Goal: Task Accomplishment & Management: Manage account settings

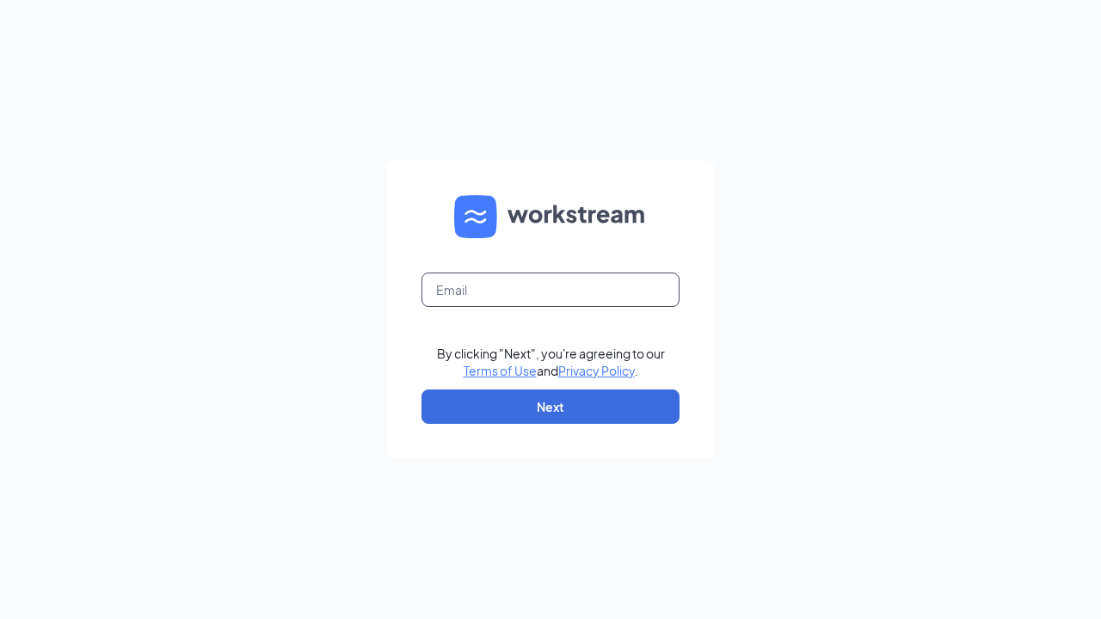
type input "midwayacehardware@gmail.com"
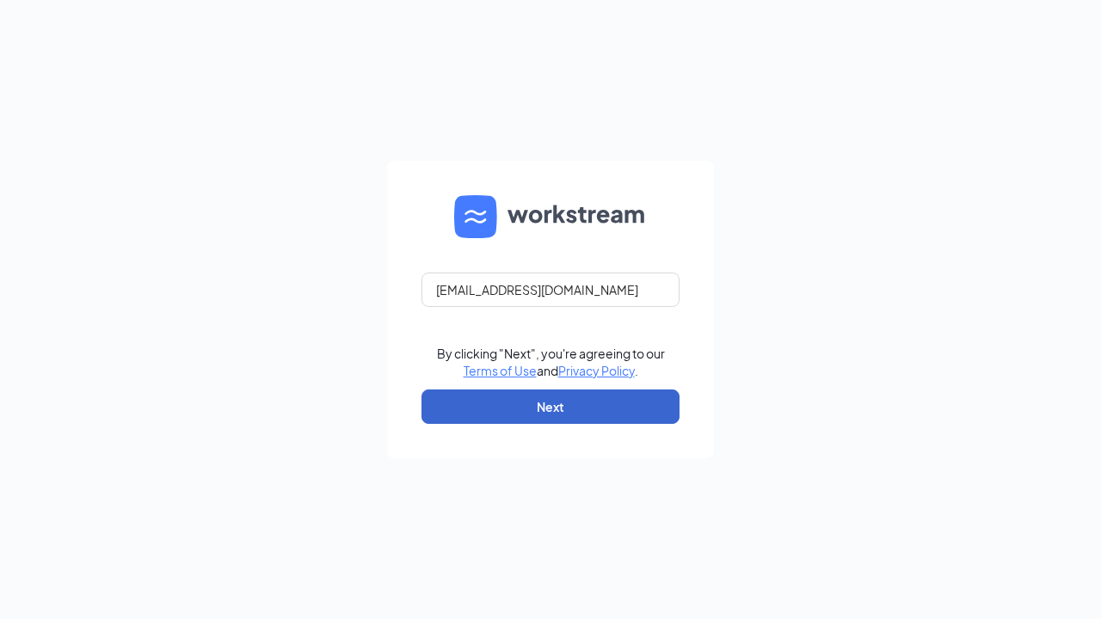
click at [559, 415] on button "Next" at bounding box center [550, 407] width 258 height 34
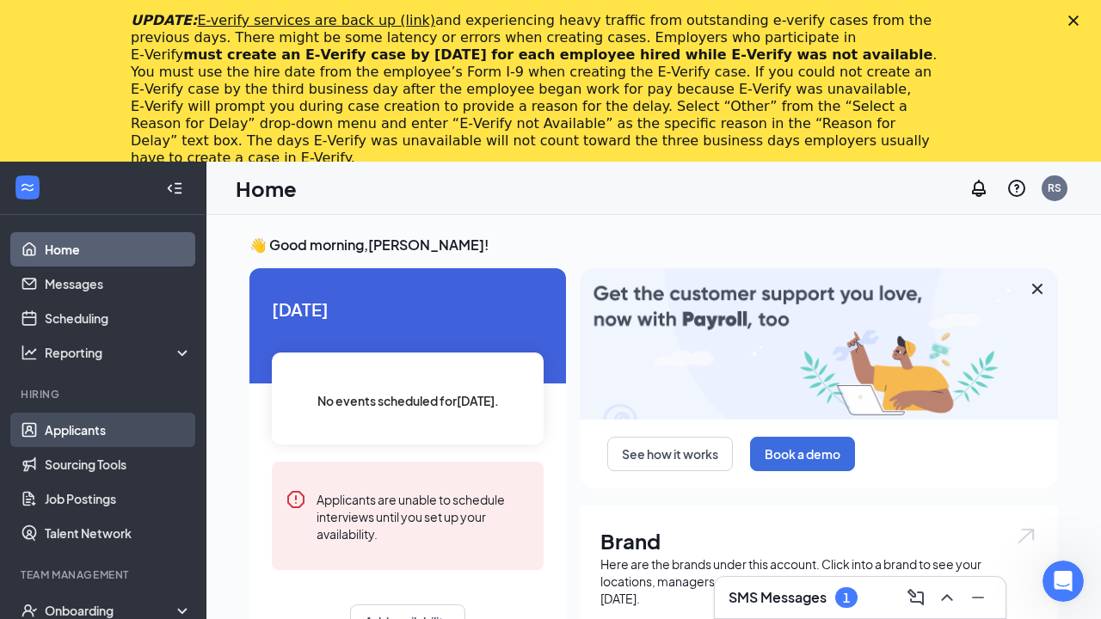
click at [91, 421] on link "Applicants" at bounding box center [118, 430] width 147 height 34
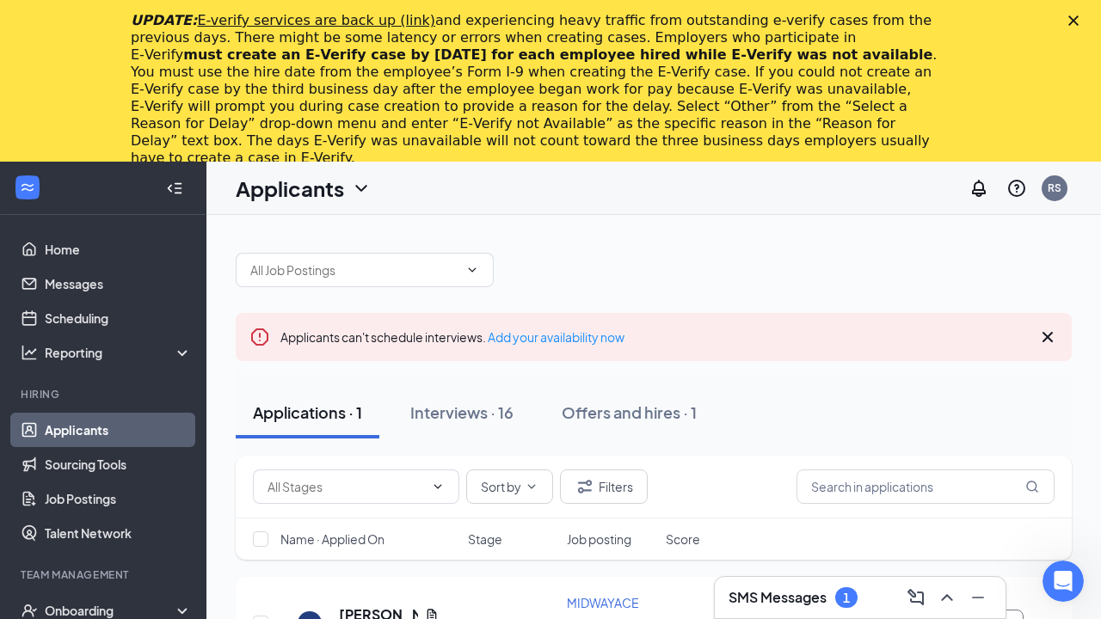
click at [1072, 22] on polygon "Close" at bounding box center [1073, 20] width 10 height 10
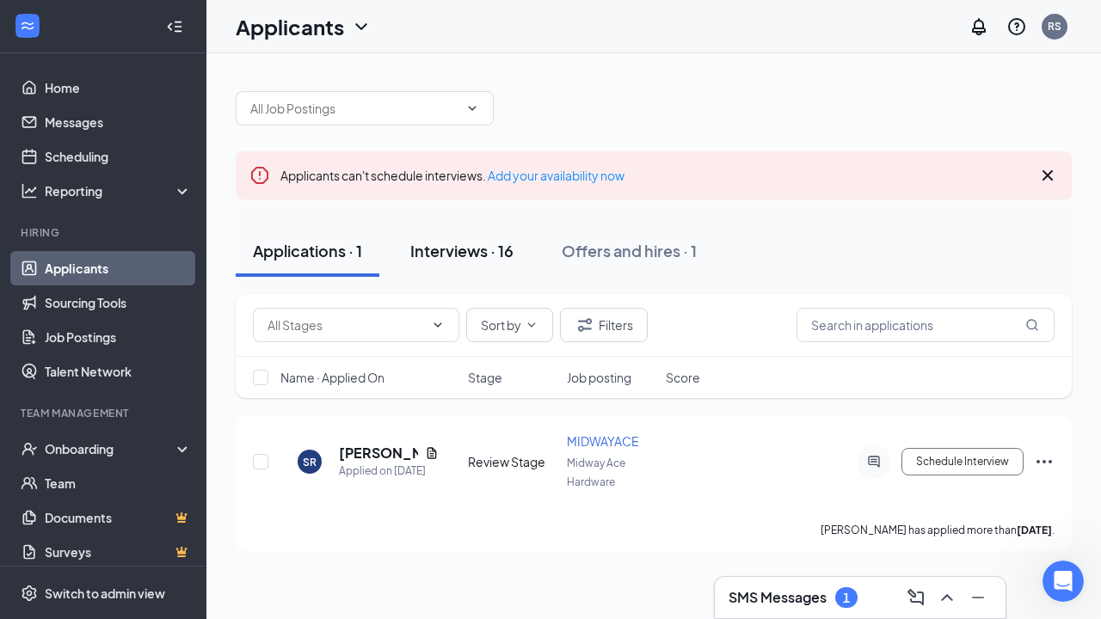
click at [462, 252] on div "Interviews · 16" at bounding box center [461, 251] width 103 height 22
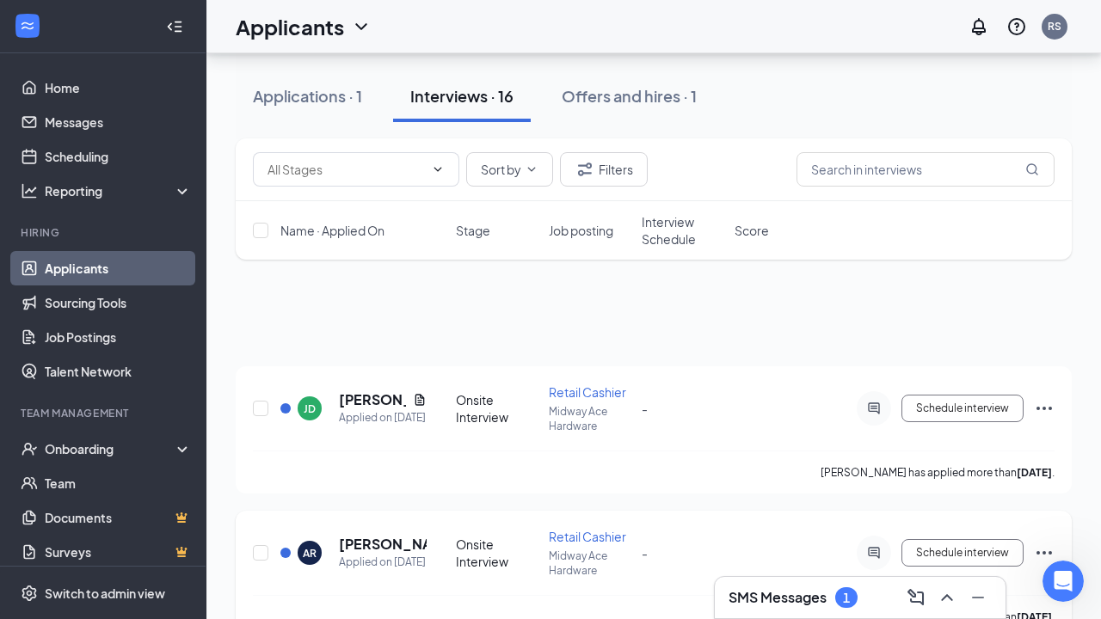
scroll to position [65, 0]
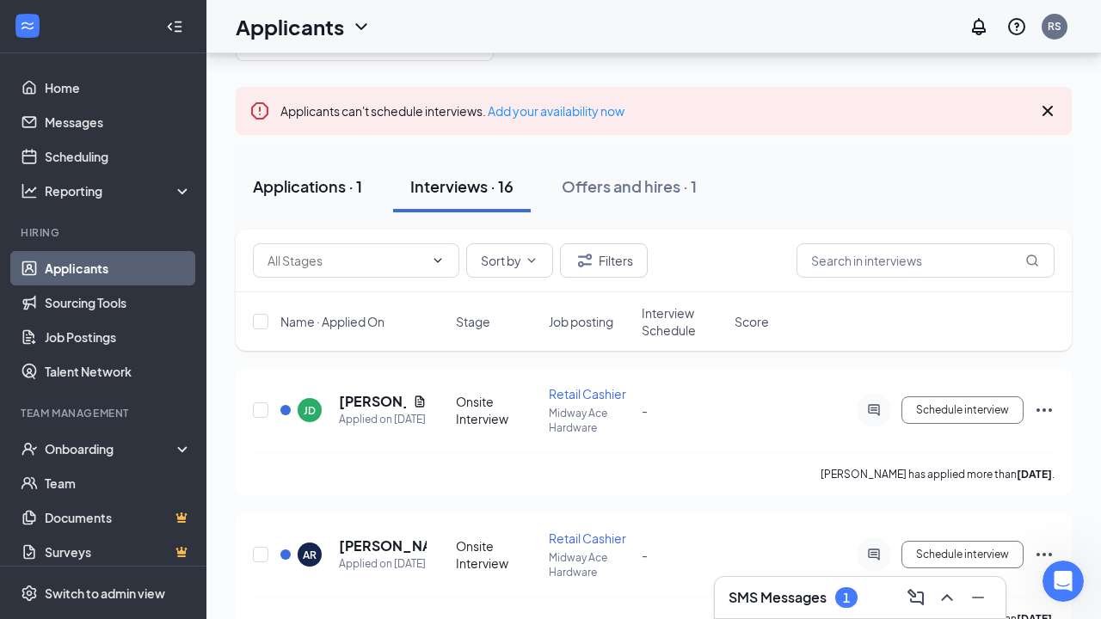
click at [297, 194] on div "Applications · 1" at bounding box center [307, 186] width 109 height 22
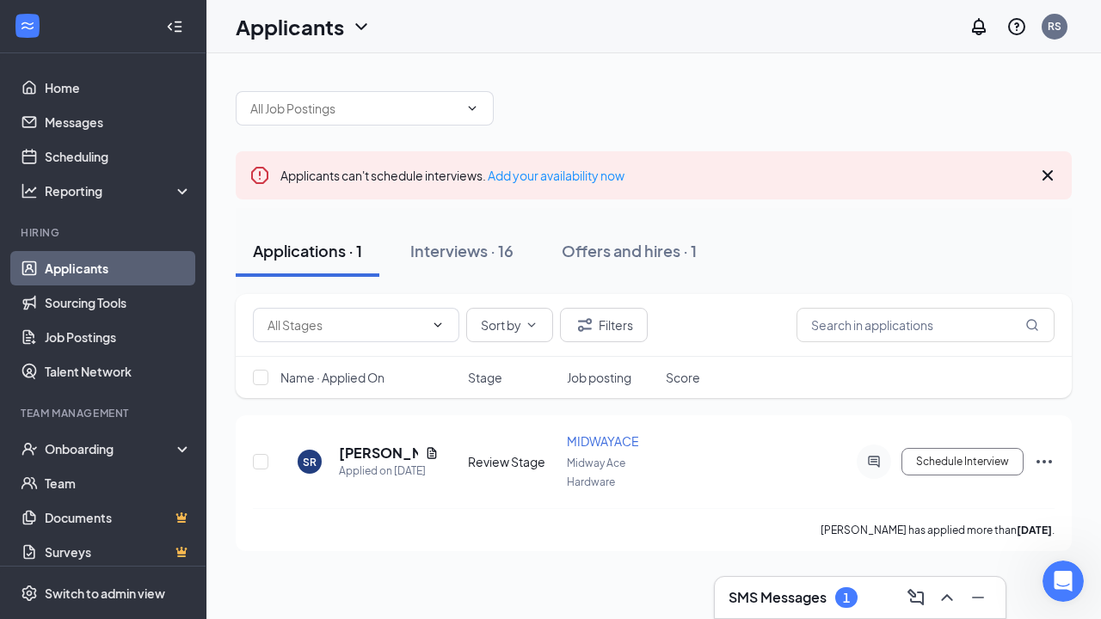
click at [791, 596] on h3 "SMS Messages" at bounding box center [778, 597] width 98 height 19
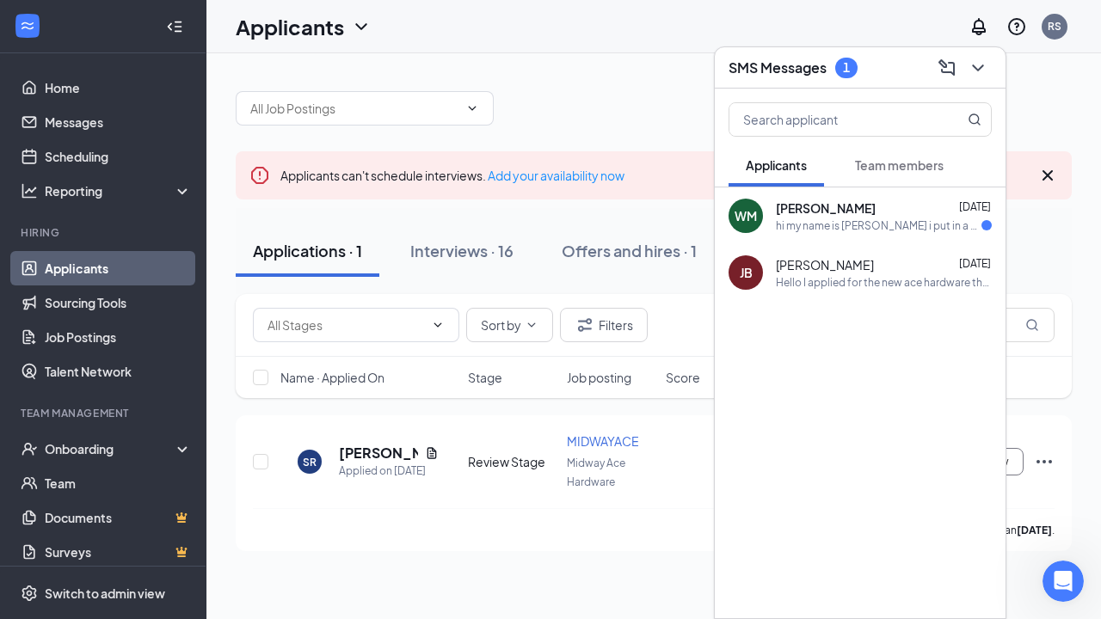
click at [852, 212] on span "Whitney Mulberry" at bounding box center [826, 208] width 100 height 17
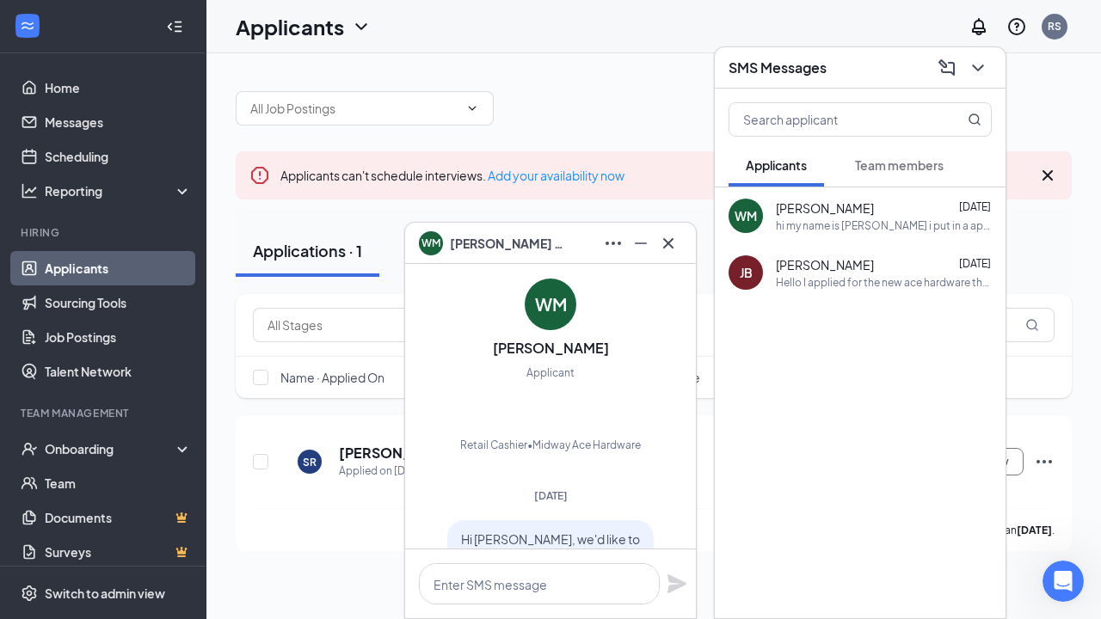
scroll to position [-539, 0]
click at [628, 93] on div at bounding box center [654, 100] width 836 height 52
click at [82, 264] on link "Applicants" at bounding box center [118, 268] width 147 height 34
click at [645, 249] on icon "Minimize" at bounding box center [641, 243] width 21 height 21
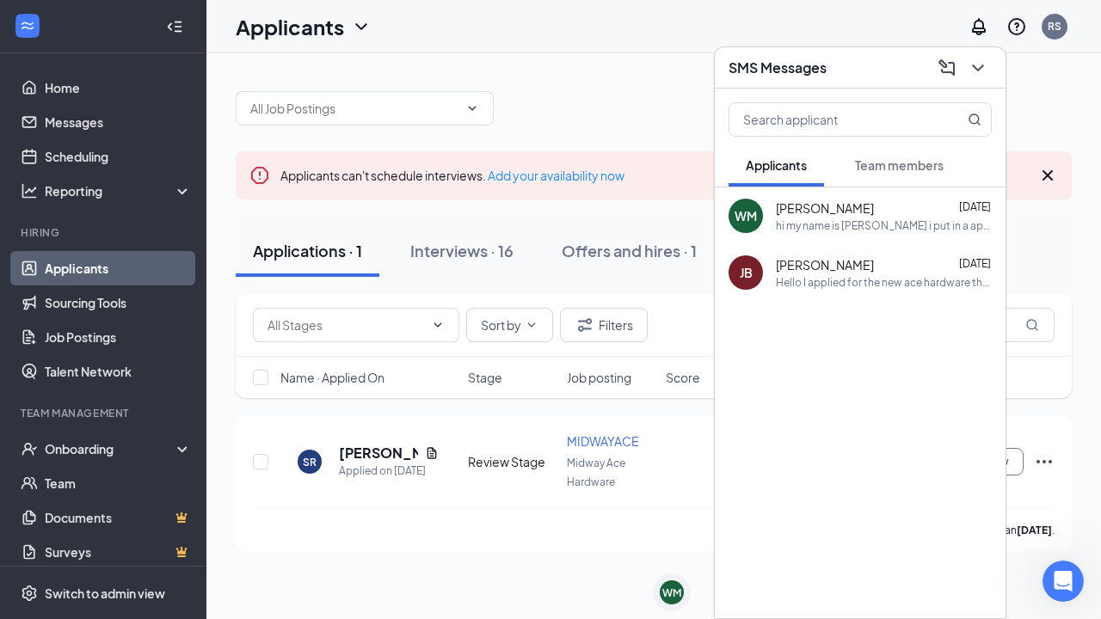
click at [628, 77] on div at bounding box center [654, 100] width 836 height 52
click at [981, 70] on icon "ChevronDown" at bounding box center [978, 68] width 21 height 21
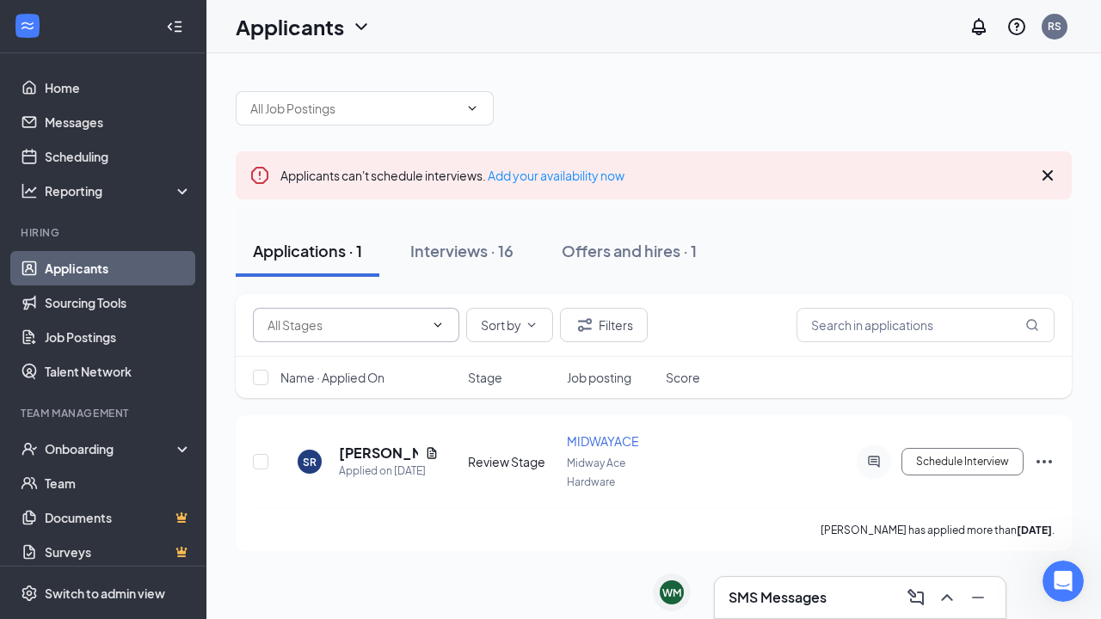
click at [440, 323] on icon "ChevronDown" at bounding box center [438, 325] width 8 height 4
click at [467, 257] on div "Interviews · 16" at bounding box center [461, 251] width 103 height 22
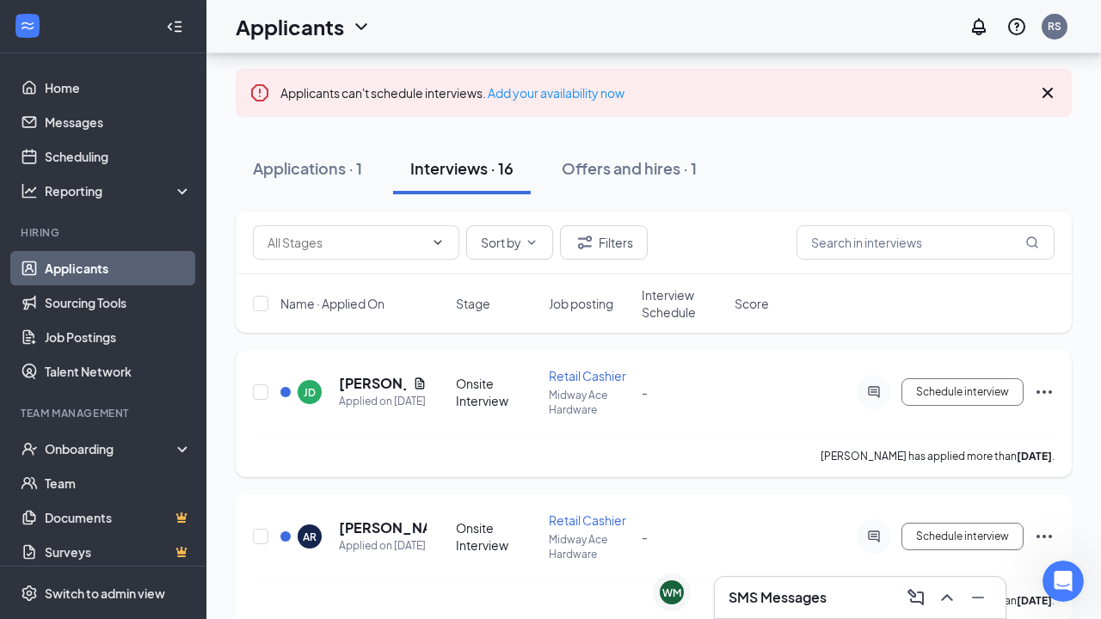
scroll to position [111, 0]
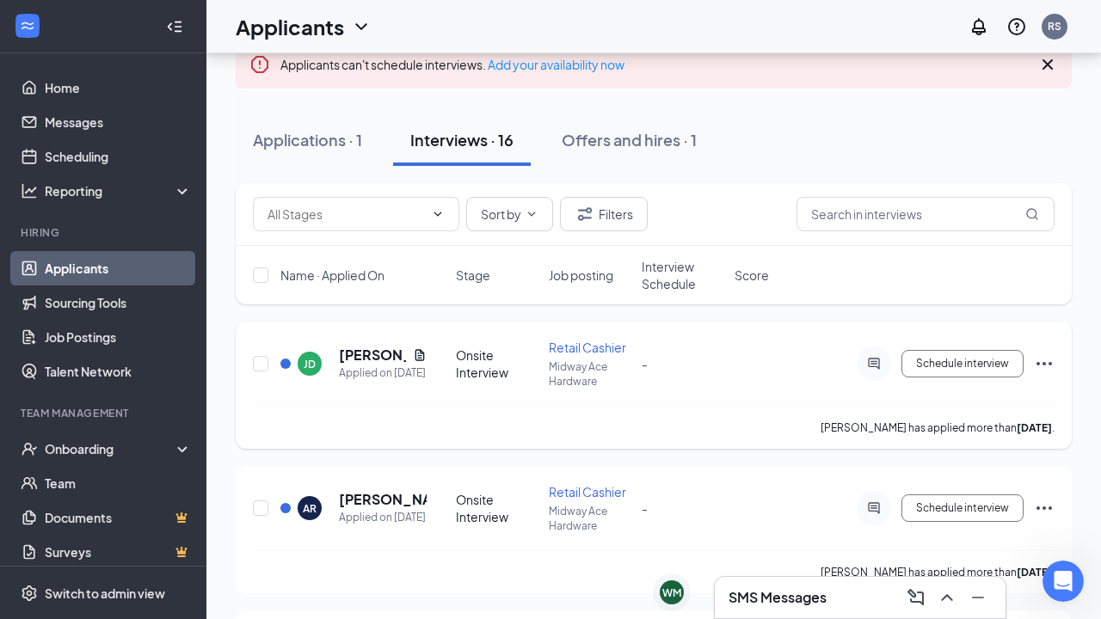
click at [580, 350] on span "Retail Cashier" at bounding box center [587, 347] width 77 height 15
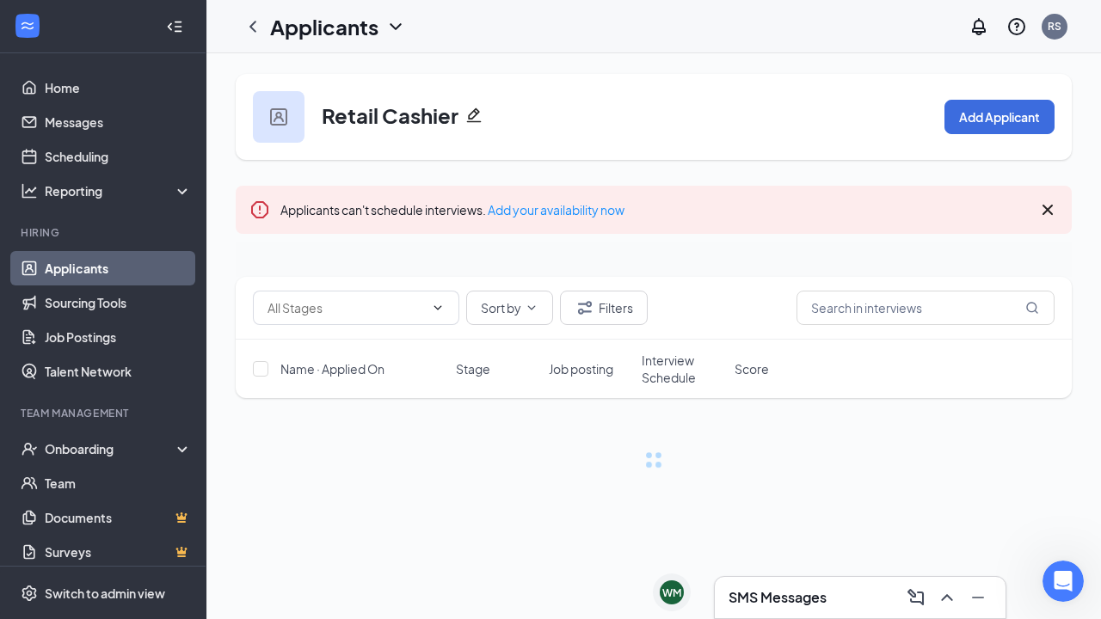
click at [86, 270] on link "Applicants" at bounding box center [118, 268] width 147 height 34
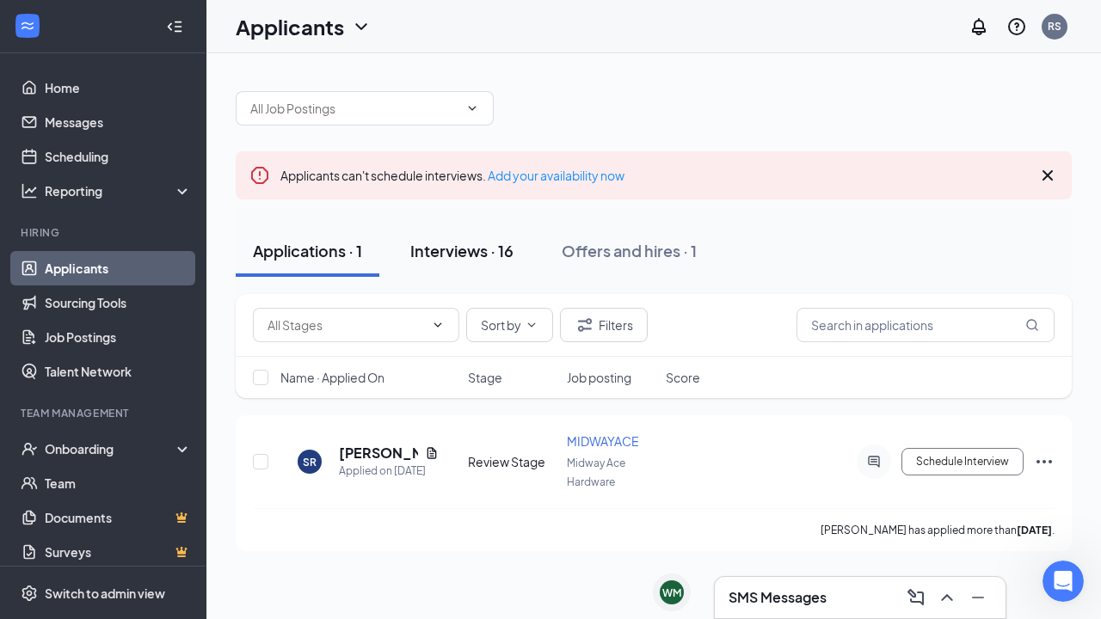
click at [486, 256] on div "Interviews · 16" at bounding box center [461, 251] width 103 height 22
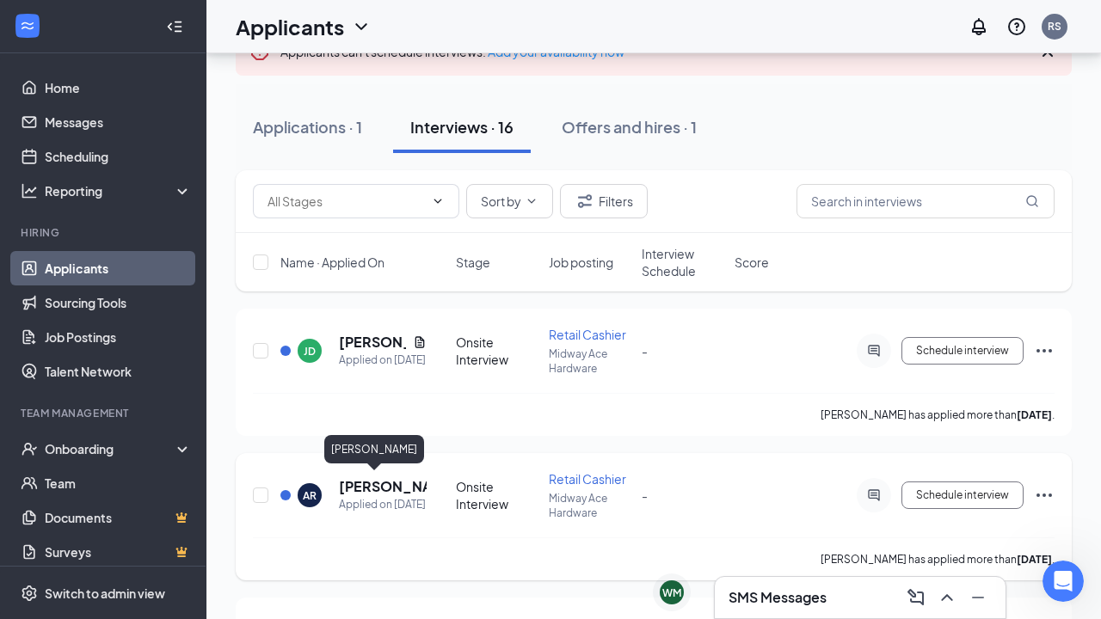
scroll to position [123, 0]
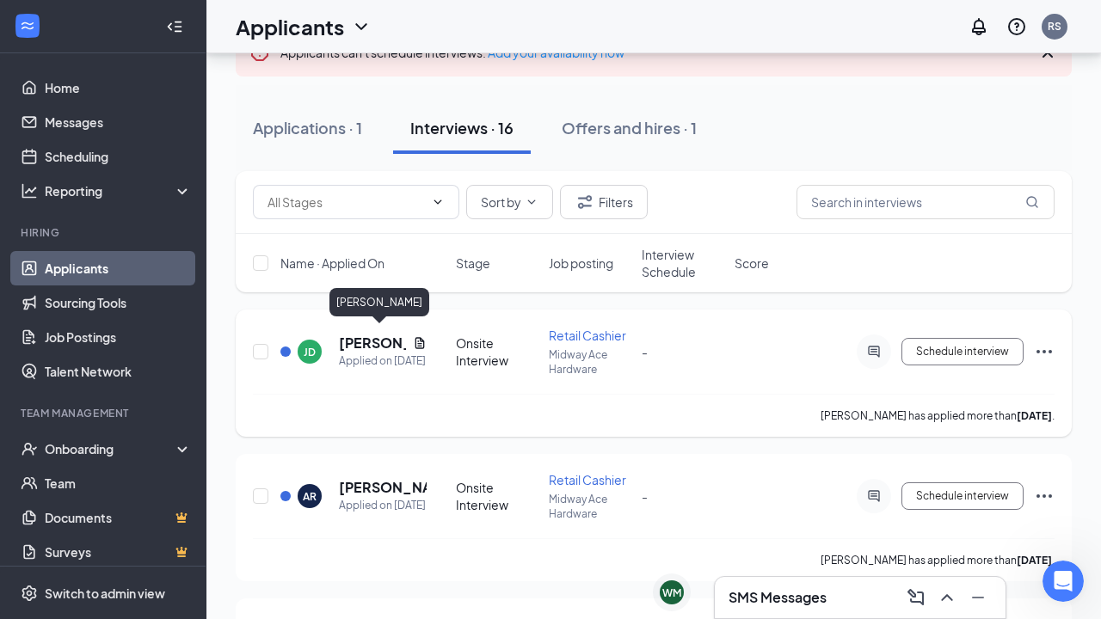
click at [370, 345] on h5 "Jera Davenport" at bounding box center [372, 343] width 67 height 19
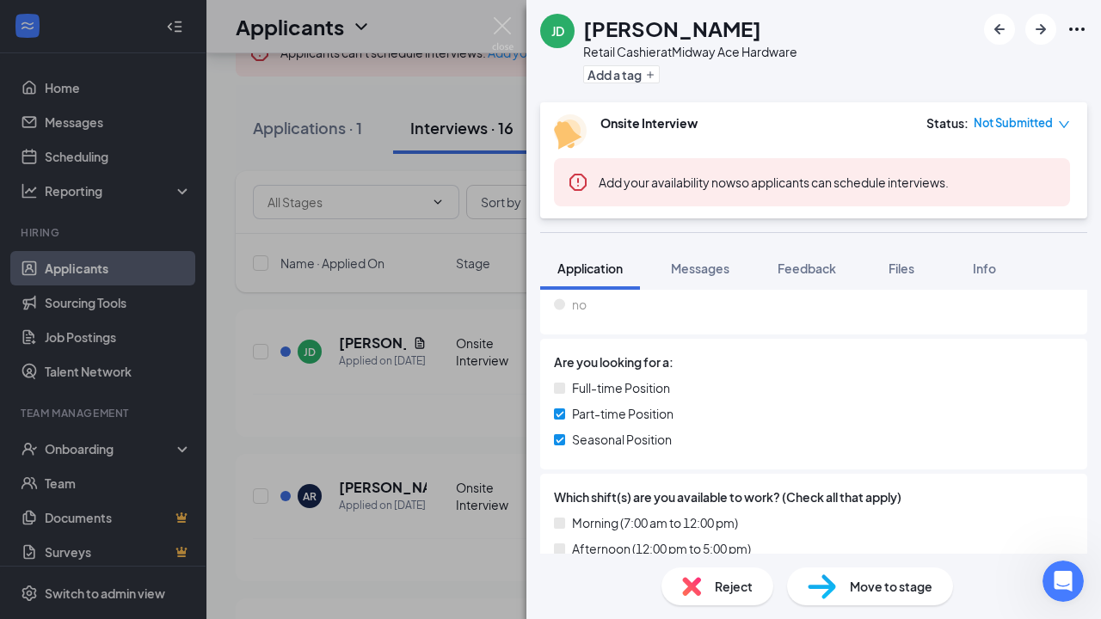
scroll to position [380, 0]
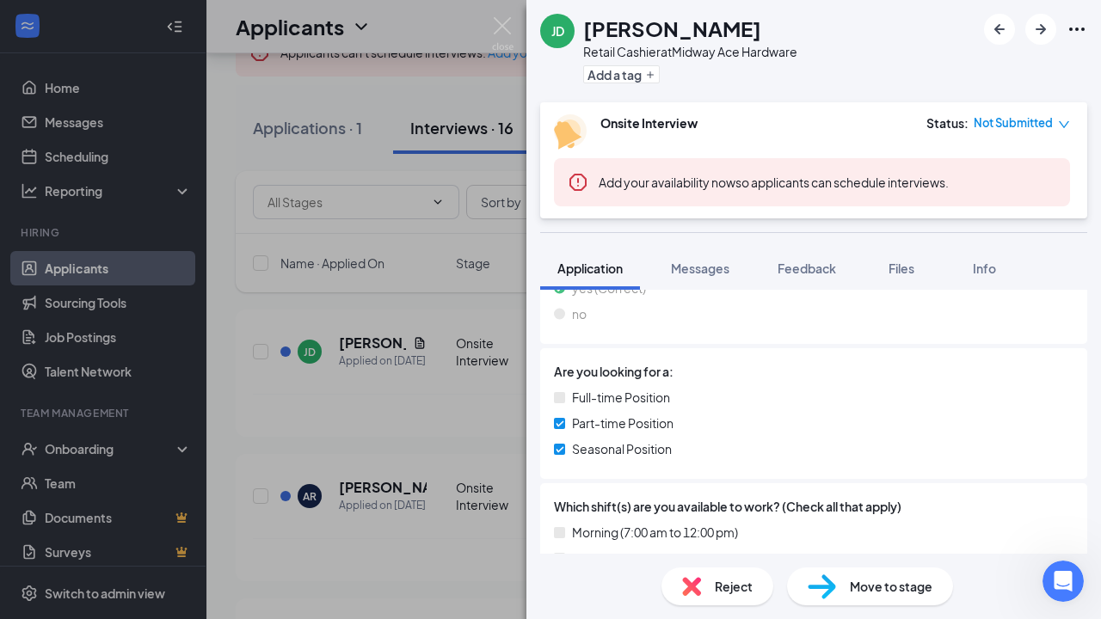
click at [502, 81] on div "JD Jera Davenport Retail Cashier at Midway Ace Hardware Add a tag Onsite Interv…" at bounding box center [550, 309] width 1101 height 619
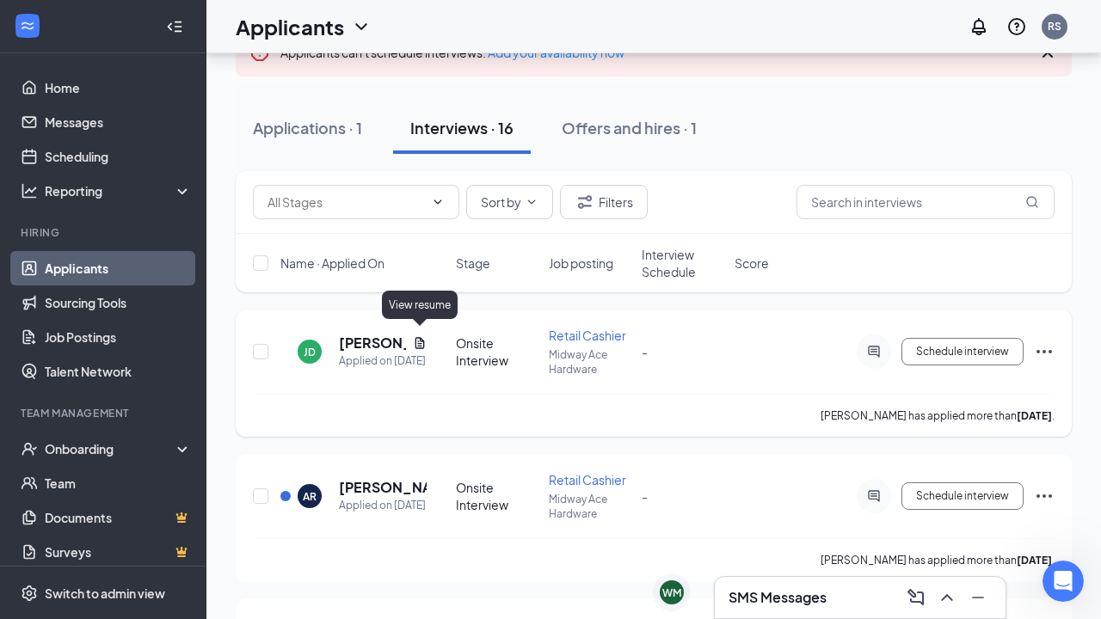
click at [417, 336] on icon "Document" at bounding box center [420, 343] width 14 height 14
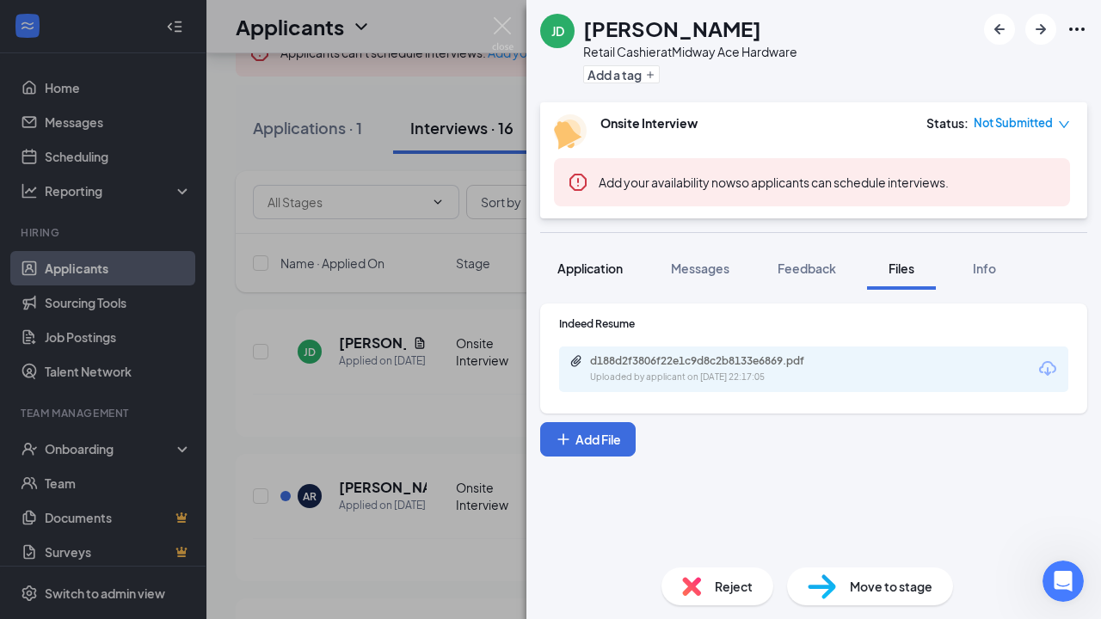
click at [599, 261] on span "Application" at bounding box center [589, 268] width 65 height 15
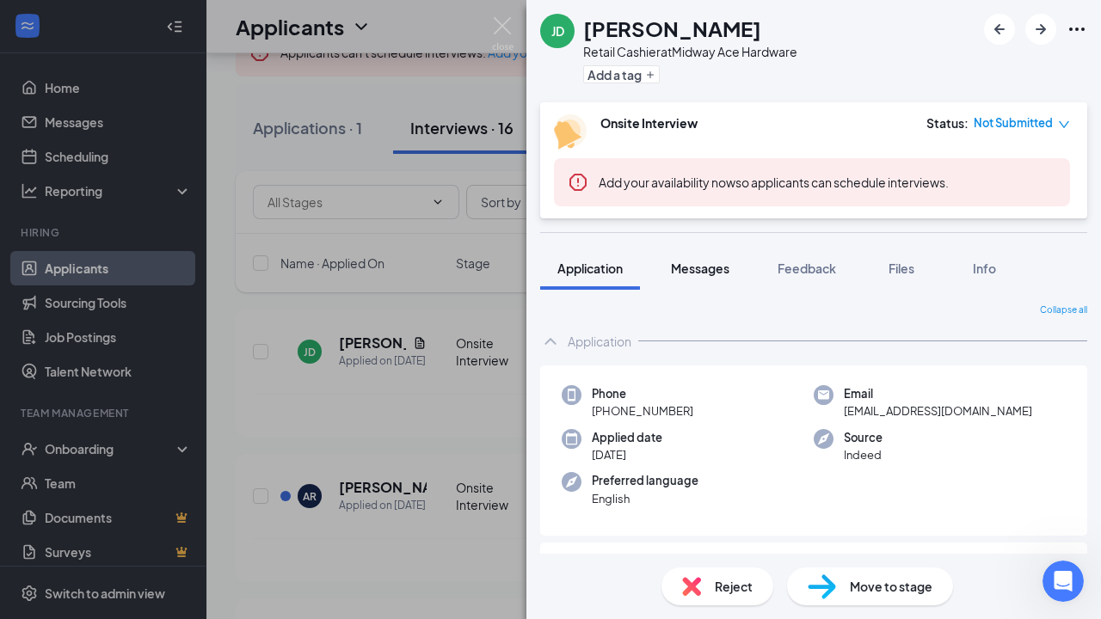
click at [688, 281] on button "Messages" at bounding box center [700, 268] width 93 height 43
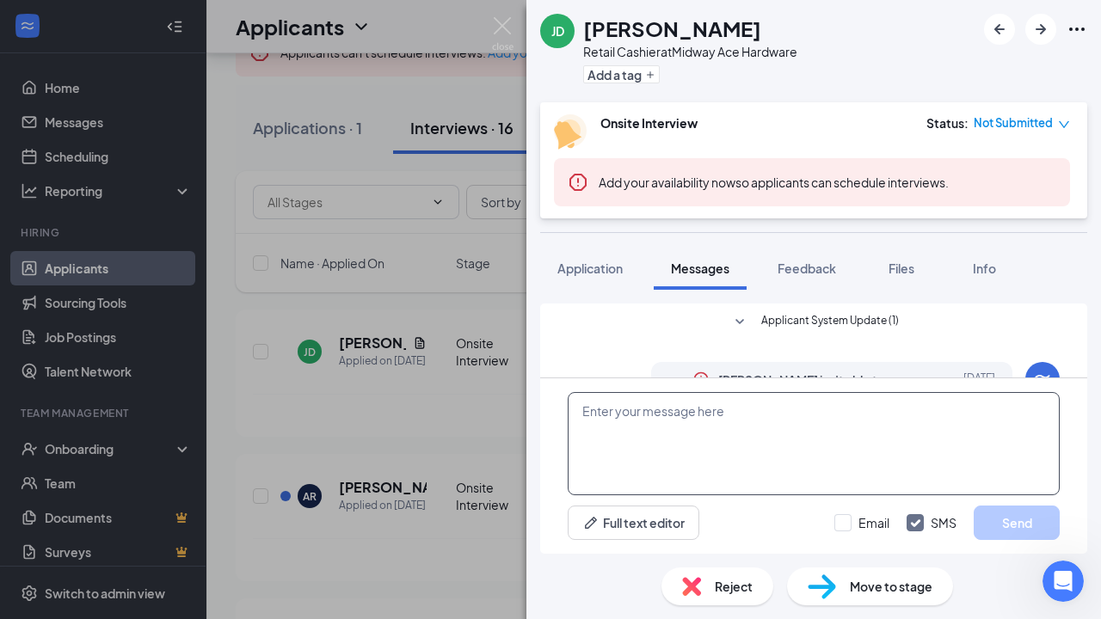
click at [593, 413] on textarea at bounding box center [814, 443] width 492 height 103
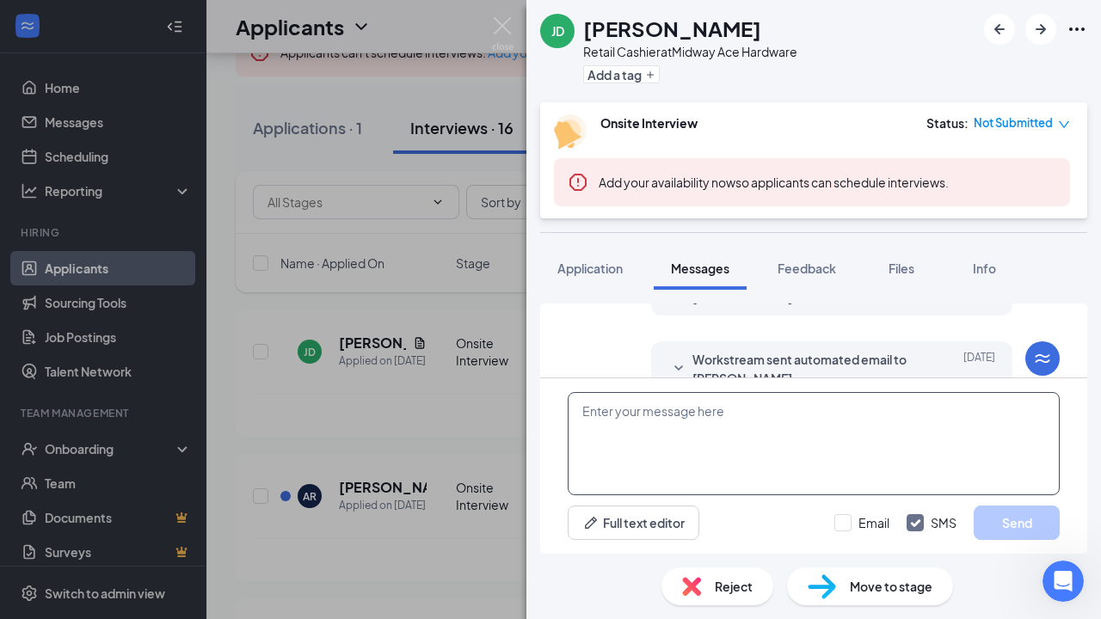
scroll to position [430, 0]
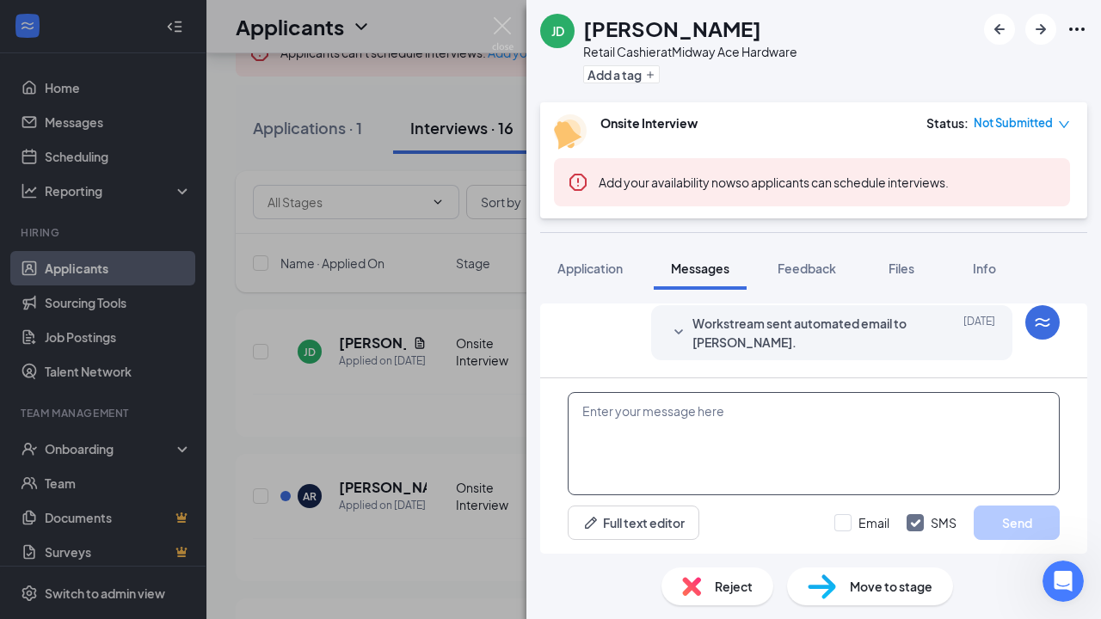
paste textarea "Dear Jera, Thank you for applying to Midway Ace Hardware. We are currently in t…"
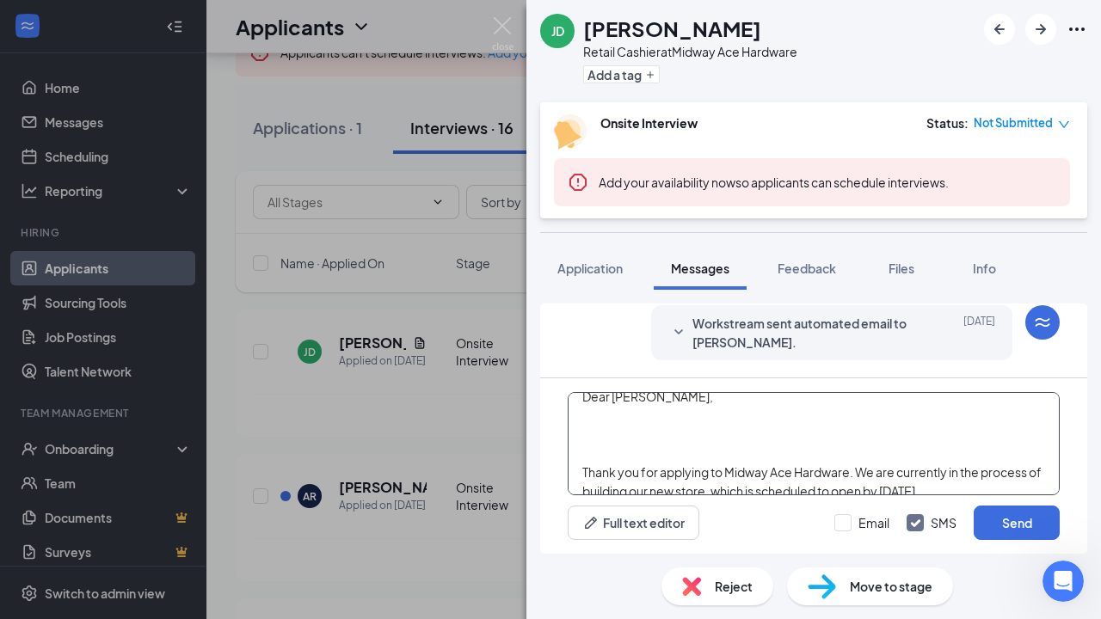
scroll to position [15, 0]
click at [578, 467] on textarea "Dear Jera, Thank you for applying to Midway Ace Hardware. We are currently in t…" at bounding box center [814, 443] width 492 height 103
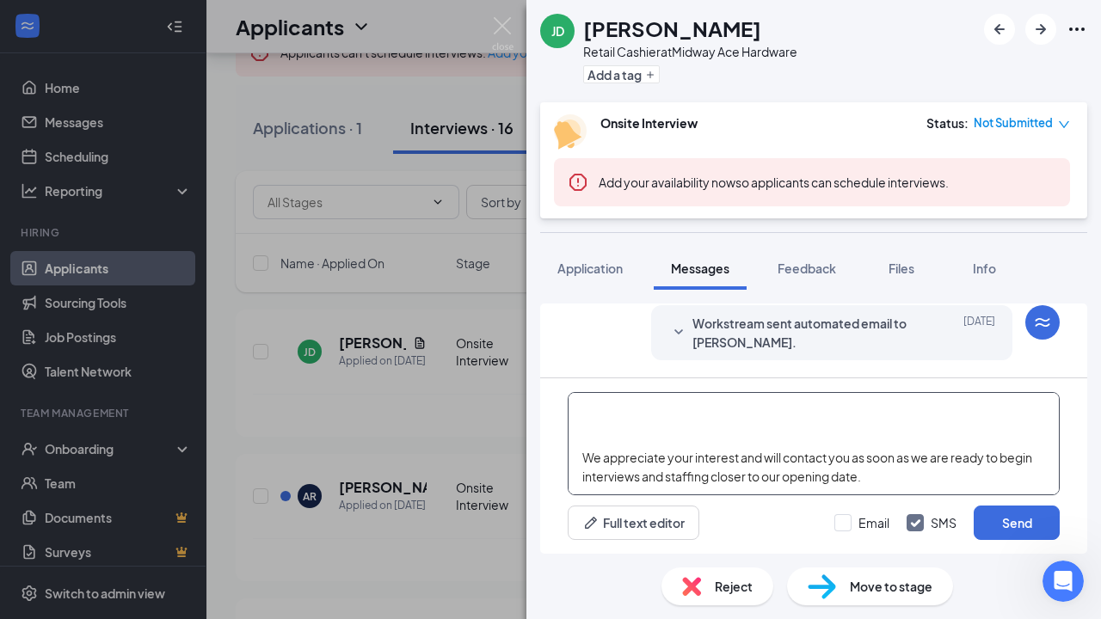
scroll to position [66, 0]
click at [581, 456] on textarea "Dear Jera, Thank you for applying to Midway Ace Hardware. We are currently in t…" at bounding box center [814, 443] width 492 height 103
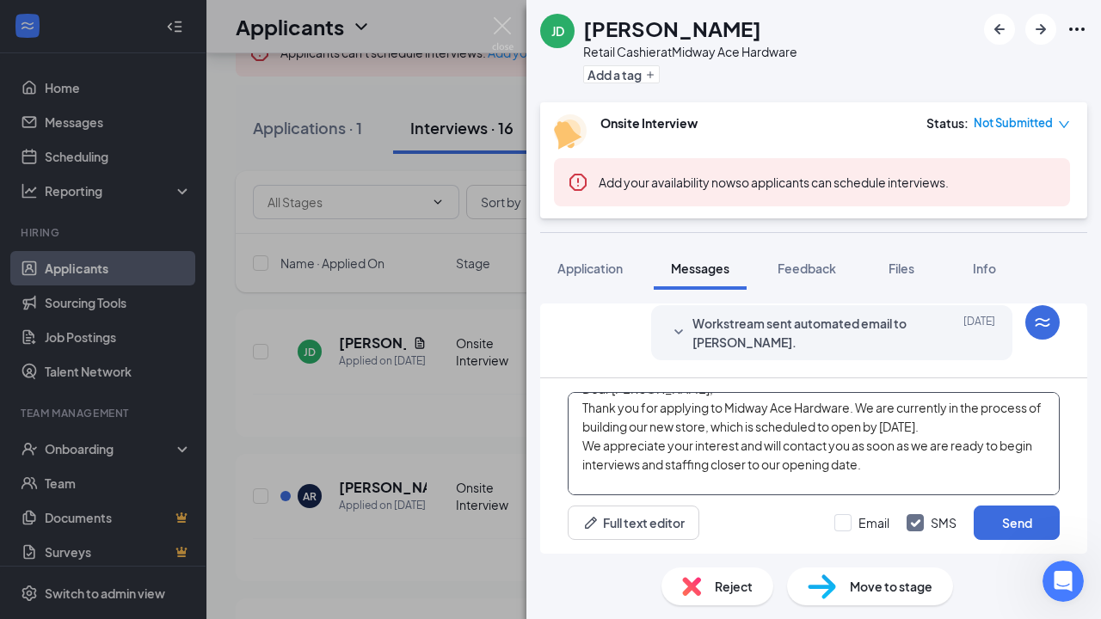
scroll to position [31, 0]
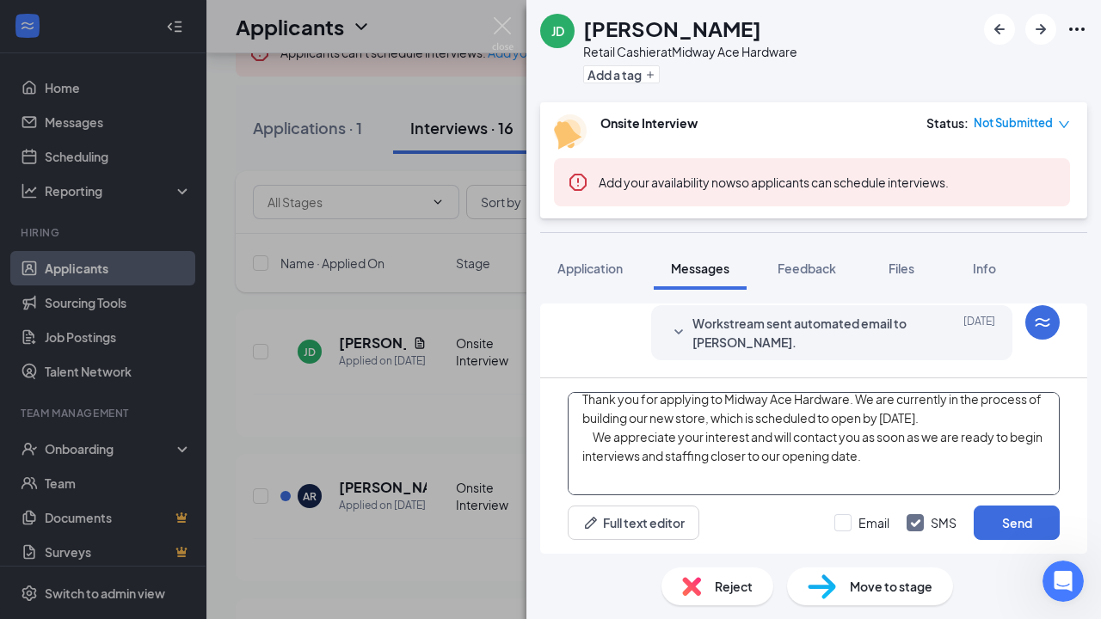
click at [580, 398] on textarea "Dear Jera, Thank you for applying to Midway Ace Hardware. We are currently in t…" at bounding box center [814, 443] width 492 height 103
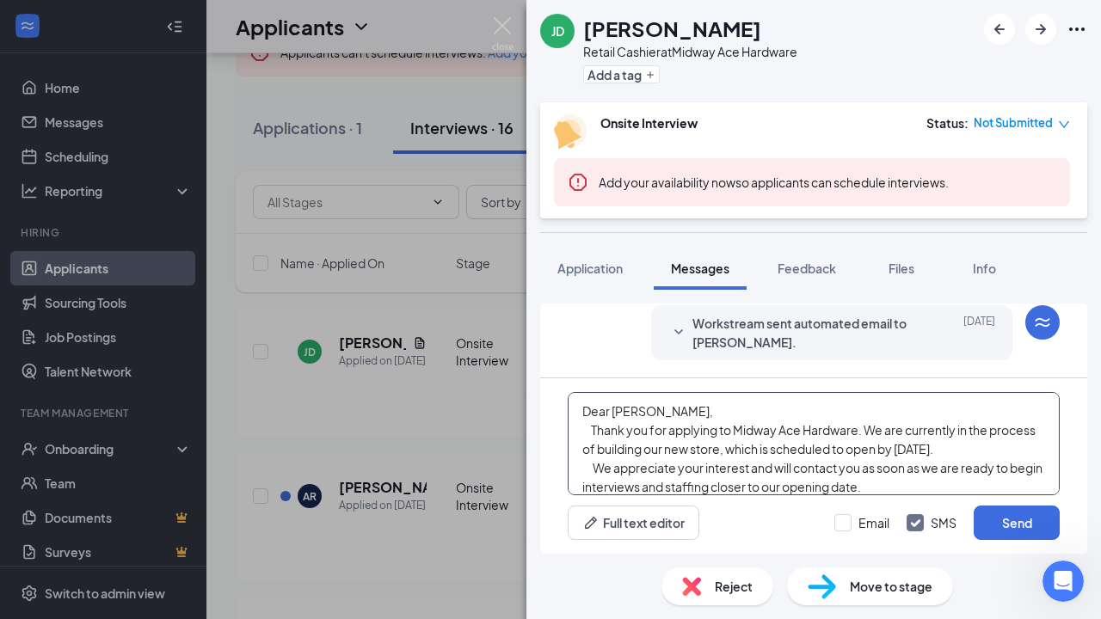
scroll to position [5, 0]
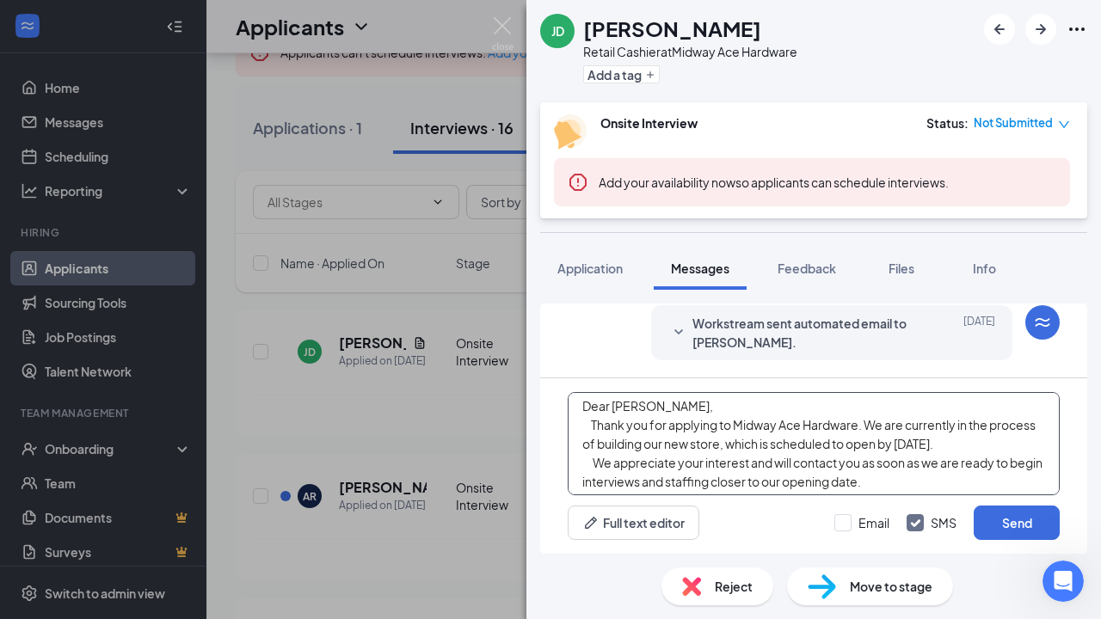
drag, startPoint x: 578, startPoint y: 409, endPoint x: 920, endPoint y: 481, distance: 349.7
click at [920, 481] on textarea "Dear Jera, Thank you for applying to Midway Ace Hardware. We are currently in t…" at bounding box center [814, 443] width 492 height 103
type textarea "Dear Jera, Thank you for applying to Midway Ace Hardware. We are currently in t…"
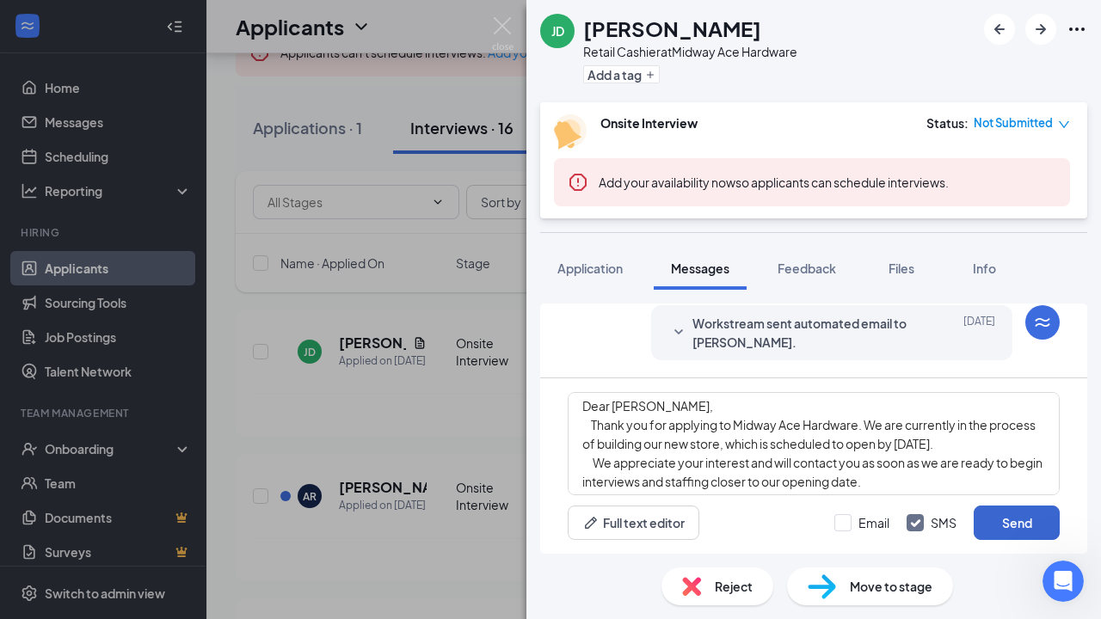
click at [1009, 527] on button "Send" at bounding box center [1017, 523] width 86 height 34
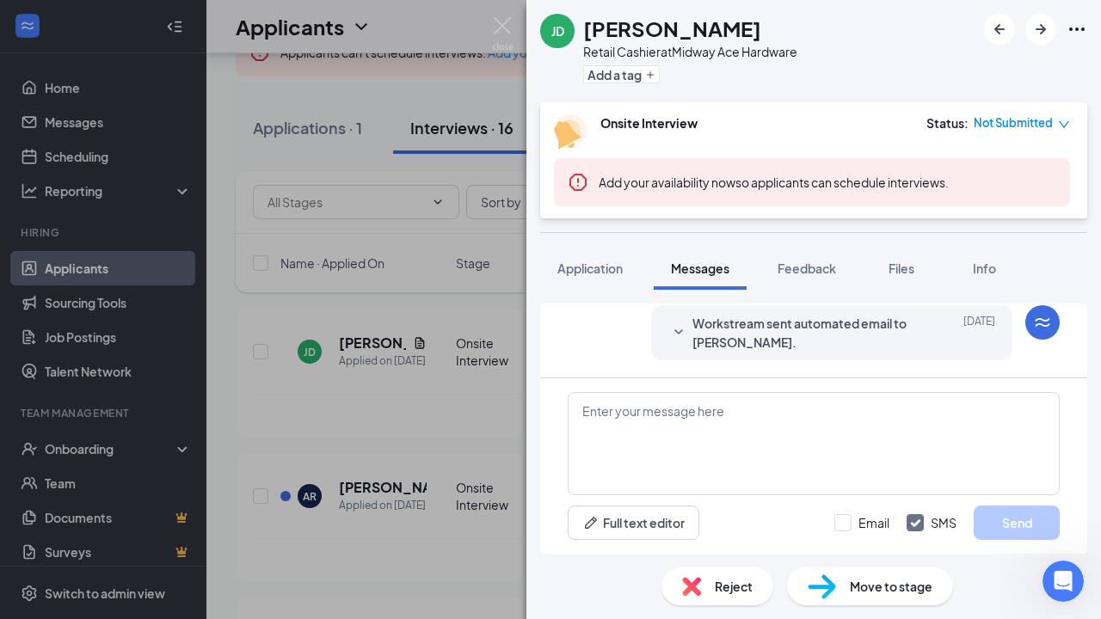
scroll to position [729, 0]
click at [355, 490] on div "JD Jera Davenport Retail Cashier at Midway Ace Hardware Add a tag Onsite Interv…" at bounding box center [550, 309] width 1101 height 619
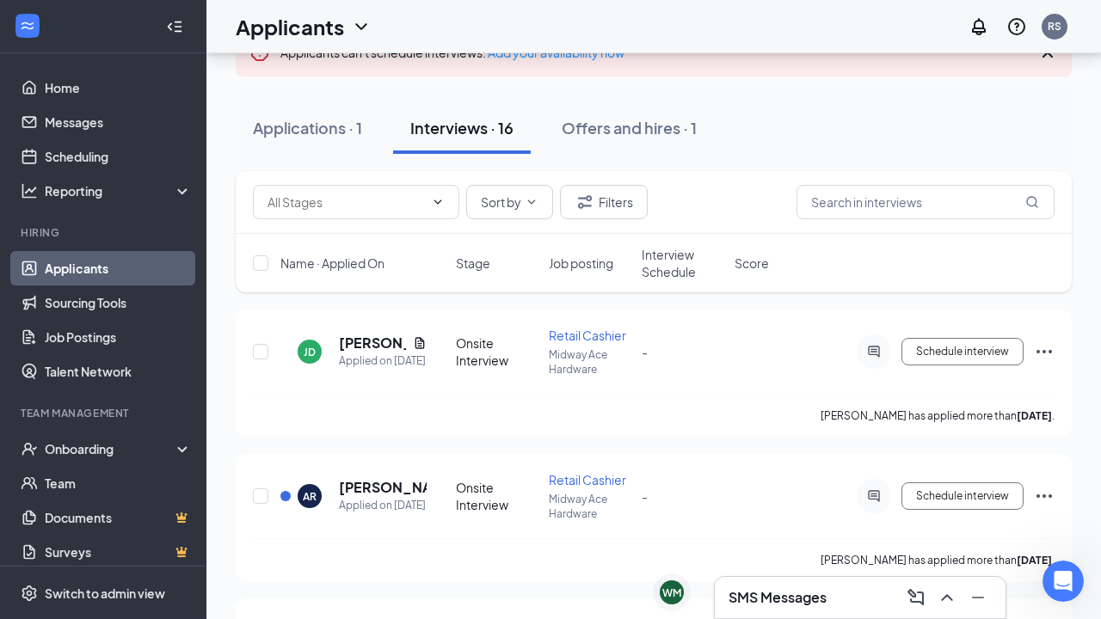
click at [355, 490] on h5 "Angel Reyna-Macario" at bounding box center [383, 487] width 88 height 19
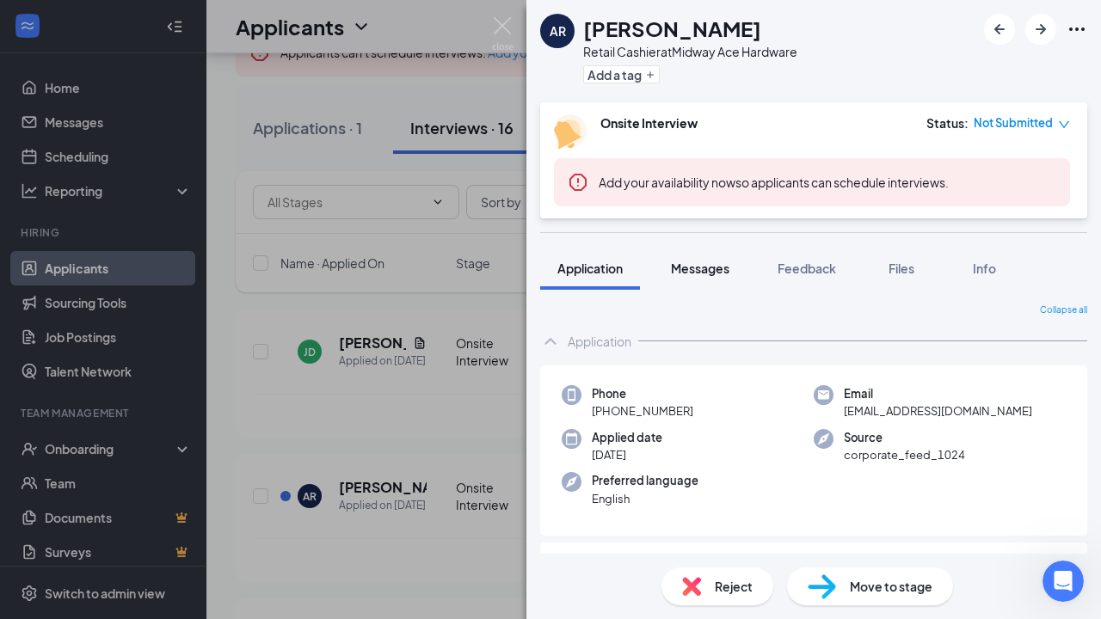
click at [700, 274] on span "Messages" at bounding box center [700, 268] width 58 height 15
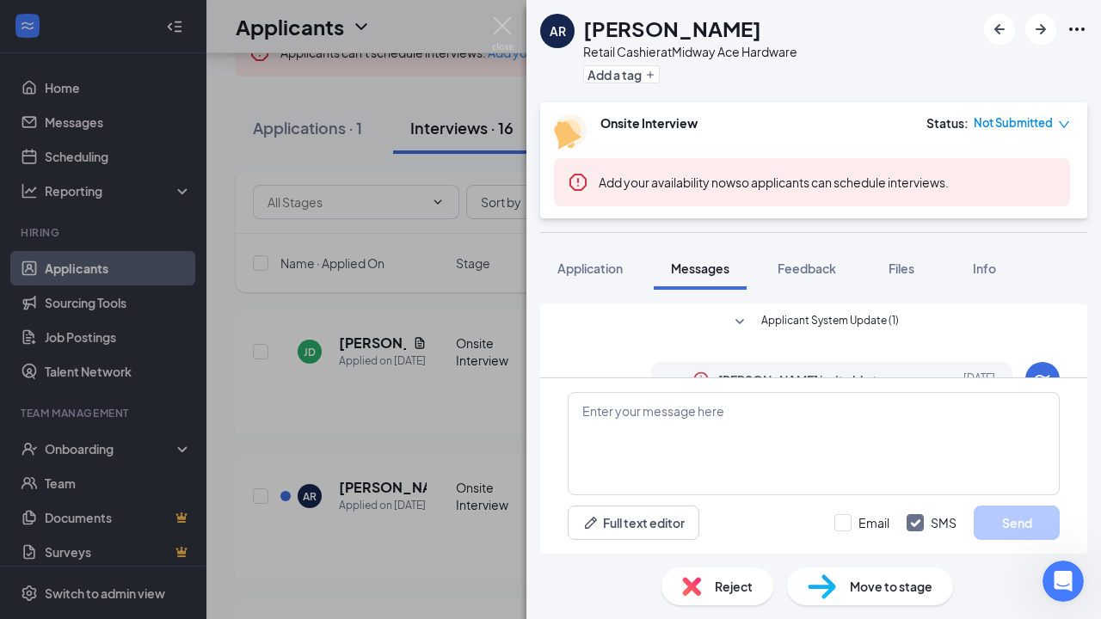
scroll to position [559, 0]
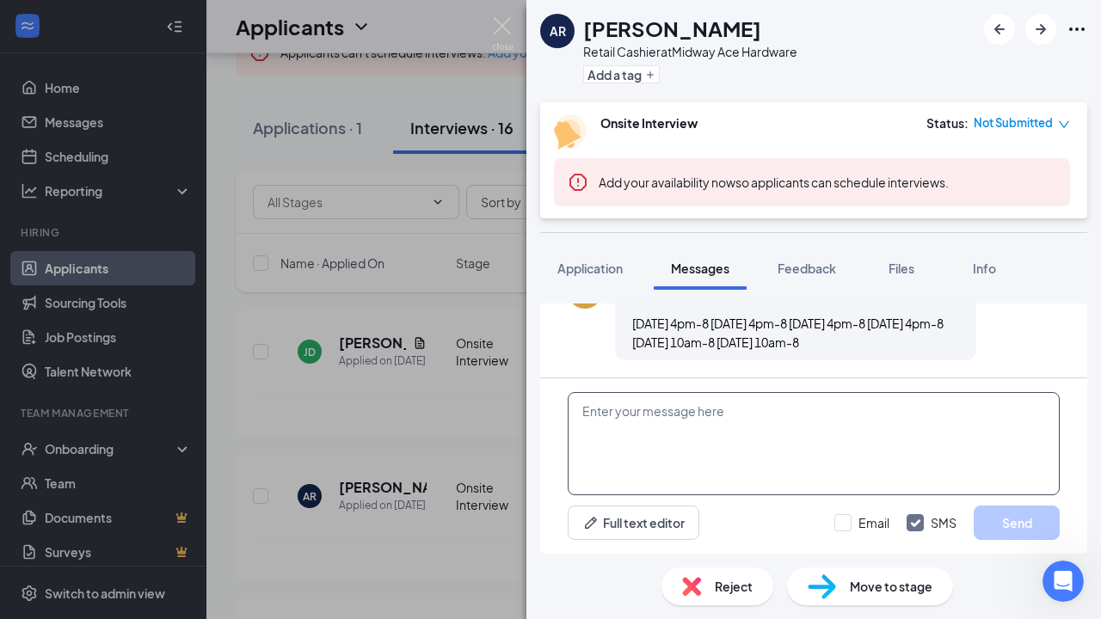
click at [598, 407] on textarea at bounding box center [814, 443] width 492 height 103
paste textarea "Dear Jera, Thank you for applying to Midway Ace Hardware. We are currently in t…"
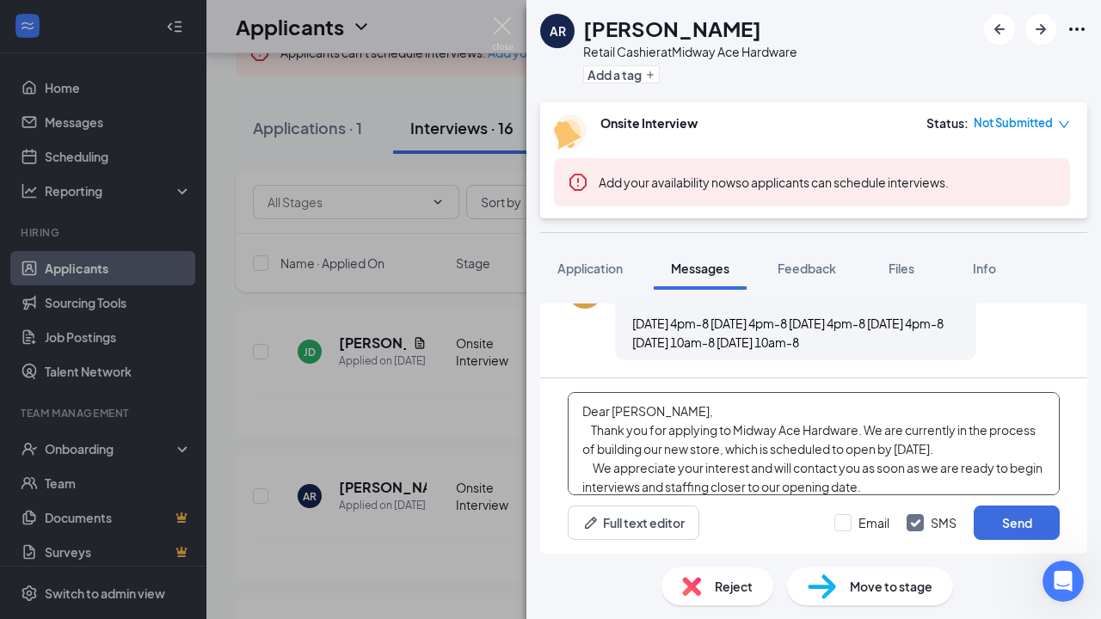
click at [637, 410] on textarea "Dear Jera, Thank you for applying to Midway Ace Hardware. We are currently in t…" at bounding box center [814, 443] width 492 height 103
type textarea "Dear Angel Thank you for applying to Midway Ace Hardware. We are currently in t…"
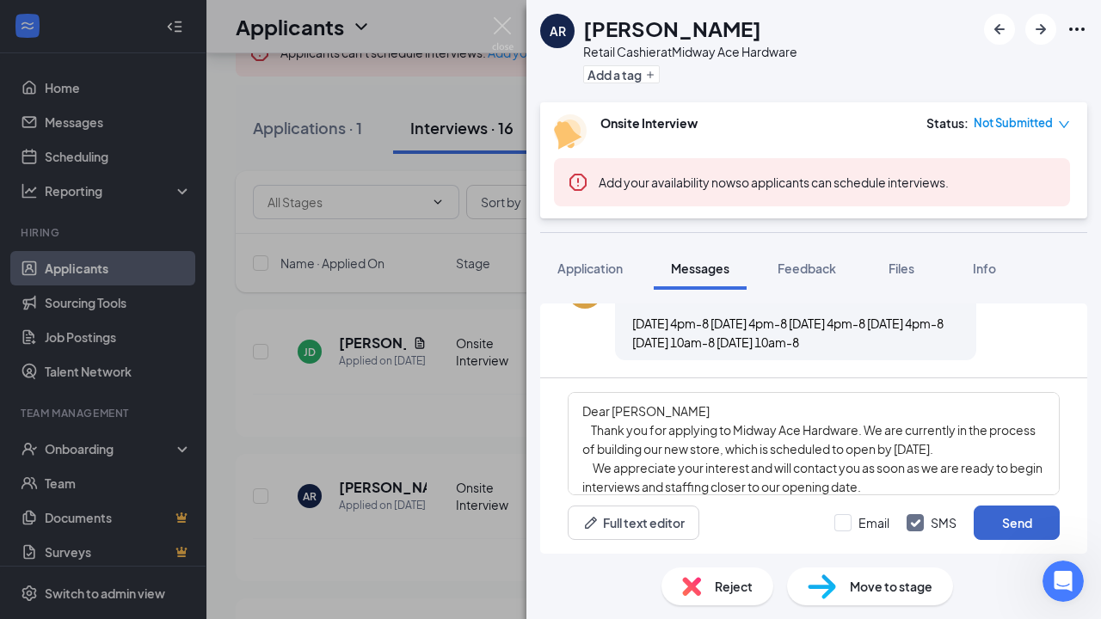
click at [1006, 518] on button "Send" at bounding box center [1017, 523] width 86 height 34
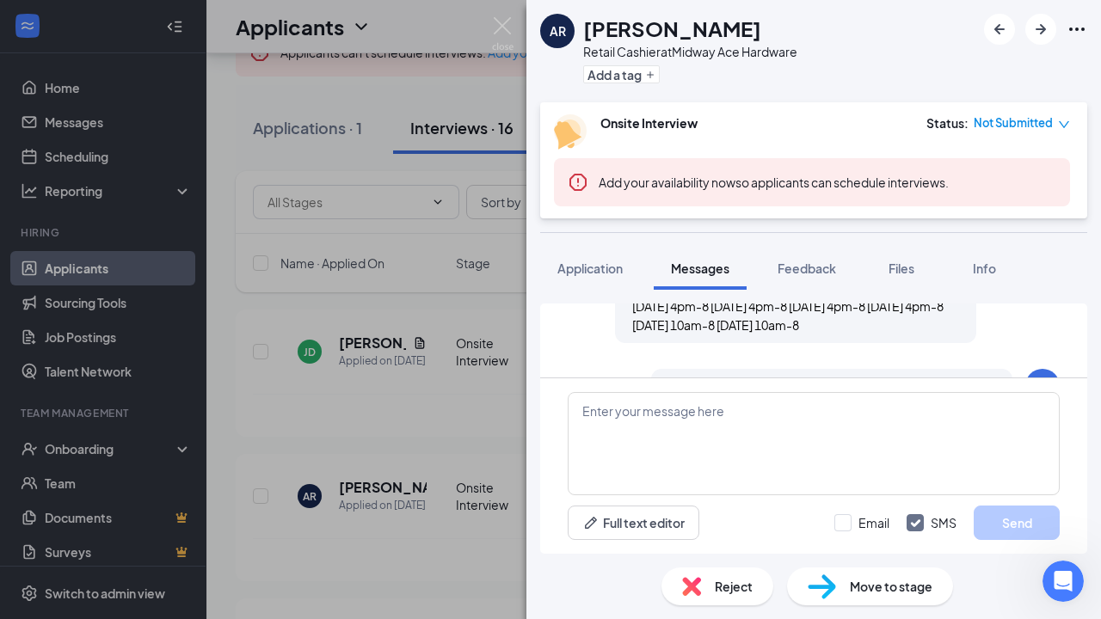
scroll to position [783, 0]
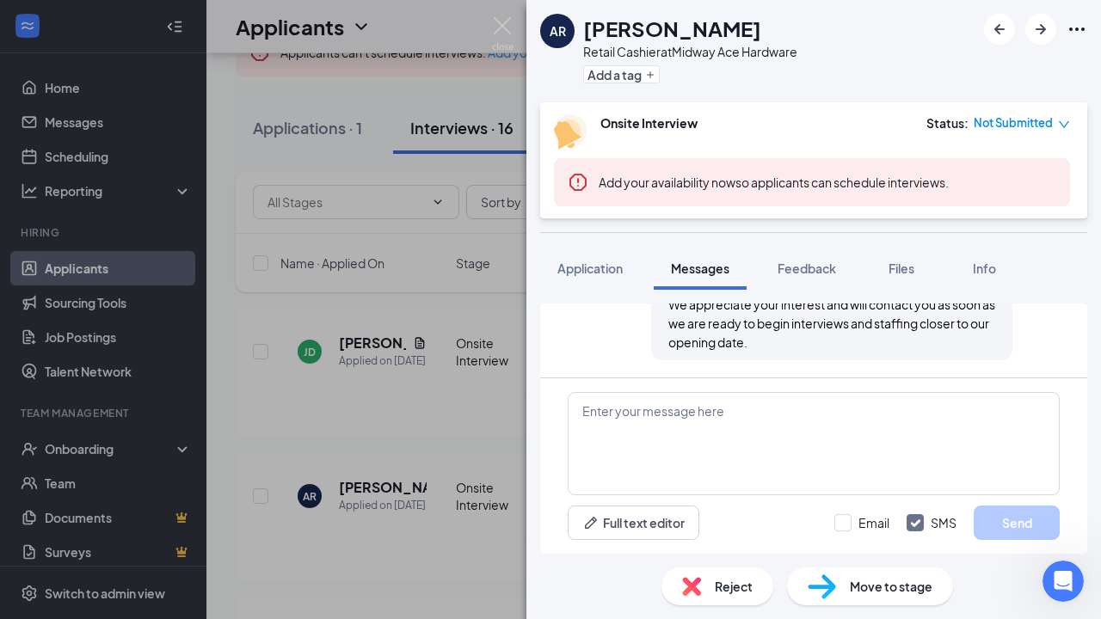
click at [370, 494] on div "AR Angel Reyna-Macario Retail Cashier at Midway Ace Hardware Add a tag Onsite I…" at bounding box center [550, 309] width 1101 height 619
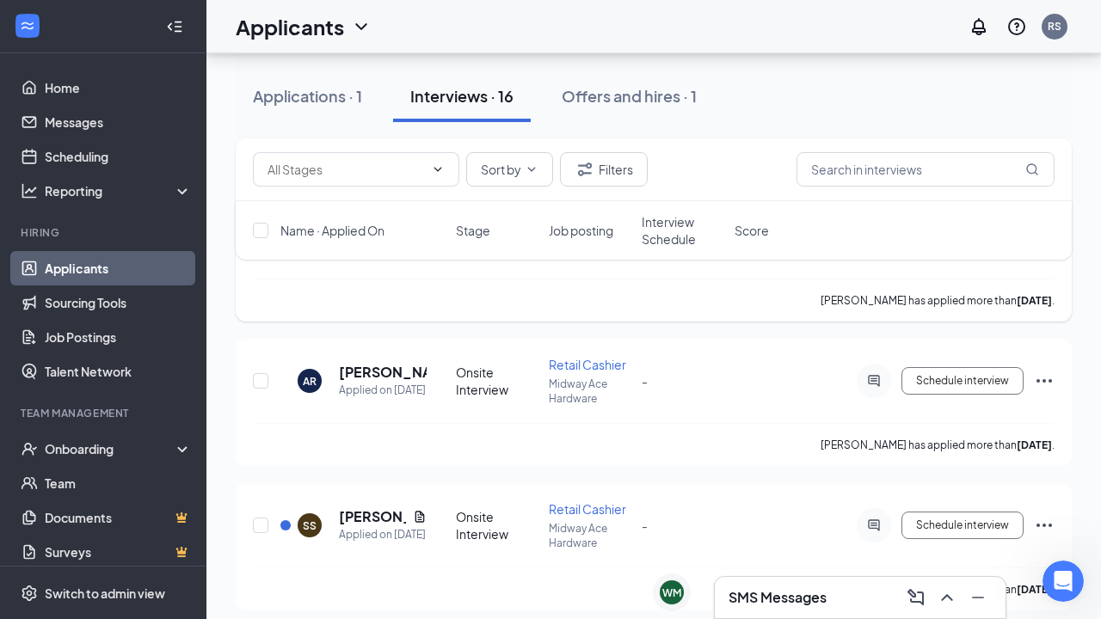
scroll to position [292, 0]
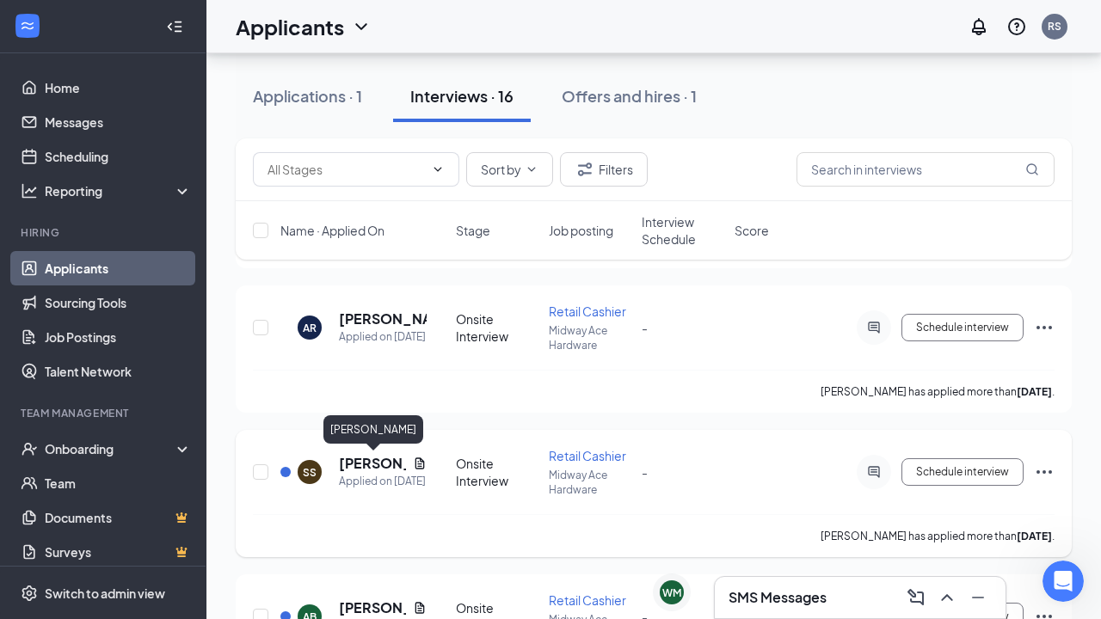
click at [376, 469] on h5 "Samantha Snyder" at bounding box center [372, 463] width 67 height 19
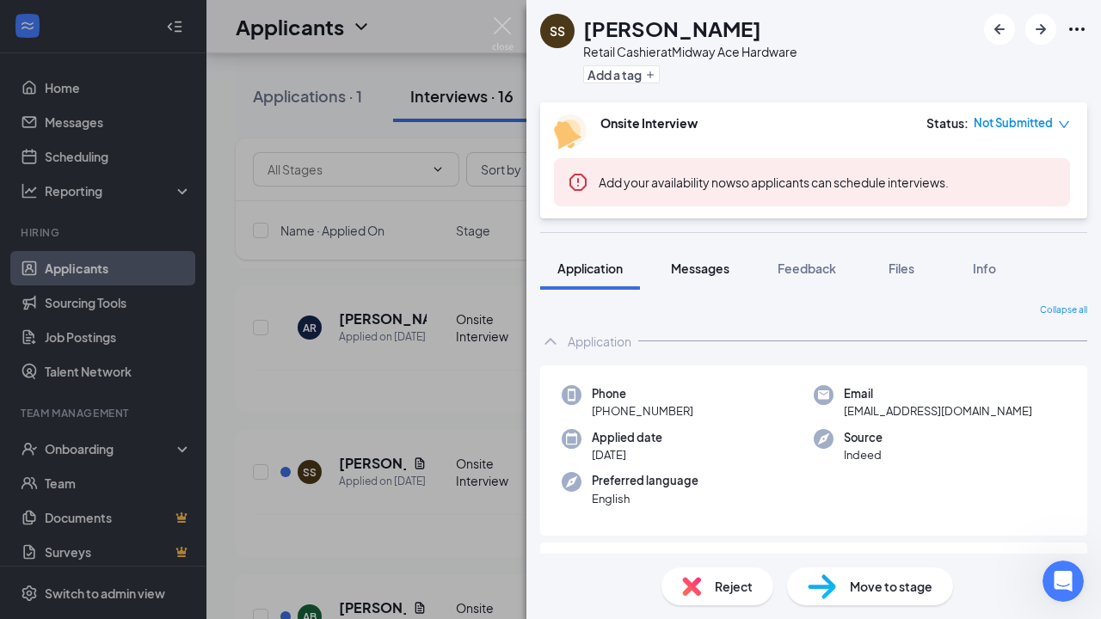
click at [711, 264] on span "Messages" at bounding box center [700, 268] width 58 height 15
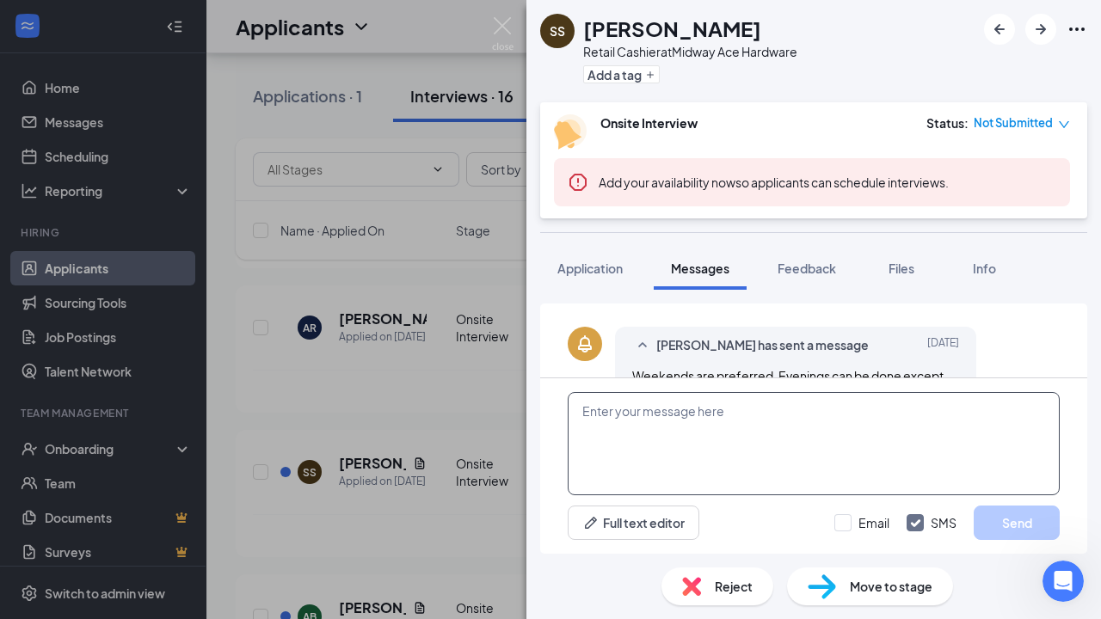
scroll to position [561, 0]
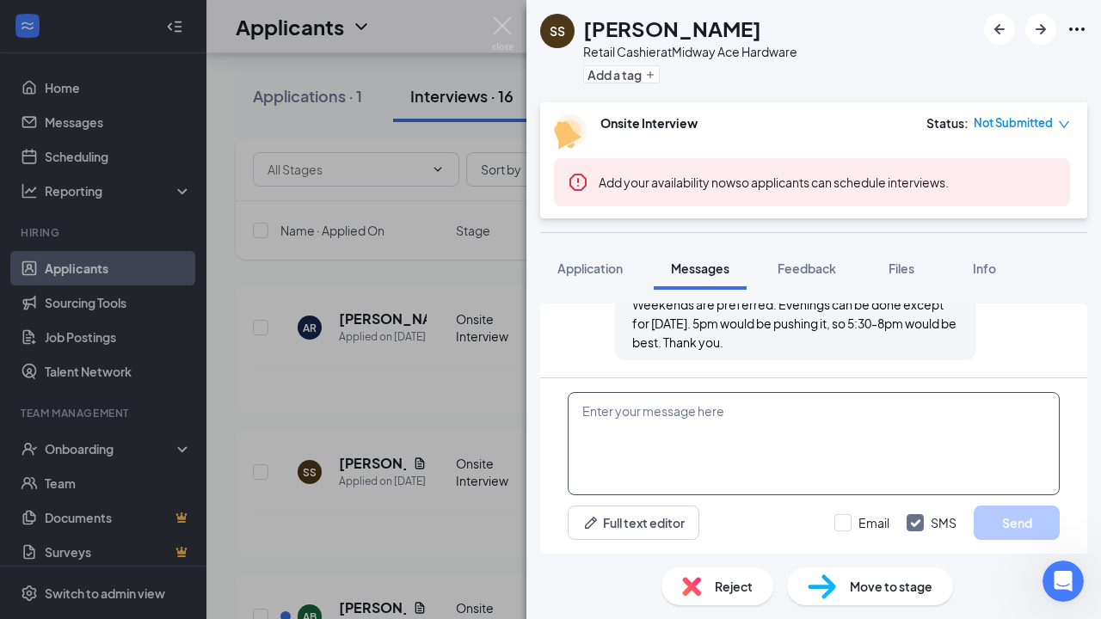
click at [584, 413] on textarea at bounding box center [814, 443] width 492 height 103
paste textarea "Dear Jera, Thank you for applying to Midway Ace Hardware. We are currently in t…"
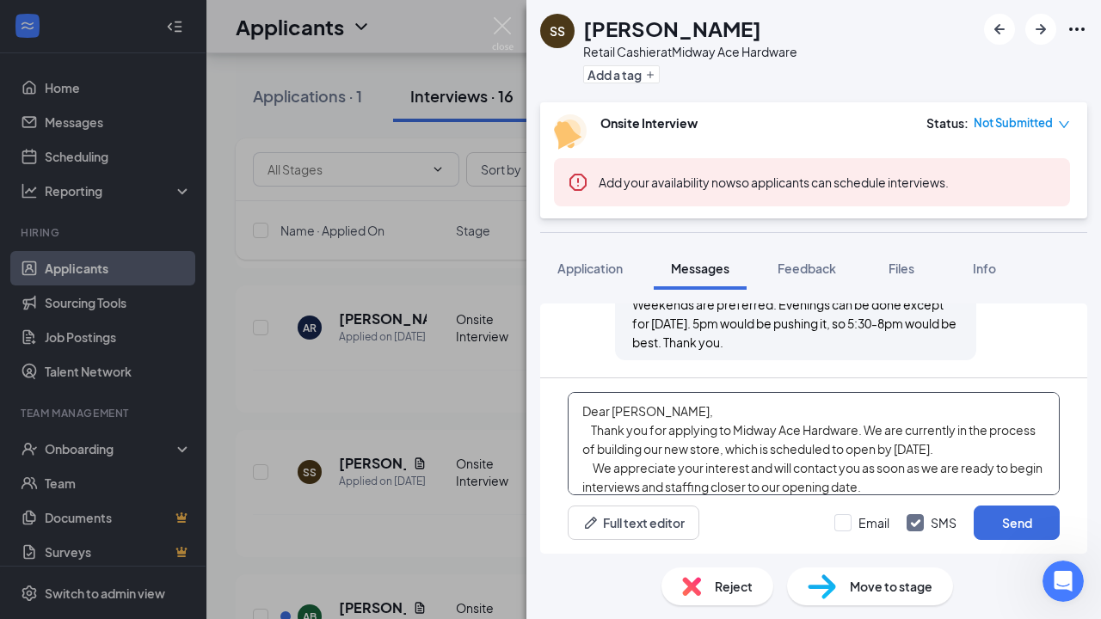
click at [635, 412] on textarea "Dear Jera, Thank you for applying to Midway Ace Hardware. We are currently in t…" at bounding box center [814, 443] width 492 height 103
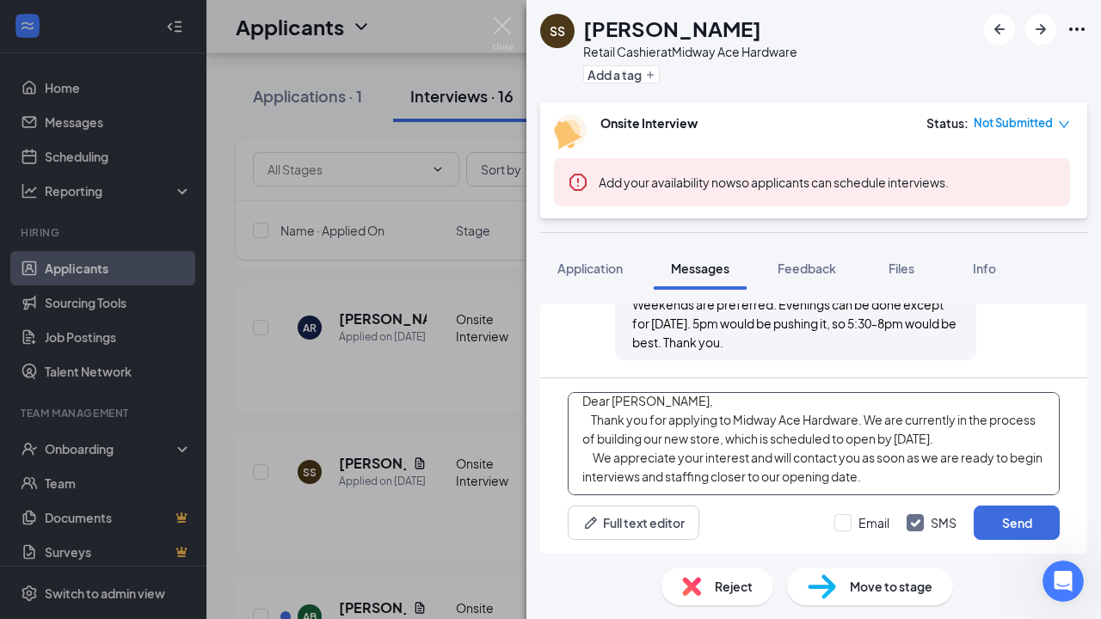
scroll to position [10, 0]
type textarea "Dear Samant, Thank you for applying to Midway Ace Hardware. We are currently in…"
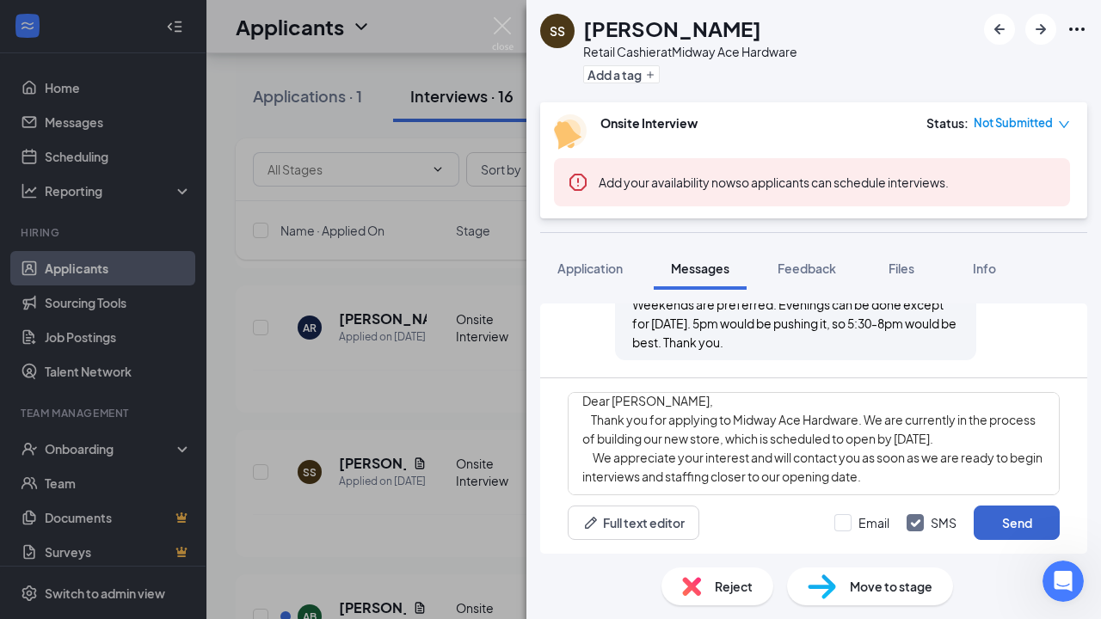
click at [1025, 519] on button "Send" at bounding box center [1017, 523] width 86 height 34
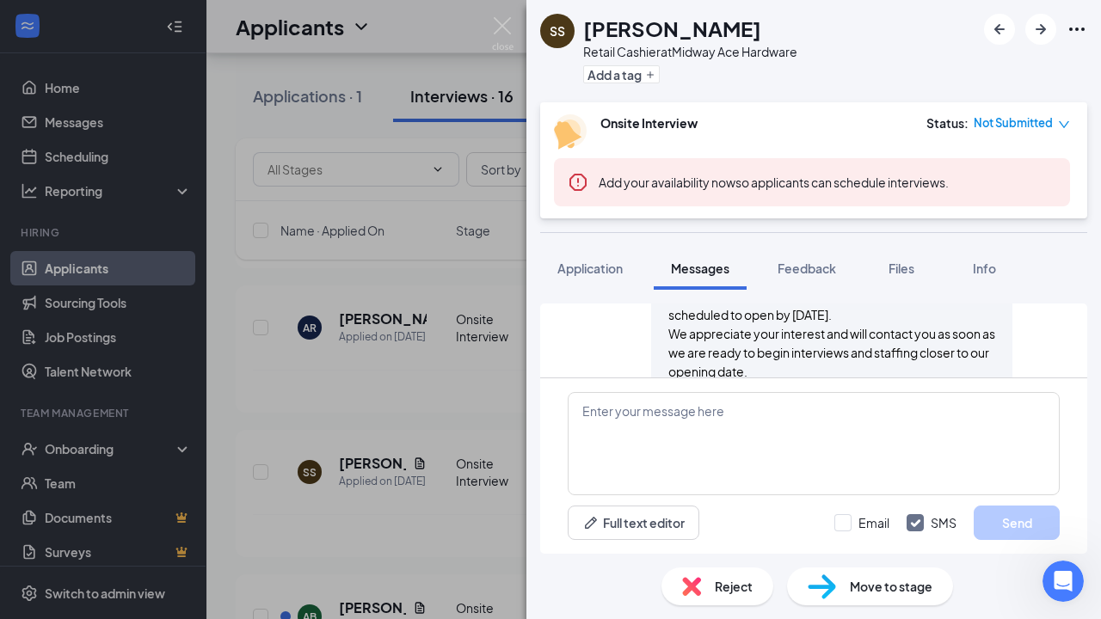
scroll to position [784, 0]
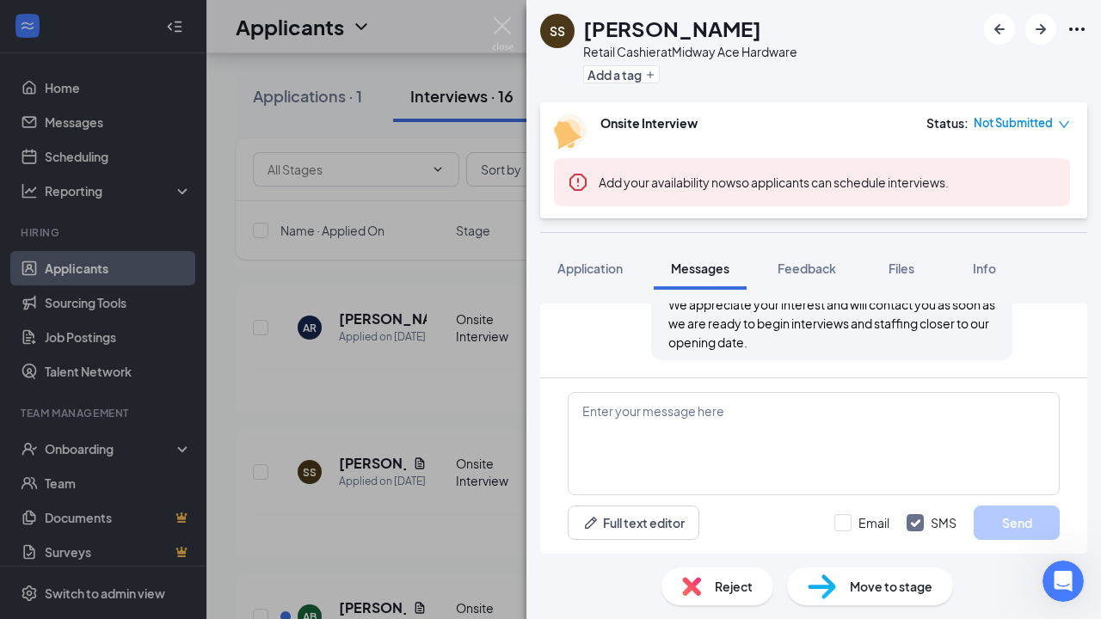
click at [460, 27] on div "SS Samantha Snyder Retail Cashier at Midway Ace Hardware Add a tag Onsite Inter…" at bounding box center [550, 309] width 1101 height 619
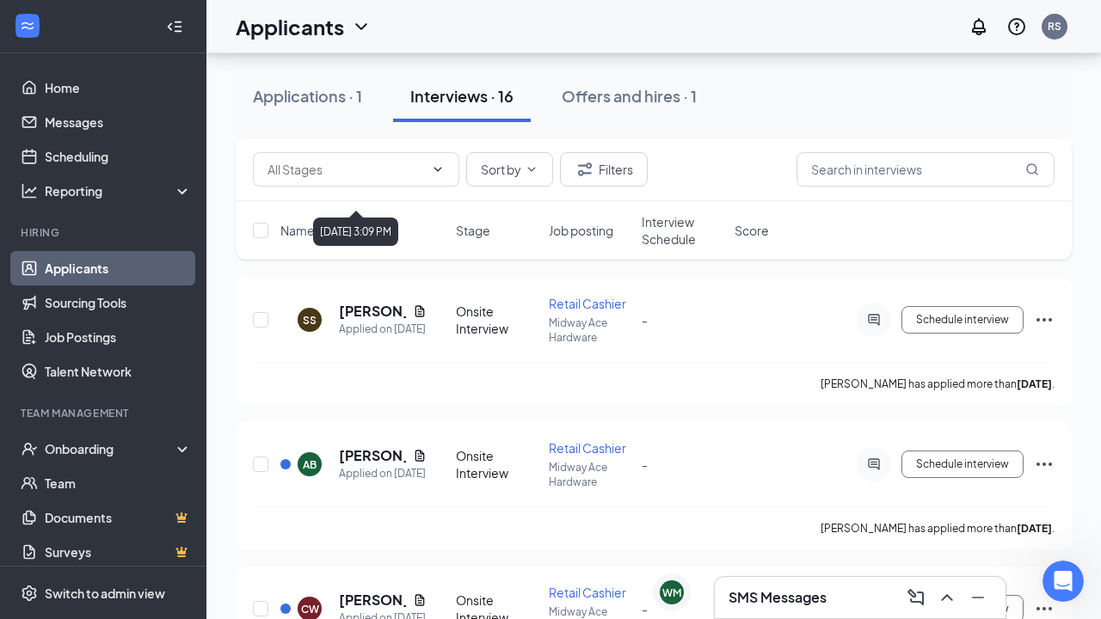
scroll to position [446, 0]
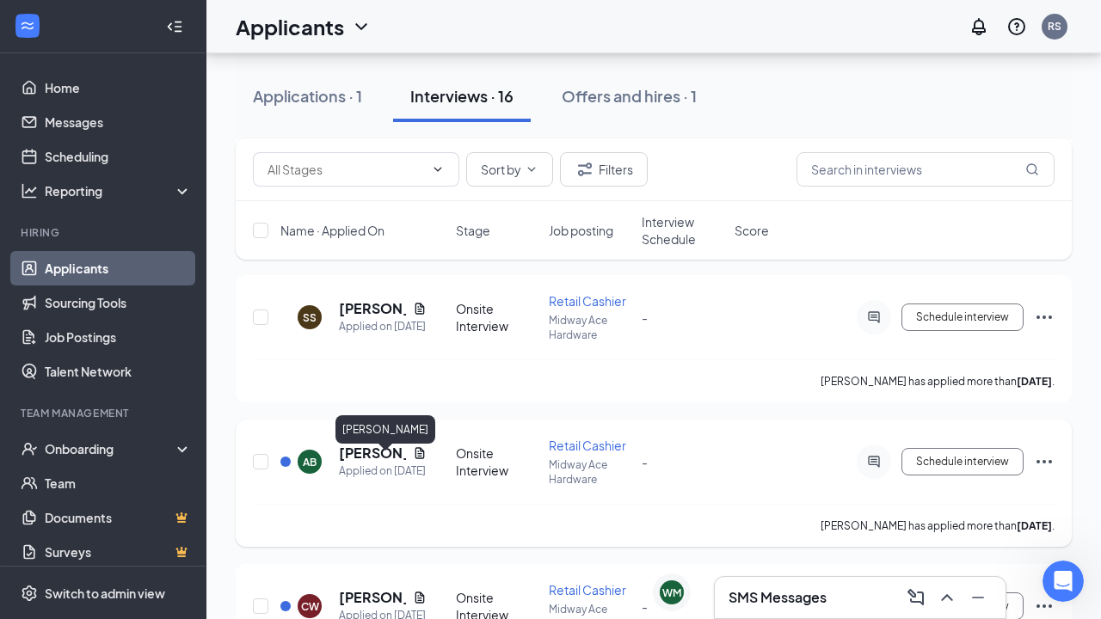
click at [370, 463] on h5 "Adam Brown" at bounding box center [372, 453] width 67 height 19
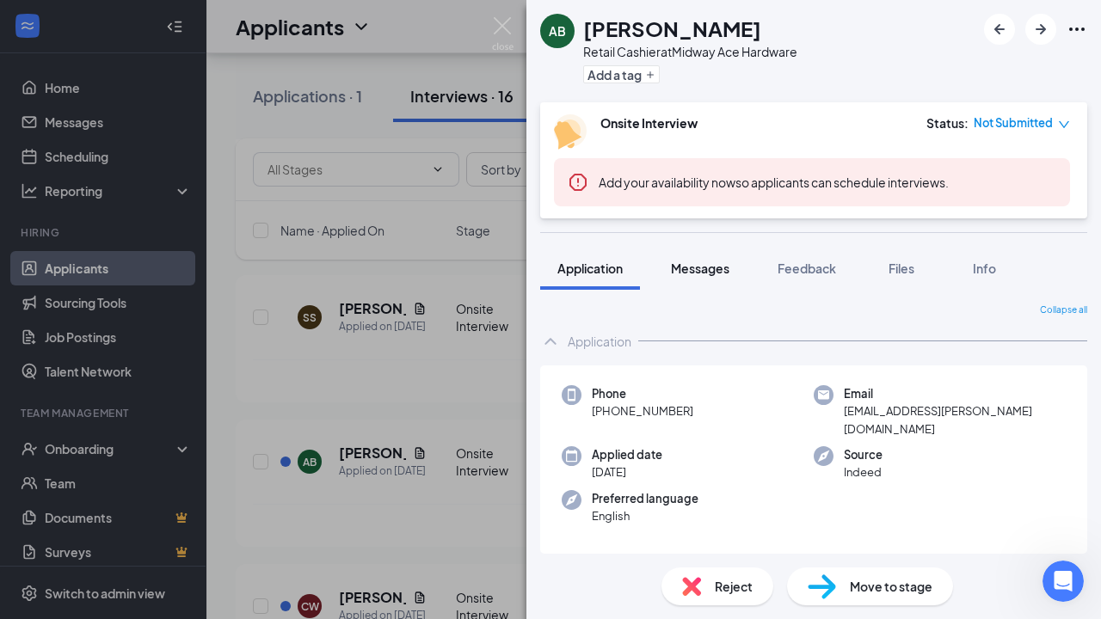
click at [697, 273] on span "Messages" at bounding box center [700, 268] width 58 height 15
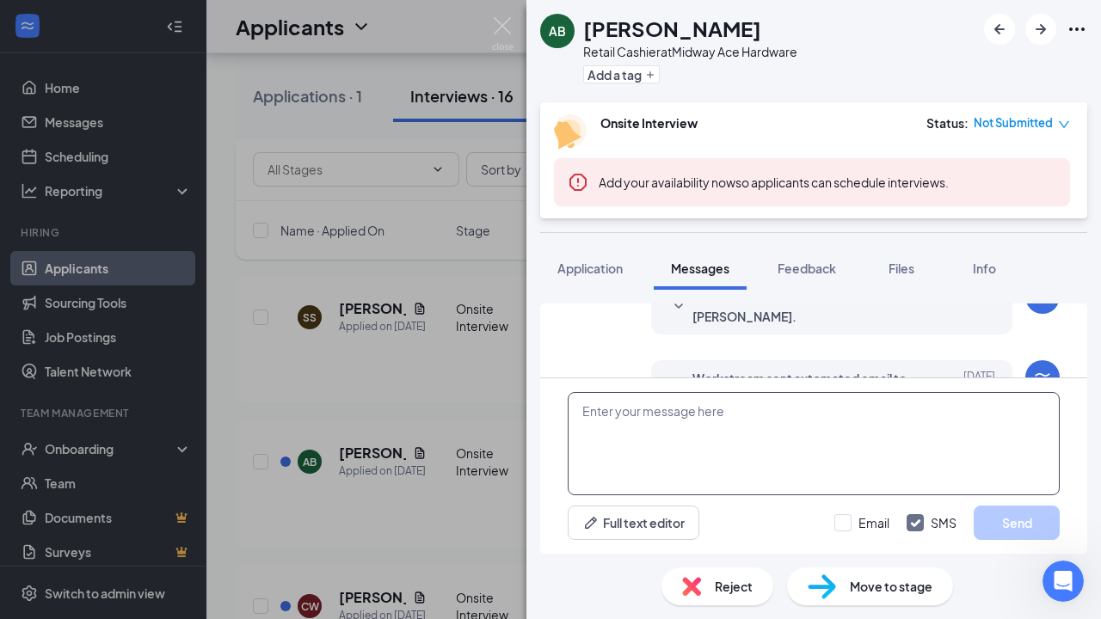
scroll to position [430, 0]
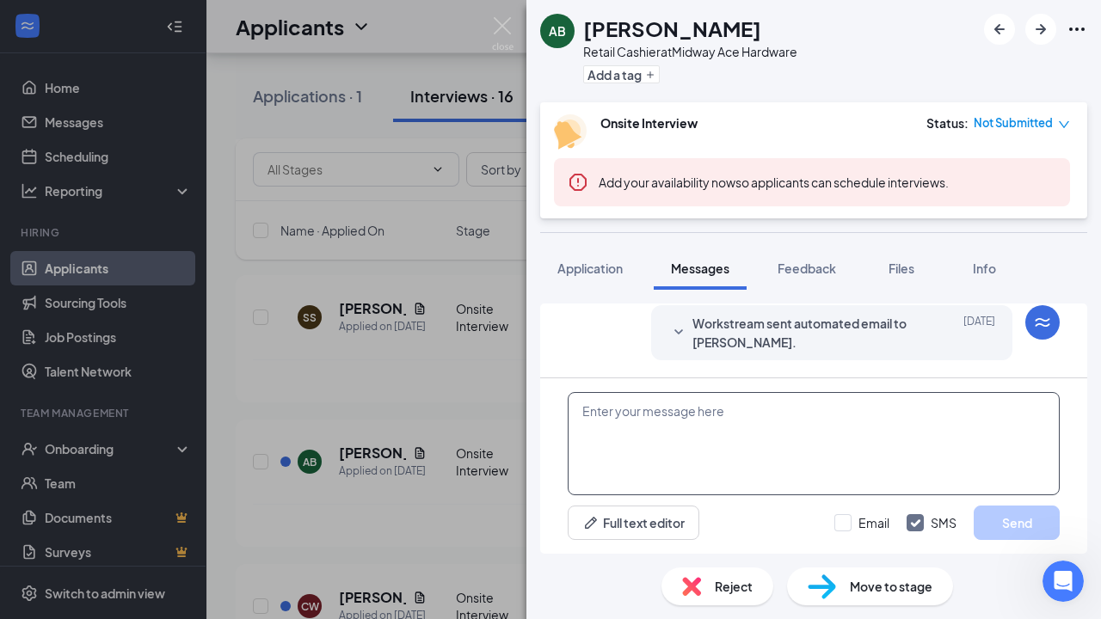
click at [581, 413] on textarea at bounding box center [814, 443] width 492 height 103
paste textarea "Dear Jera, Thank you for applying to Midway Ace Hardware. We are currently in t…"
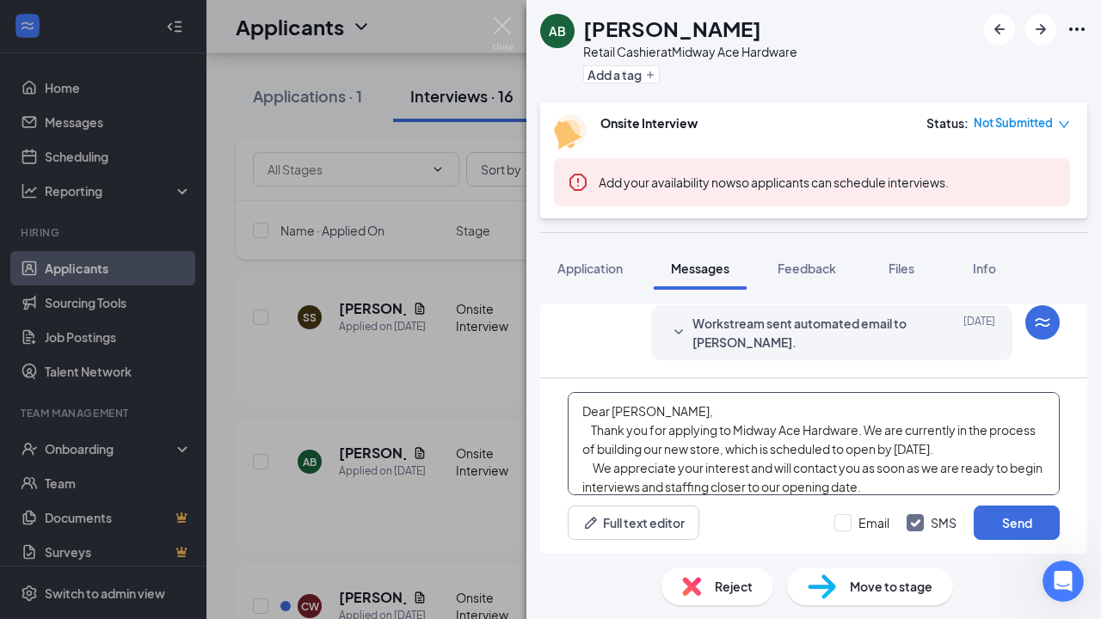
click at [635, 414] on textarea "Dear Jera, Thank you for applying to Midway Ace Hardware. We are currently in t…" at bounding box center [814, 443] width 492 height 103
type textarea "Dear Adam, Thank you for applying to Midway Ace Hardware. We are currently in t…"
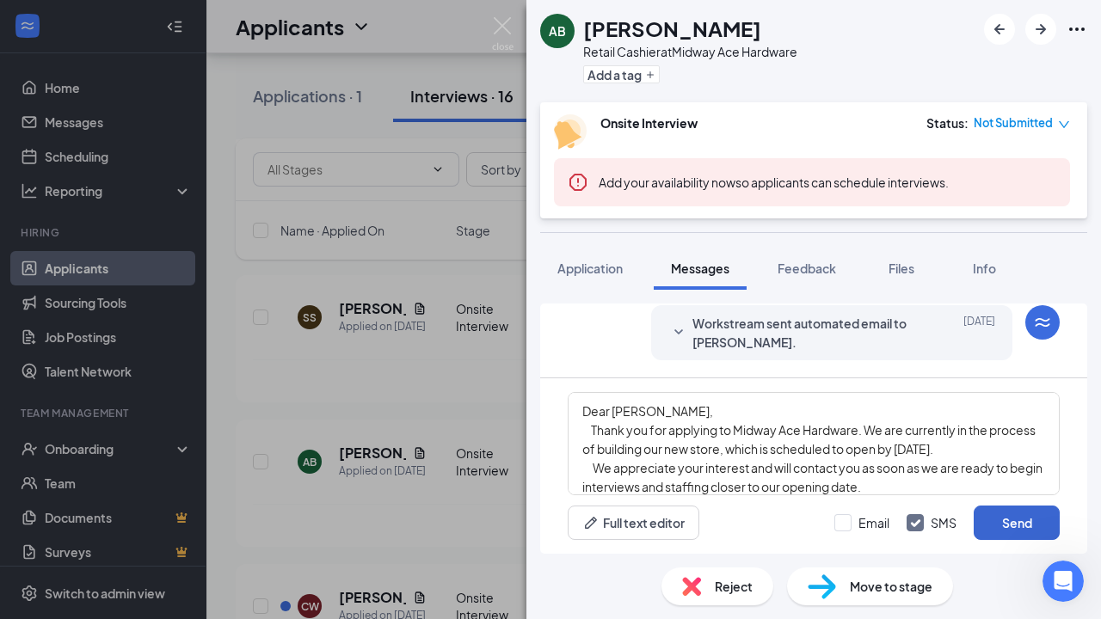
click at [1021, 520] on button "Send" at bounding box center [1017, 523] width 86 height 34
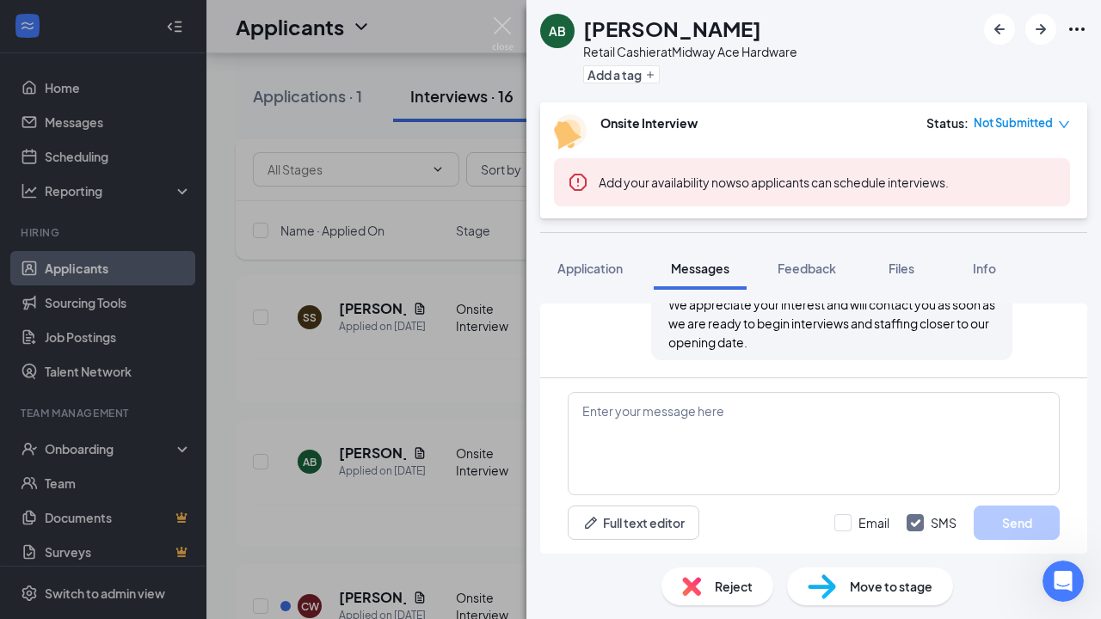
scroll to position [653, 0]
click at [441, 23] on div "AB Adam Brown Retail Cashier at Midway Ace Hardware Add a tag Onsite Interview …" at bounding box center [550, 309] width 1101 height 619
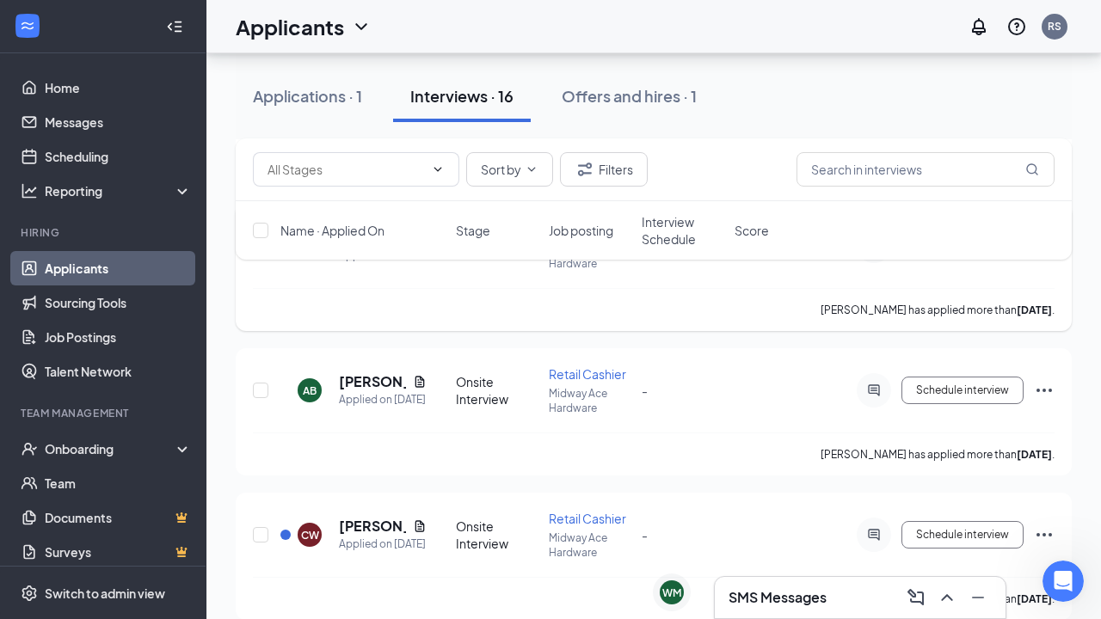
scroll to position [540, 0]
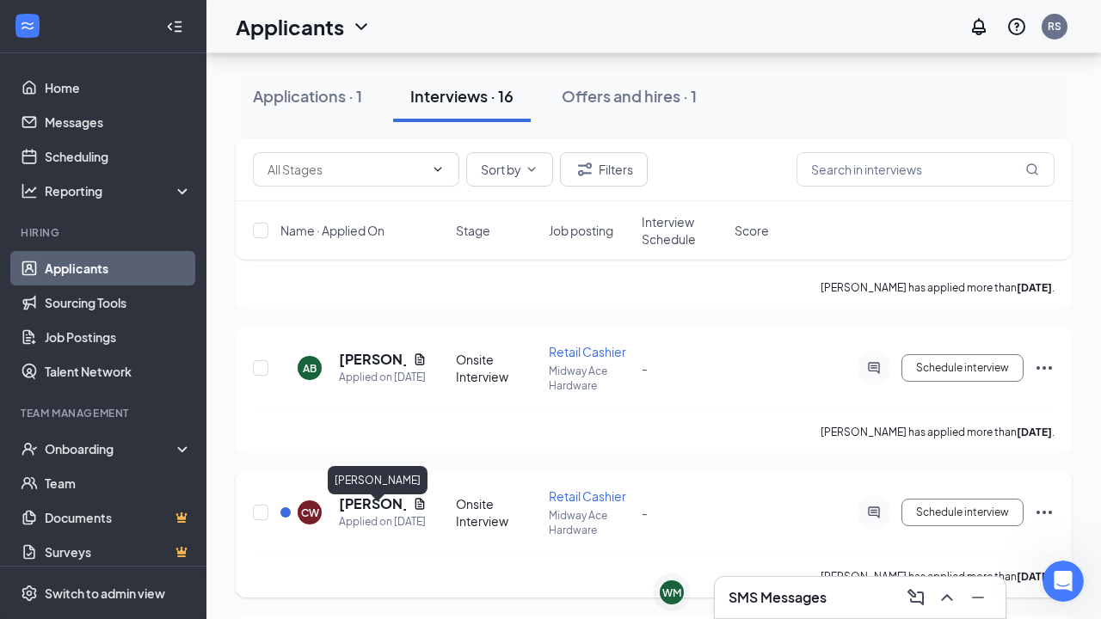
click at [358, 514] on h5 "Christa Williams" at bounding box center [372, 504] width 67 height 19
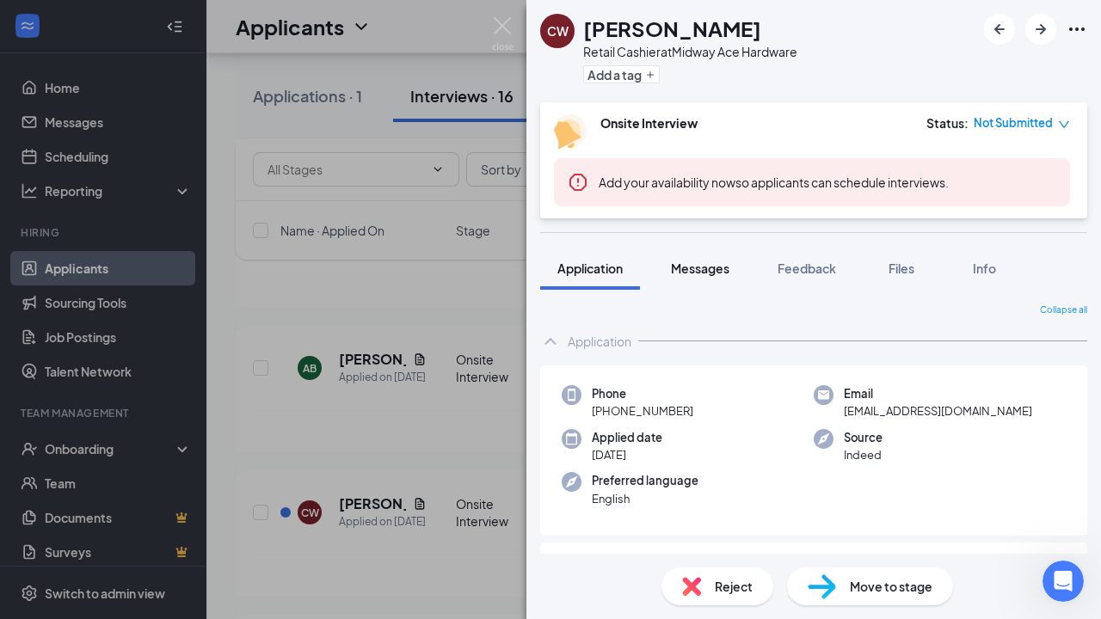
click at [702, 271] on span "Messages" at bounding box center [700, 268] width 58 height 15
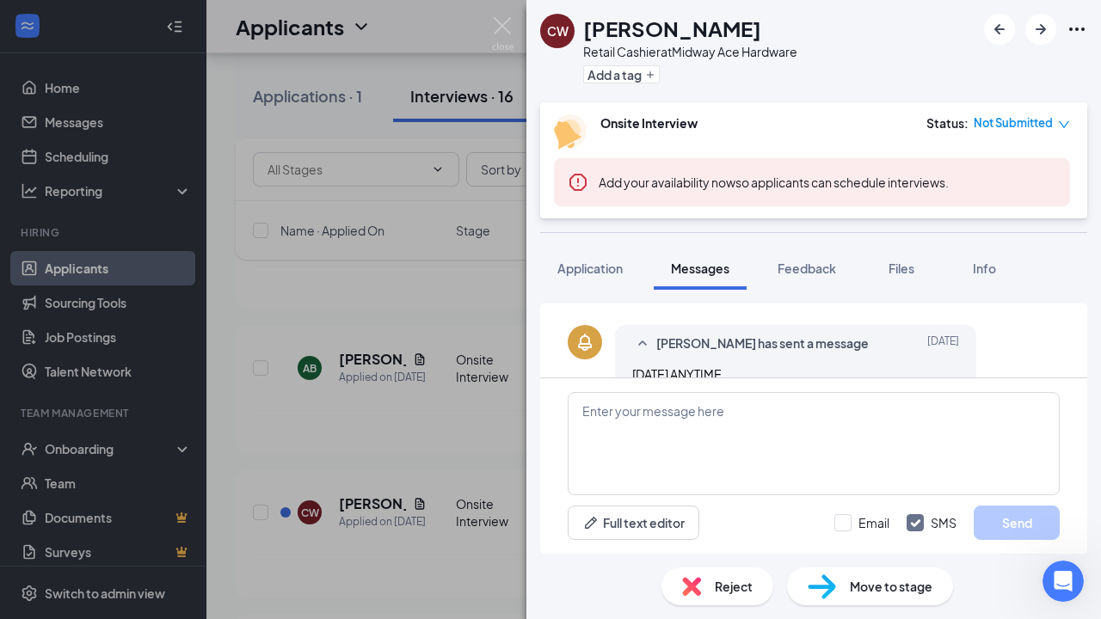
scroll to position [561, 0]
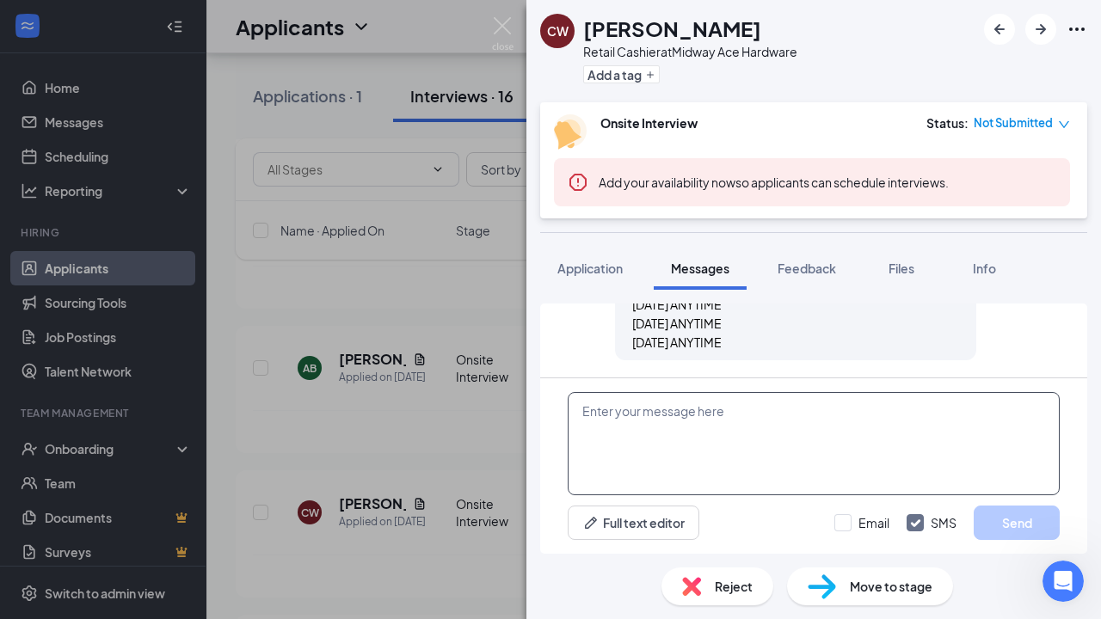
click at [594, 415] on textarea at bounding box center [814, 443] width 492 height 103
paste textarea "Dear Jera, Thank you for applying to Midway Ace Hardware. We are currently in t…"
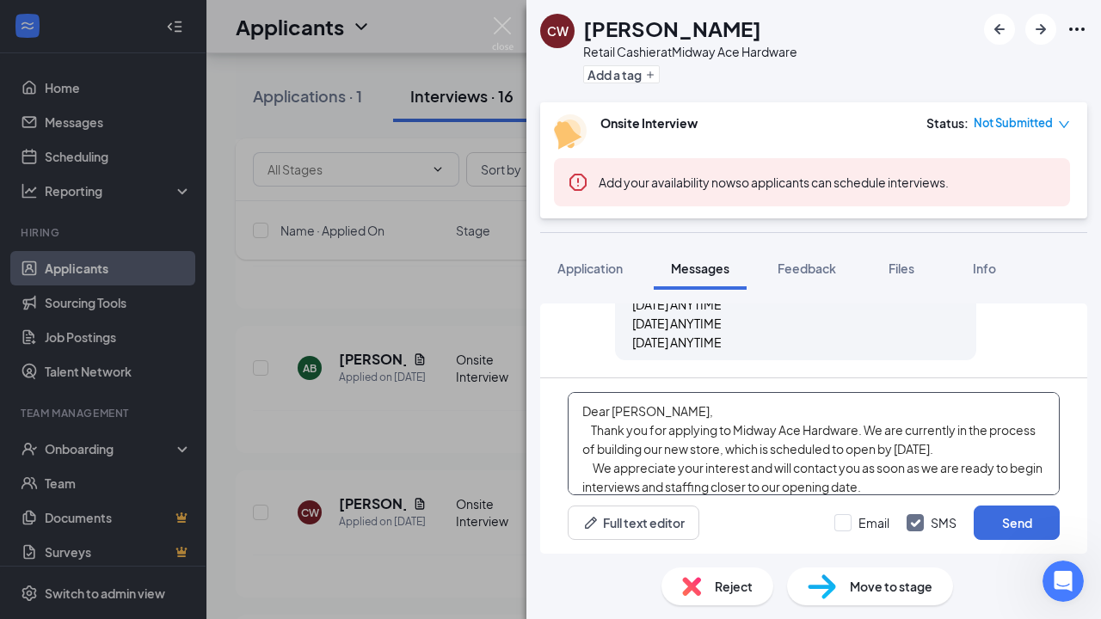
click at [636, 414] on textarea "Dear Jera, Thank you for applying to Midway Ace Hardware. We are currently in t…" at bounding box center [814, 443] width 492 height 103
type textarea "Dear Christa, Thank you for applying to Midway Ace Hardware. We are currently i…"
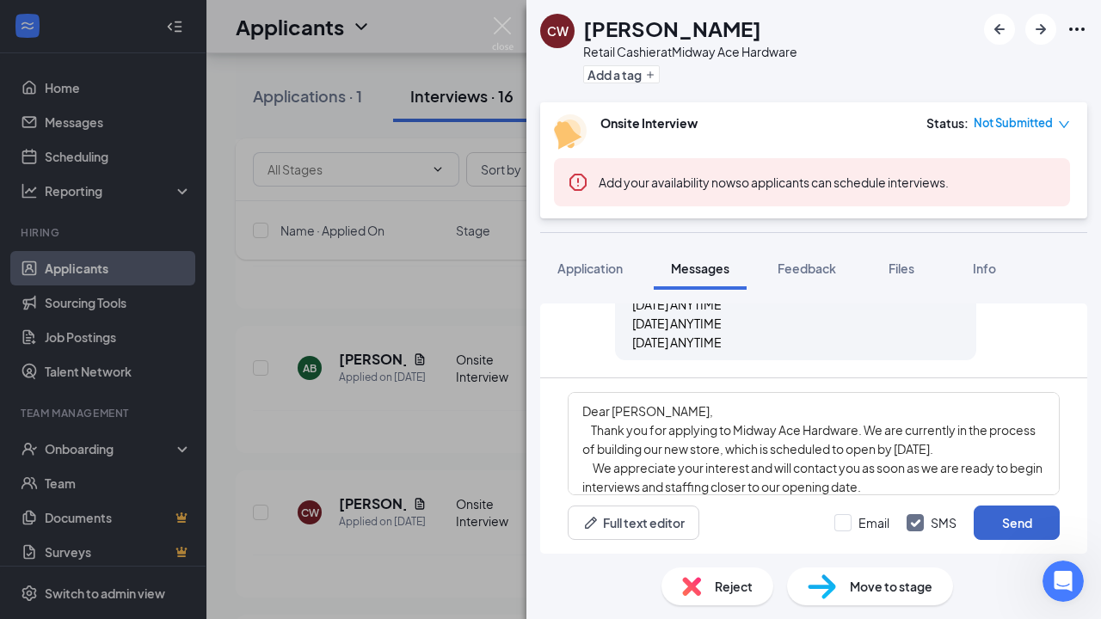
click at [1006, 520] on button "Send" at bounding box center [1017, 523] width 86 height 34
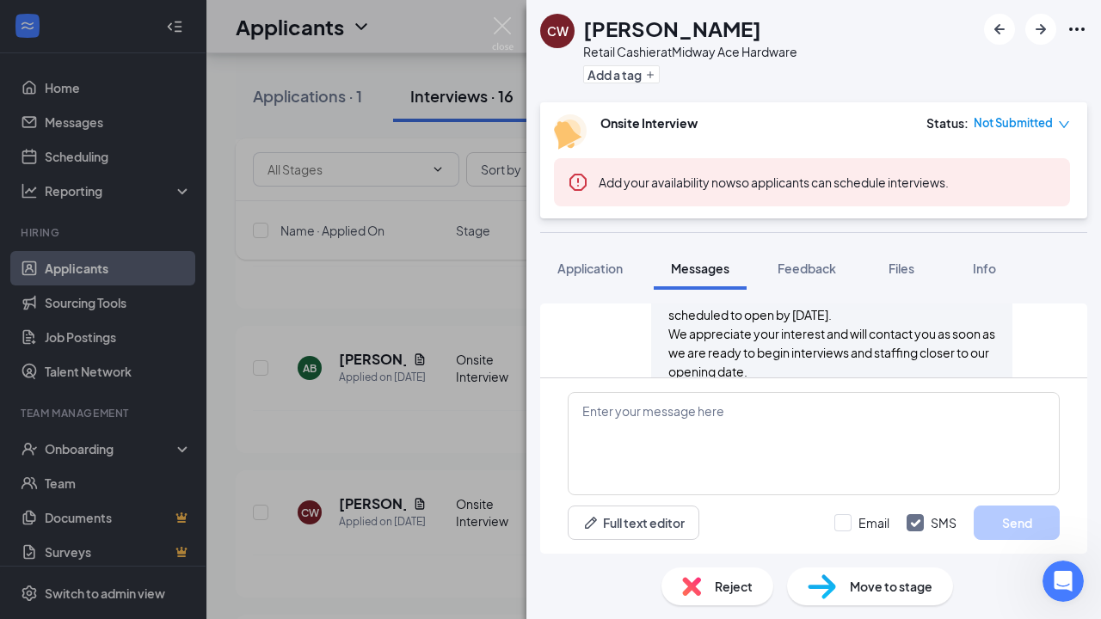
scroll to position [784, 0]
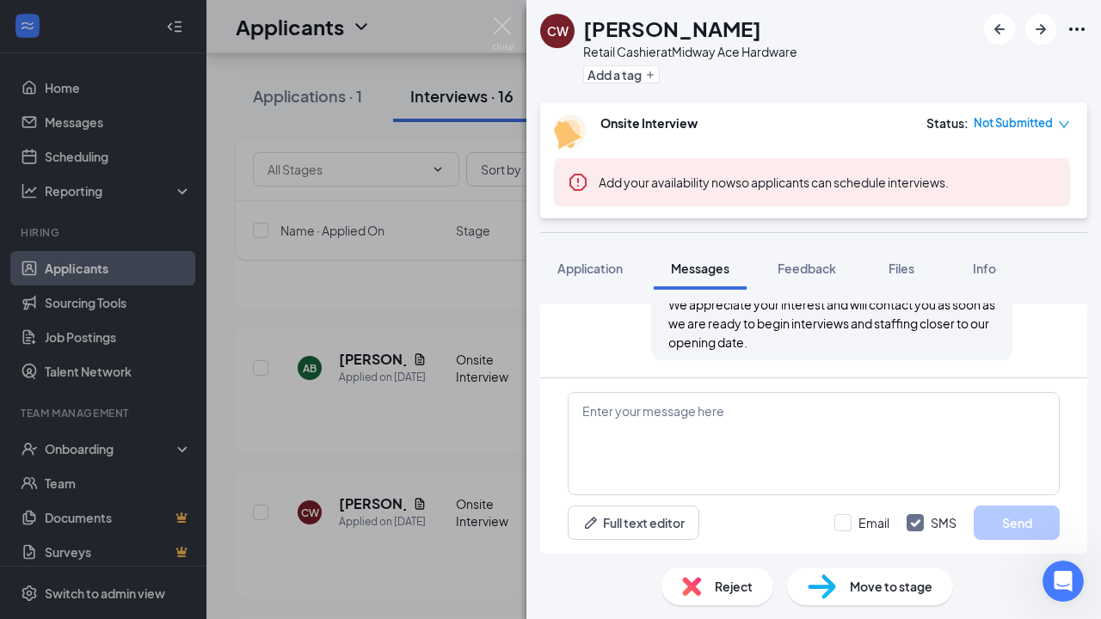
click at [480, 311] on div "CW Christa Williams Retail Cashier at Midway Ace Hardware Add a tag Onsite Inte…" at bounding box center [550, 309] width 1101 height 619
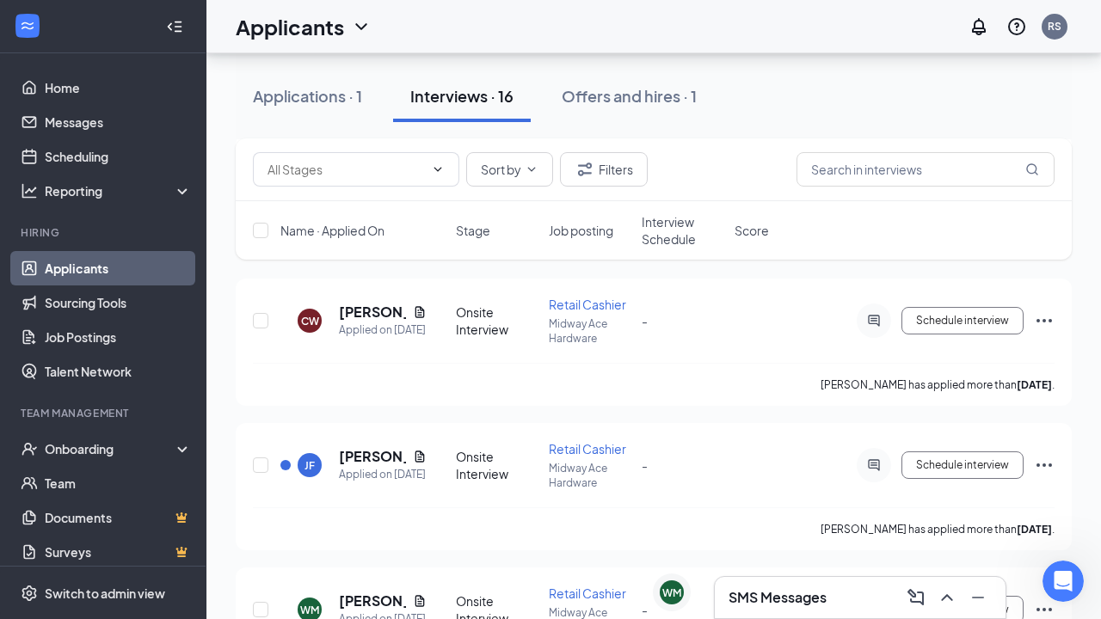
scroll to position [739, 0]
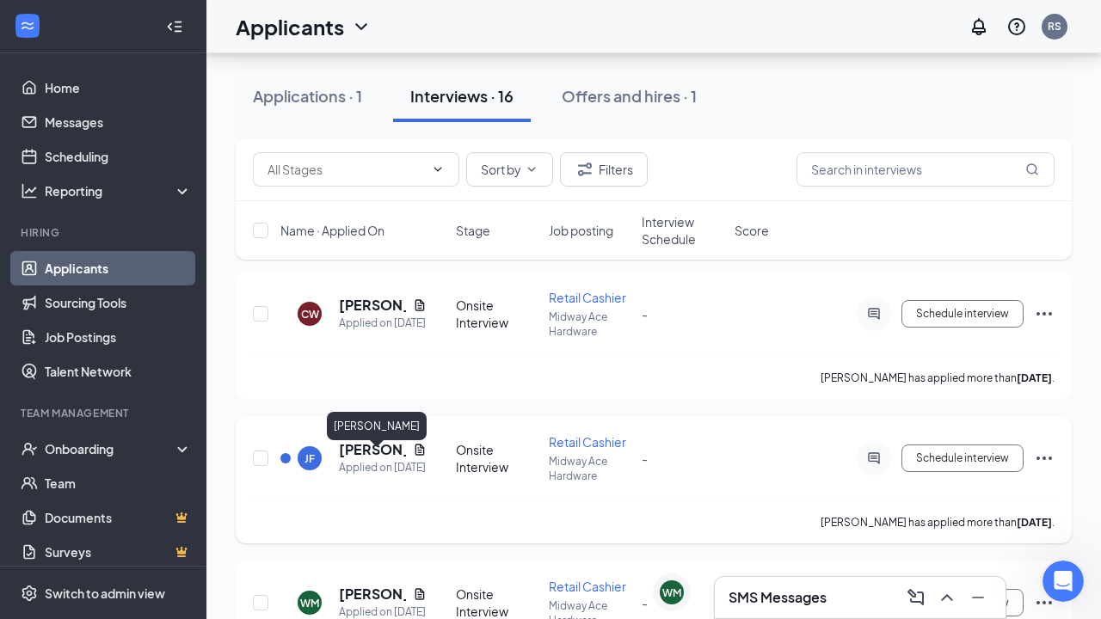
click at [362, 459] on h5 "Jordan Freeman" at bounding box center [372, 449] width 67 height 19
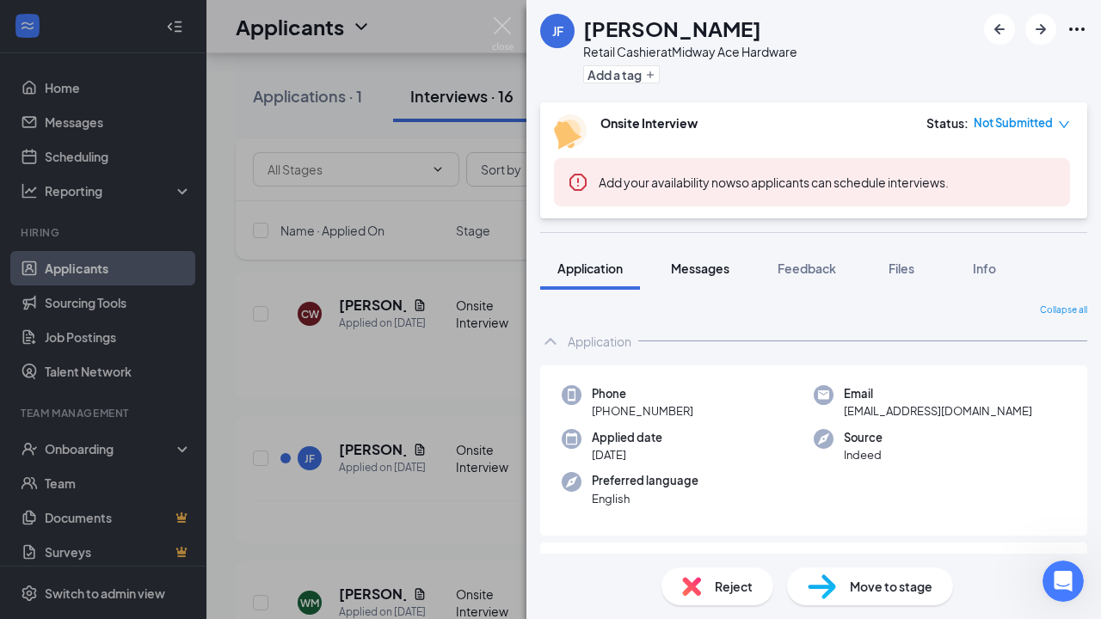
click at [713, 270] on span "Messages" at bounding box center [700, 268] width 58 height 15
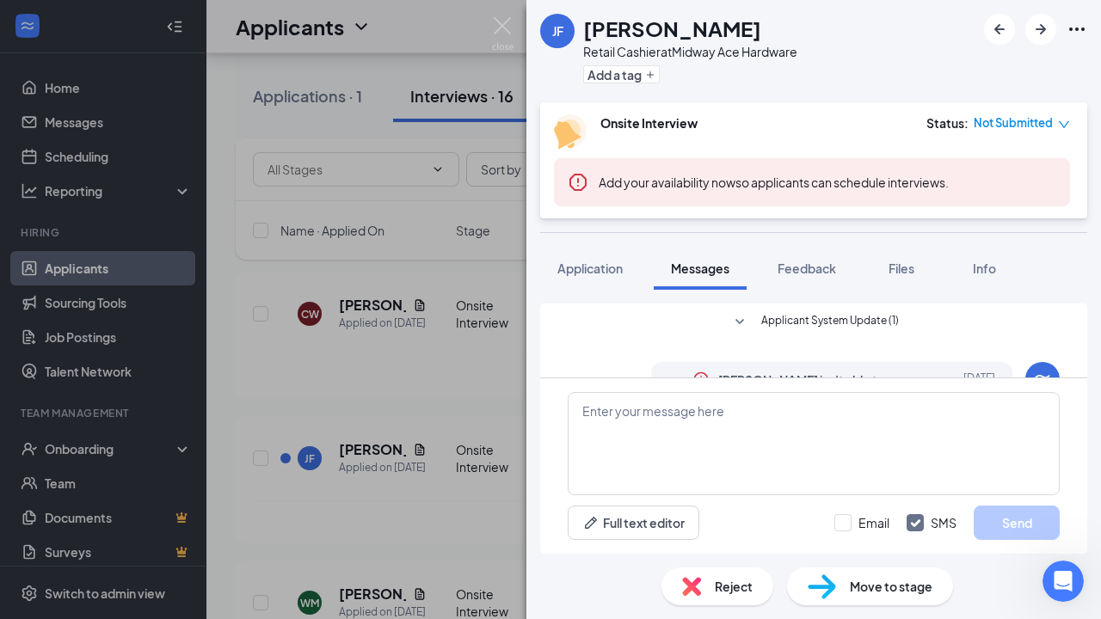
scroll to position [523, 0]
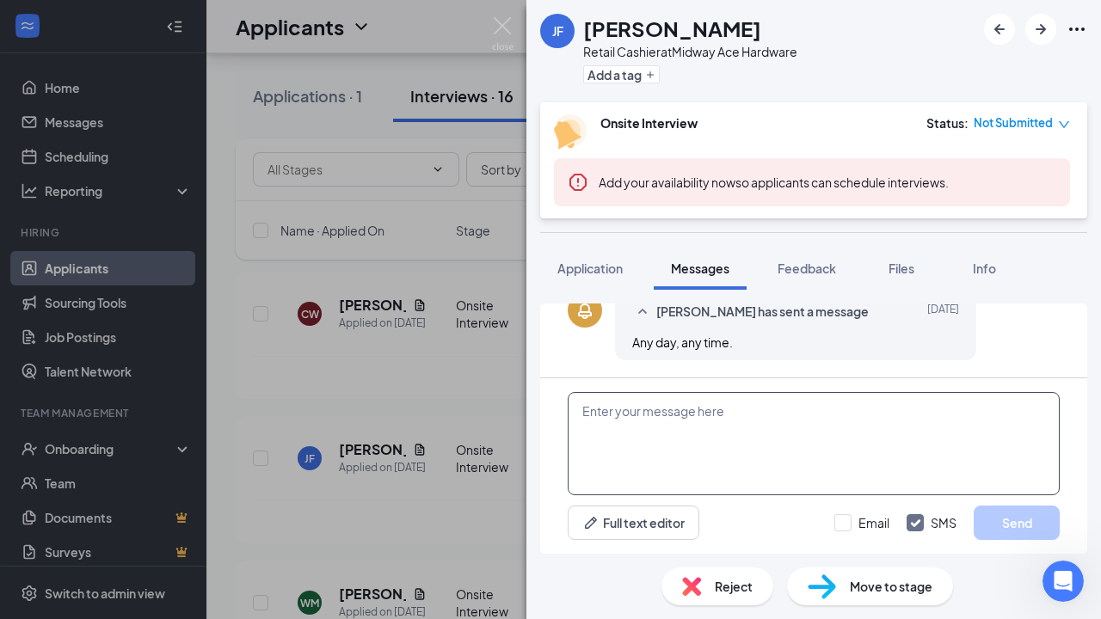
click at [583, 414] on textarea at bounding box center [814, 443] width 492 height 103
paste textarea "Dear Jera, Thank you for applying to Midway Ace Hardware. We are currently in t…"
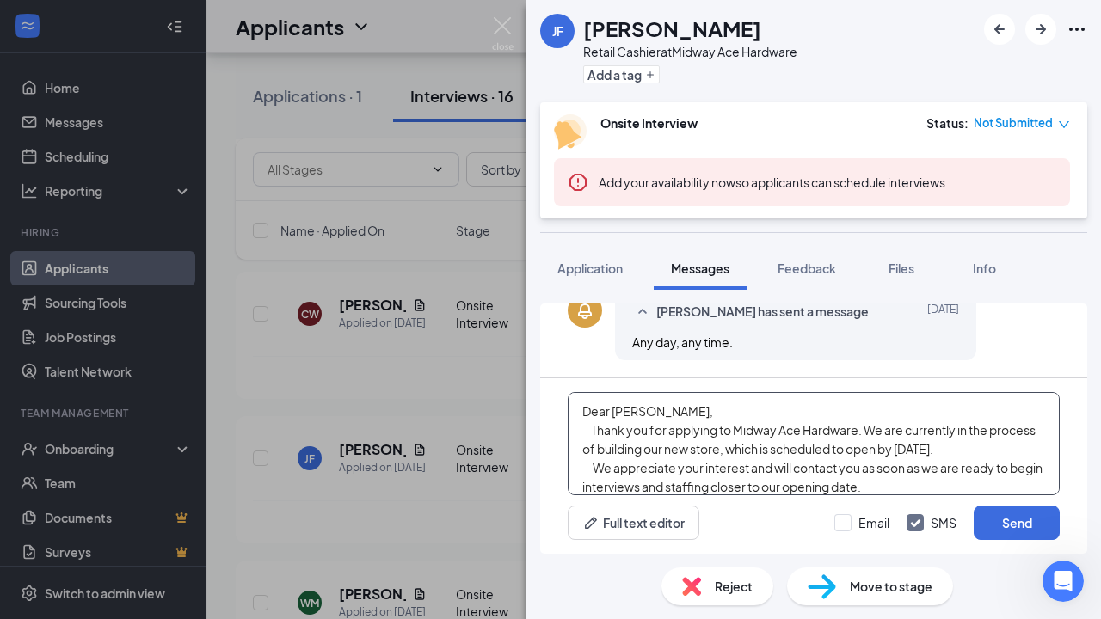
click at [632, 410] on textarea "Dear Jera, Thank you for applying to Midway Ace Hardware. We are currently in t…" at bounding box center [814, 443] width 492 height 103
type textarea "Dear Jordan, Thank you for applying to Midway Ace Hardware. We are currently in…"
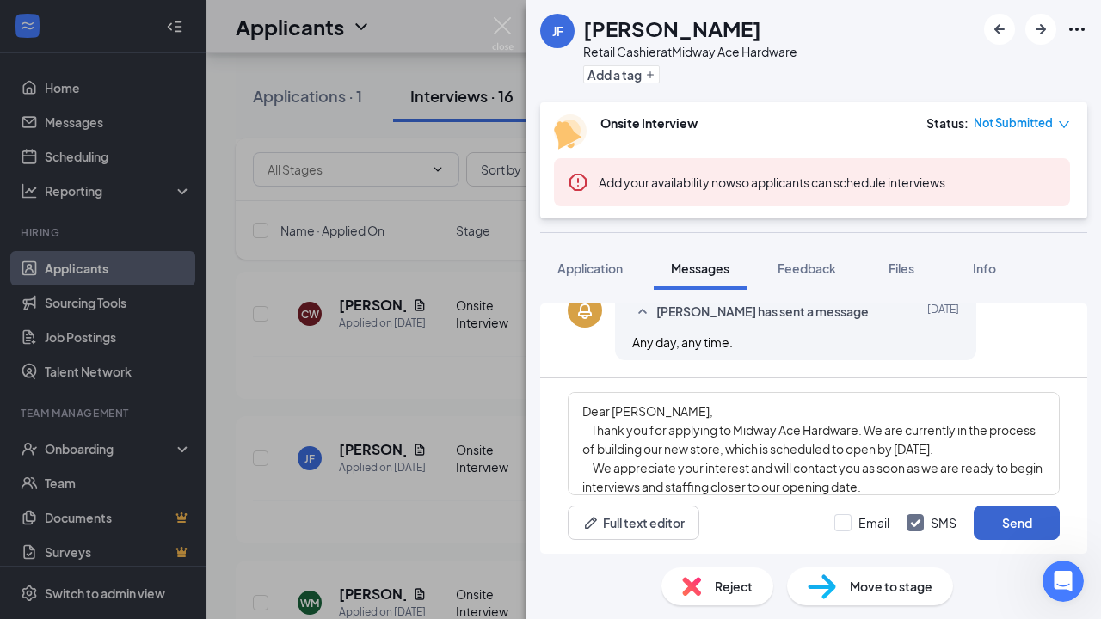
click at [1014, 526] on button "Send" at bounding box center [1017, 523] width 86 height 34
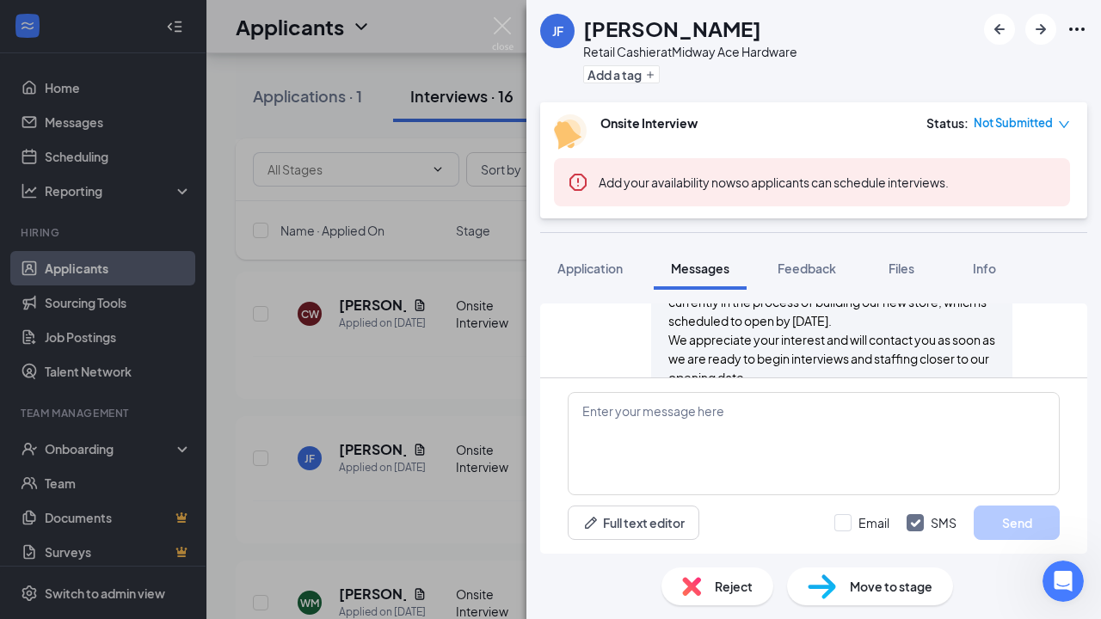
scroll to position [747, 0]
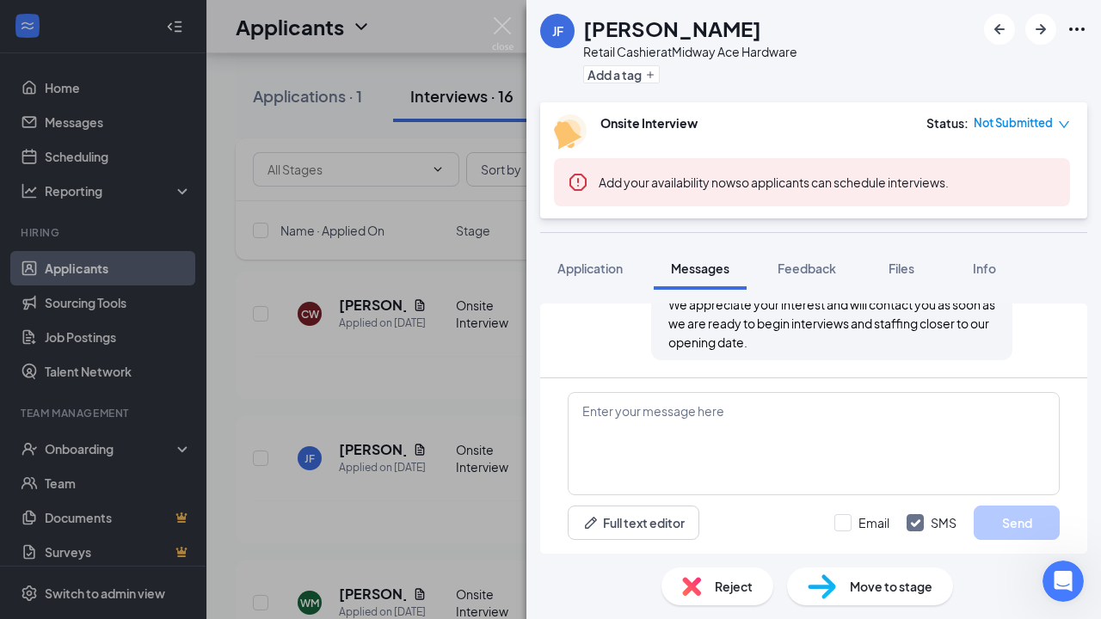
click at [465, 394] on div "JF Jordan Freeman Retail Cashier at Midway Ace Hardware Add a tag Onsite Interv…" at bounding box center [550, 309] width 1101 height 619
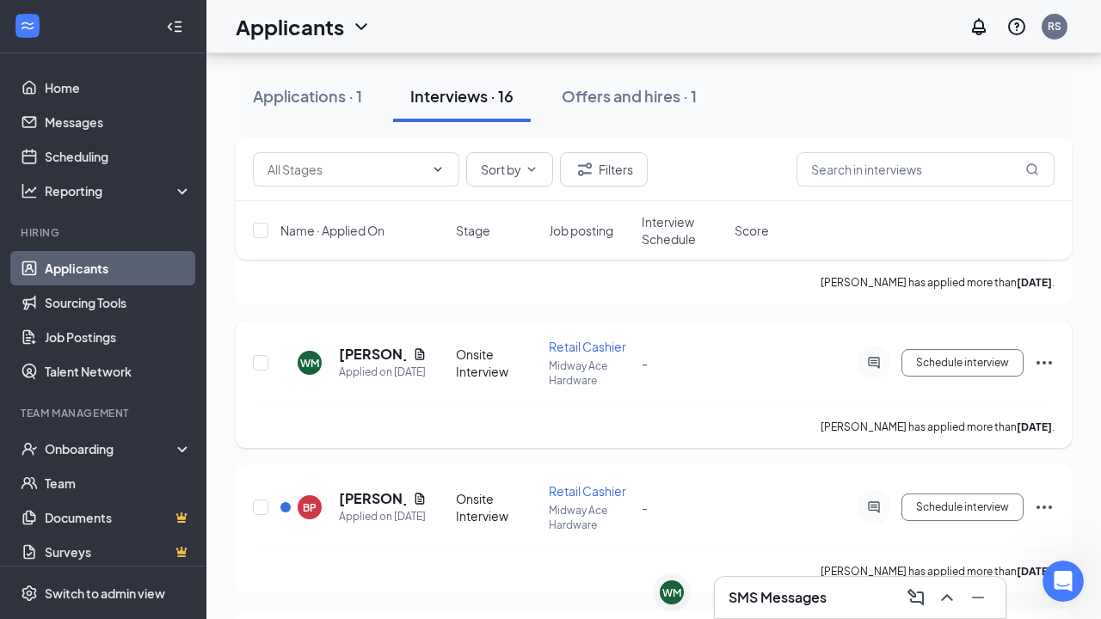
scroll to position [982, 0]
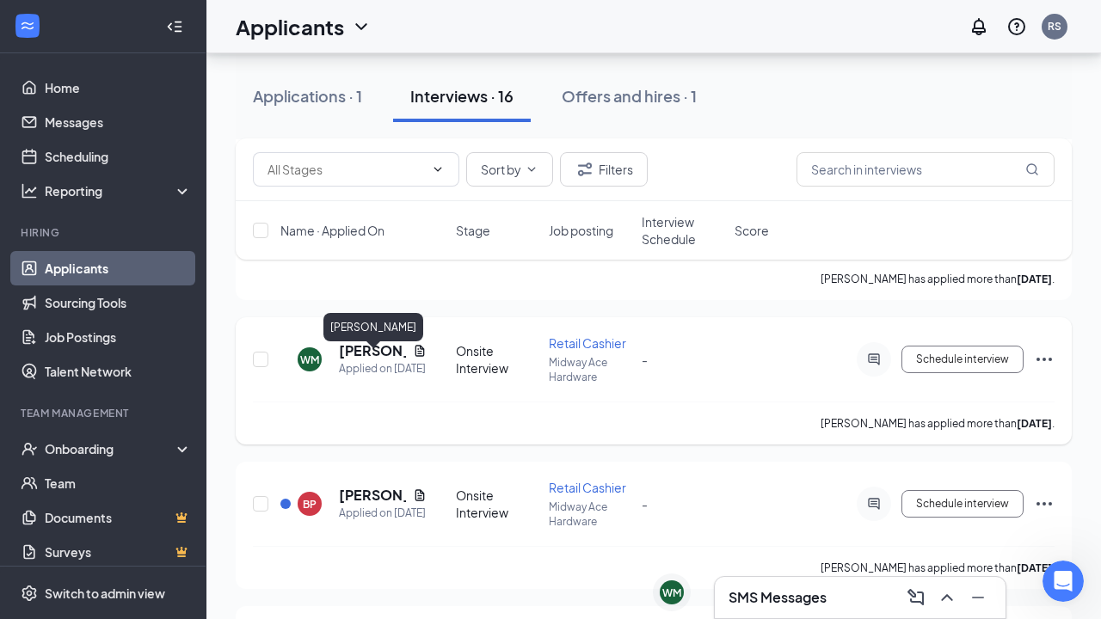
click at [362, 360] on h5 "Whitney Mulberry" at bounding box center [372, 350] width 67 height 19
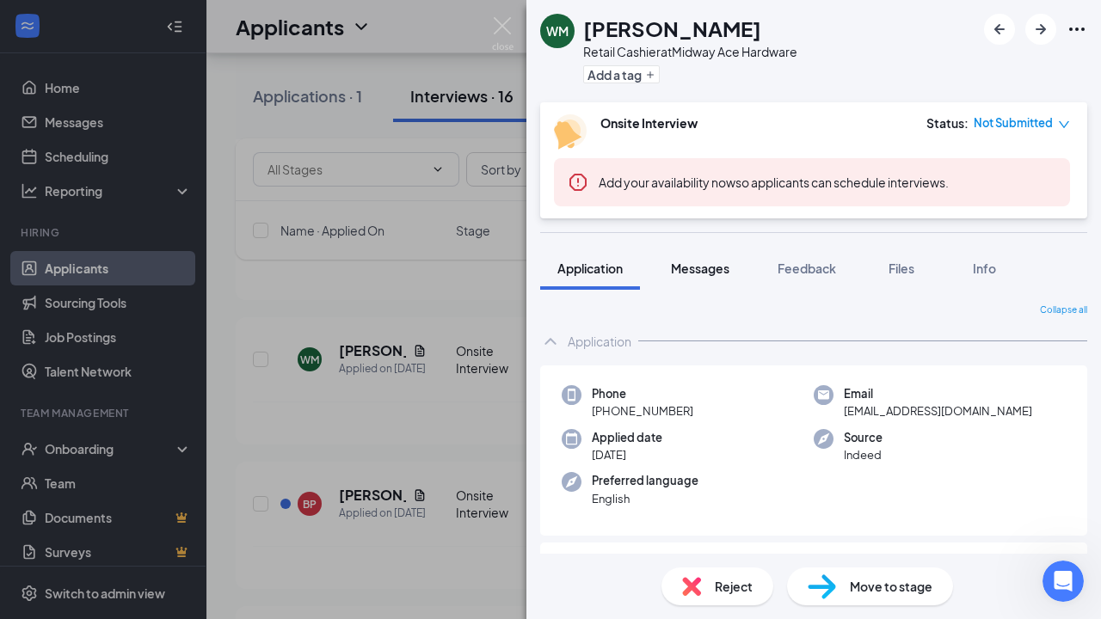
click at [703, 272] on span "Messages" at bounding box center [700, 268] width 58 height 15
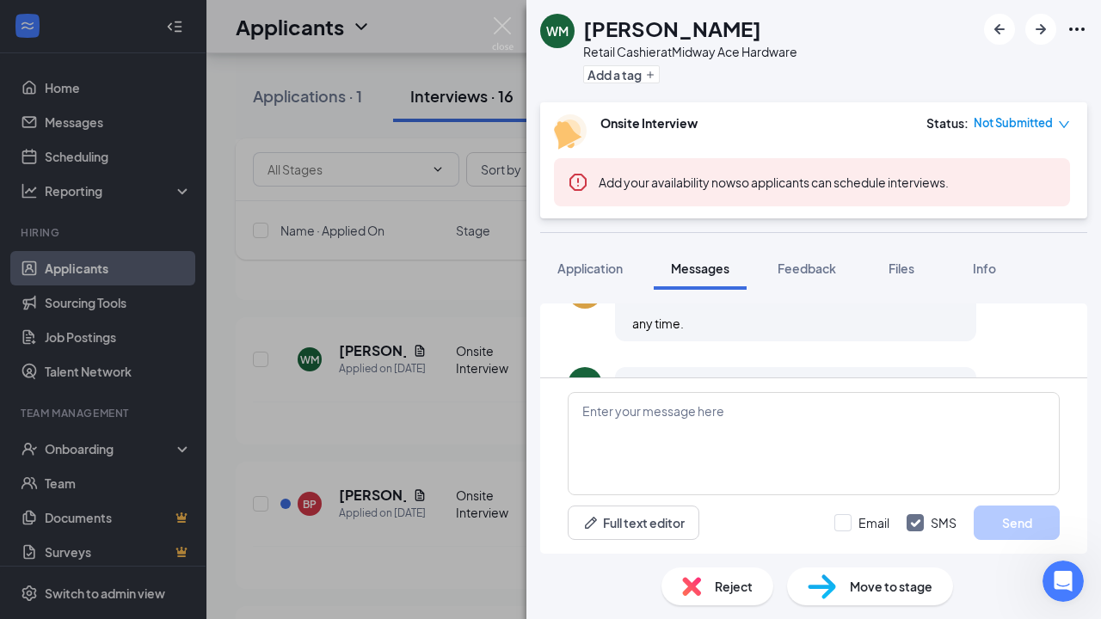
scroll to position [635, 0]
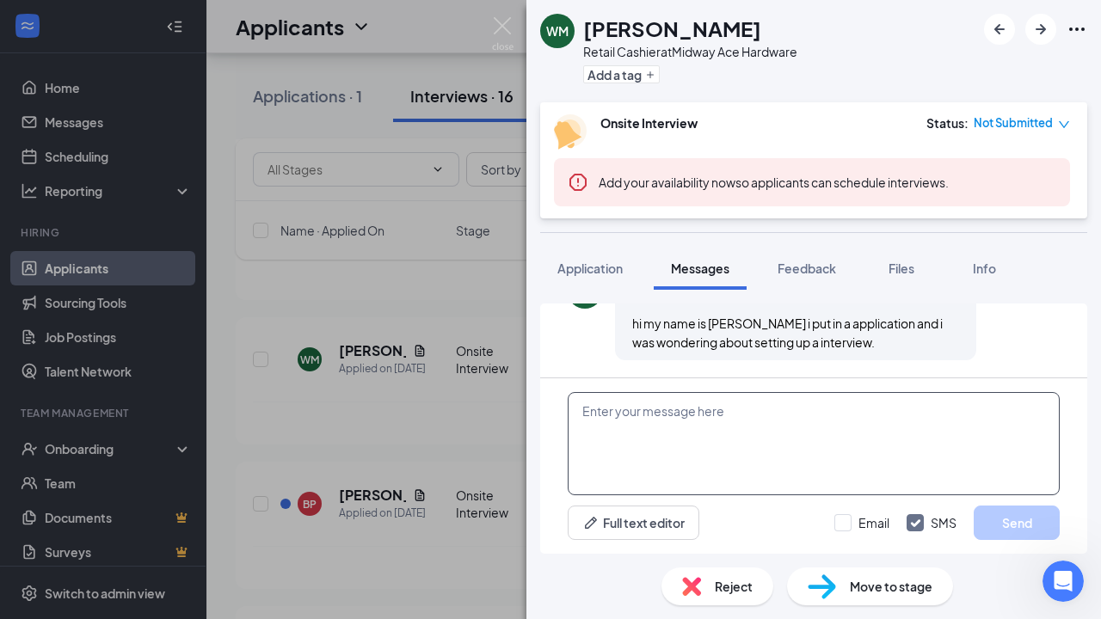
click at [586, 409] on textarea at bounding box center [814, 443] width 492 height 103
paste textarea "Dear Jera, Thank you for applying to Midway Ace Hardware. We are currently in t…"
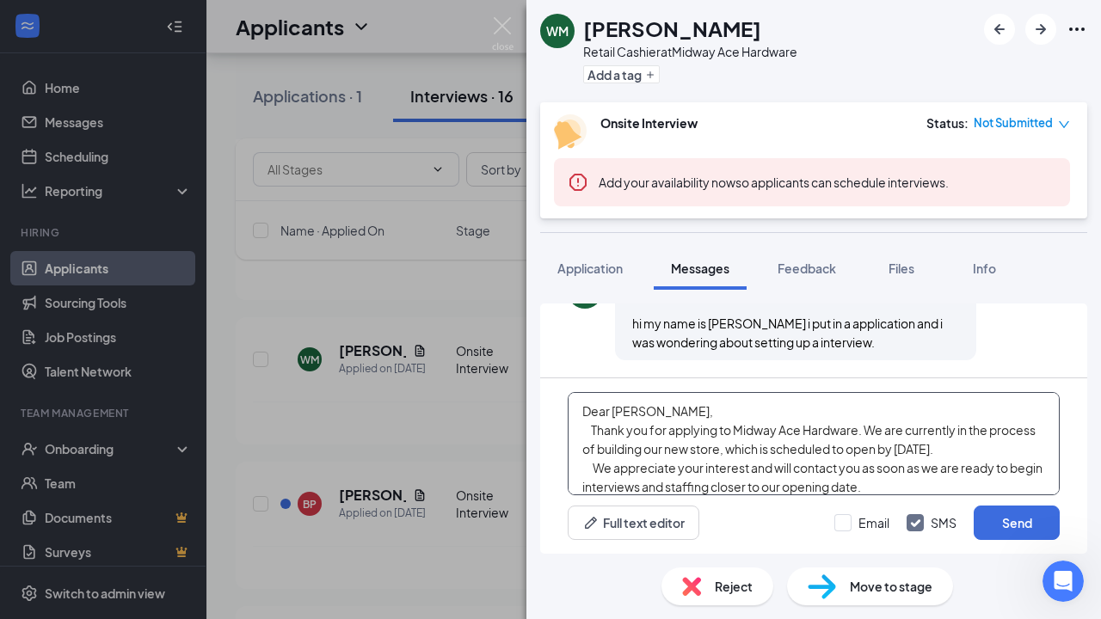
click at [635, 411] on textarea "Dear Jera, Thank you for applying to Midway Ace Hardware. We are currently in t…" at bounding box center [814, 443] width 492 height 103
type textarea "Dear Whitney, Thank you for applying to Midway Ace Hardware. We are currently i…"
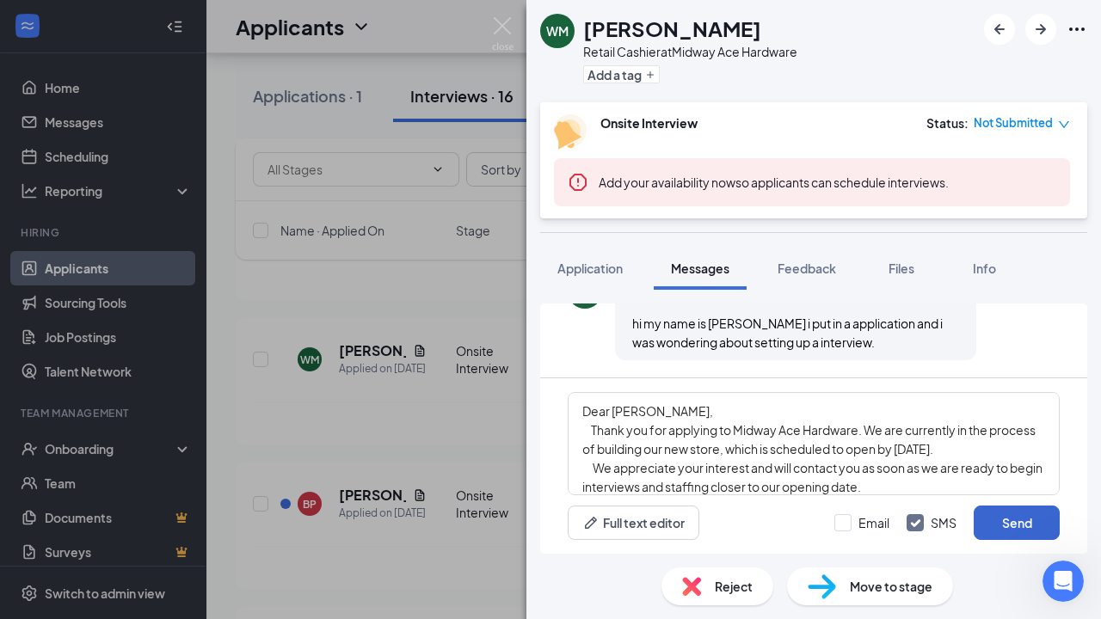
click at [999, 516] on button "Send" at bounding box center [1017, 523] width 86 height 34
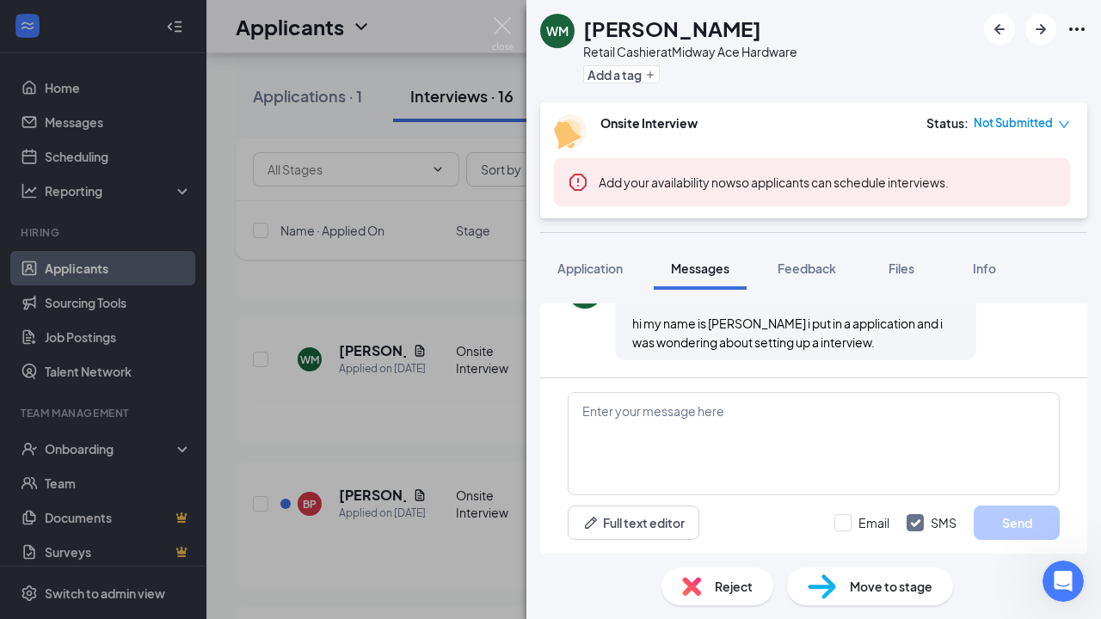
scroll to position [858, 0]
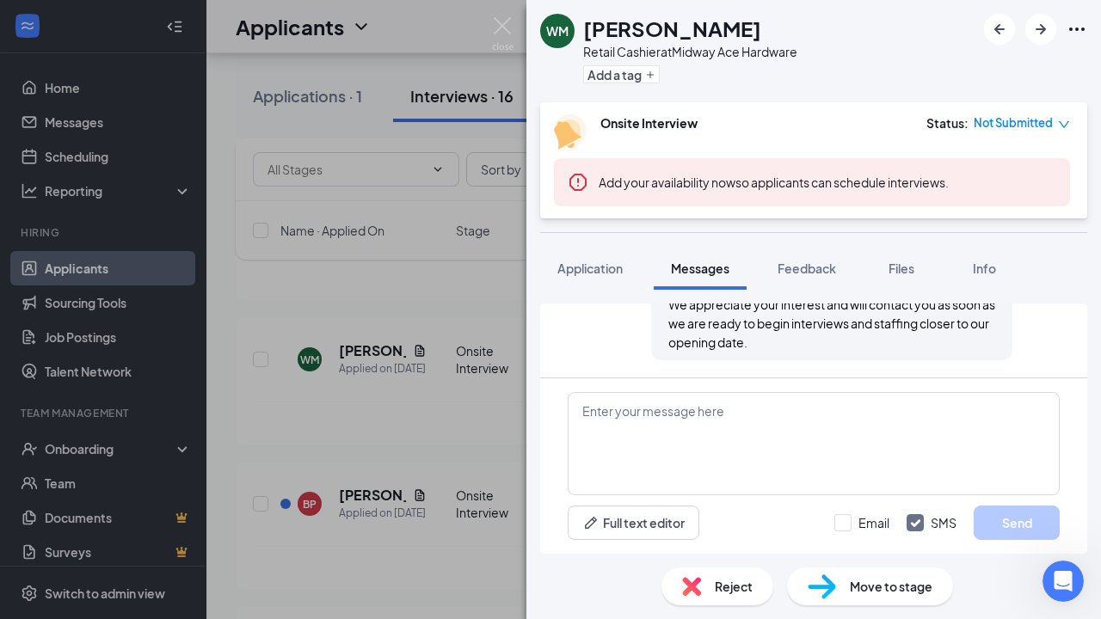
click at [489, 301] on div "WM Whitney Mulberry Retail Cashier at Midway Ace Hardware Add a tag Onsite Inte…" at bounding box center [550, 309] width 1101 height 619
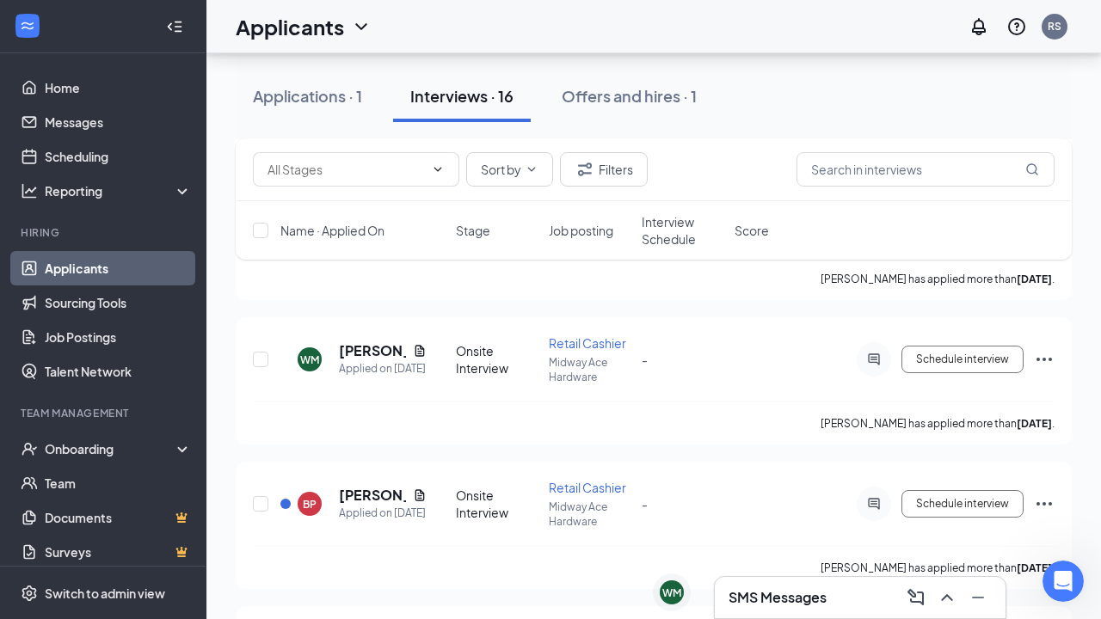
scroll to position [1125, 0]
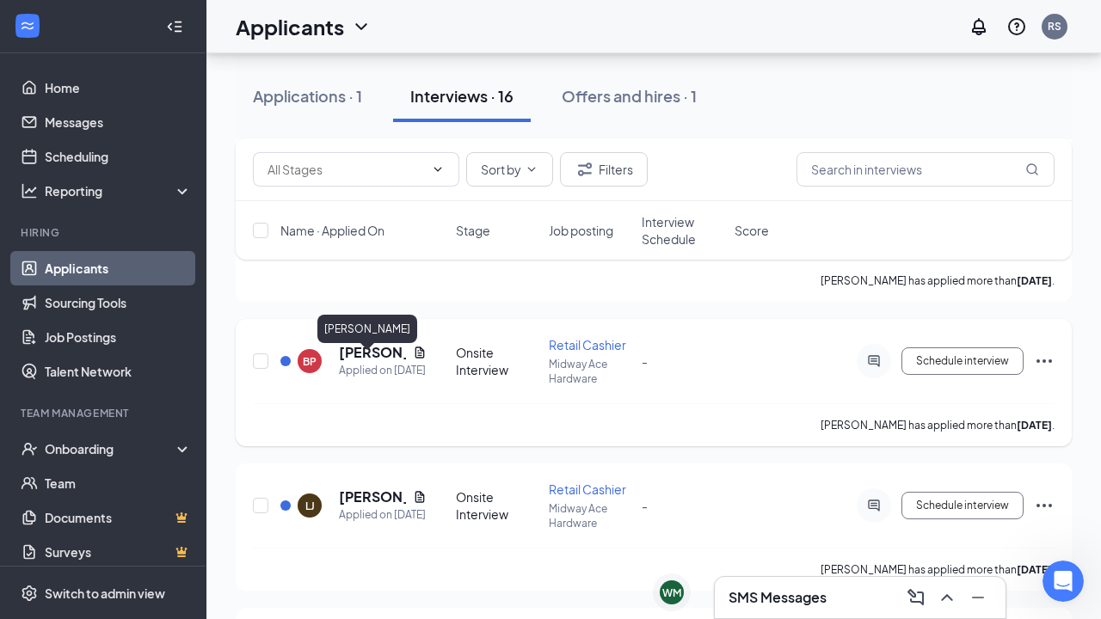
click at [371, 362] on h5 "BRICHELLE PARKER" at bounding box center [372, 352] width 67 height 19
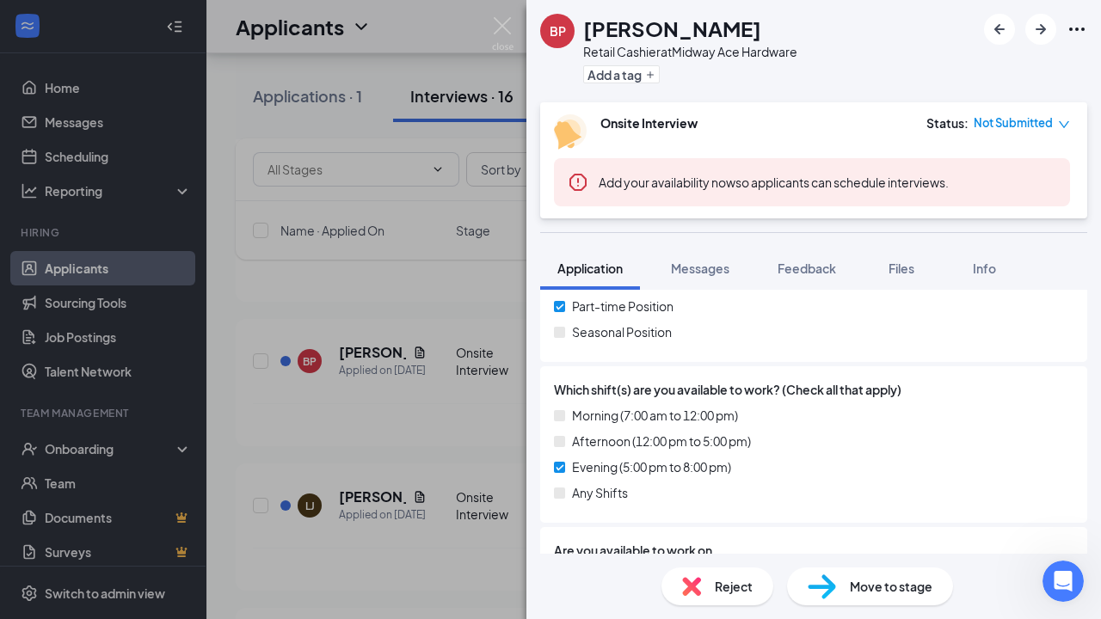
scroll to position [399, 0]
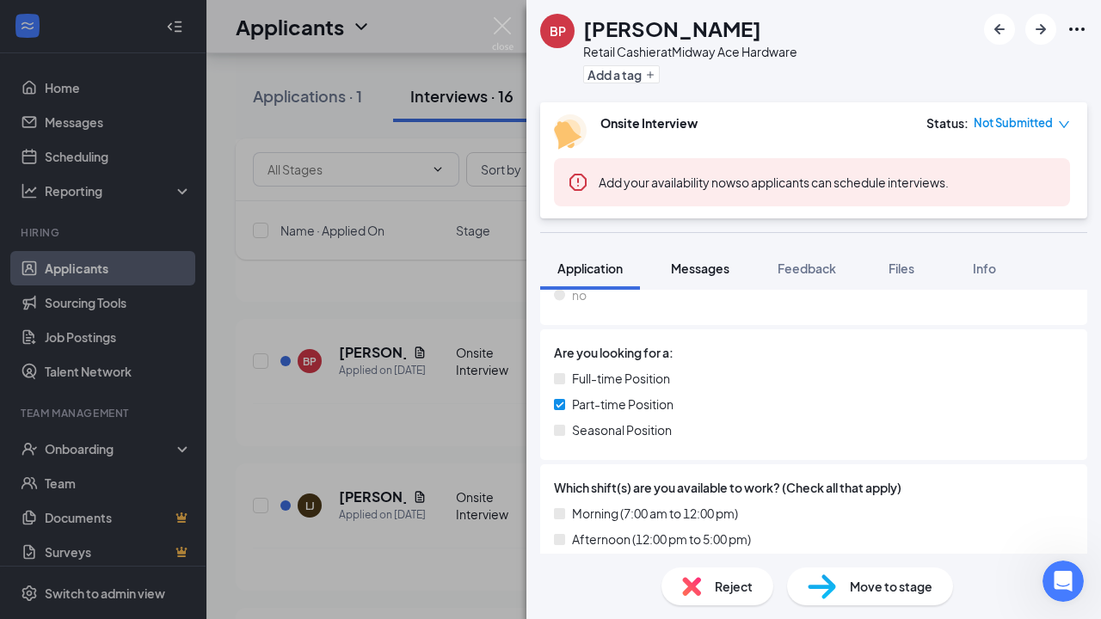
click at [711, 271] on span "Messages" at bounding box center [700, 268] width 58 height 15
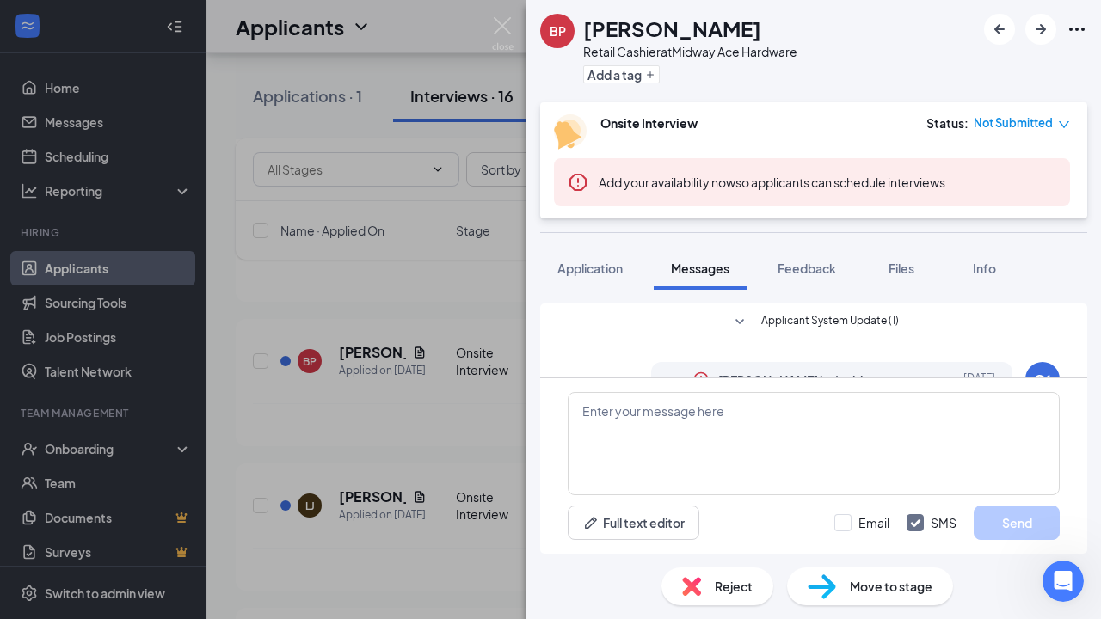
scroll to position [597, 0]
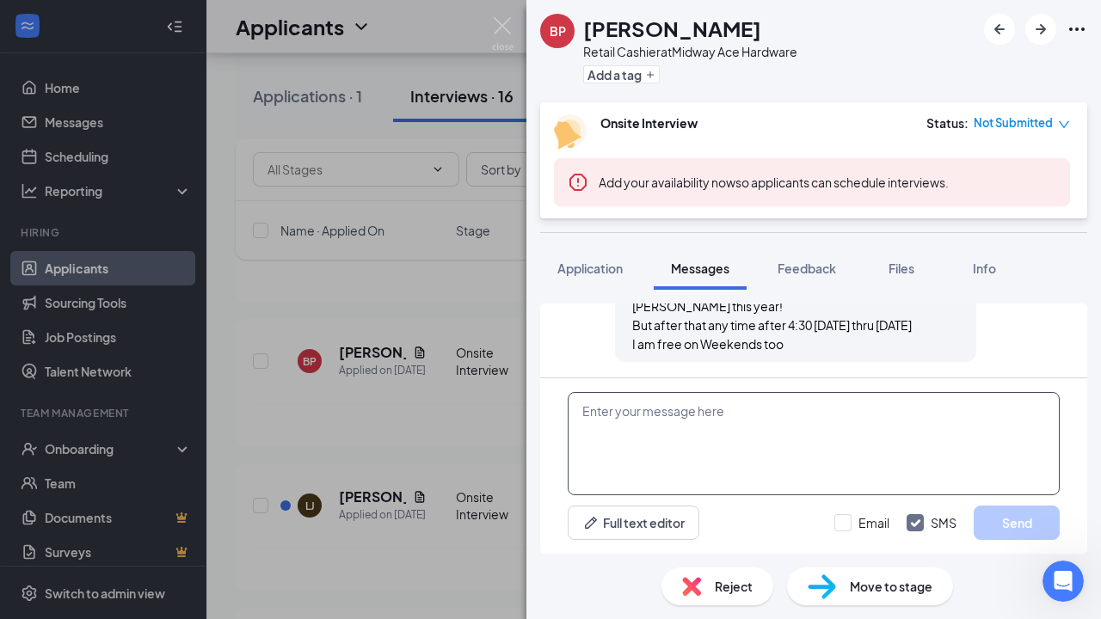
click at [583, 413] on textarea at bounding box center [814, 443] width 492 height 103
paste textarea "Dear Jera, Thank you for applying to Midway Ace Hardware. We are currently in t…"
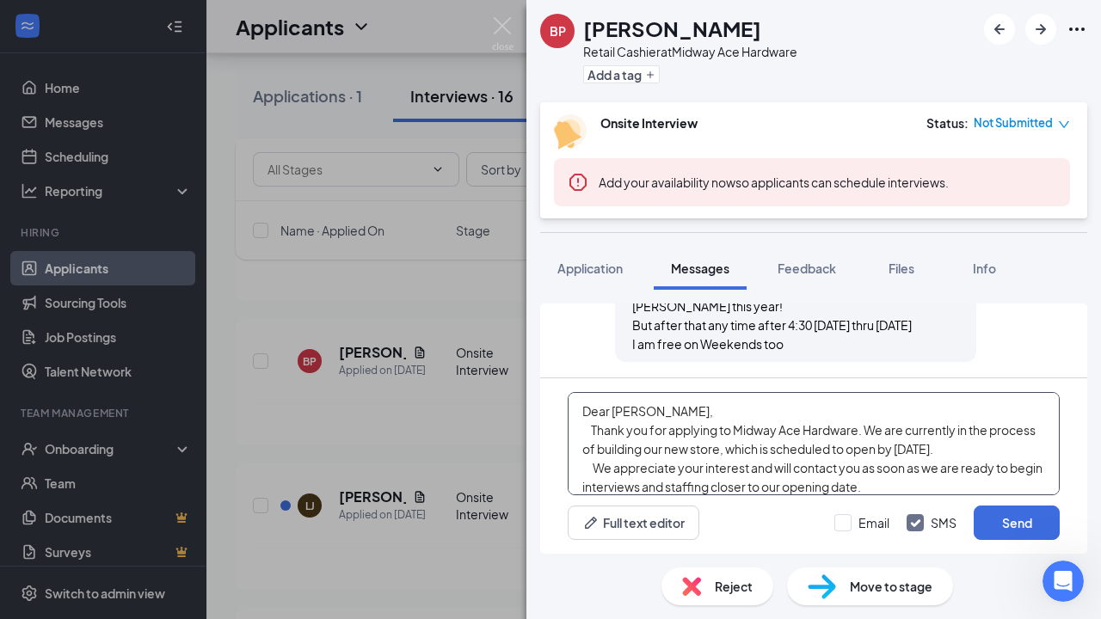
click at [634, 413] on textarea "Dear Jera, Thank you for applying to Midway Ace Hardware. We are currently in t…" at bounding box center [814, 443] width 492 height 103
type textarea "Dear Brichelle, Thank you for applying to Midway Ace Hardware. We are currently…"
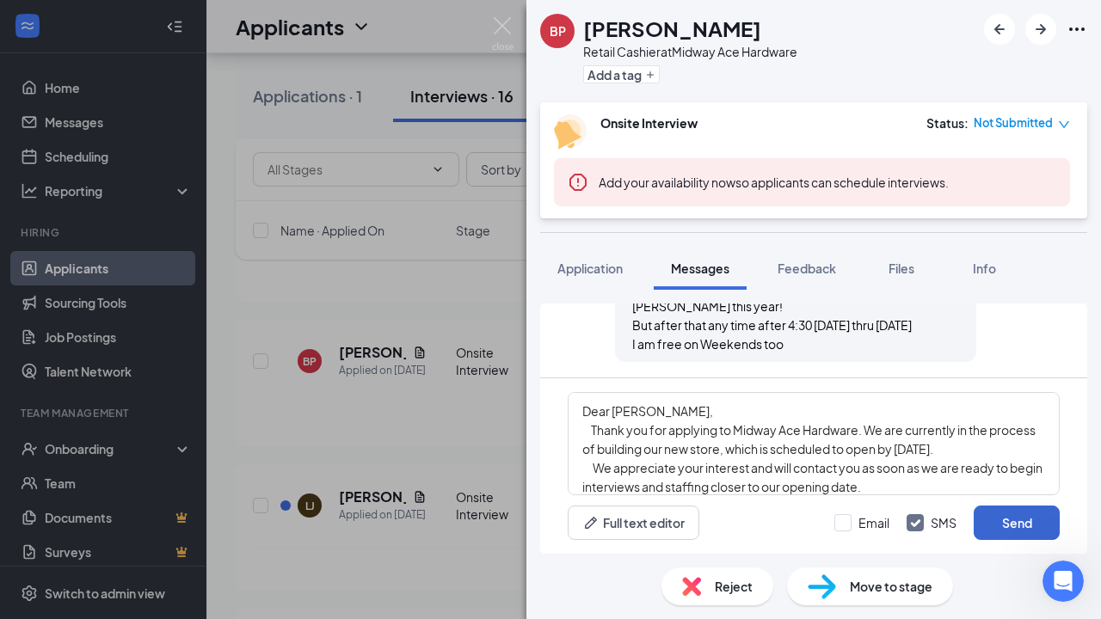
click at [1011, 524] on button "Send" at bounding box center [1017, 523] width 86 height 34
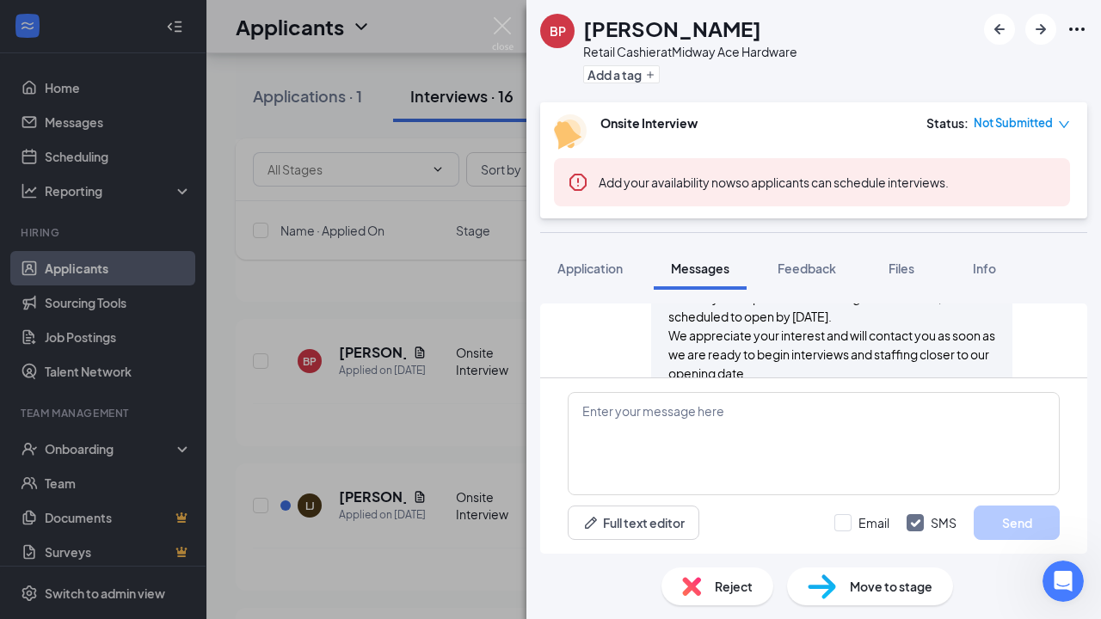
scroll to position [821, 0]
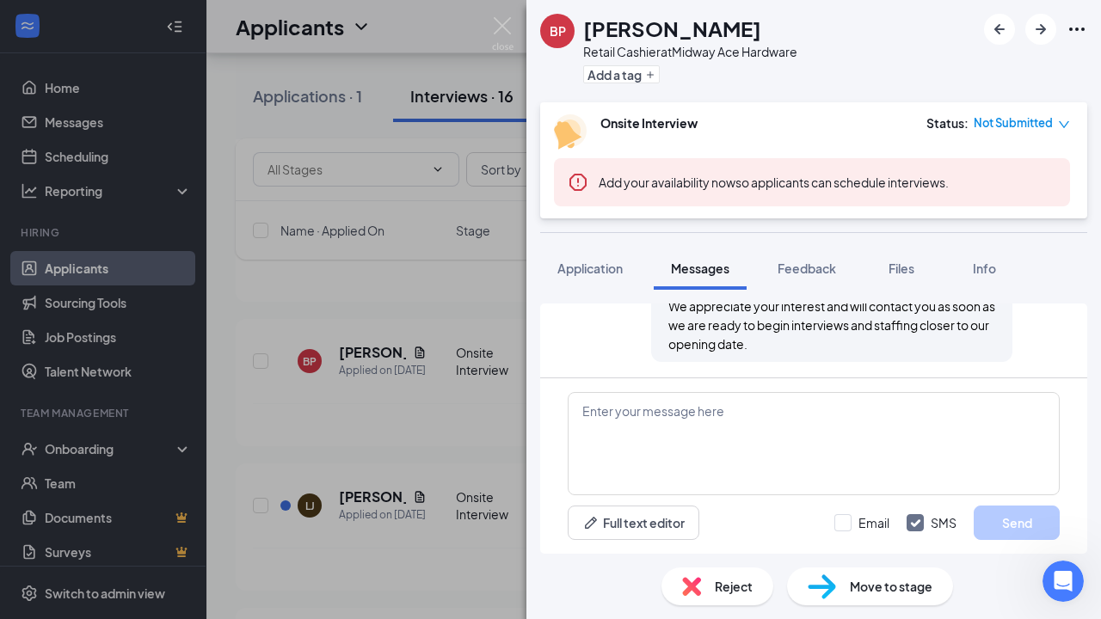
click at [468, 287] on div "BP BRICHELLE PARKER Retail Cashier at Midway Ace Hardware Add a tag Onsite Inte…" at bounding box center [550, 309] width 1101 height 619
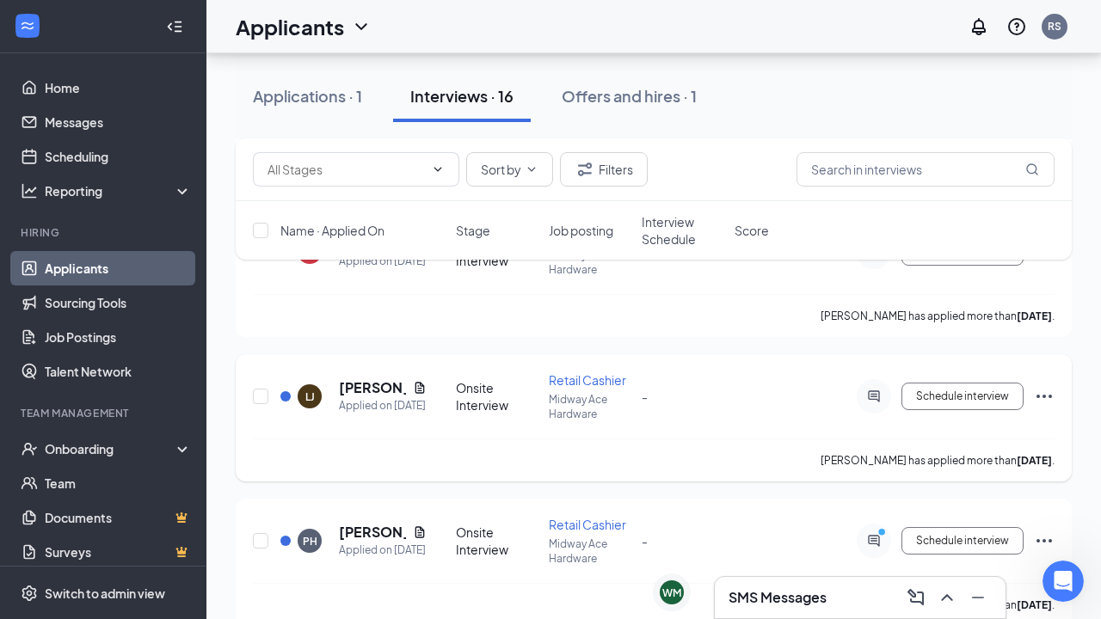
scroll to position [1242, 0]
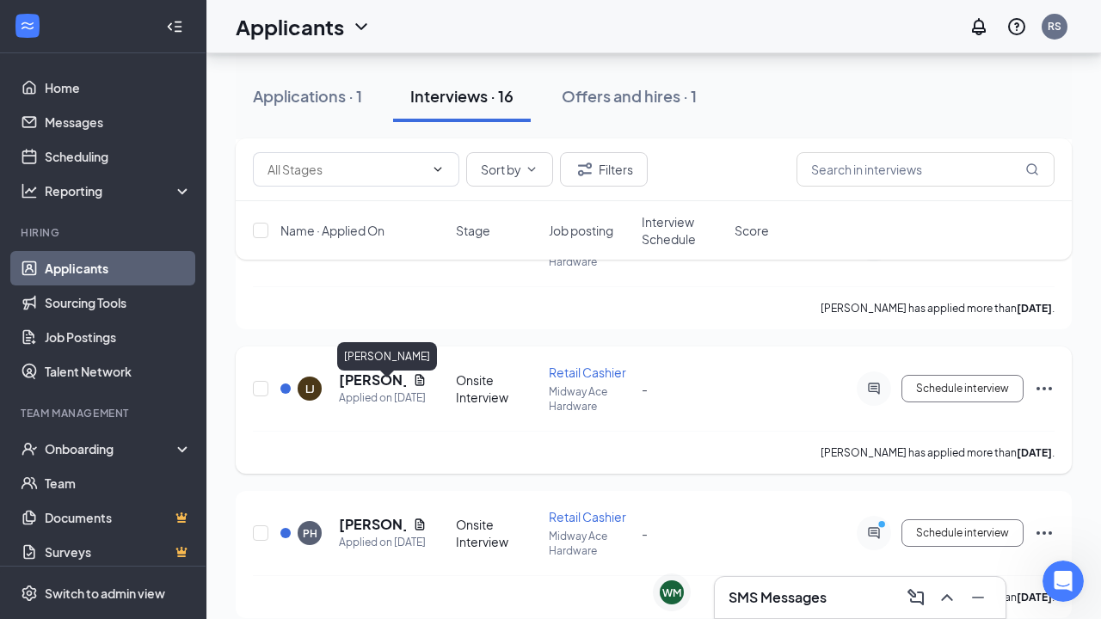
click at [360, 390] on h5 "Lily Johnson" at bounding box center [372, 380] width 67 height 19
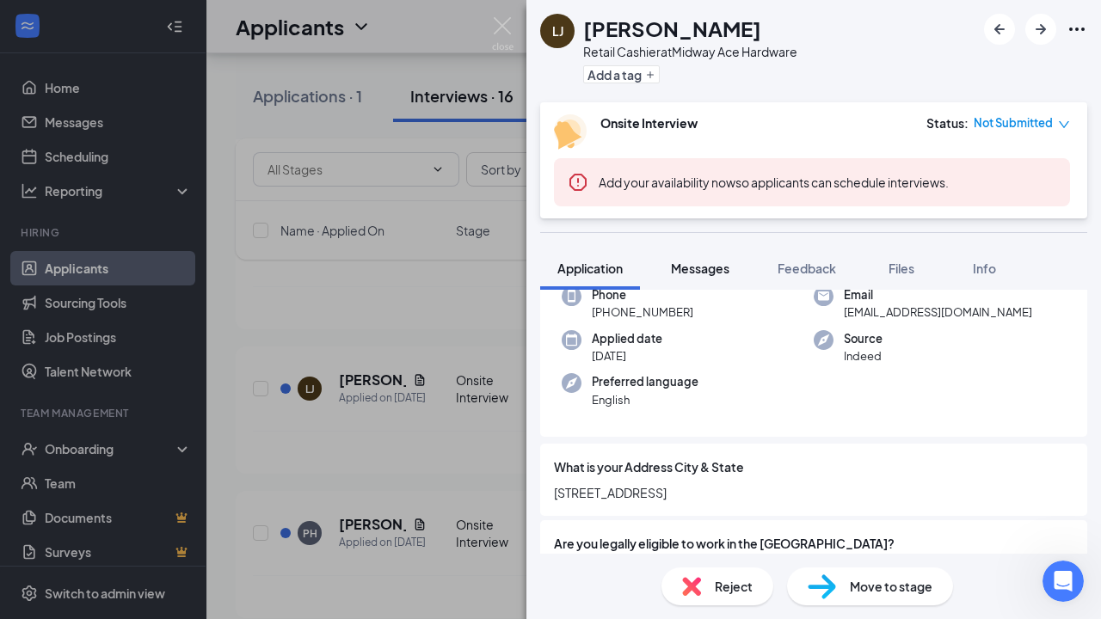
scroll to position [81, 0]
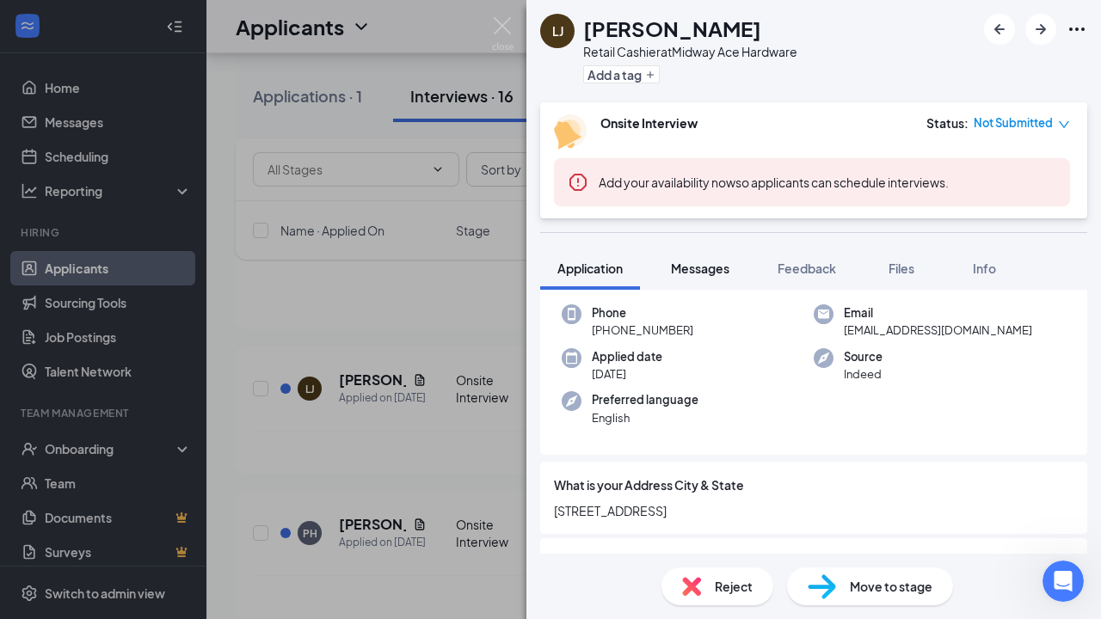
click at [700, 271] on span "Messages" at bounding box center [700, 268] width 58 height 15
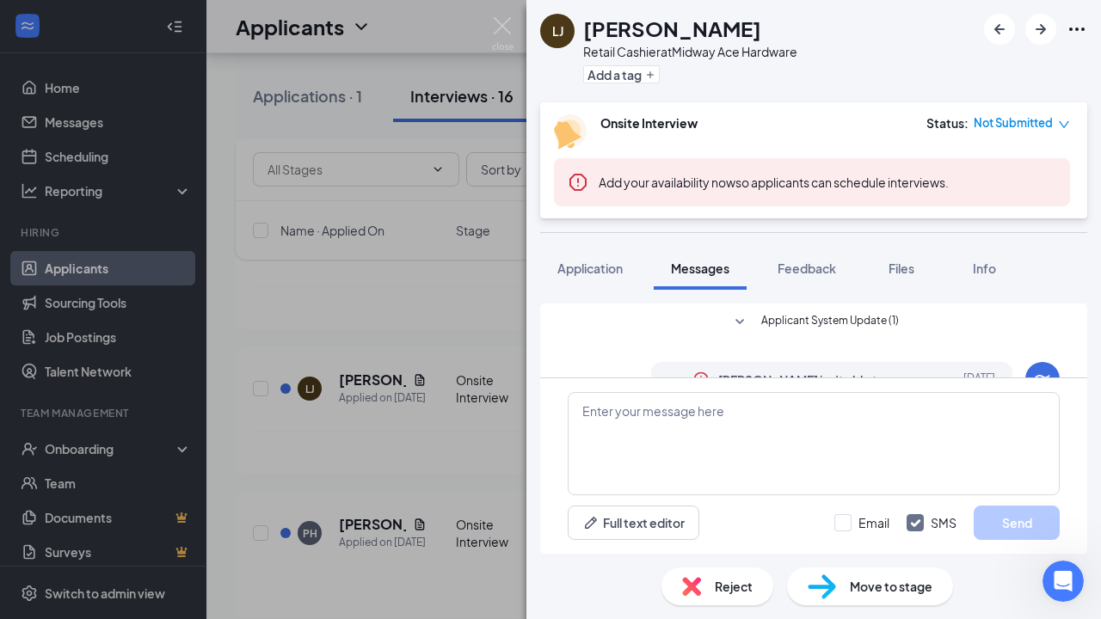
scroll to position [523, 0]
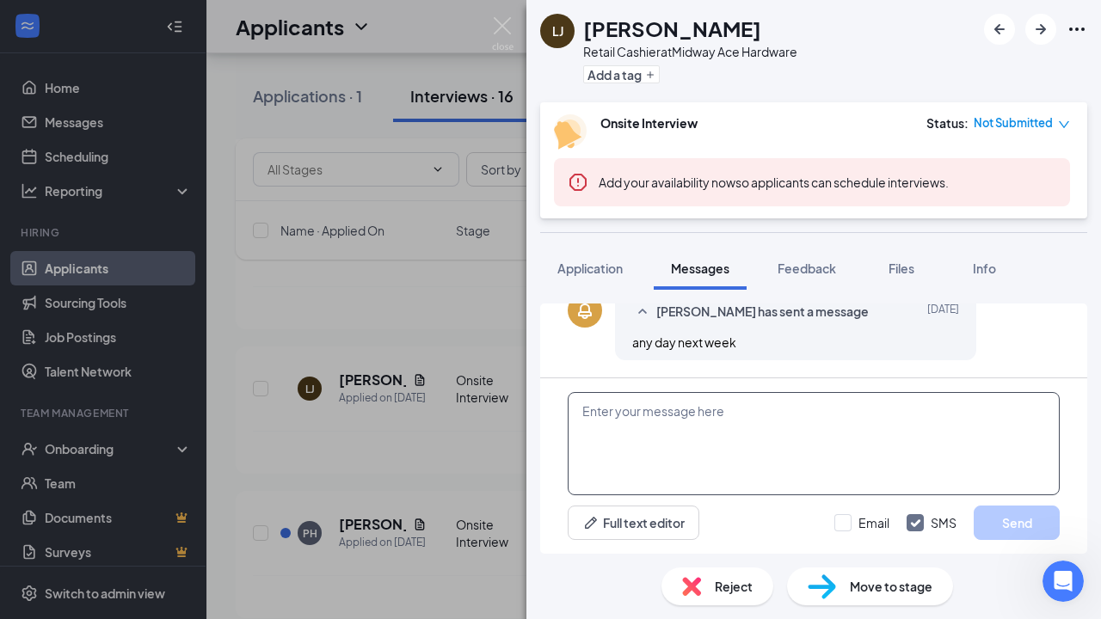
click at [588, 410] on textarea at bounding box center [814, 443] width 492 height 103
paste textarea "Dear Jera, Thank you for applying to Midway Ace Hardware. We are currently in t…"
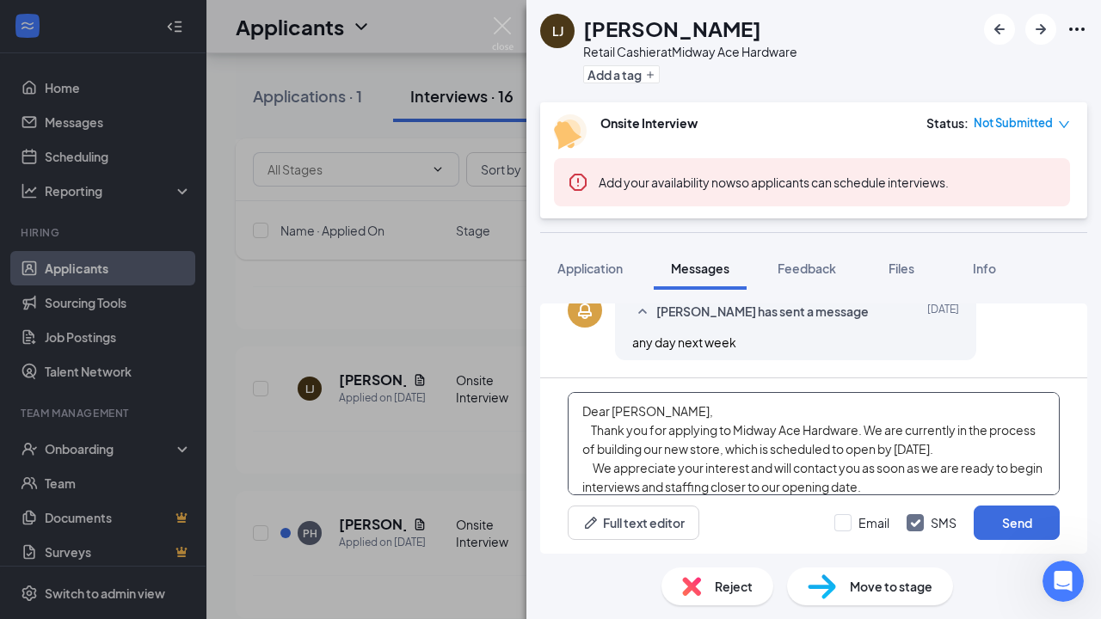
click at [634, 414] on textarea "Dear Jera, Thank you for applying to Midway Ace Hardware. We are currently in t…" at bounding box center [814, 443] width 492 height 103
type textarea "Dear Lily, Thank you for applying to Midway Ace Hardware. We are currently in t…"
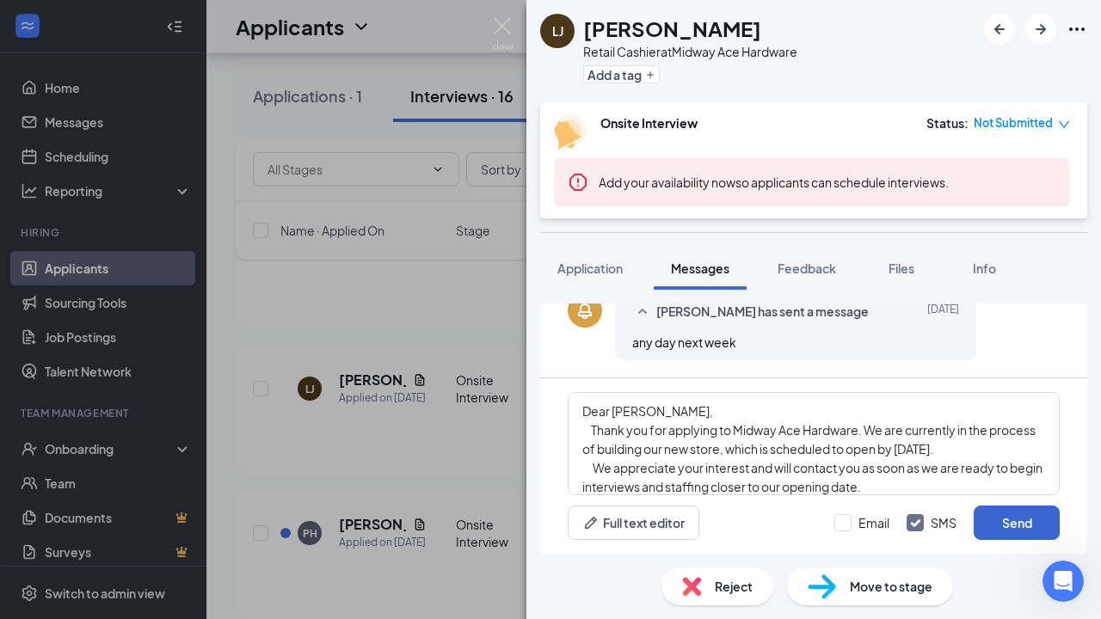
click at [1006, 533] on button "Send" at bounding box center [1017, 523] width 86 height 34
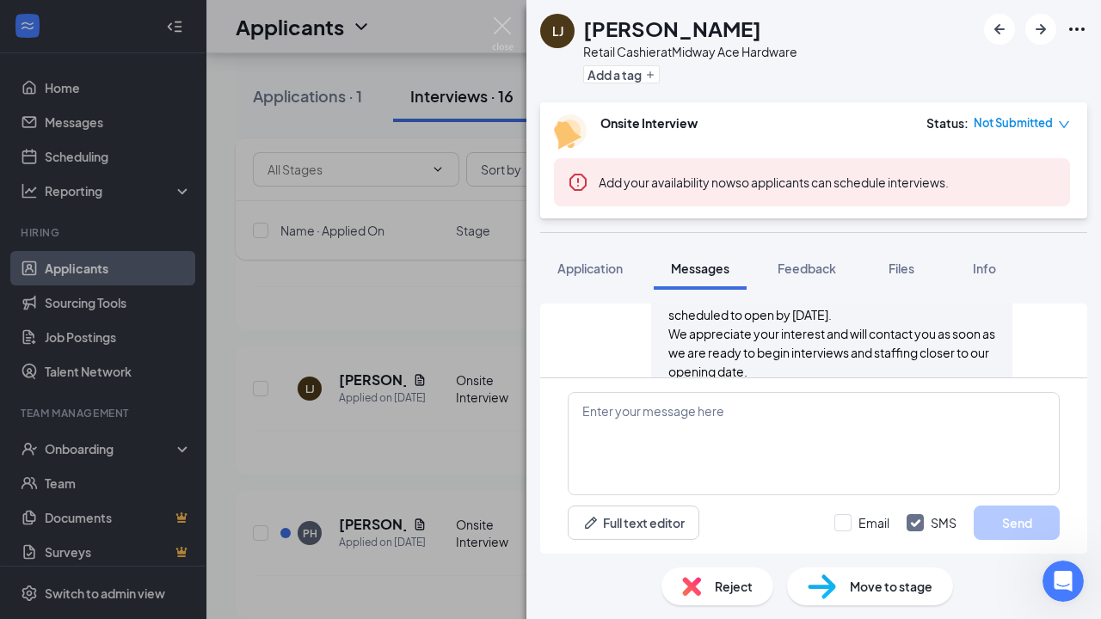
scroll to position [747, 0]
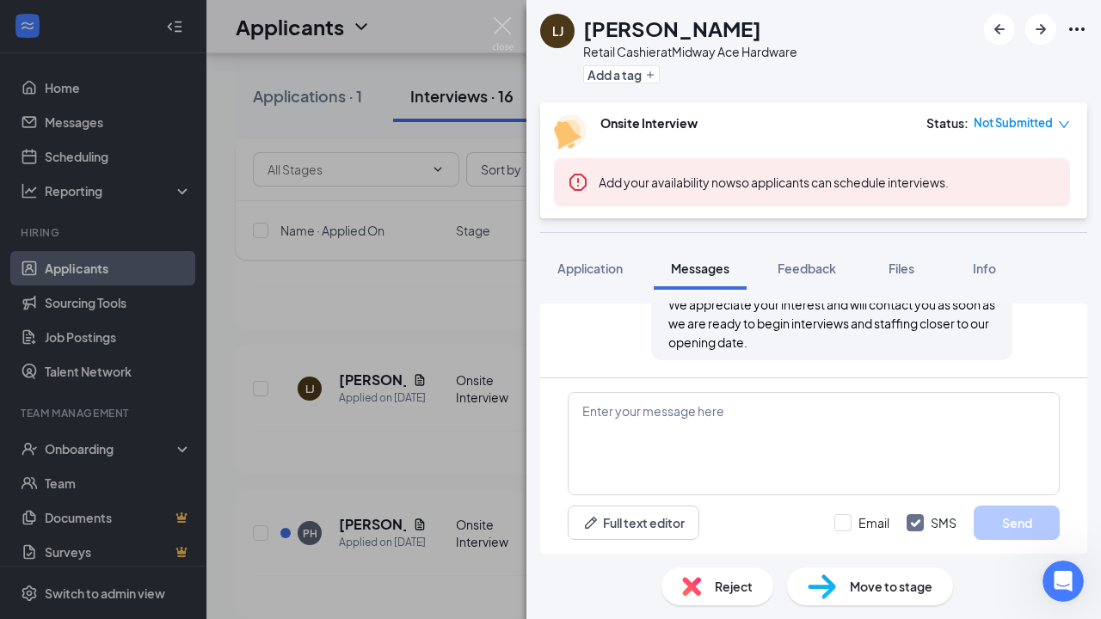
click at [366, 534] on div "LJ Lily Johnson Retail Cashier at Midway Ace Hardware Add a tag Onsite Intervie…" at bounding box center [550, 309] width 1101 height 619
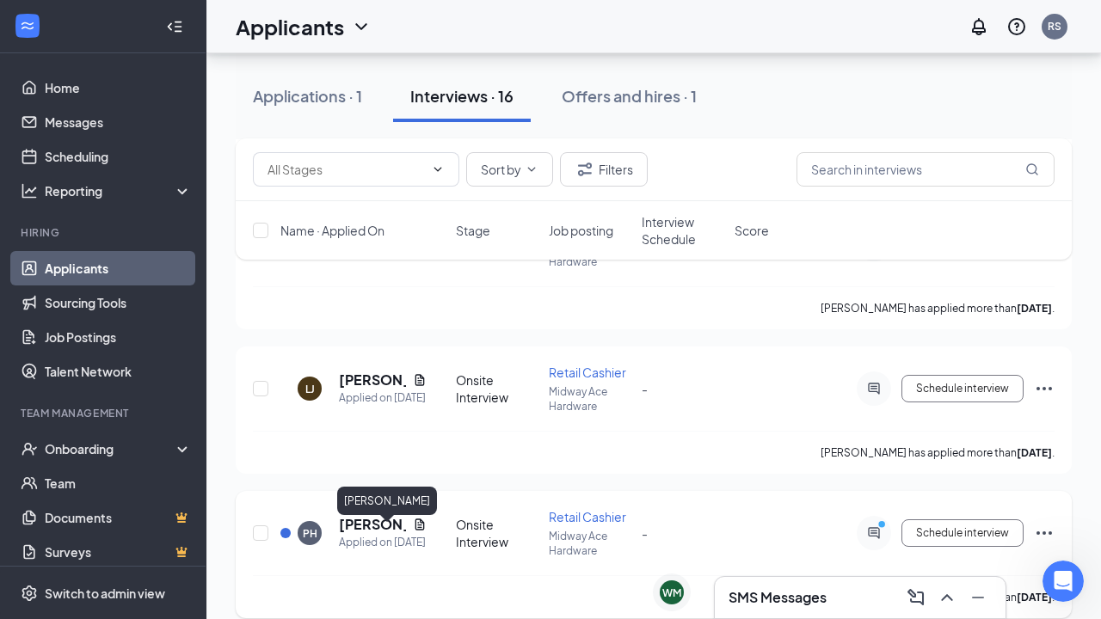
click at [363, 534] on h5 "Paula Hardy" at bounding box center [372, 524] width 67 height 19
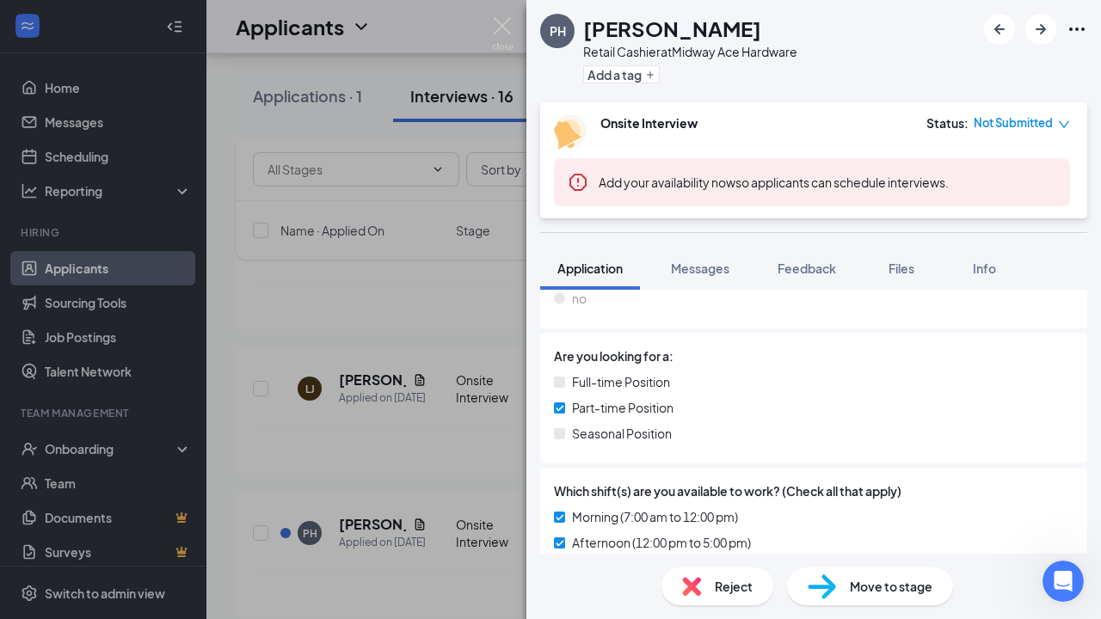
scroll to position [384, 0]
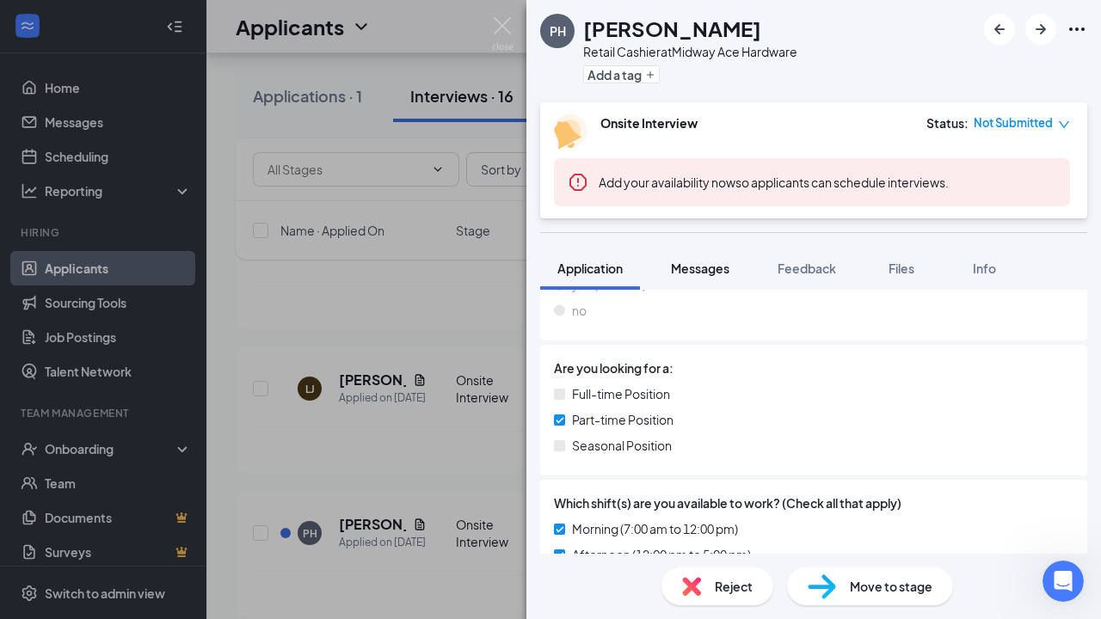
click at [705, 267] on span "Messages" at bounding box center [700, 268] width 58 height 15
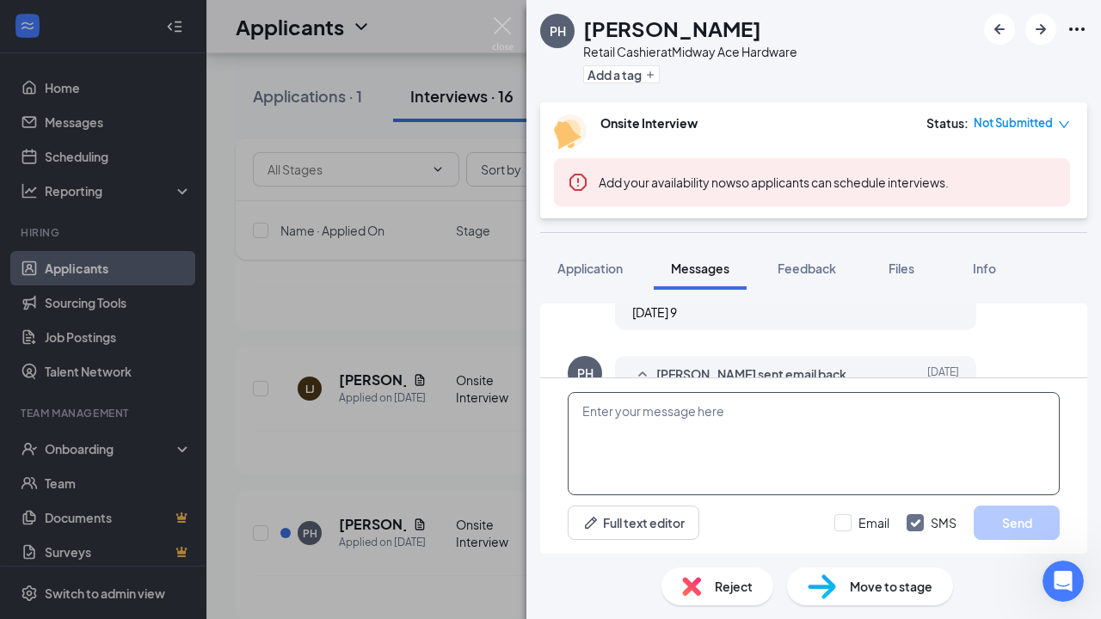
scroll to position [635, 0]
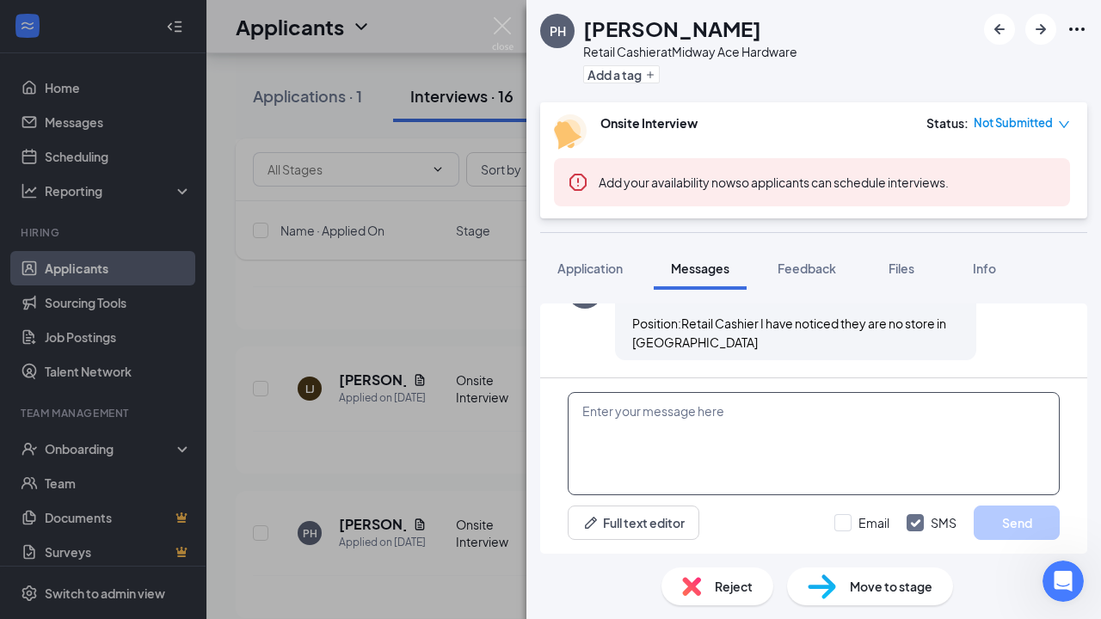
click at [589, 411] on textarea at bounding box center [814, 443] width 492 height 103
paste textarea "Dear Jera, Thank you for applying to Midway Ace Hardware. We are currently in t…"
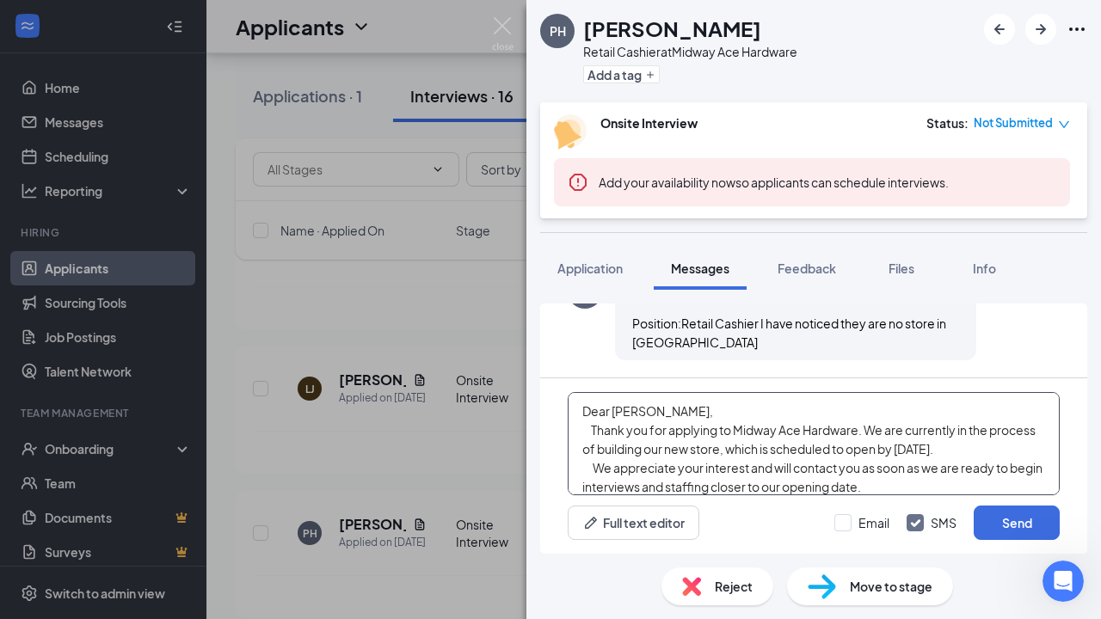
click at [634, 415] on textarea "Dear Jera, Thank you for applying to Midway Ace Hardware. We are currently in t…" at bounding box center [814, 443] width 492 height 103
click at [618, 413] on textarea "Dear paula, Thank you for applying to Midway Ace Hardware. We are currently in …" at bounding box center [814, 443] width 492 height 103
type textarea "Dear Paula, Thank you for applying to Midway Ace Hardware. We are currently in …"
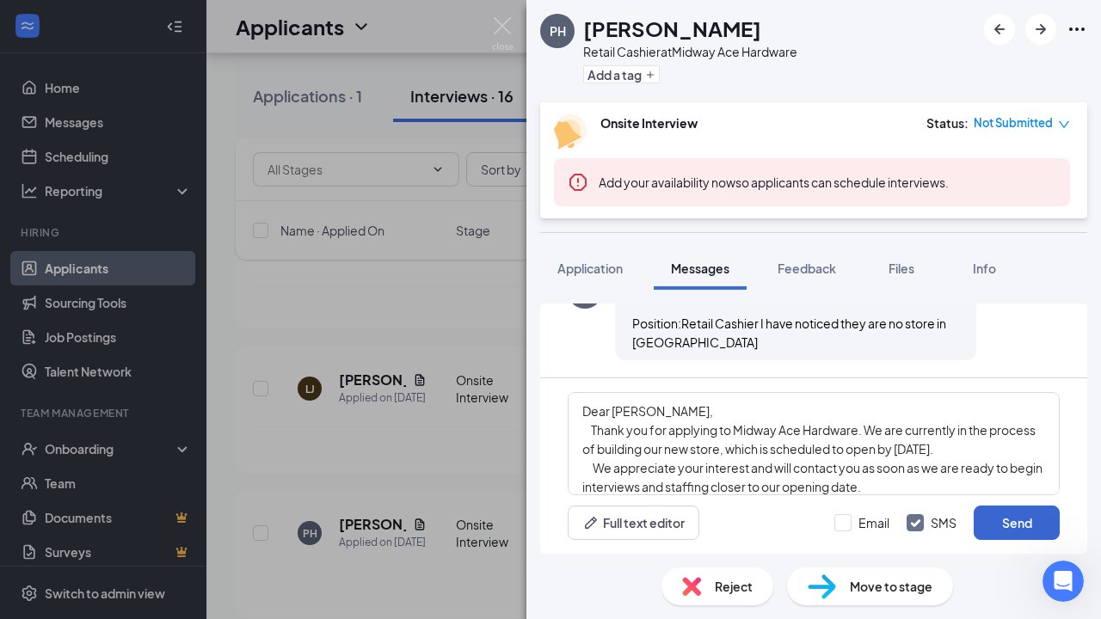
click at [1013, 517] on button "Send" at bounding box center [1017, 523] width 86 height 34
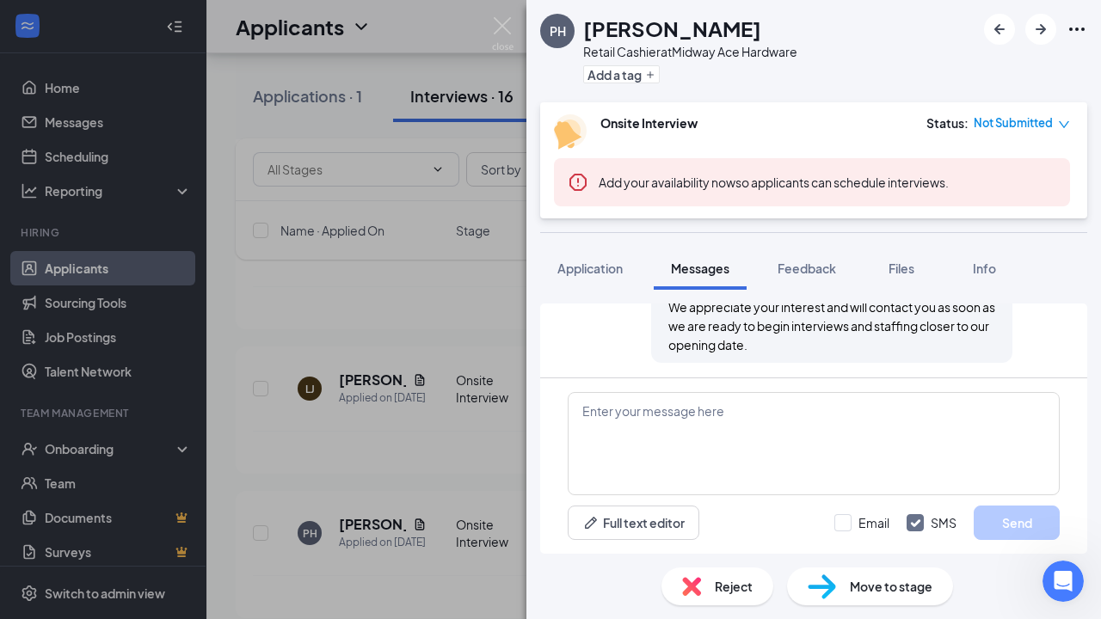
scroll to position [858, 0]
click at [471, 451] on div "PH Paula Hardy Retail Cashier at Midway Ace Hardware Add a tag Onsite Interview…" at bounding box center [550, 309] width 1101 height 619
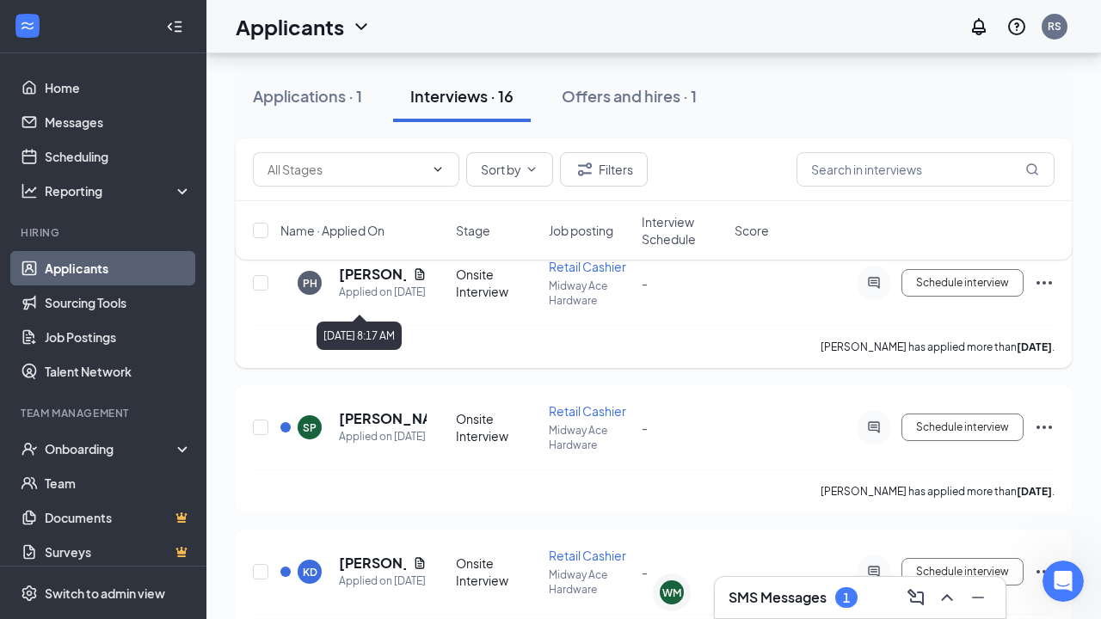
scroll to position [1525, 0]
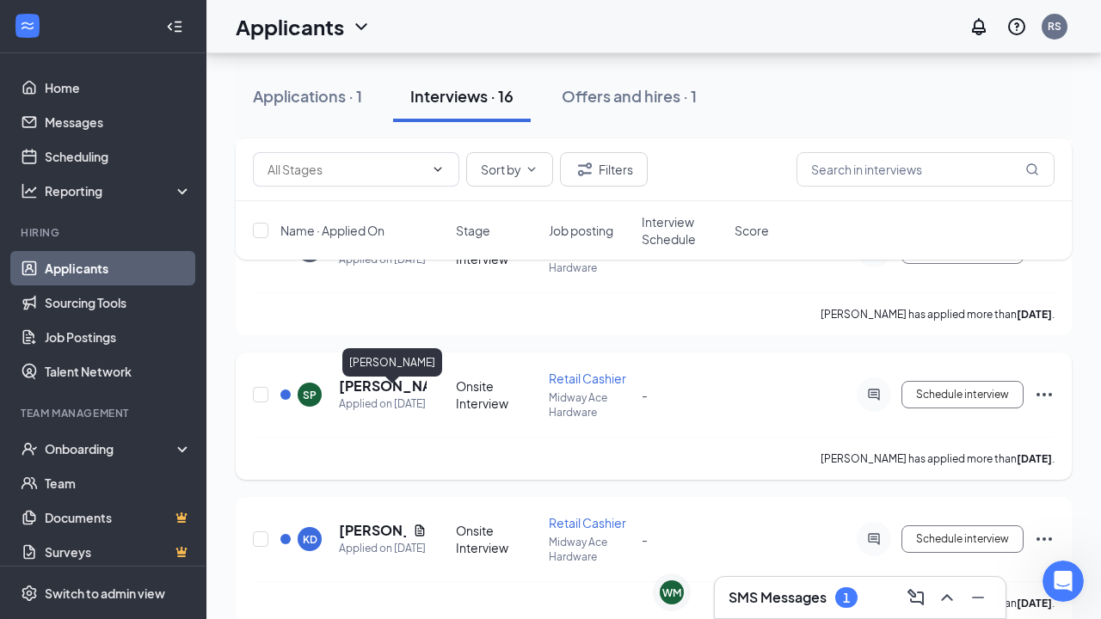
click at [388, 396] on h5 "Seth PERRY" at bounding box center [383, 386] width 88 height 19
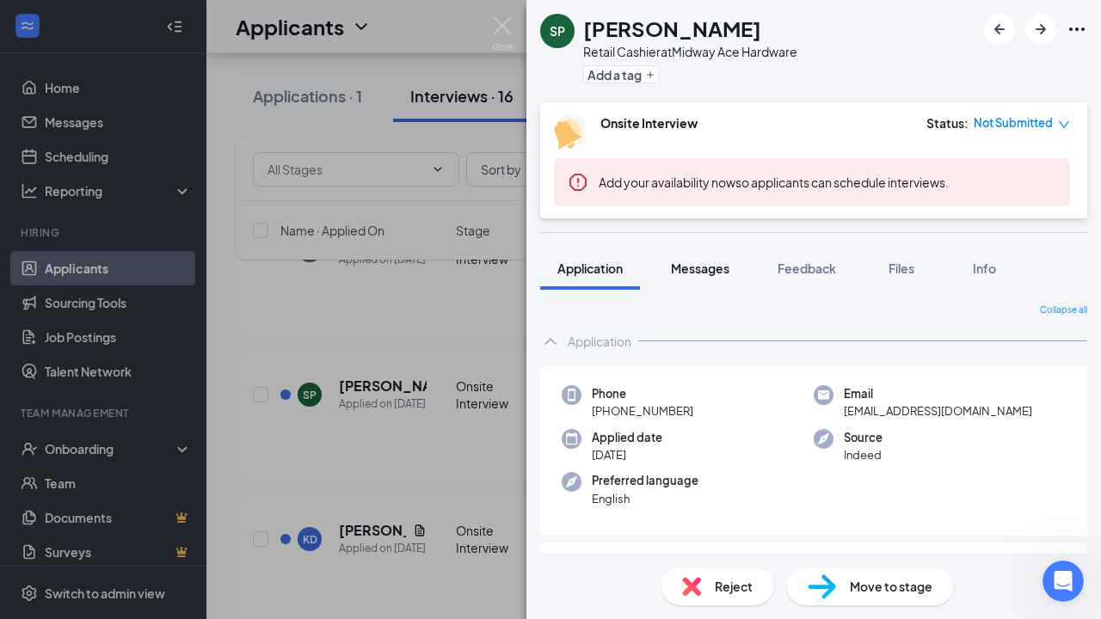
click at [712, 275] on span "Messages" at bounding box center [700, 268] width 58 height 15
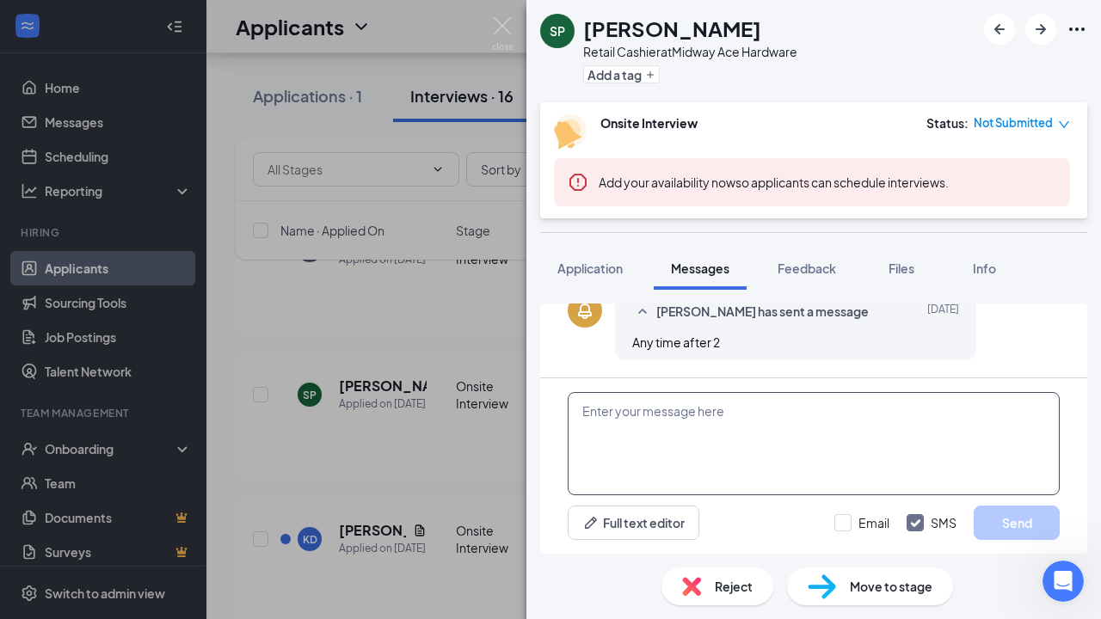
scroll to position [523, 0]
click at [588, 413] on textarea at bounding box center [814, 443] width 492 height 103
paste textarea "Dear Jera, Thank you for applying to Midway Ace Hardware. We are currently in t…"
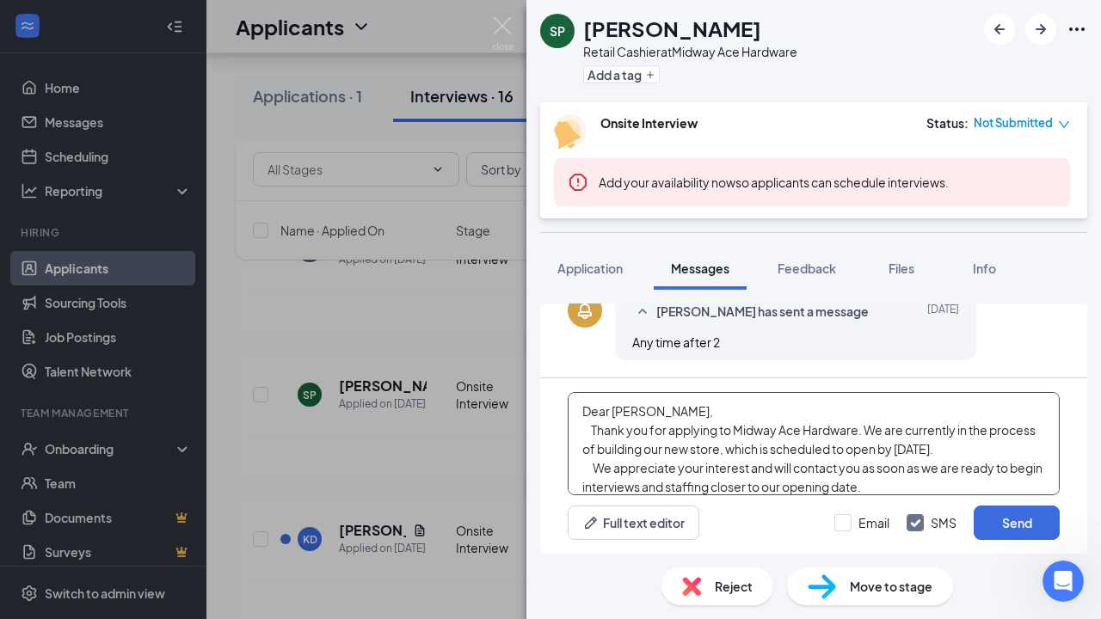
click at [634, 414] on textarea "Dear Jera, Thank you for applying to Midway Ace Hardware. We are currently in t…" at bounding box center [814, 443] width 492 height 103
type textarea "Dear Seth, Thank you for applying to Midway Ace Hardware. We are currently in t…"
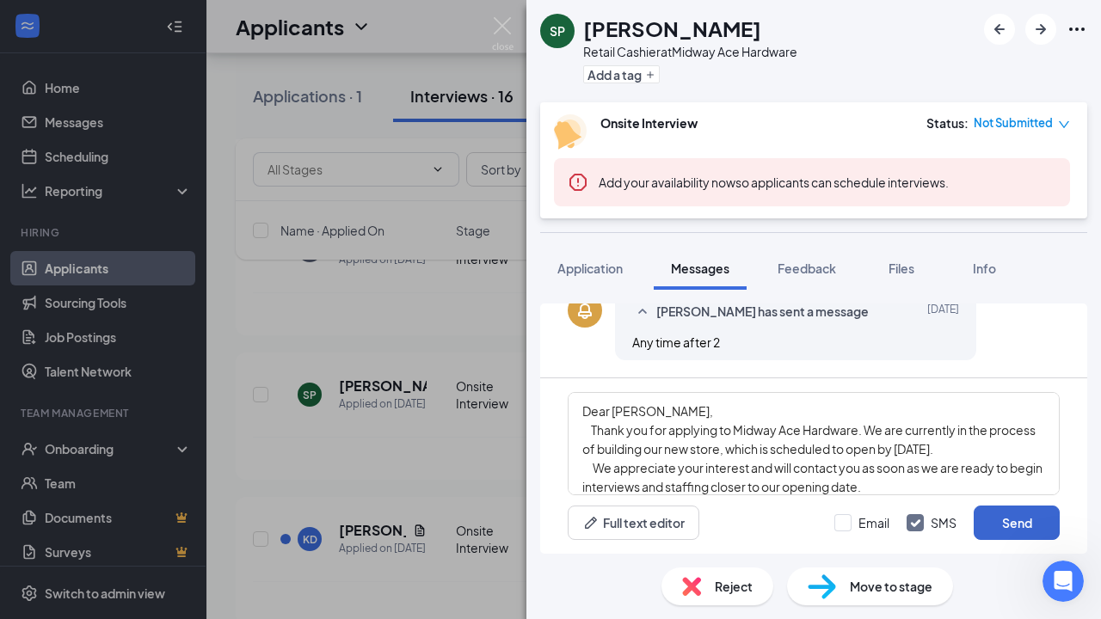
click at [1022, 523] on button "Send" at bounding box center [1017, 523] width 86 height 34
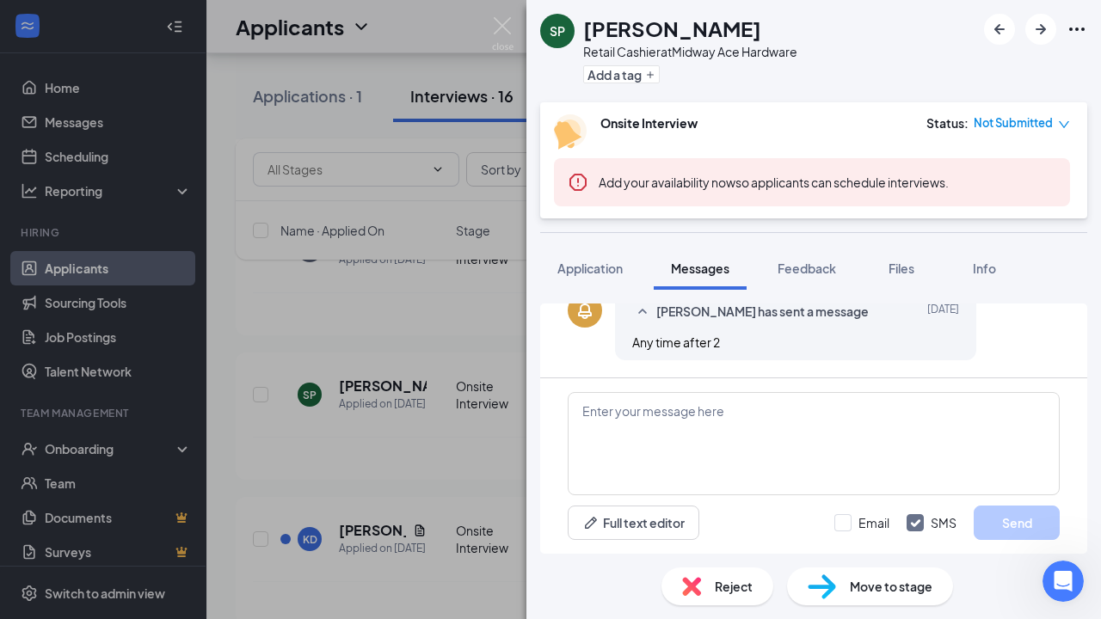
scroll to position [747, 0]
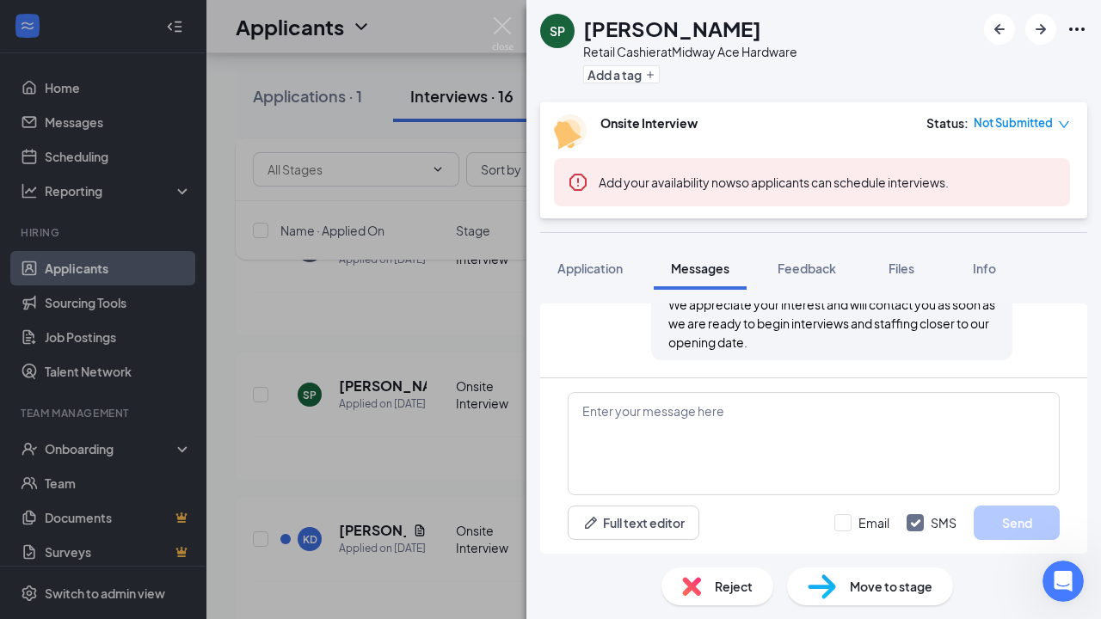
click at [358, 542] on div "SP Seth PERRY Retail Cashier at Midway Ace Hardware Add a tag Onsite Interview …" at bounding box center [550, 309] width 1101 height 619
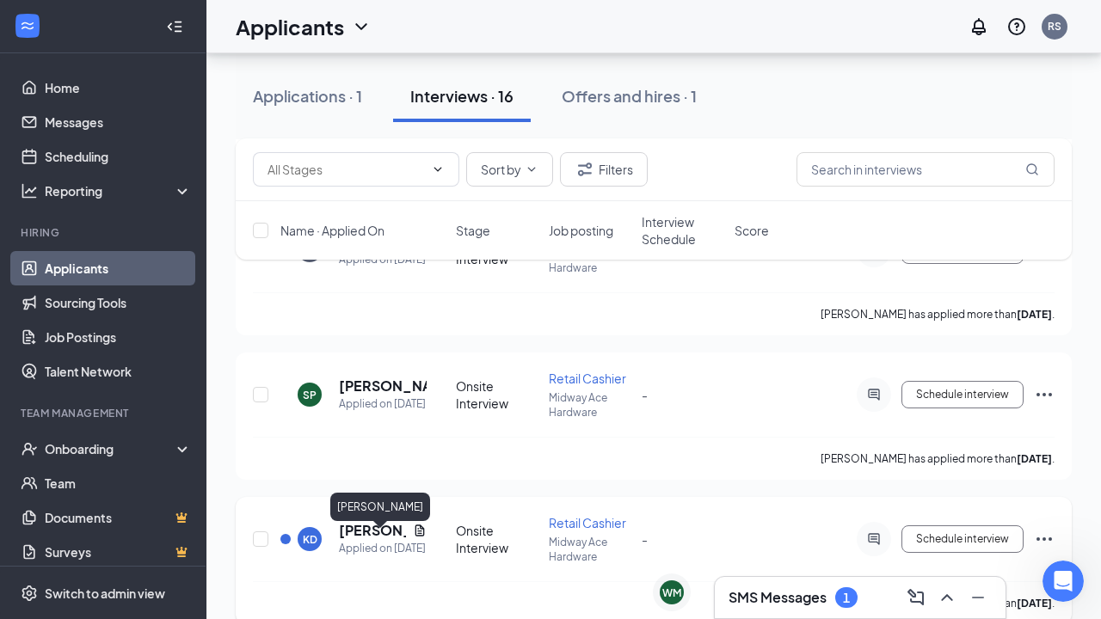
click at [371, 540] on h5 "Kaitlin Downey" at bounding box center [372, 530] width 67 height 19
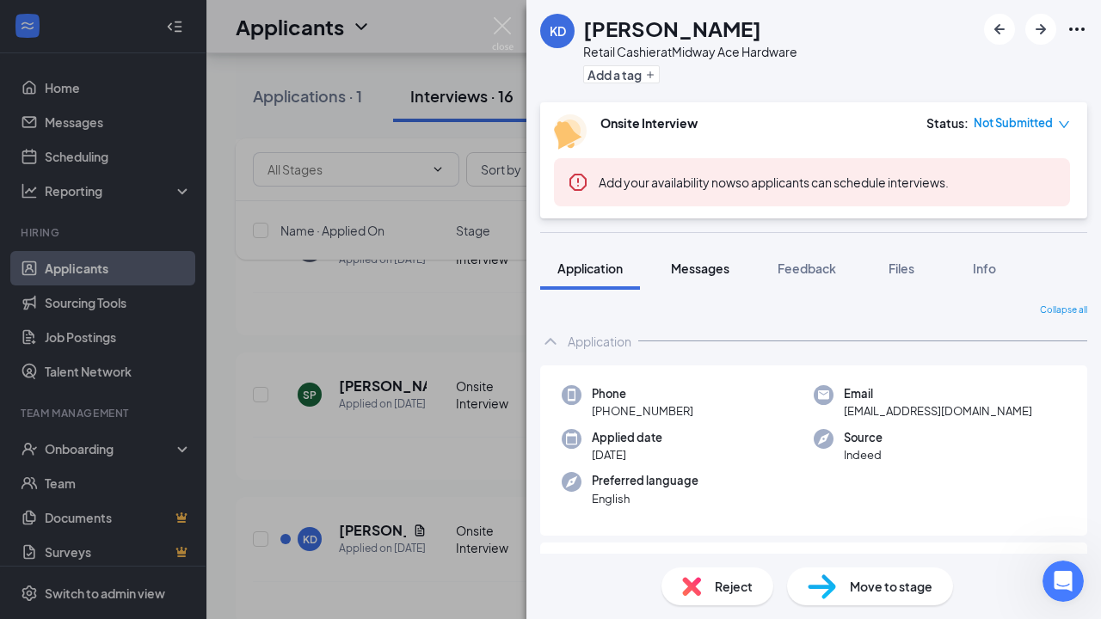
click at [712, 275] on span "Messages" at bounding box center [700, 268] width 58 height 15
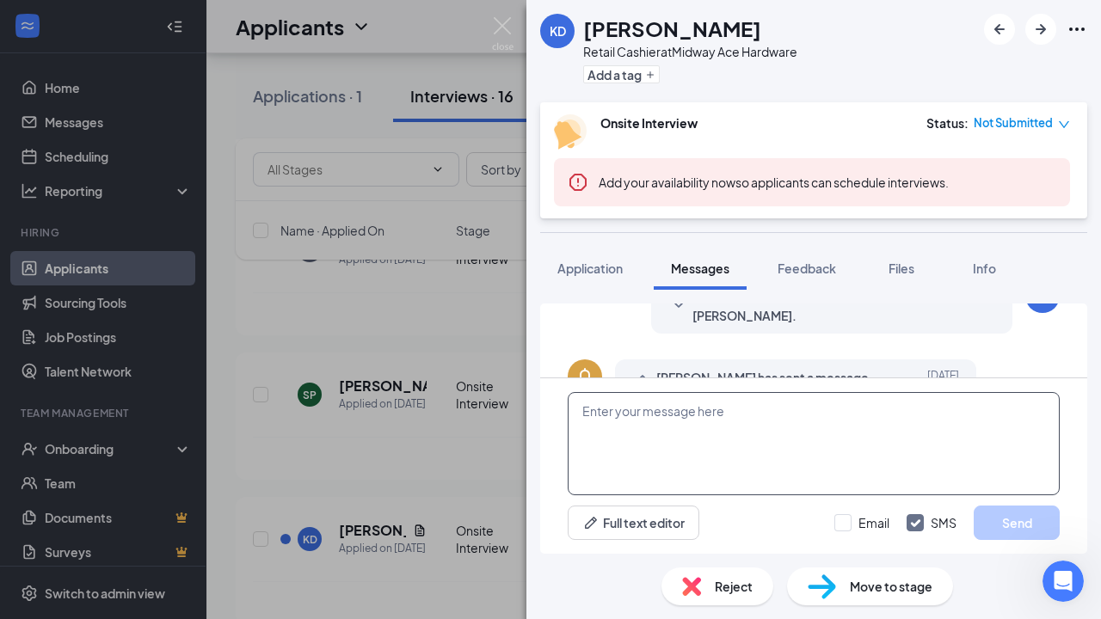
scroll to position [523, 0]
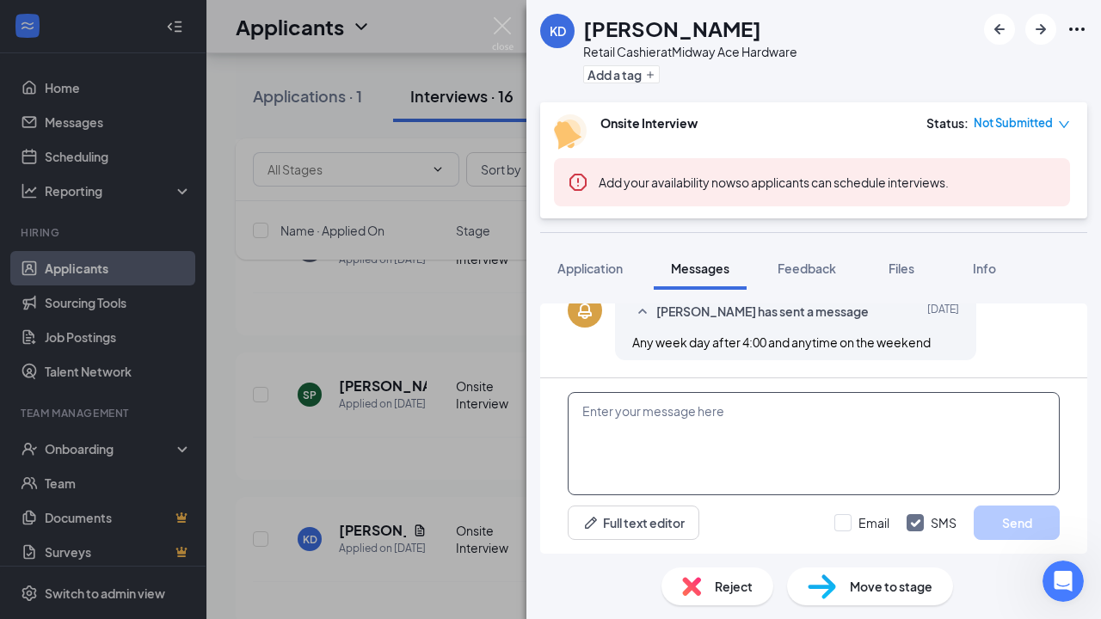
click at [586, 409] on textarea at bounding box center [814, 443] width 492 height 103
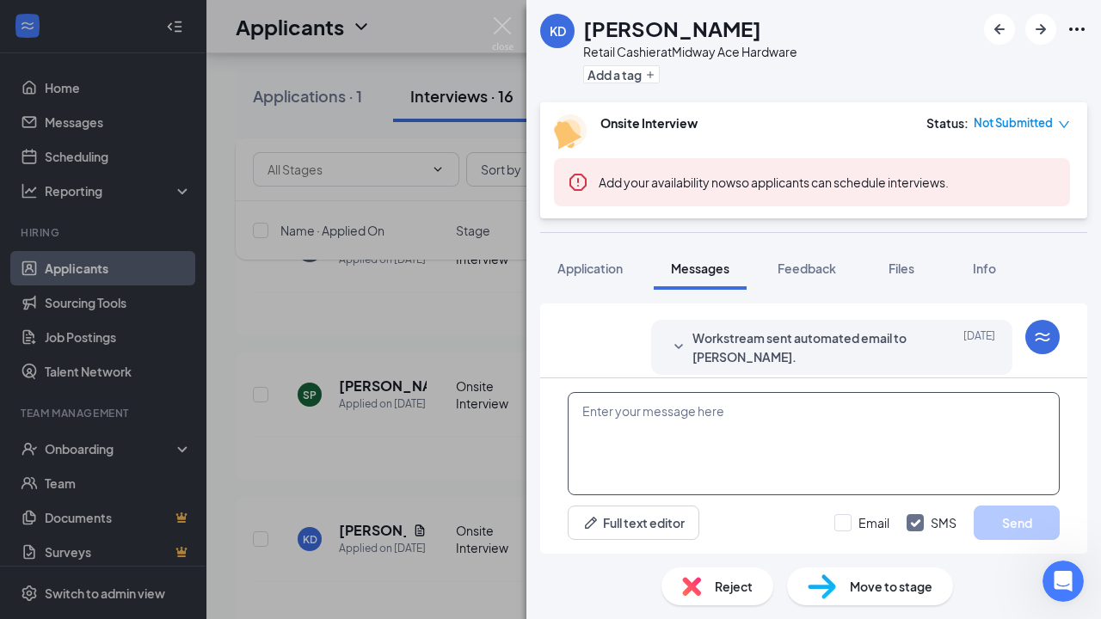
scroll to position [501, 0]
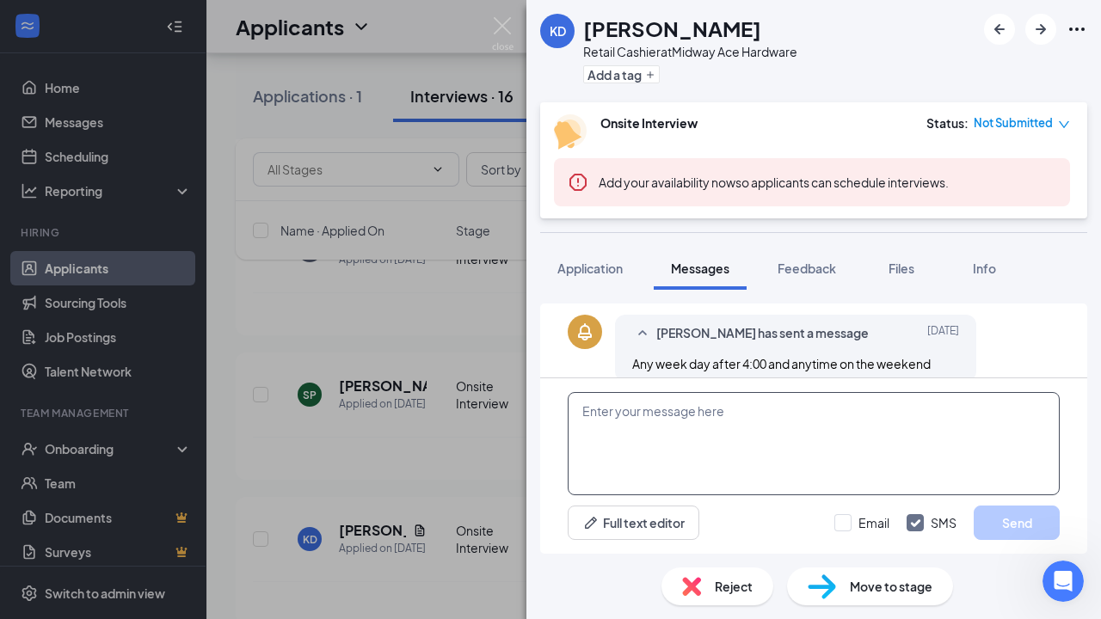
paste textarea "Dear Jera, Thank you for applying to Midway Ace Hardware. We are currently in t…"
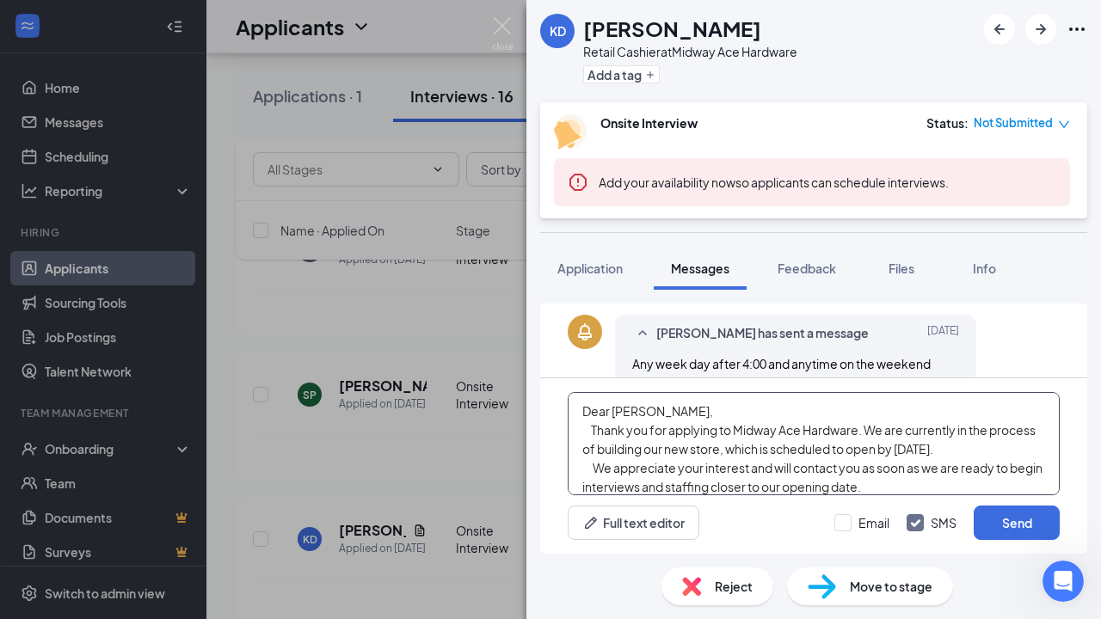
click at [634, 412] on textarea "Dear Jera, Thank you for applying to Midway Ace Hardware. We are currently in t…" at bounding box center [814, 443] width 492 height 103
type textarea "Dear Kaitlin, Thank you for applying to Midway Ace Hardware. We are currently i…"
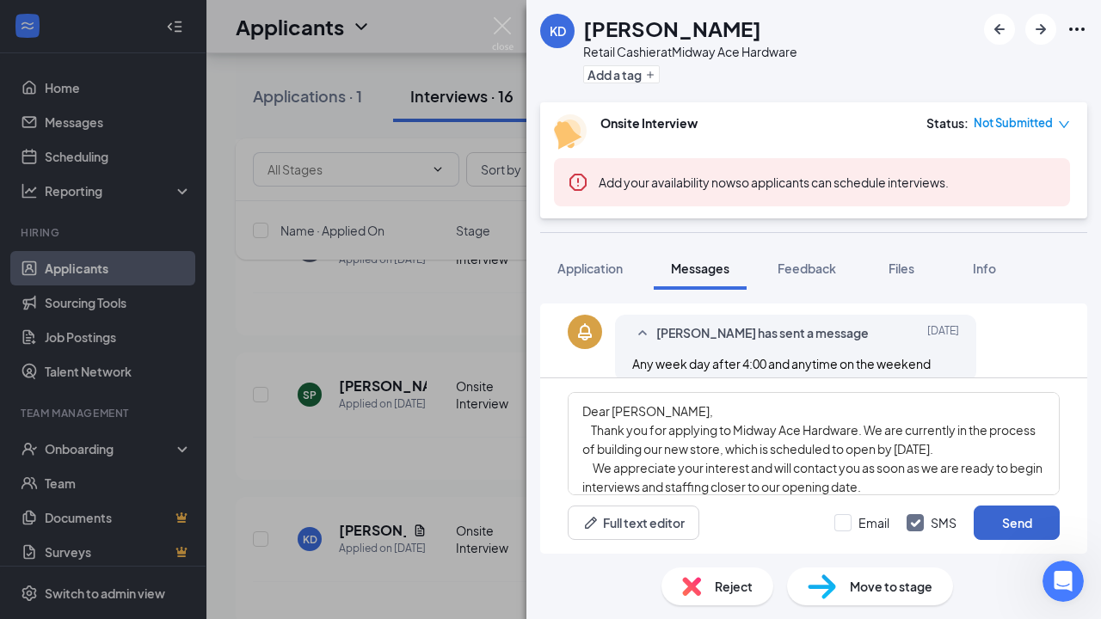
click at [1000, 530] on button "Send" at bounding box center [1017, 523] width 86 height 34
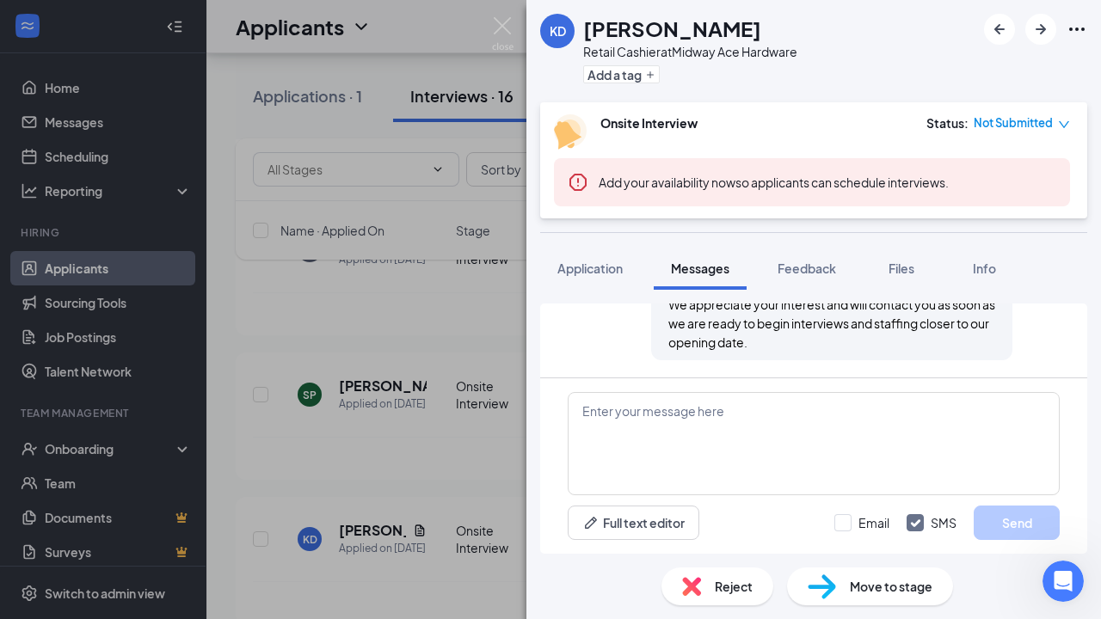
scroll to position [747, 0]
click at [477, 330] on div "KD Kaitlin Downey Retail Cashier at Midway Ace Hardware Add a tag Onsite Interv…" at bounding box center [550, 309] width 1101 height 619
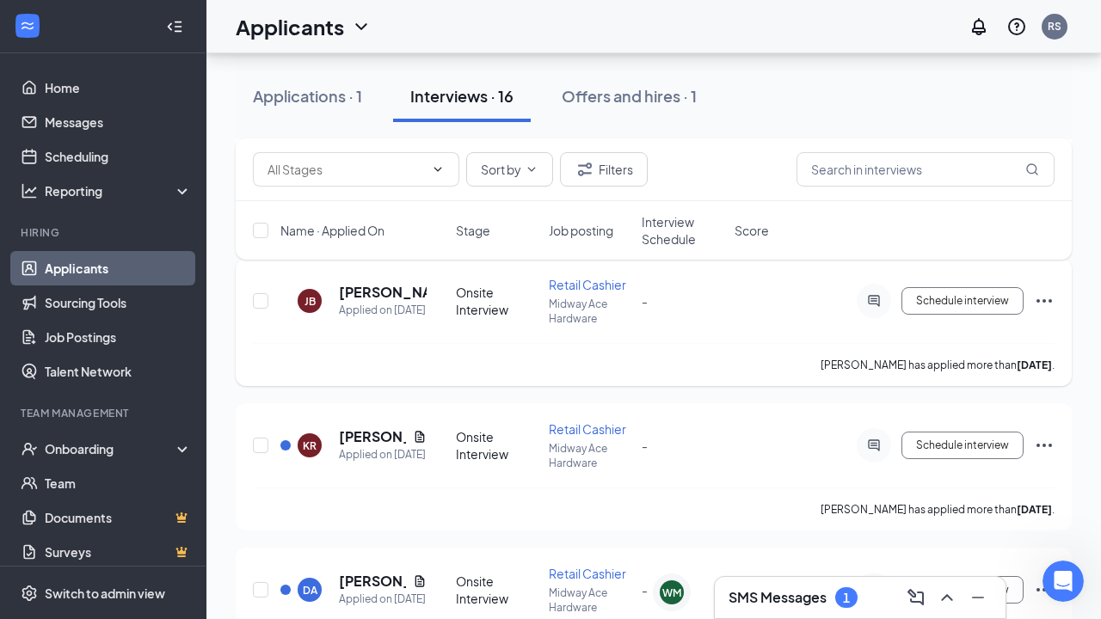
scroll to position [1931, 0]
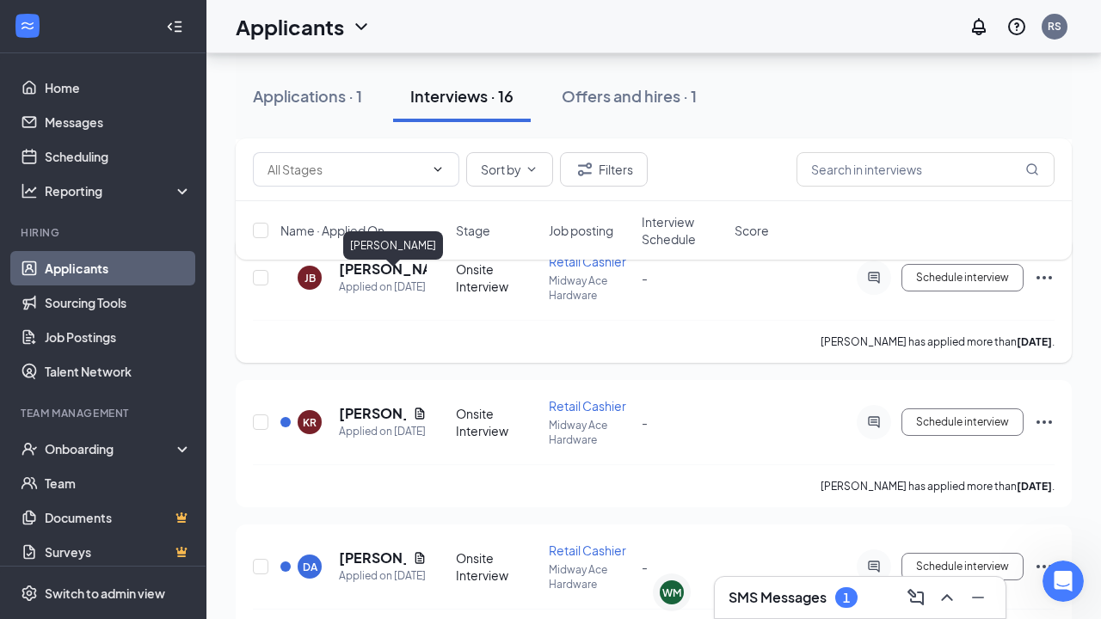
click at [385, 279] on h5 "Josh Beasley" at bounding box center [383, 269] width 88 height 19
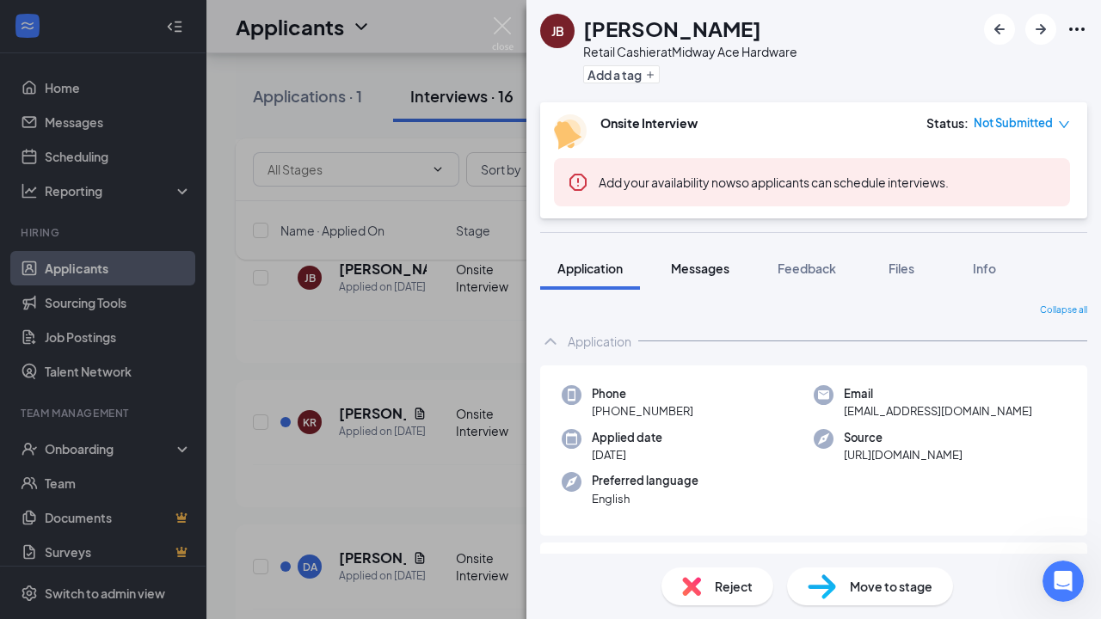
click at [713, 267] on span "Messages" at bounding box center [700, 268] width 58 height 15
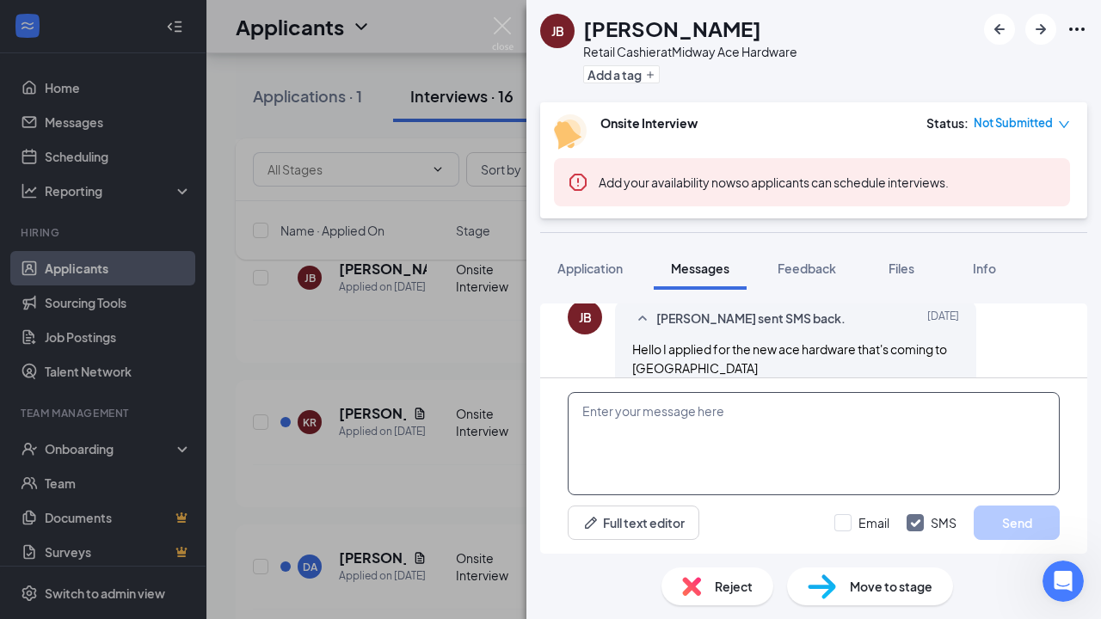
scroll to position [635, 0]
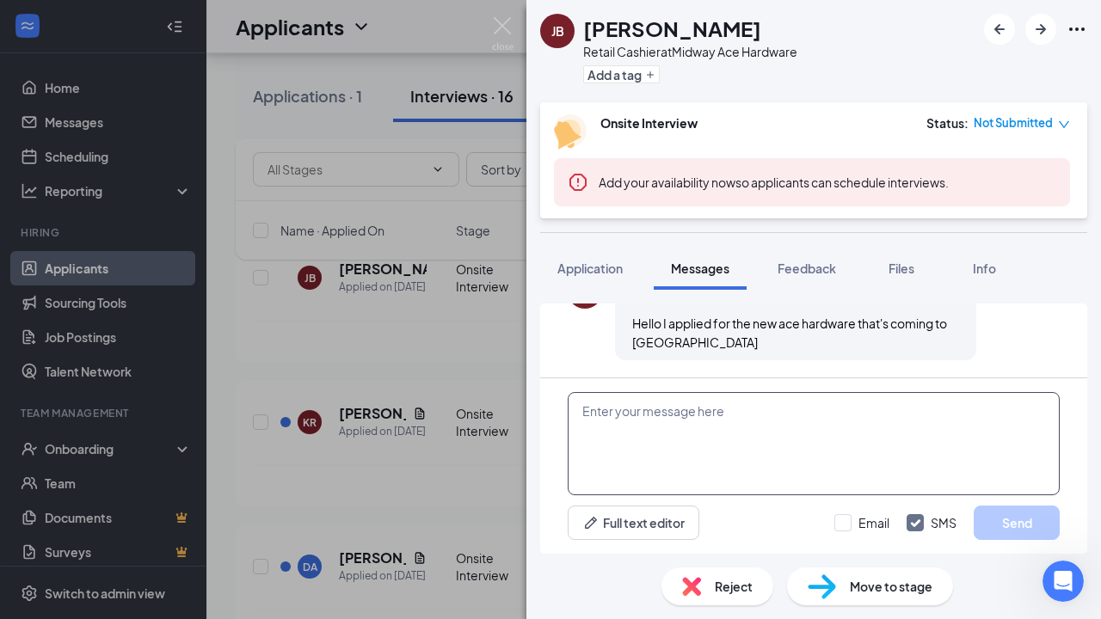
paste textarea "Dear Jera, Thank you for applying to Midway Ace Hardware. We are currently in t…"
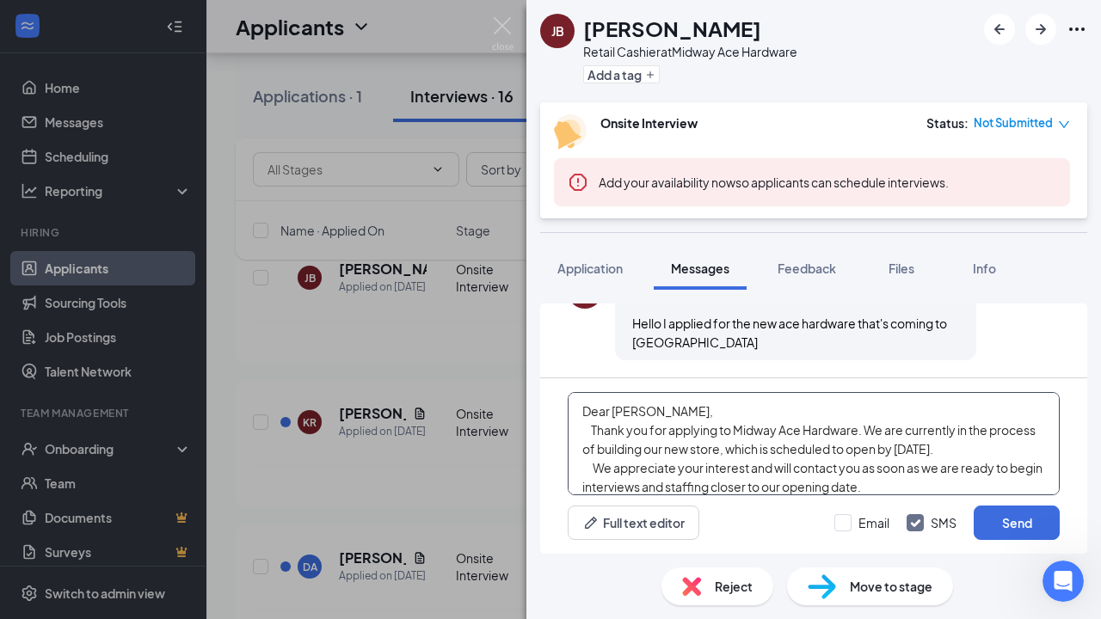
click at [635, 415] on textarea "Dear Jera, Thank you for applying to Midway Ace Hardware. We are currently in t…" at bounding box center [814, 443] width 492 height 103
type textarea "Dear Jer, Thank you for applying to Midway Ace Hardware. We are currently in th…"
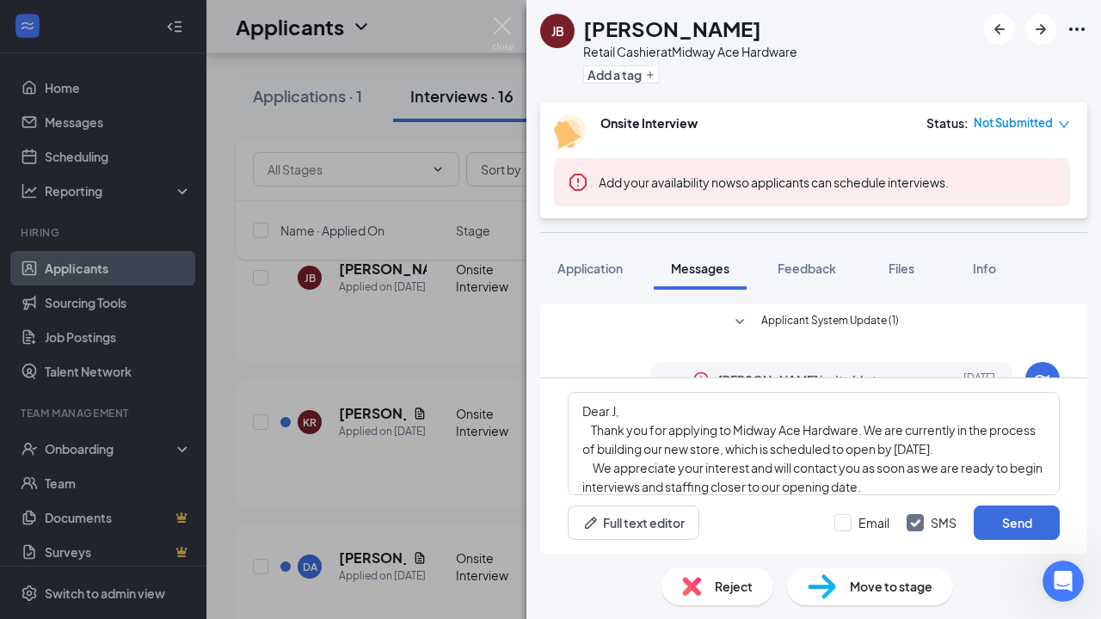
scroll to position [635, 0]
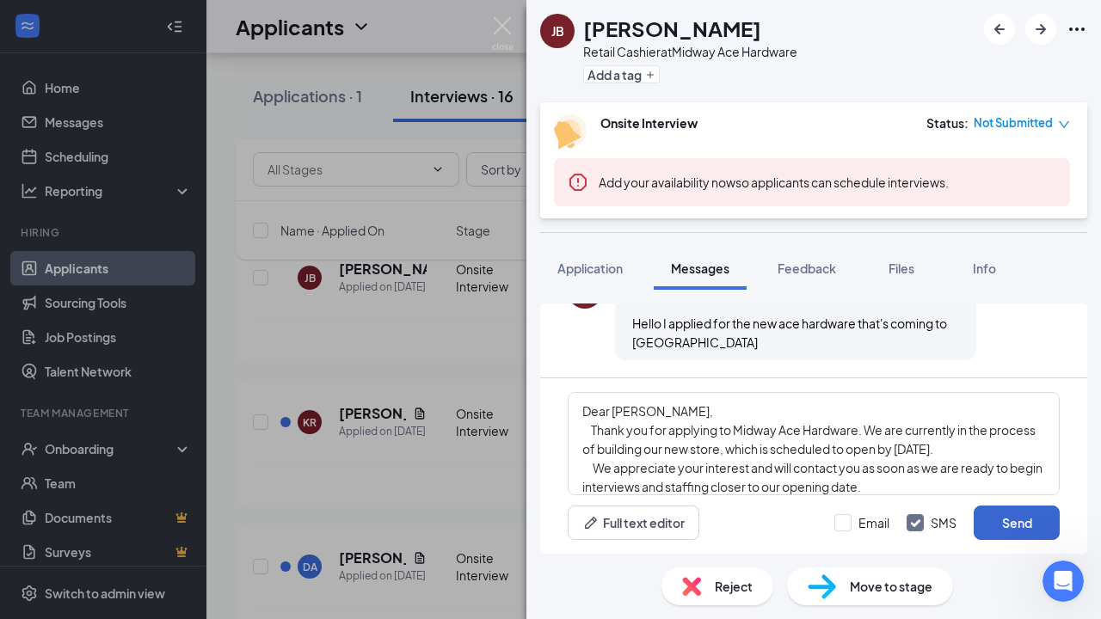
type textarea "Dear Josh, Thank you for applying to Midway Ace Hardware. We are currently in t…"
click at [1012, 529] on button "Send" at bounding box center [1017, 523] width 86 height 34
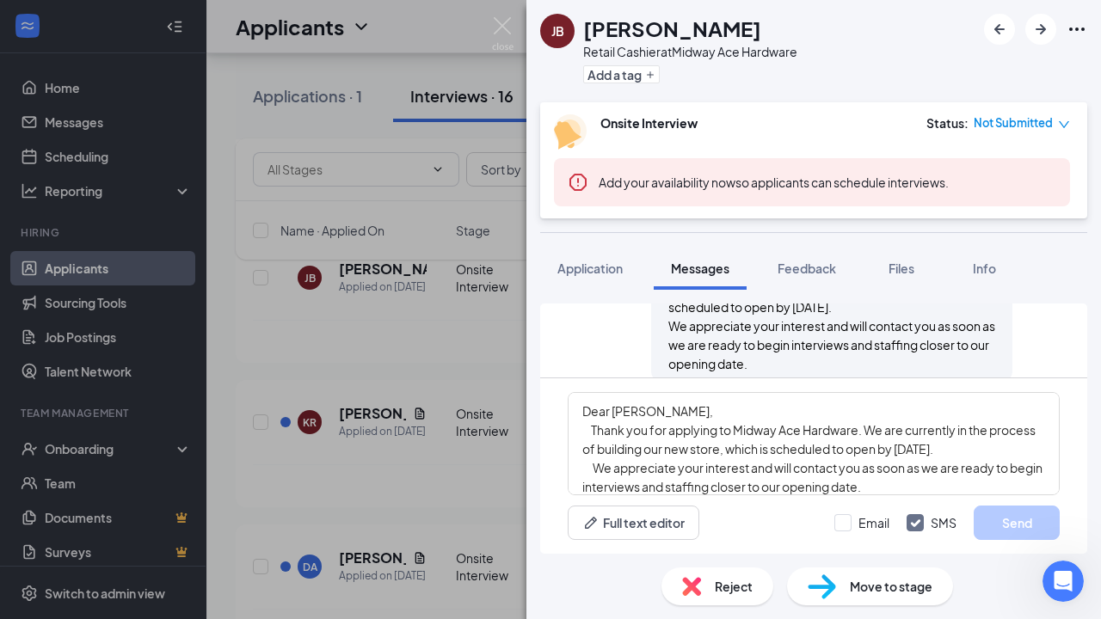
scroll to position [858, 0]
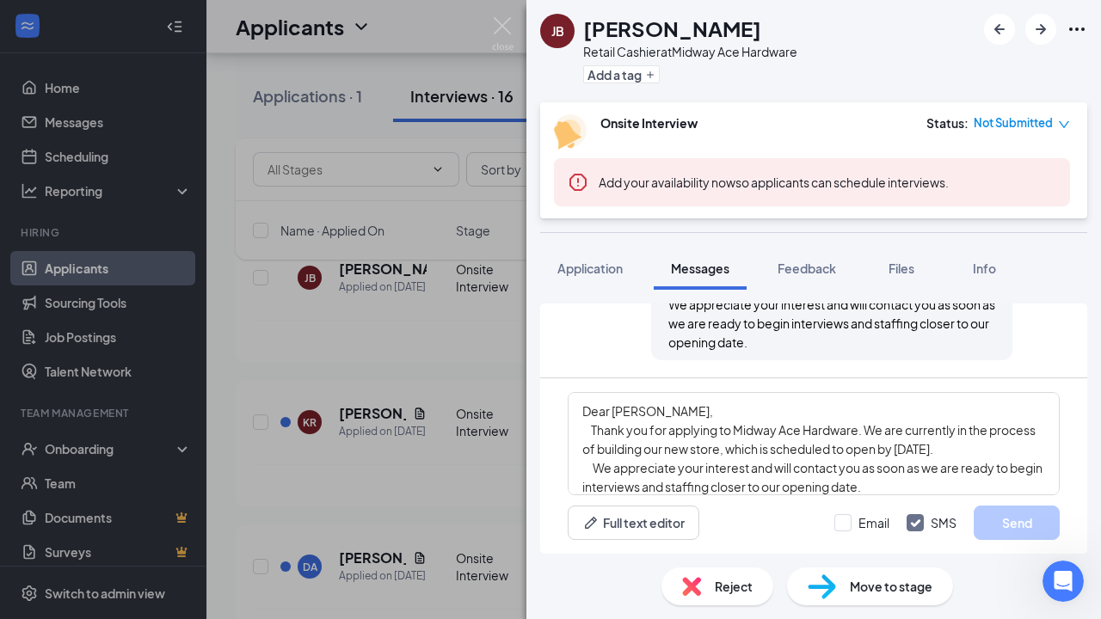
click at [376, 426] on div "JB Josh Beasley Retail Cashier at Midway Ace Hardware Add a tag Onsite Intervie…" at bounding box center [550, 309] width 1101 height 619
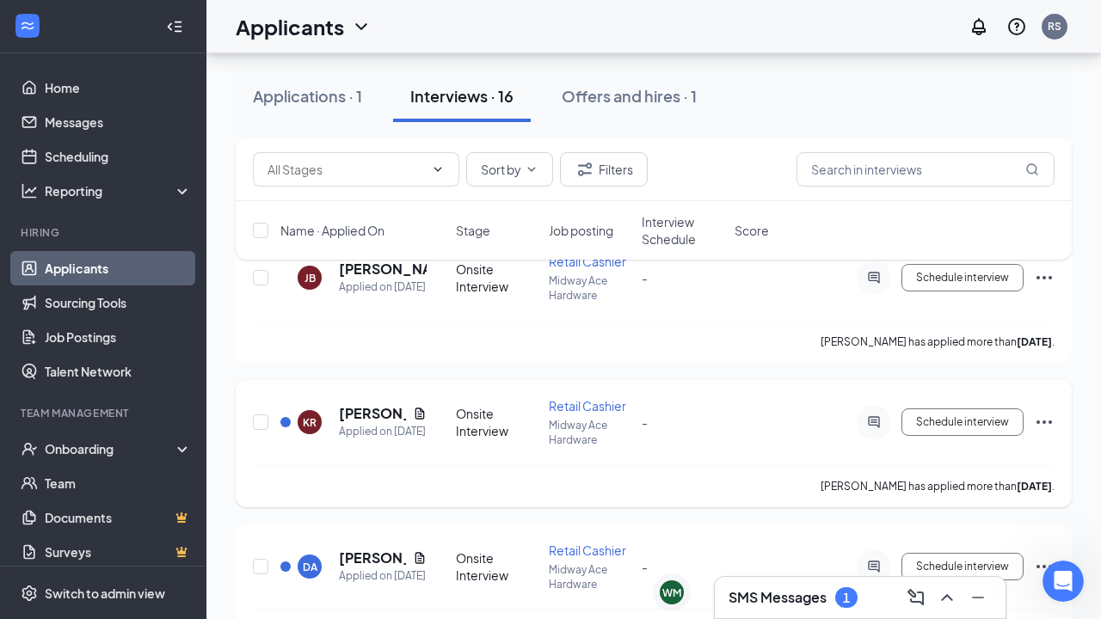
click at [383, 423] on h5 "Kaitlyn Rudicel" at bounding box center [372, 413] width 67 height 19
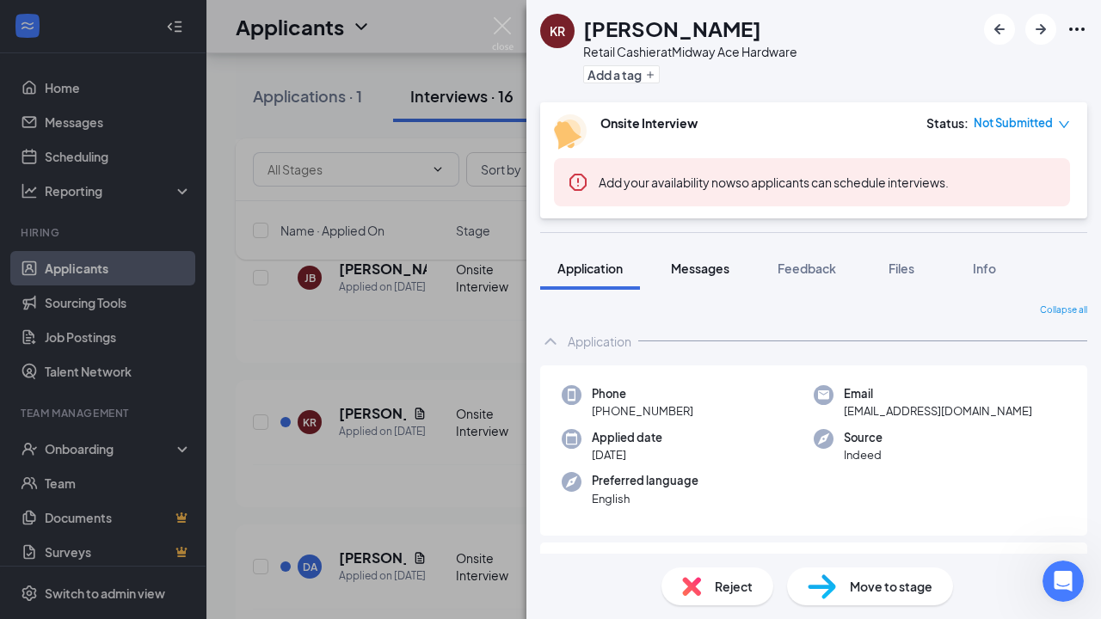
click at [711, 274] on span "Messages" at bounding box center [700, 268] width 58 height 15
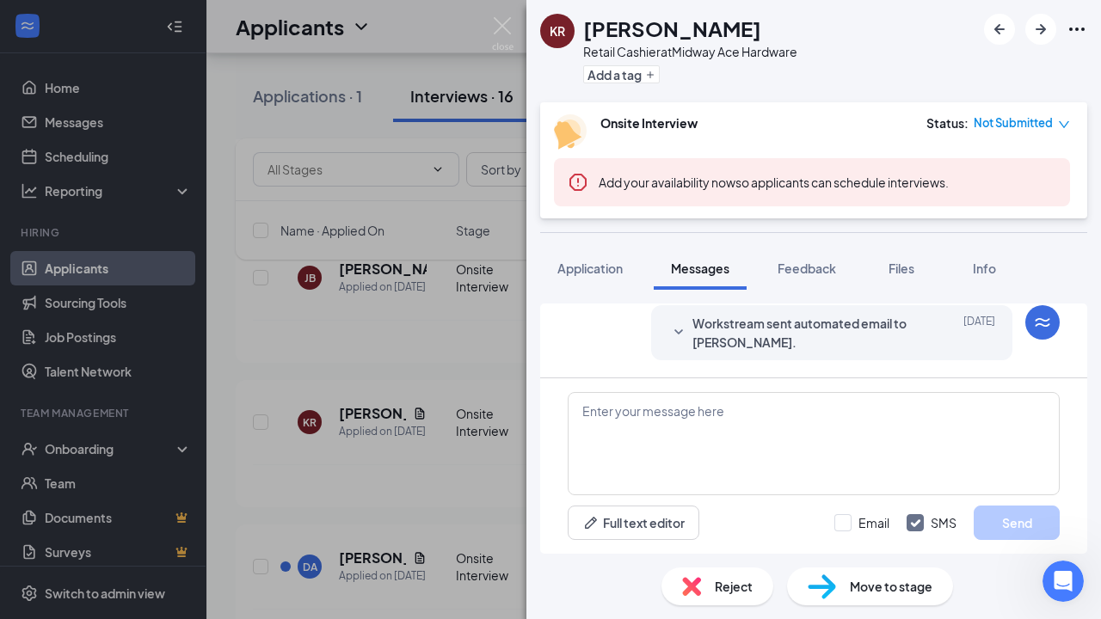
scroll to position [430, 0]
click at [589, 412] on textarea at bounding box center [814, 443] width 492 height 103
paste textarea "Dear Jera, Thank you for applying to Midway Ace Hardware. We are currently in t…"
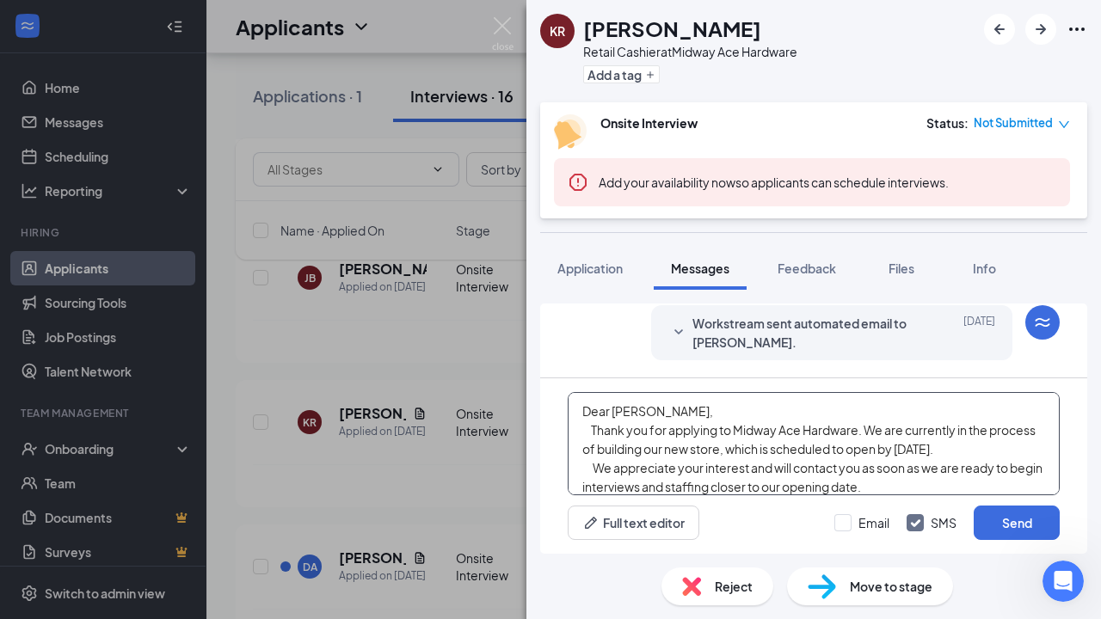
click at [634, 408] on textarea "Dear Jera, Thank you for applying to Midway Ace Hardware. We are currently in t…" at bounding box center [814, 443] width 492 height 103
drag, startPoint x: 628, startPoint y: 420, endPoint x: 672, endPoint y: 414, distance: 44.3
click at [672, 414] on textarea "Dear kaitlyn, Thank you for applying to Midway Ace Hardware. We are currently i…" at bounding box center [814, 443] width 492 height 103
type textarea "Dear Kaitlyn, Thank you for applying to Midway Ace Hardware. We are currently i…"
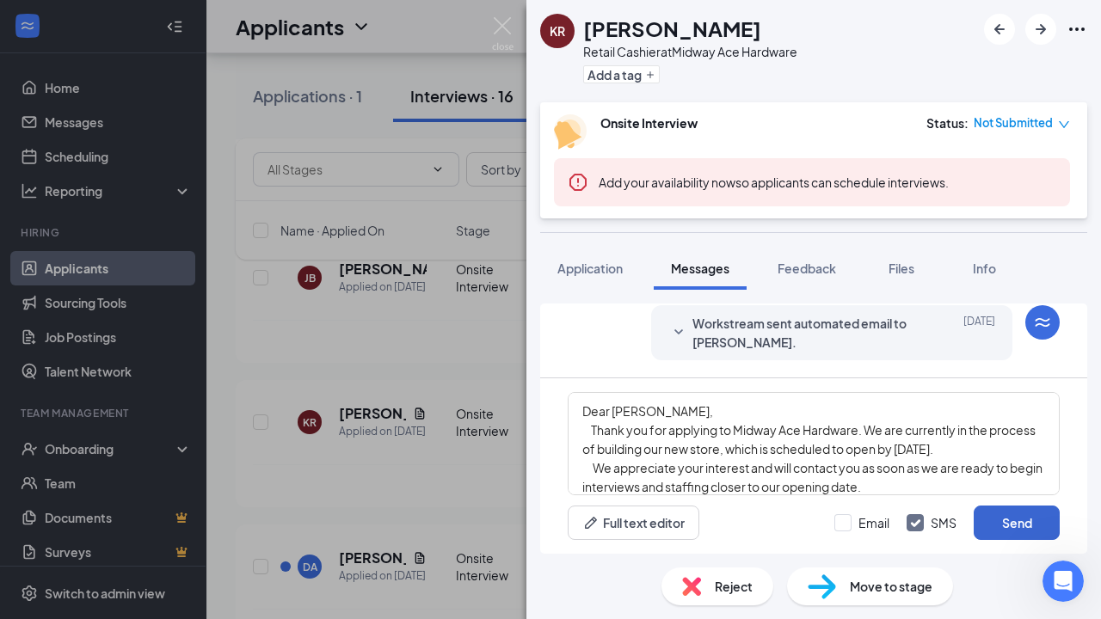
click at [1007, 523] on button "Send" at bounding box center [1017, 523] width 86 height 34
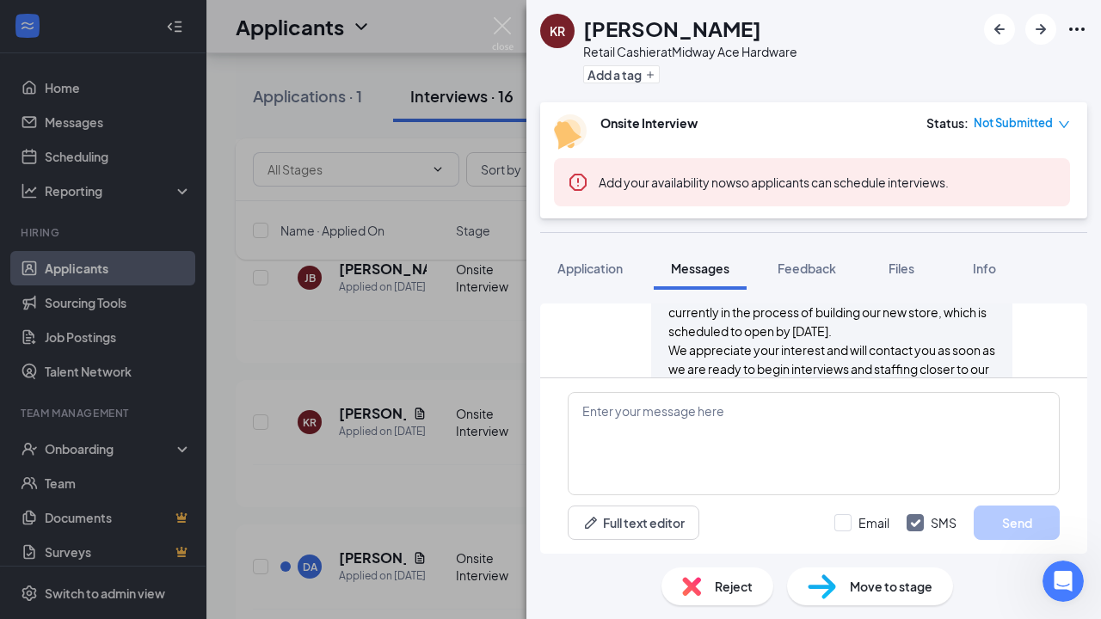
scroll to position [654, 0]
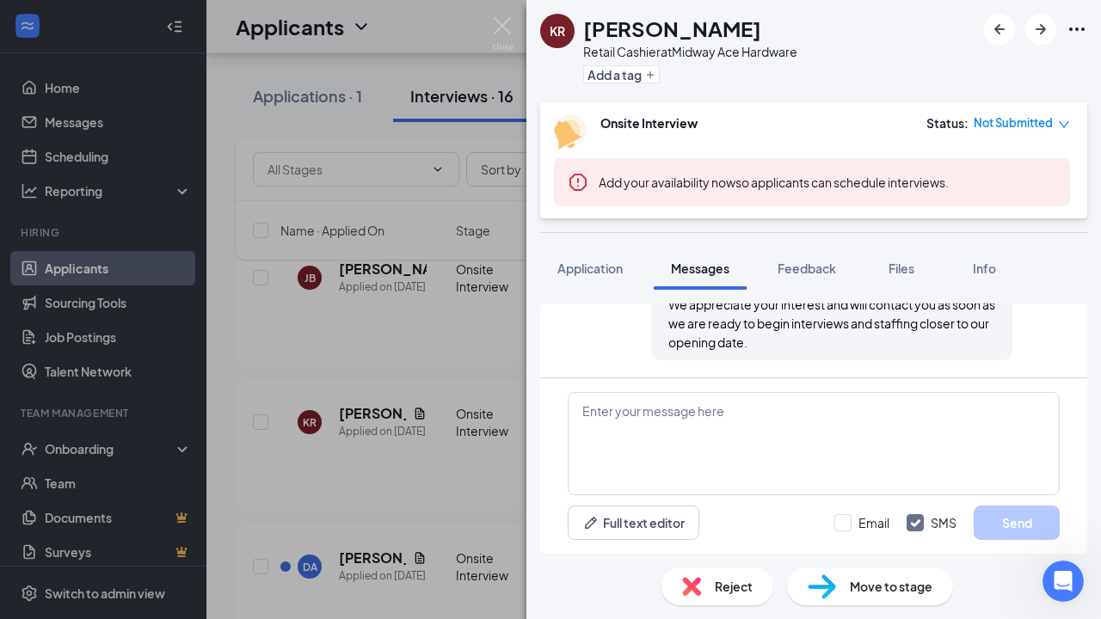
click at [452, 484] on div "KR Kaitlyn Rudicel Retail Cashier at Midway Ace Hardware Add a tag Onsite Inter…" at bounding box center [550, 309] width 1101 height 619
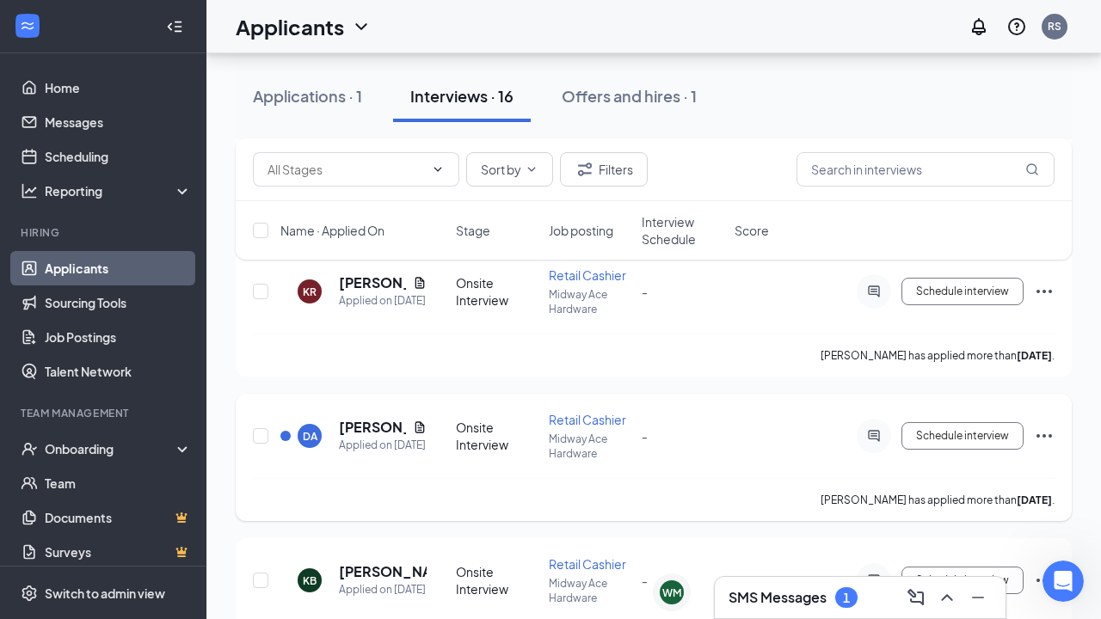
scroll to position [2092, 0]
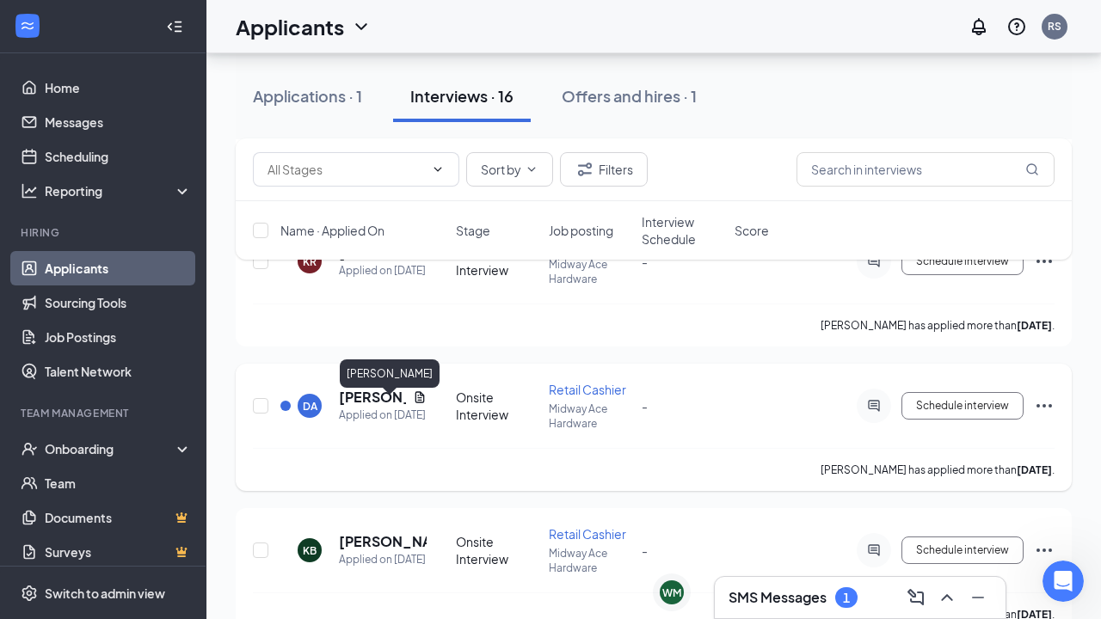
click at [366, 407] on h5 "Dawn Allen" at bounding box center [372, 397] width 67 height 19
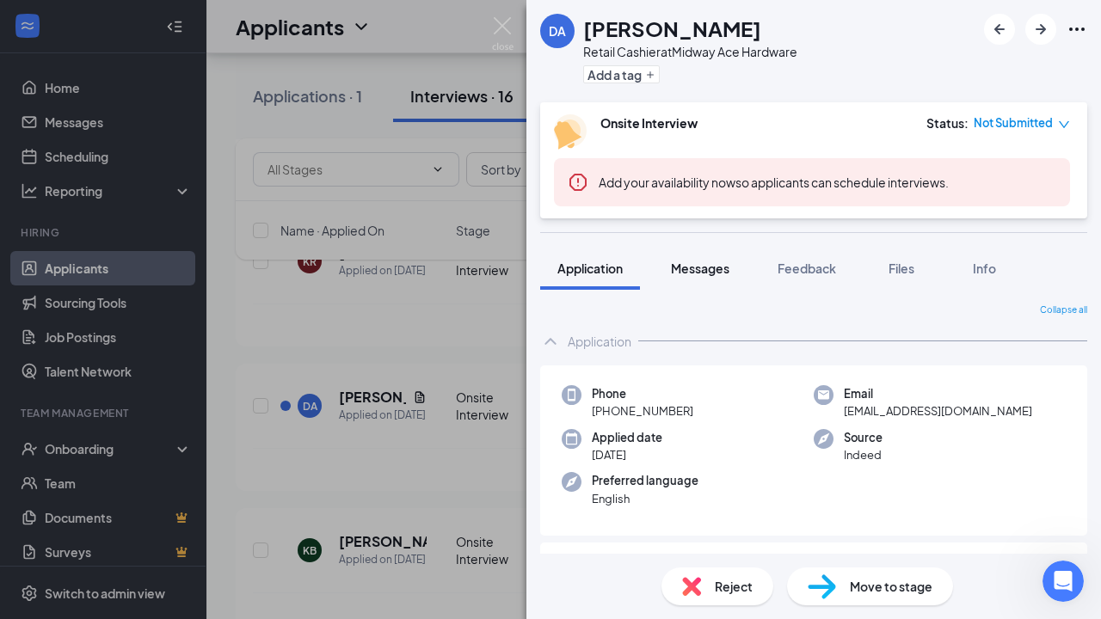
click at [700, 268] on span "Messages" at bounding box center [700, 268] width 58 height 15
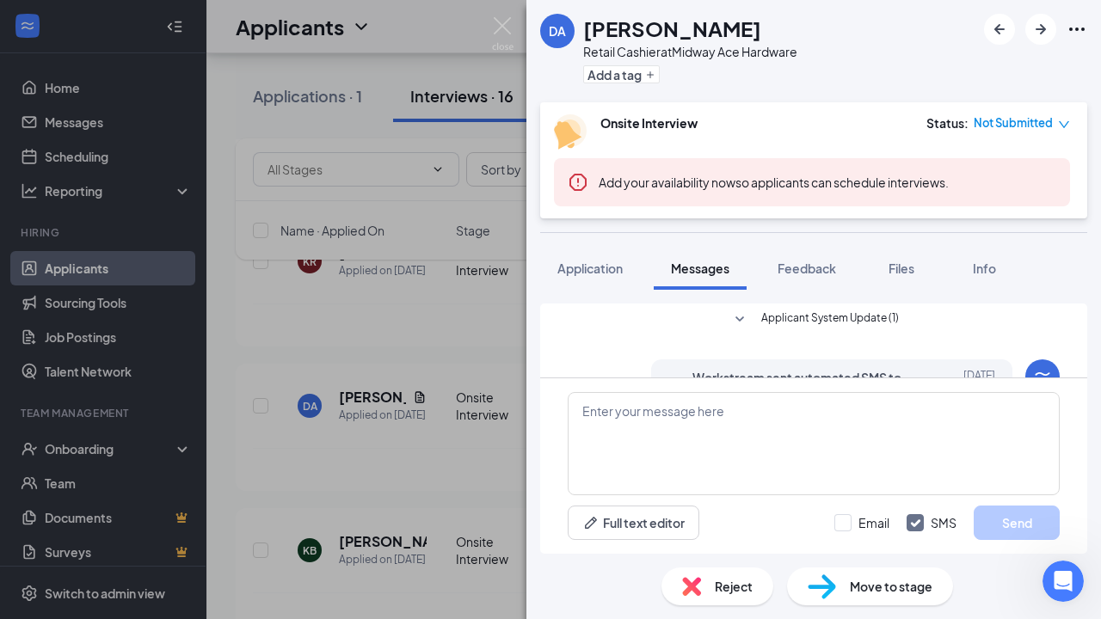
scroll to position [261, 0]
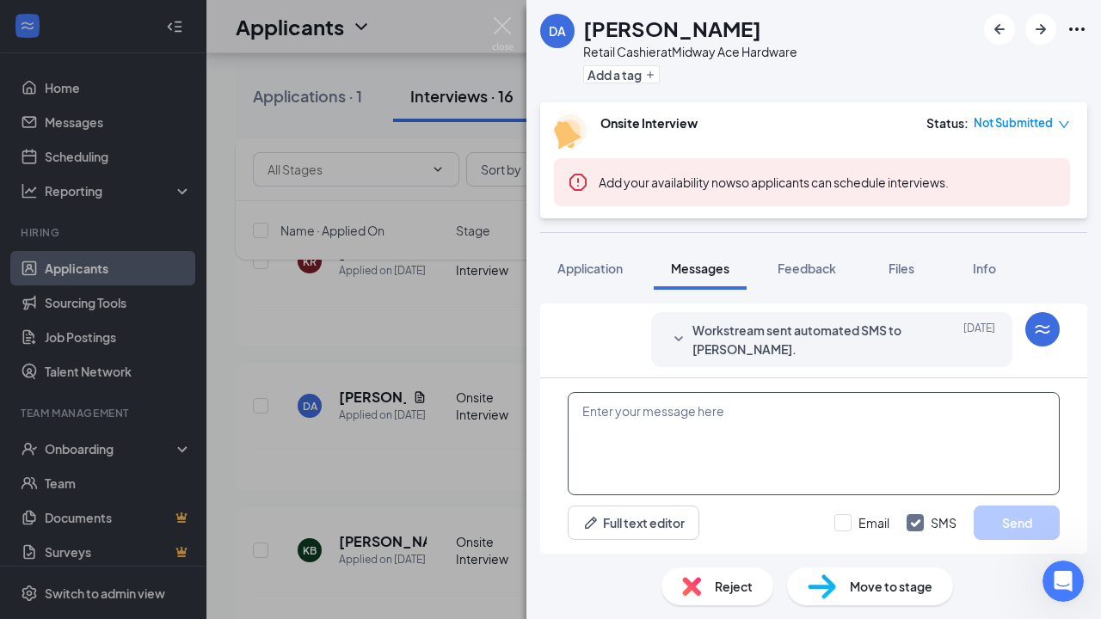
click at [588, 413] on textarea at bounding box center [814, 443] width 492 height 103
paste textarea "Dear Jera, Thank you for applying to Midway Ace Hardware. We are currently in t…"
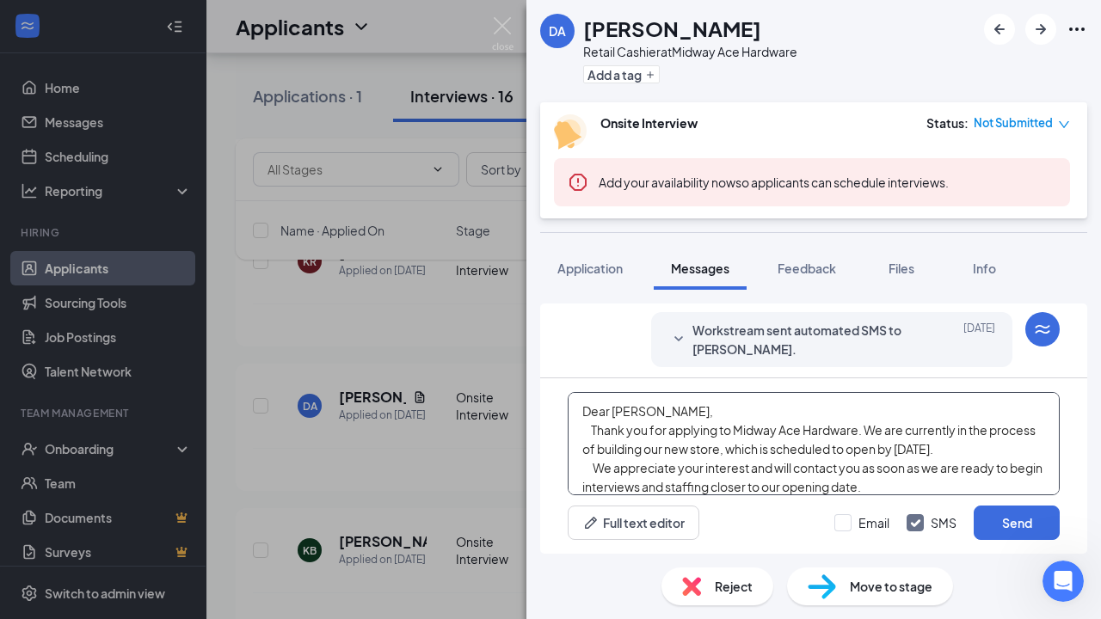
click at [635, 411] on textarea "Dear Jera, Thank you for applying to Midway Ace Hardware. We are currently in t…" at bounding box center [814, 443] width 492 height 103
click at [618, 411] on textarea "Dear dawn, Thank you for applying to Midway Ace Hardware. We are currently in t…" at bounding box center [814, 443] width 492 height 103
type textarea "Dear Dawn, Thank you for applying to Midway Ace Hardware. We are currently in t…"
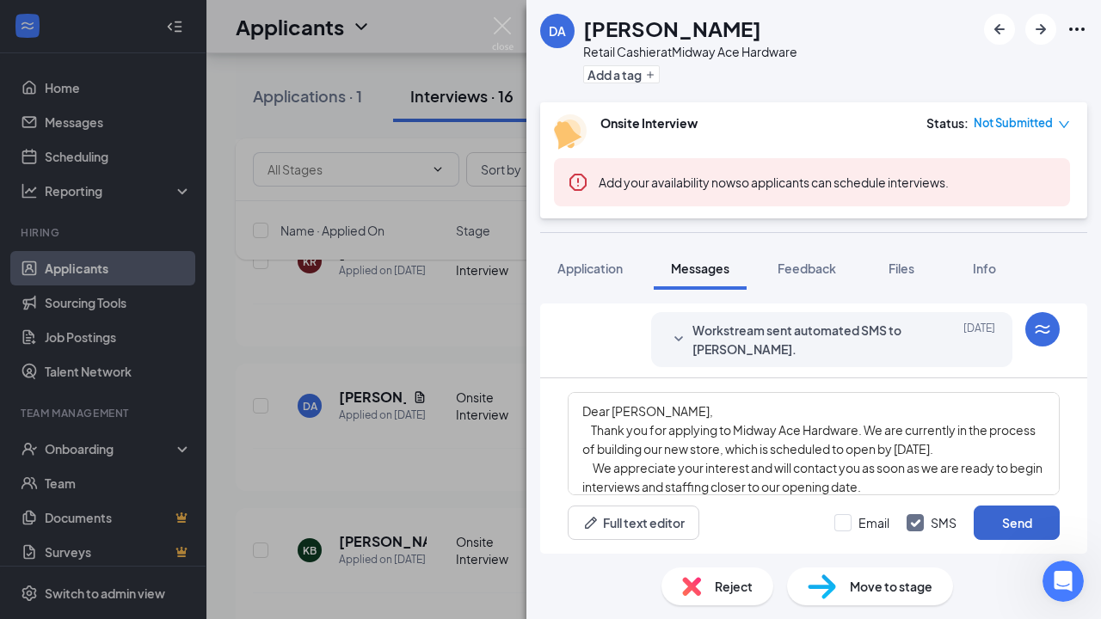
click at [1002, 520] on button "Send" at bounding box center [1017, 523] width 86 height 34
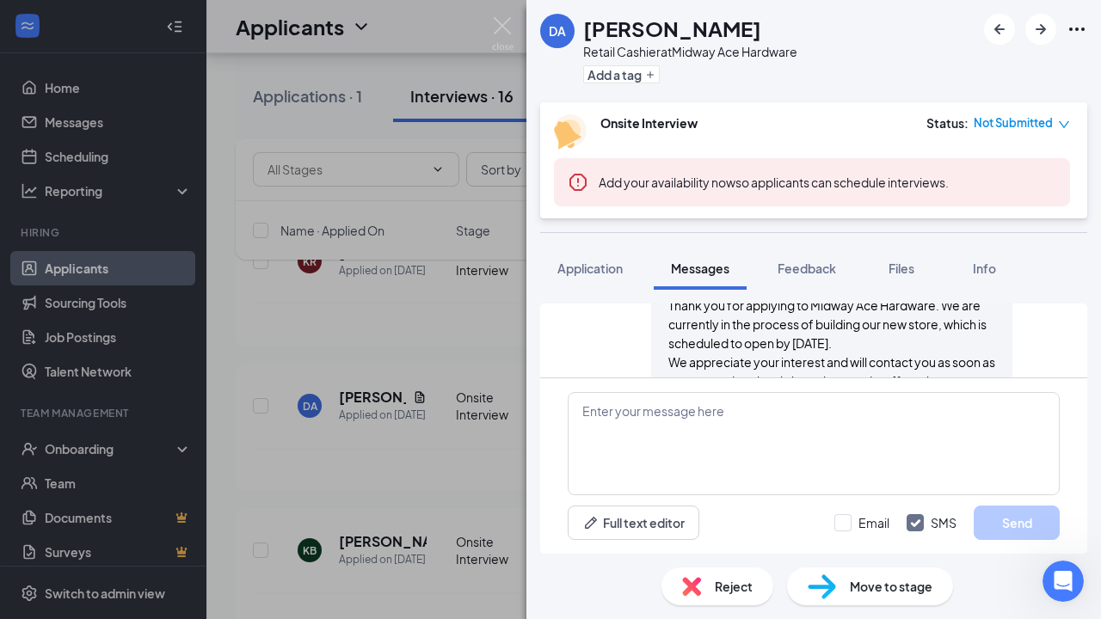
scroll to position [654, 0]
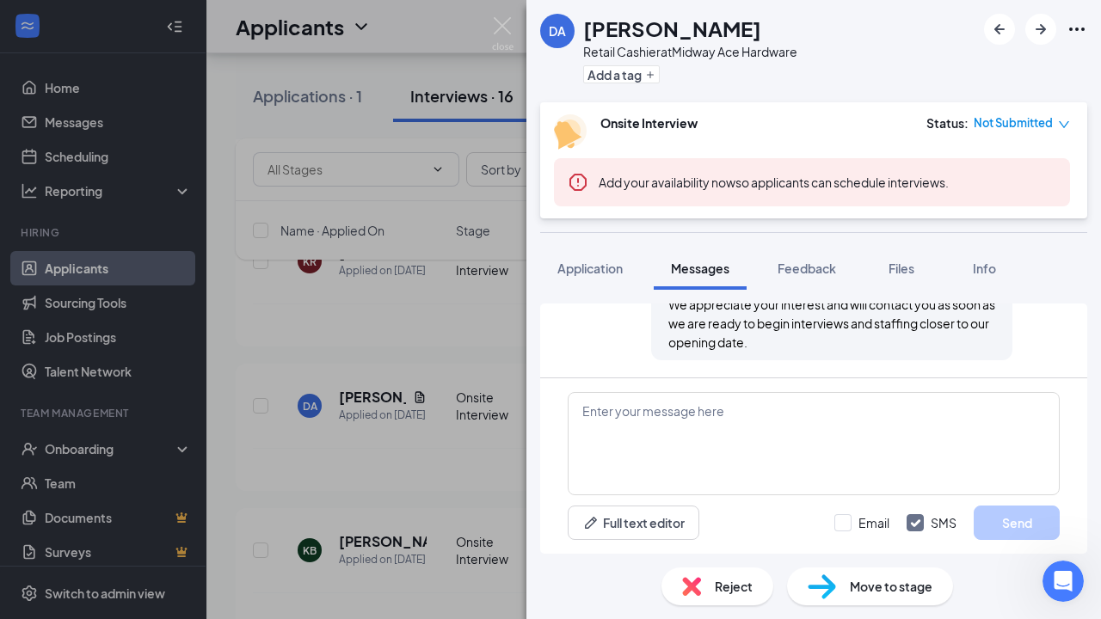
click at [477, 336] on div "DA Dawn Allen Retail Cashier at Midway Ace Hardware Add a tag Onsite Interview …" at bounding box center [550, 309] width 1101 height 619
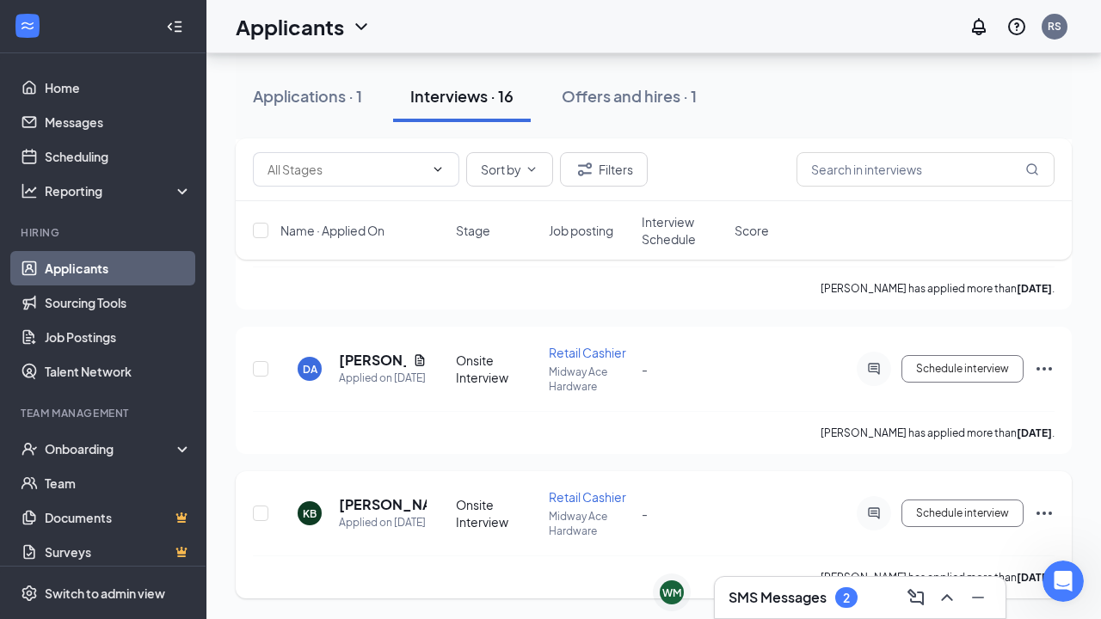
scroll to position [2139, 0]
click at [371, 508] on h5 "Kelli Beeler" at bounding box center [383, 504] width 88 height 19
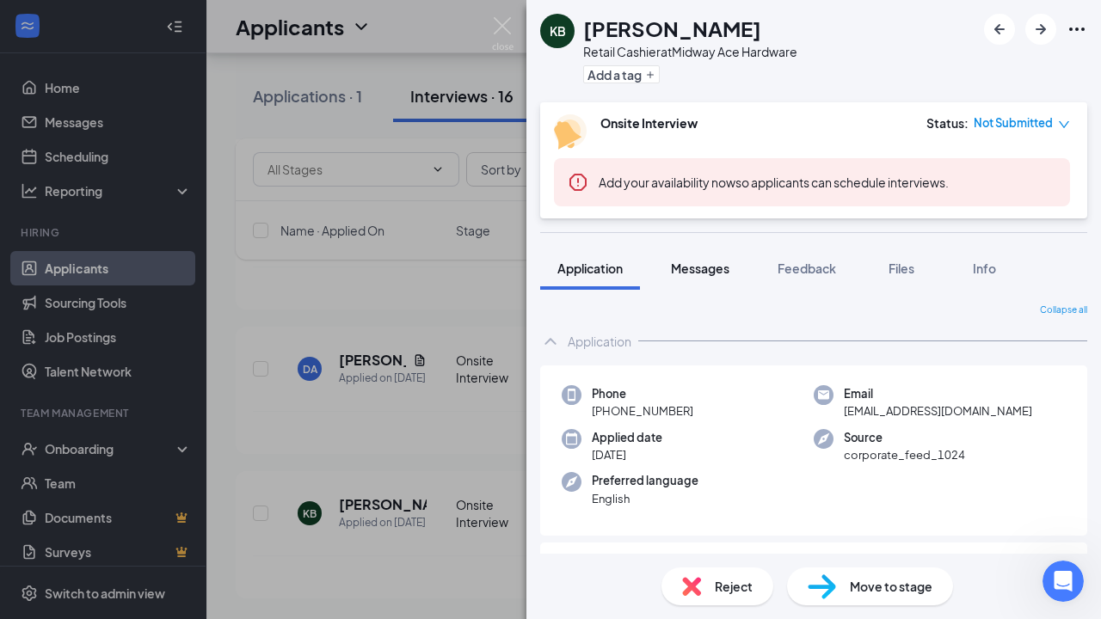
click at [713, 273] on span "Messages" at bounding box center [700, 268] width 58 height 15
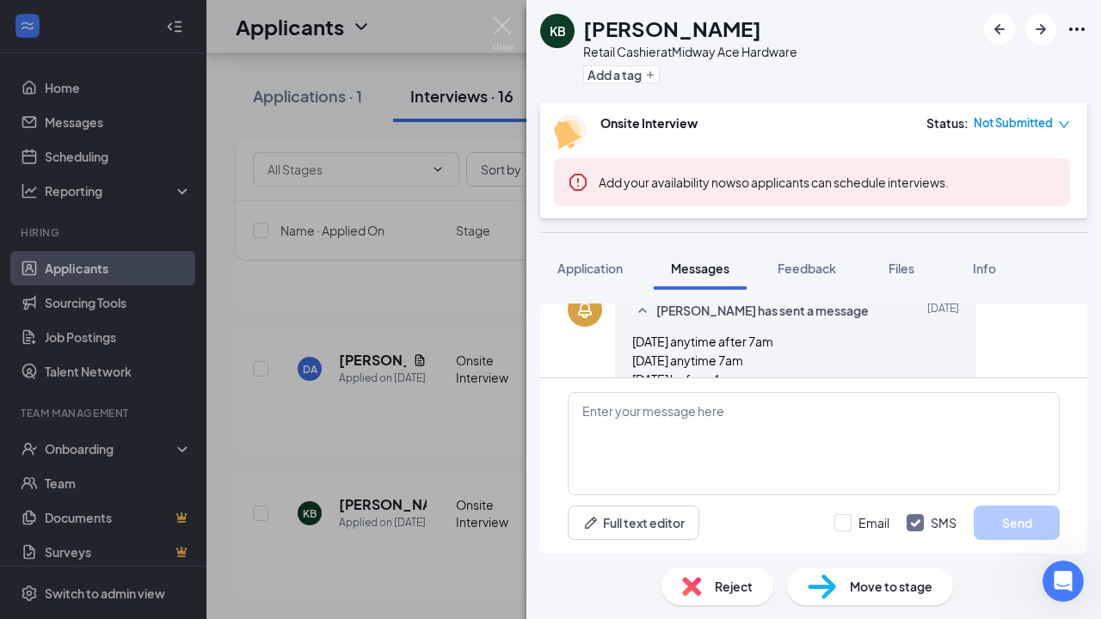
scroll to position [532, 0]
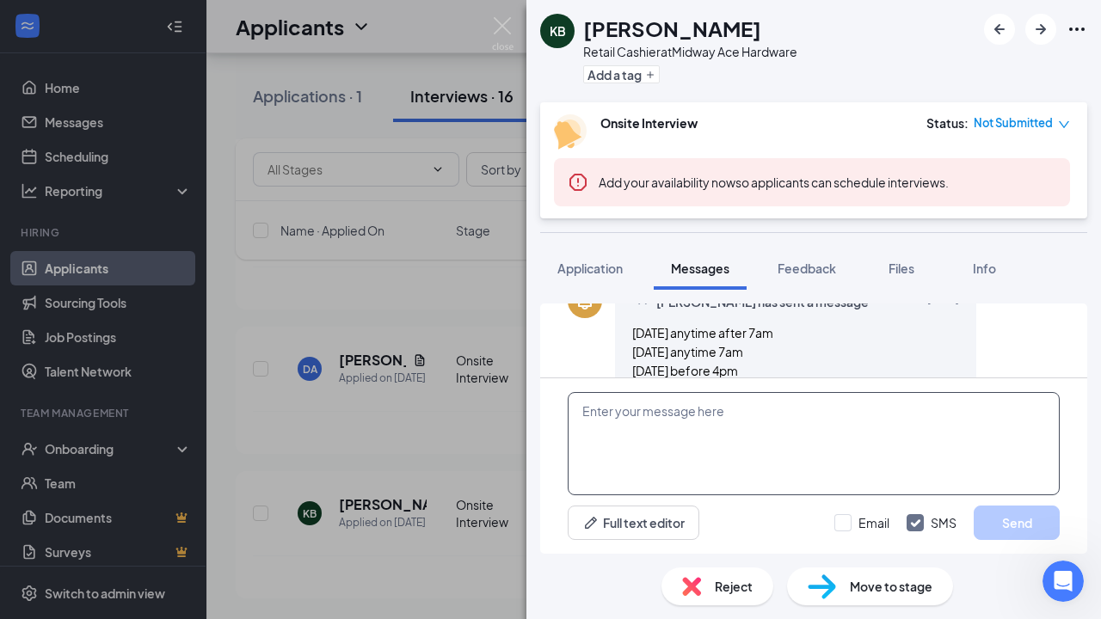
click at [582, 416] on textarea at bounding box center [814, 443] width 492 height 103
paste textarea "Dear Jera, Thank you for applying to Midway Ace Hardware. We are currently in t…"
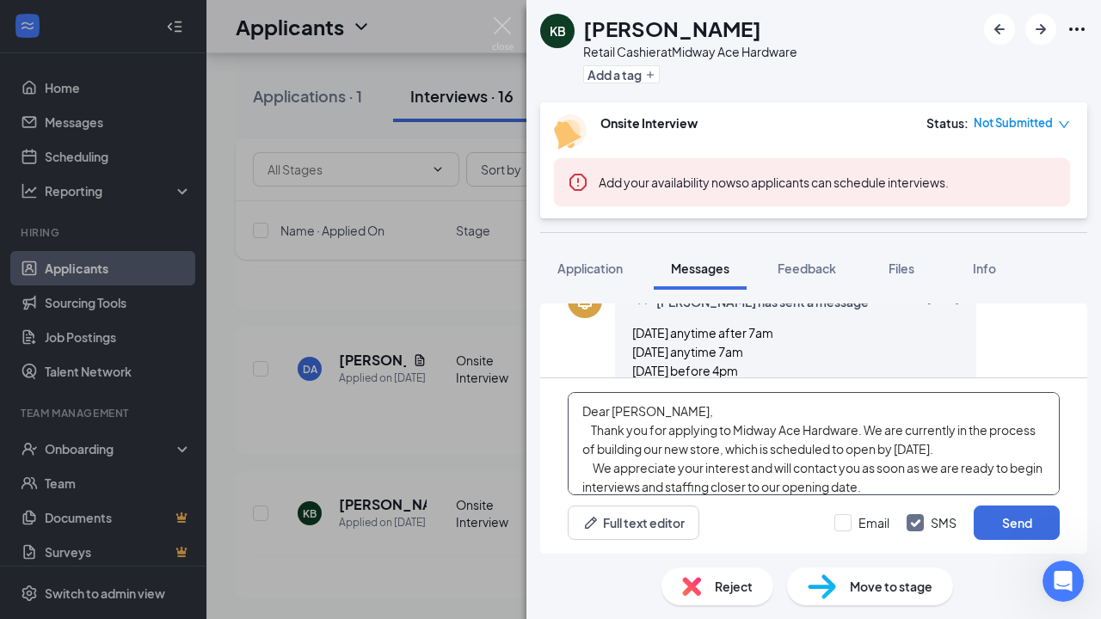
click at [634, 413] on textarea "Dear Jera, Thank you for applying to Midway Ace Hardware. We are currently in t…" at bounding box center [814, 443] width 492 height 103
click at [594, 432] on textarea "Dear Kelli, Thank you for applying to Midway Ace Hardware. We are currently in …" at bounding box center [814, 443] width 492 height 103
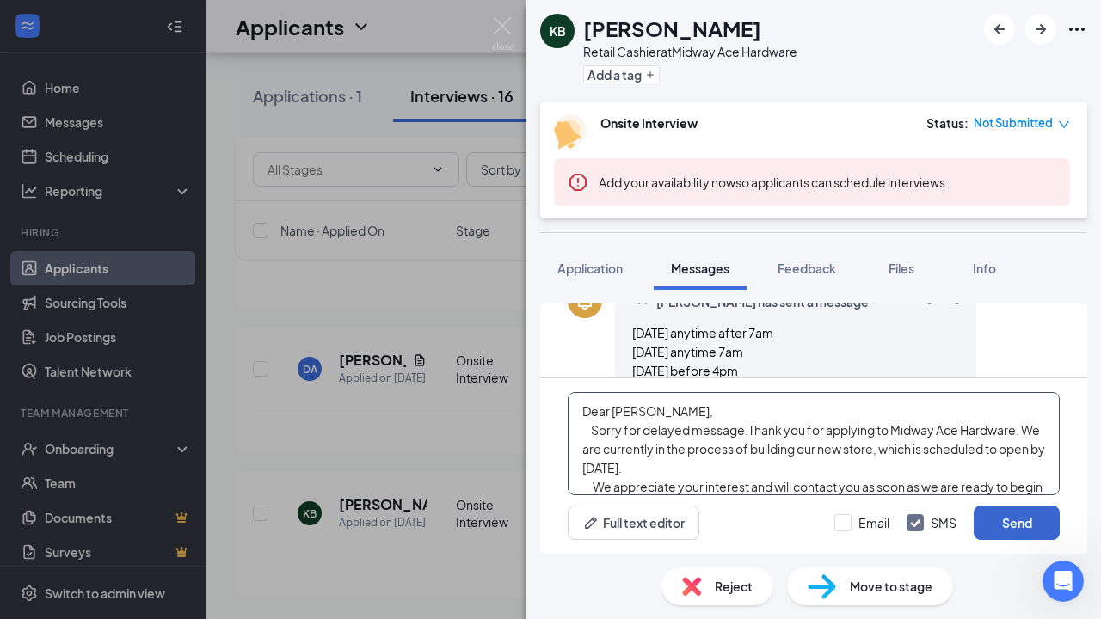
type textarea "Dear Kelli, Sorry for delayed message.Thank you for applying to Midway Ace Hard…"
click at [1015, 527] on button "Send" at bounding box center [1017, 523] width 86 height 34
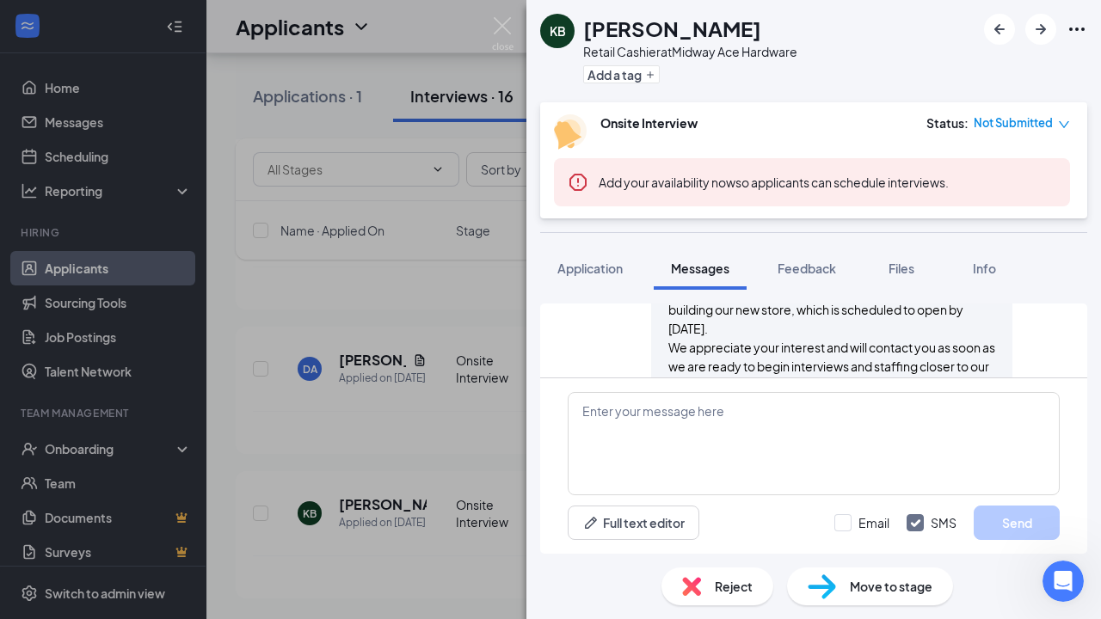
scroll to position [860, 0]
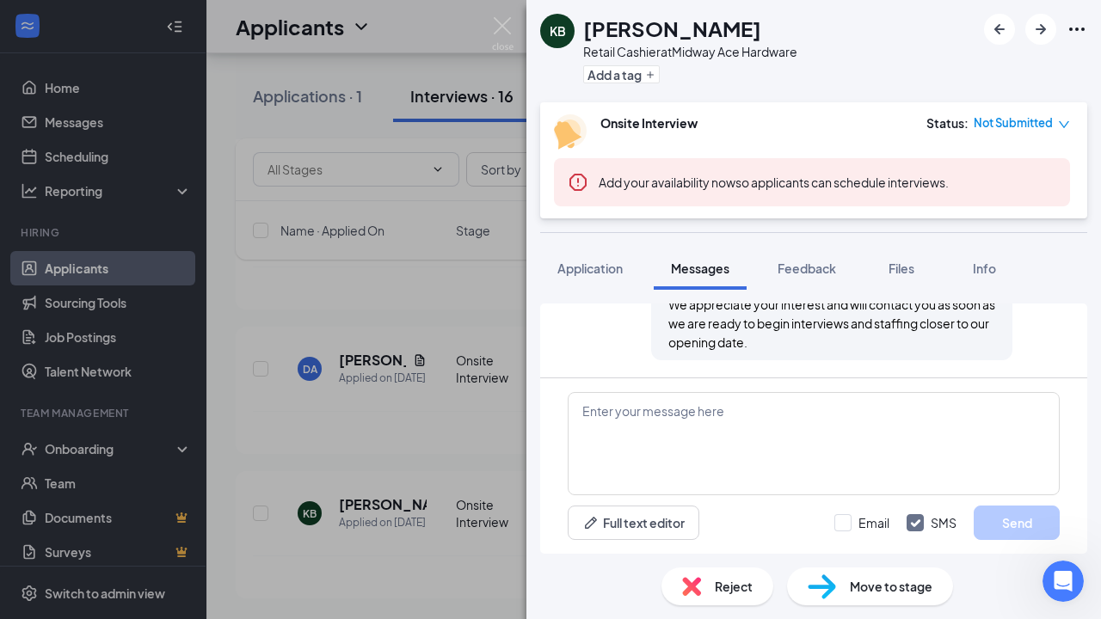
click at [424, 23] on div "KB Kelli Beeler Retail Cashier at Midway Ace Hardware Add a tag Onsite Intervie…" at bounding box center [550, 309] width 1101 height 619
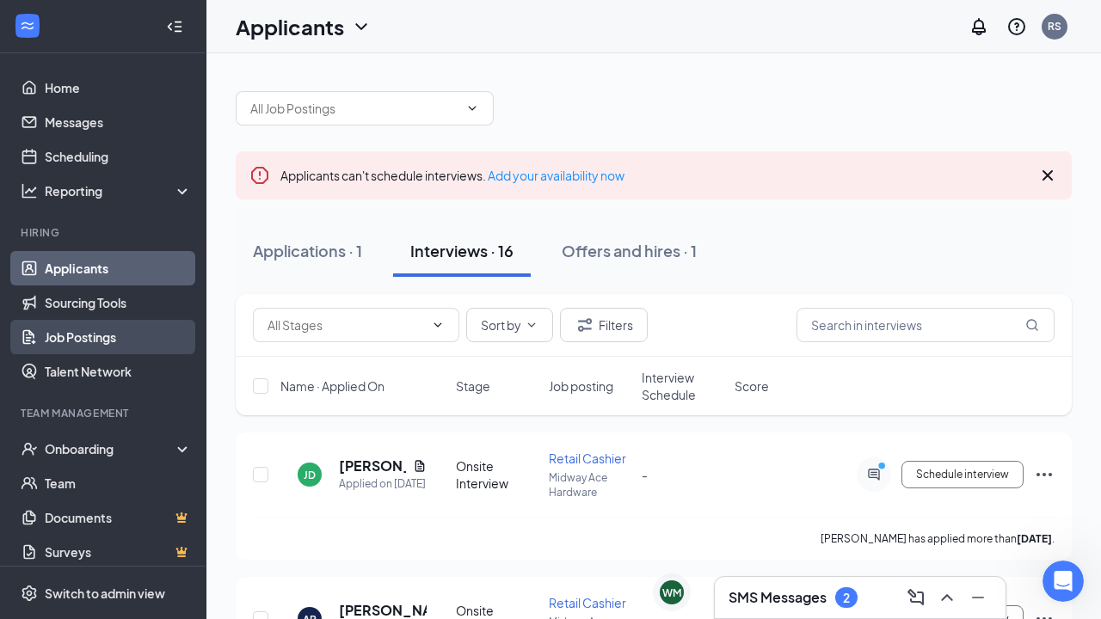
click at [105, 330] on link "Job Postings" at bounding box center [118, 337] width 147 height 34
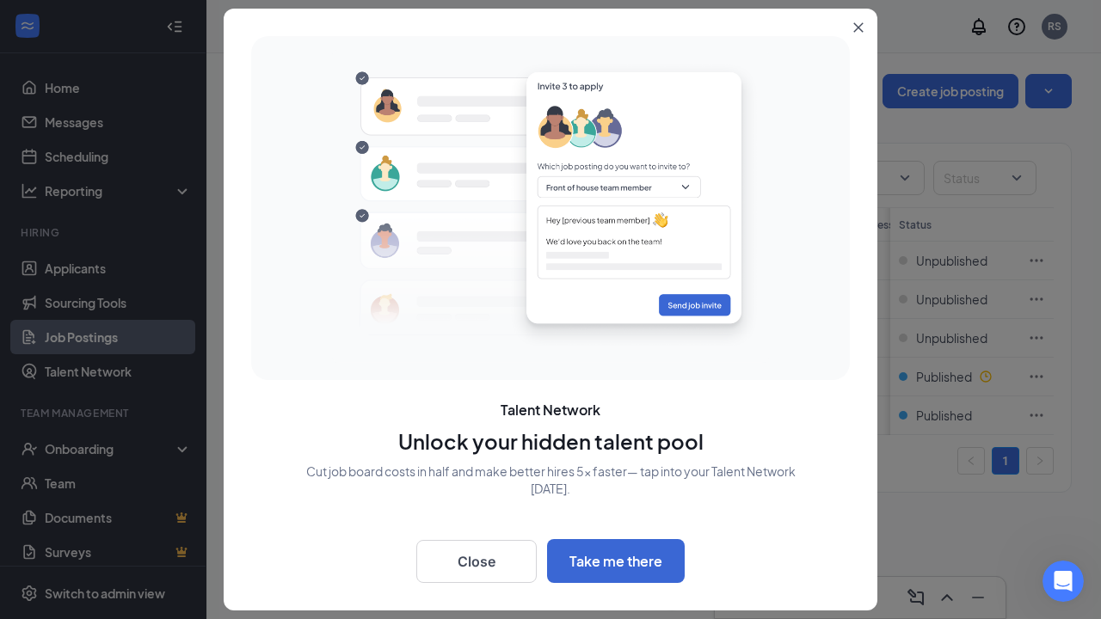
click at [860, 26] on icon "Close" at bounding box center [858, 27] width 9 height 9
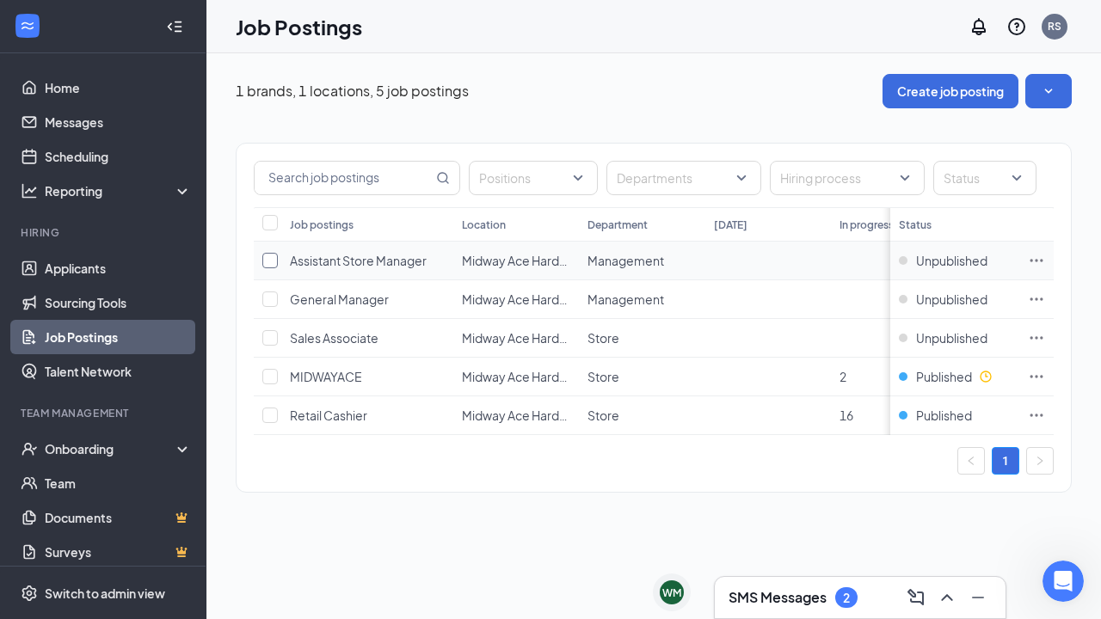
click at [272, 261] on input "checkbox" at bounding box center [269, 260] width 15 height 15
checkbox input "true"
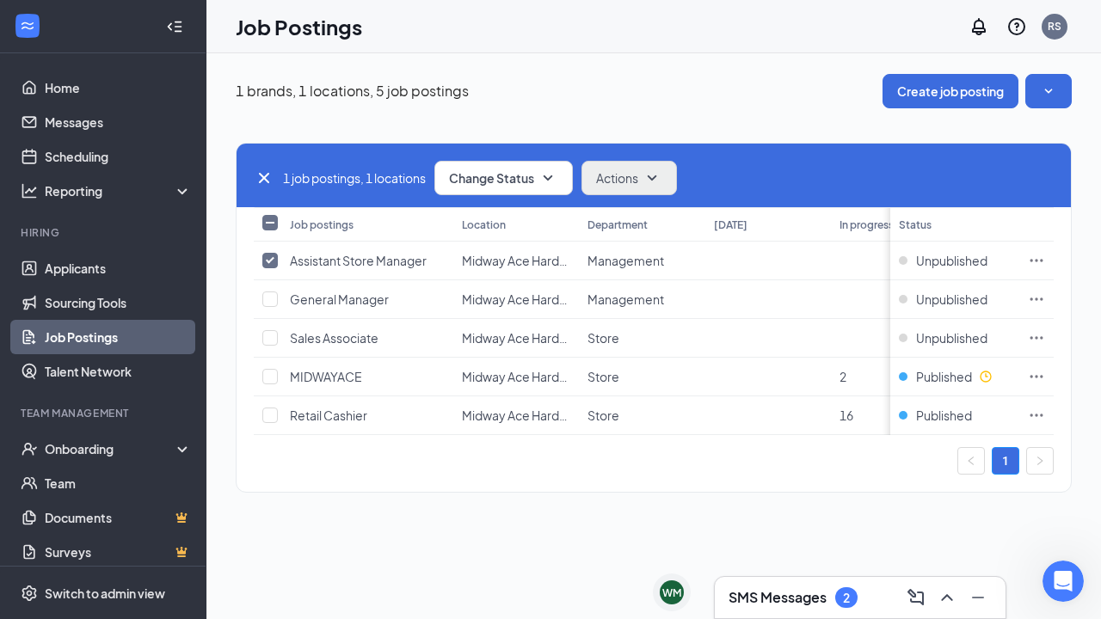
click at [661, 178] on icon "SmallChevronDown" at bounding box center [652, 178] width 21 height 21
click at [655, 177] on icon "SmallChevronUp" at bounding box center [652, 178] width 21 height 21
click at [766, 603] on h3 "SMS Messages" at bounding box center [778, 597] width 98 height 19
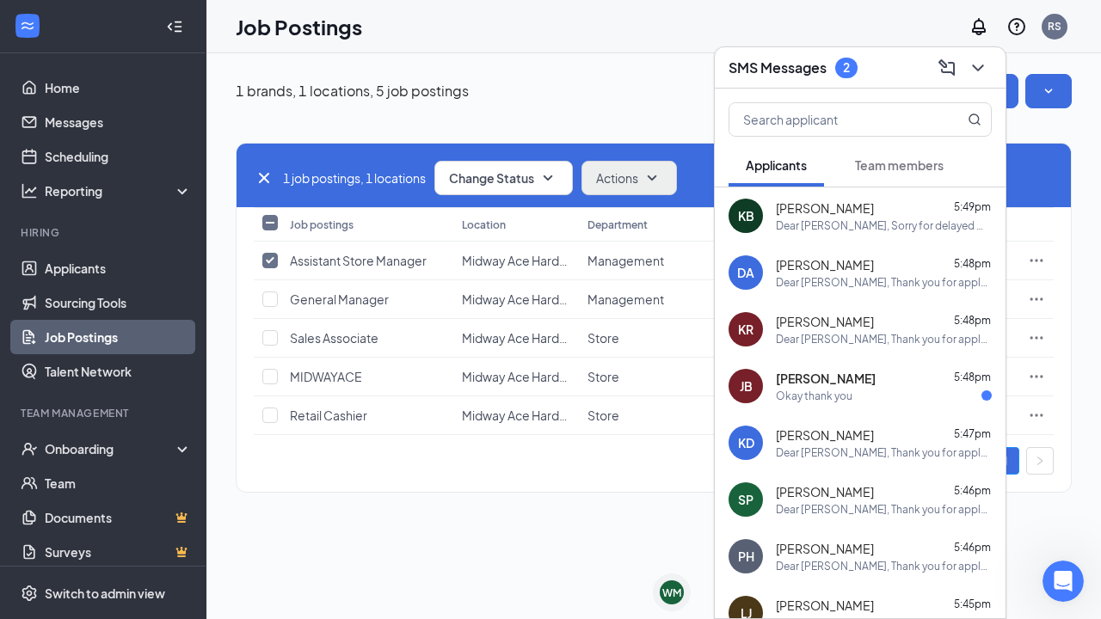
click at [648, 97] on div "1 brands, 1 locations, 5 job postings Create job posting" at bounding box center [654, 91] width 836 height 34
click at [974, 75] on icon "ChevronDown" at bounding box center [978, 68] width 21 height 21
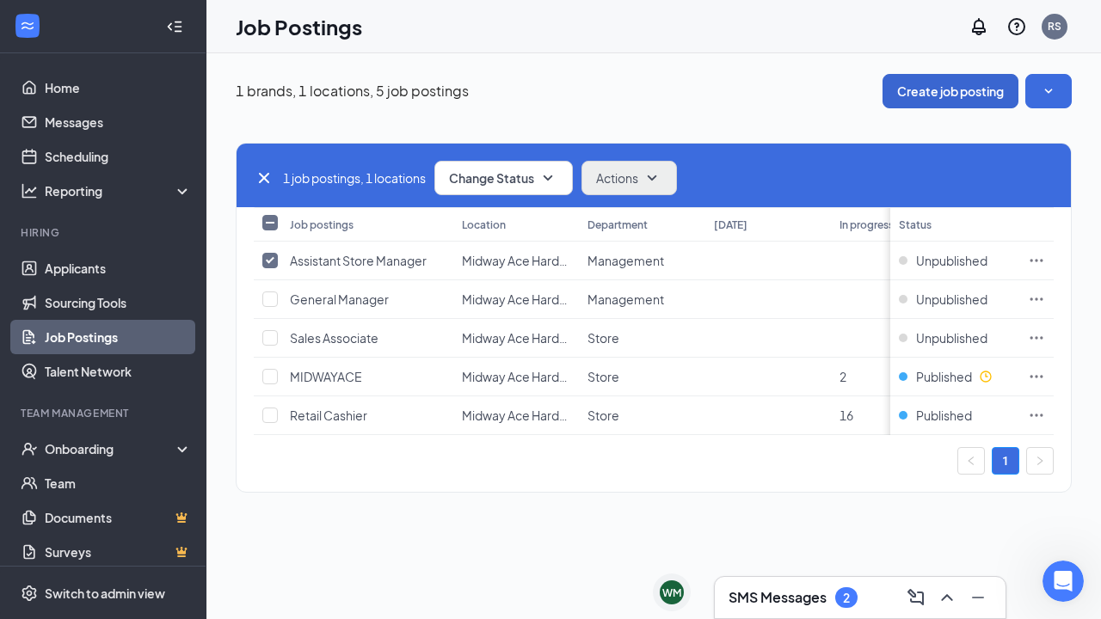
click at [924, 99] on button "Create job posting" at bounding box center [951, 91] width 136 height 34
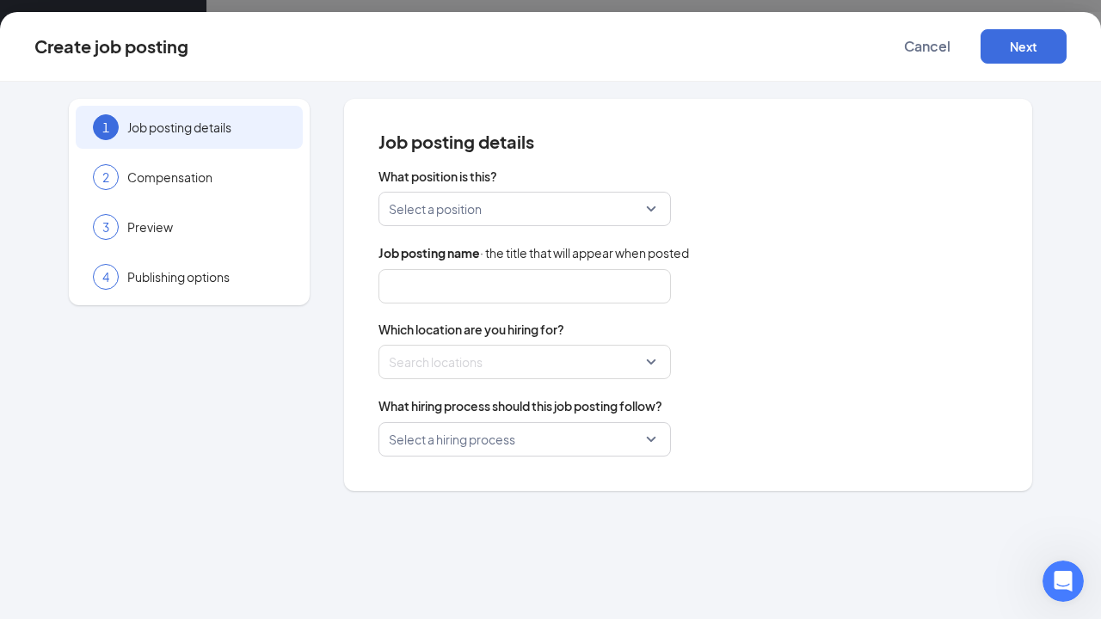
click at [647, 212] on input "search" at bounding box center [519, 209] width 260 height 33
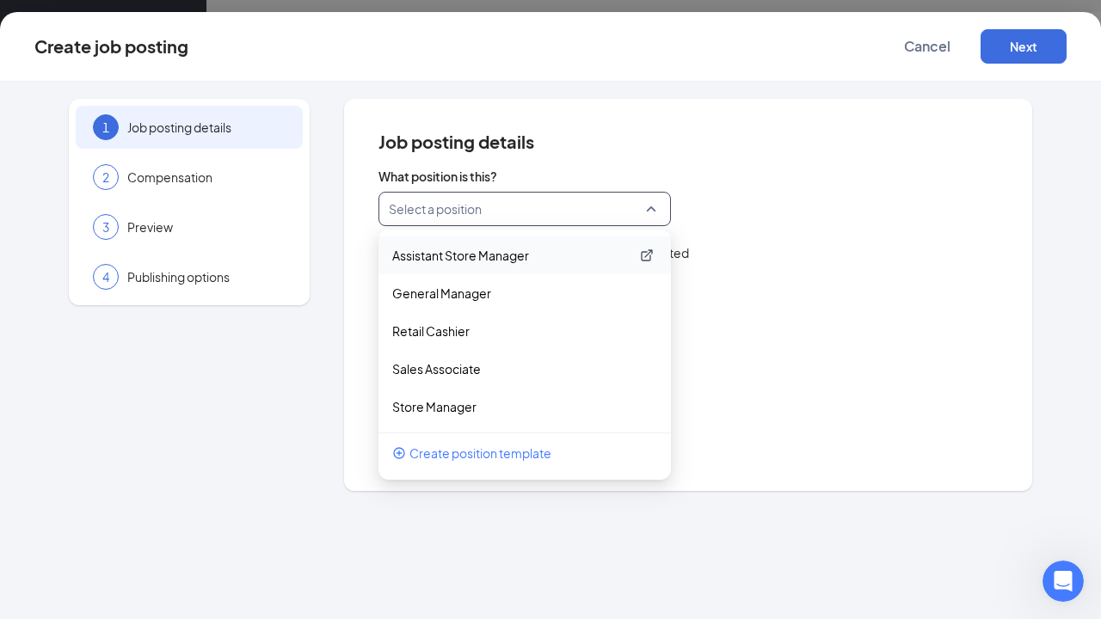
click at [508, 253] on p "Assistant Store Manager" at bounding box center [510, 255] width 237 height 17
type input "Assistant Store Manager"
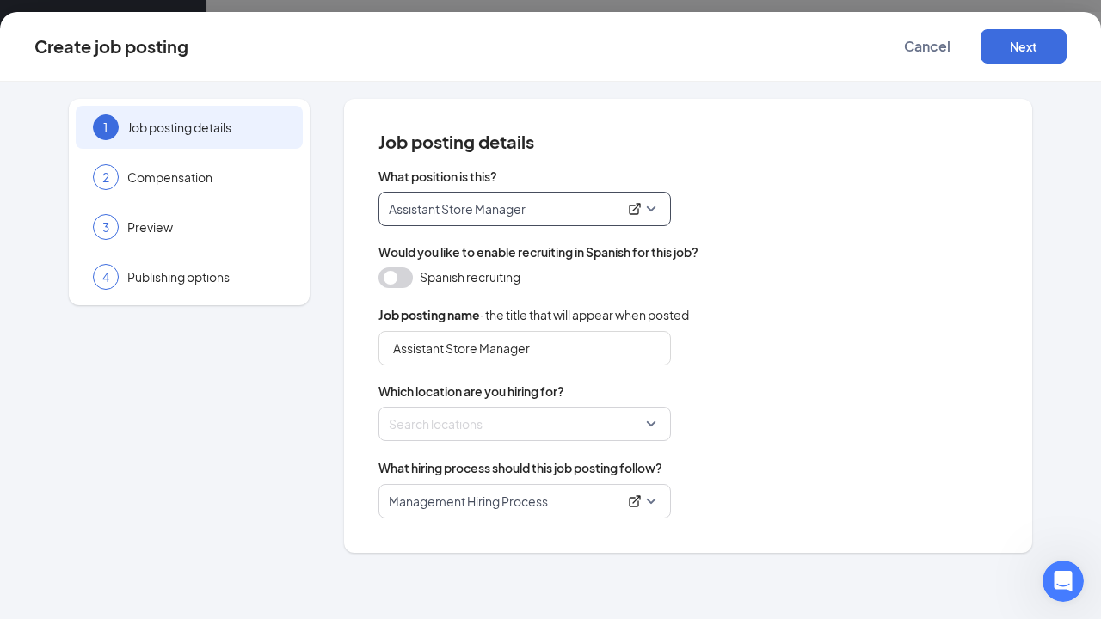
click at [661, 423] on div "Search locations" at bounding box center [524, 424] width 292 height 34
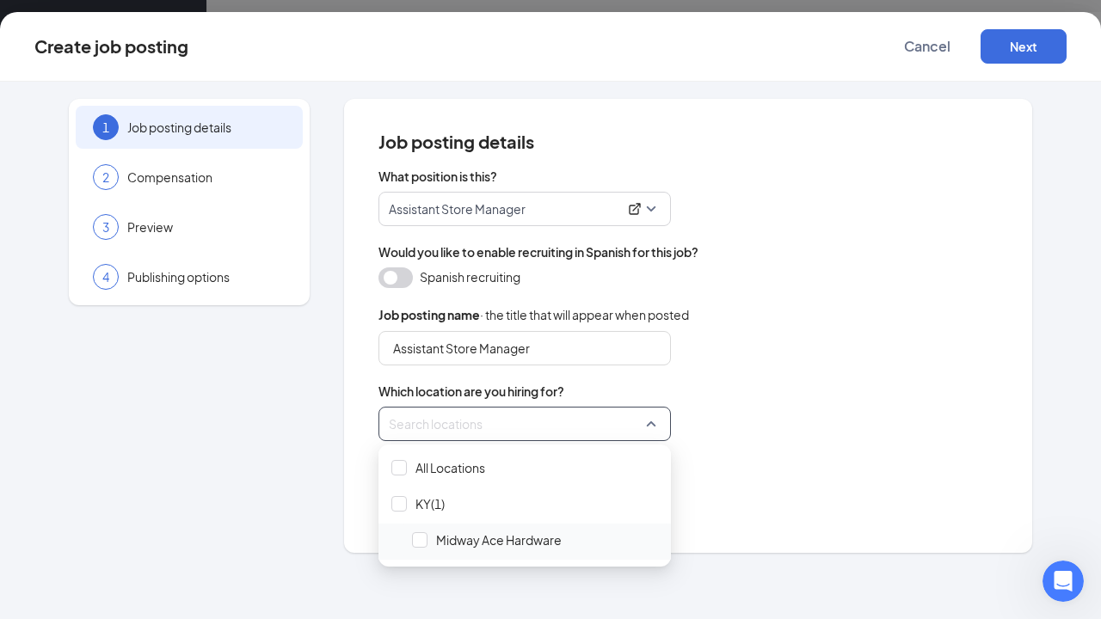
click at [466, 539] on span "Midway Ace Hardware" at bounding box center [499, 540] width 126 height 17
click at [803, 447] on div "What position is this? Assistant Store Manager 262198 262201 Assistant Store Ma…" at bounding box center [687, 343] width 619 height 351
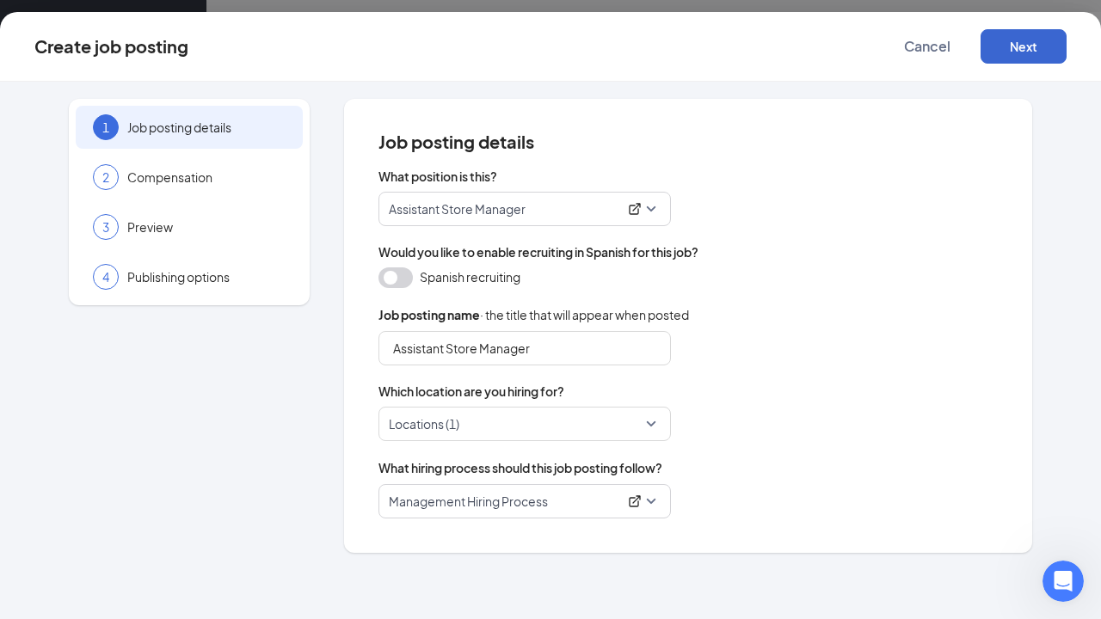
click at [1024, 43] on button "Next" at bounding box center [1024, 46] width 86 height 34
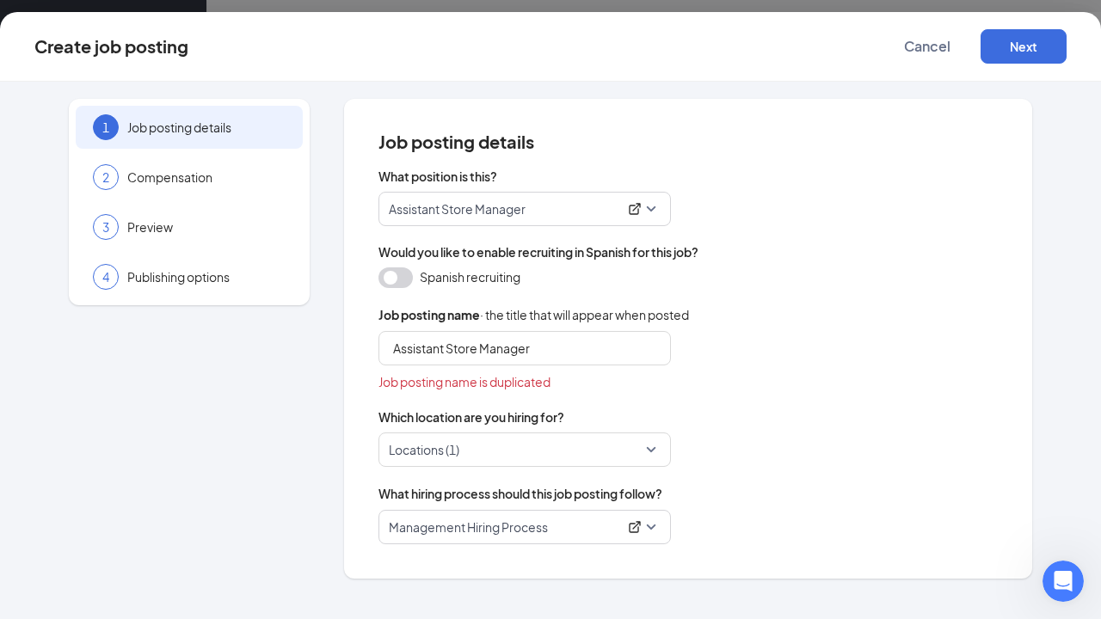
click at [390, 279] on button "button" at bounding box center [395, 278] width 34 height 21
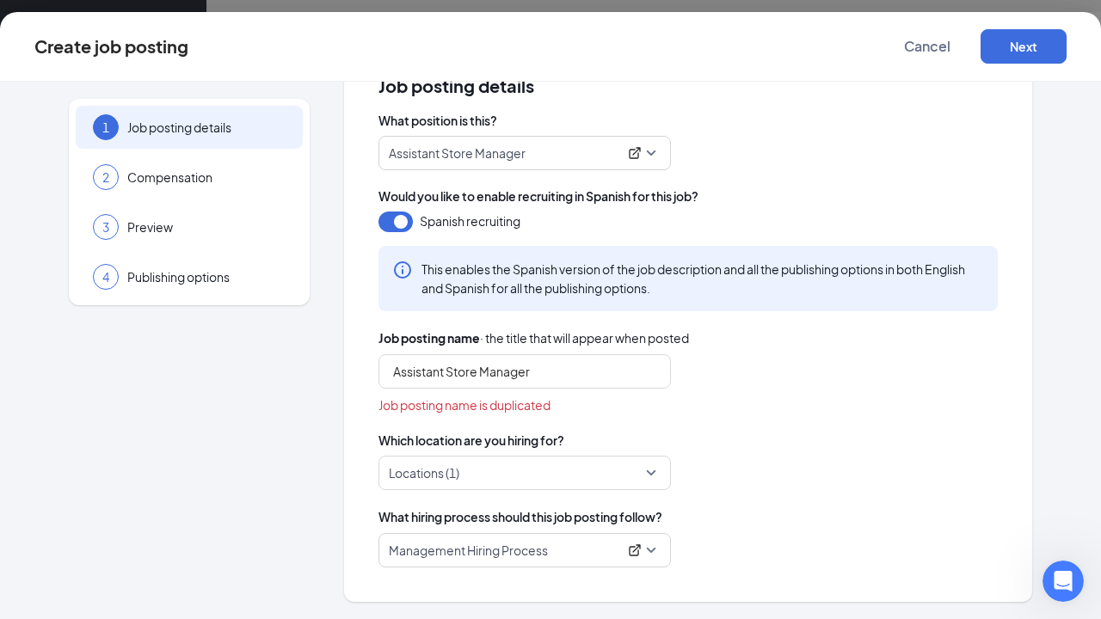
scroll to position [56, 0]
click at [934, 46] on span "Cancel" at bounding box center [927, 46] width 46 height 17
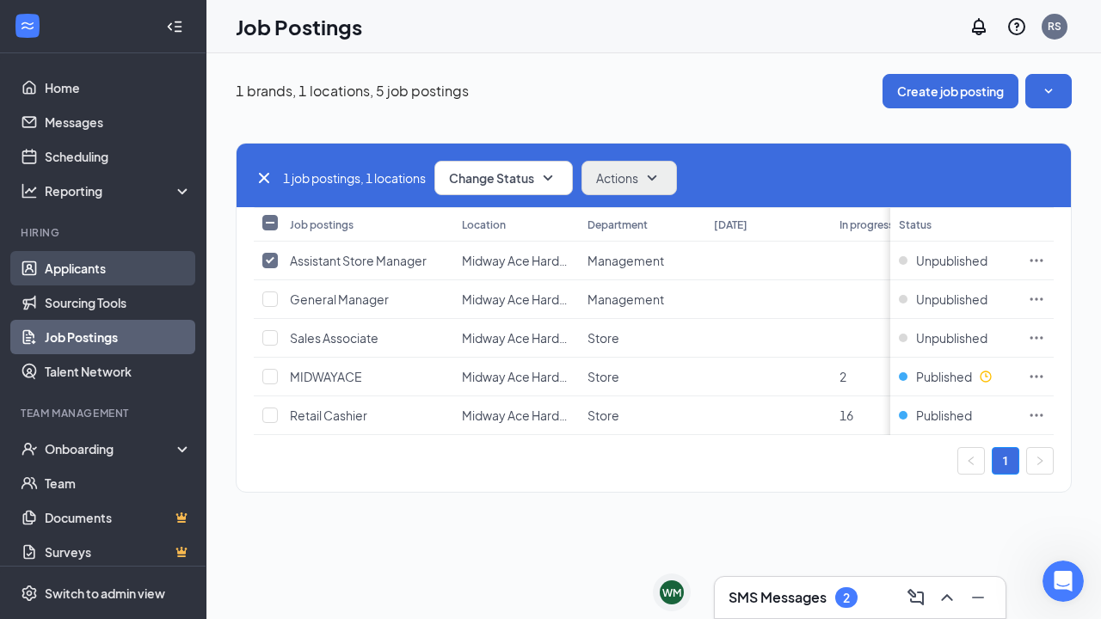
click at [99, 268] on link "Applicants" at bounding box center [118, 268] width 147 height 34
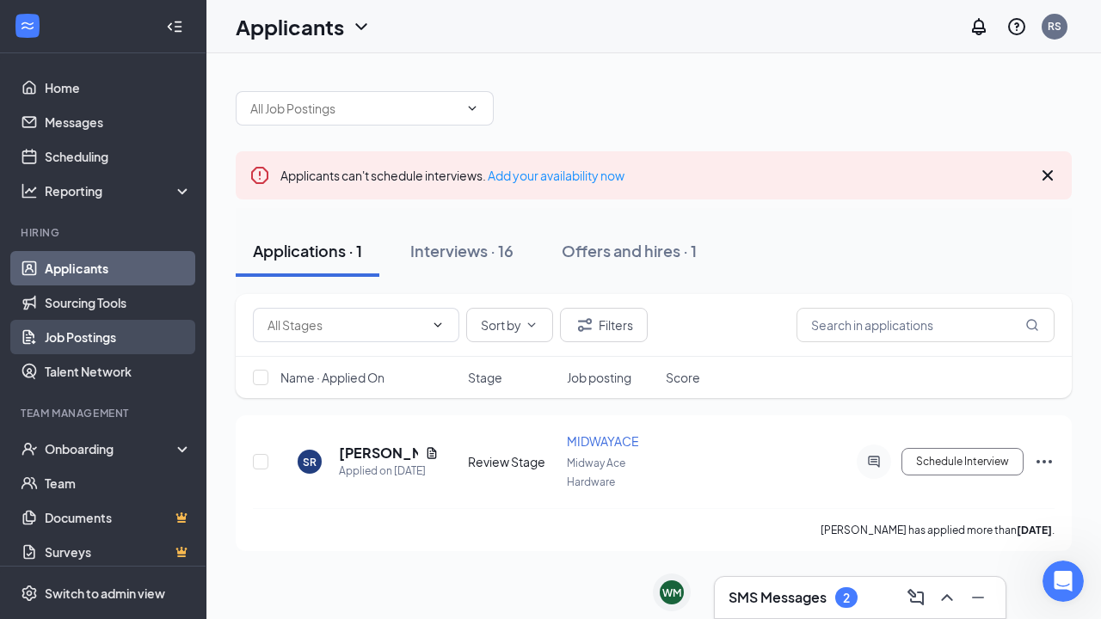
click at [87, 335] on link "Job Postings" at bounding box center [118, 337] width 147 height 34
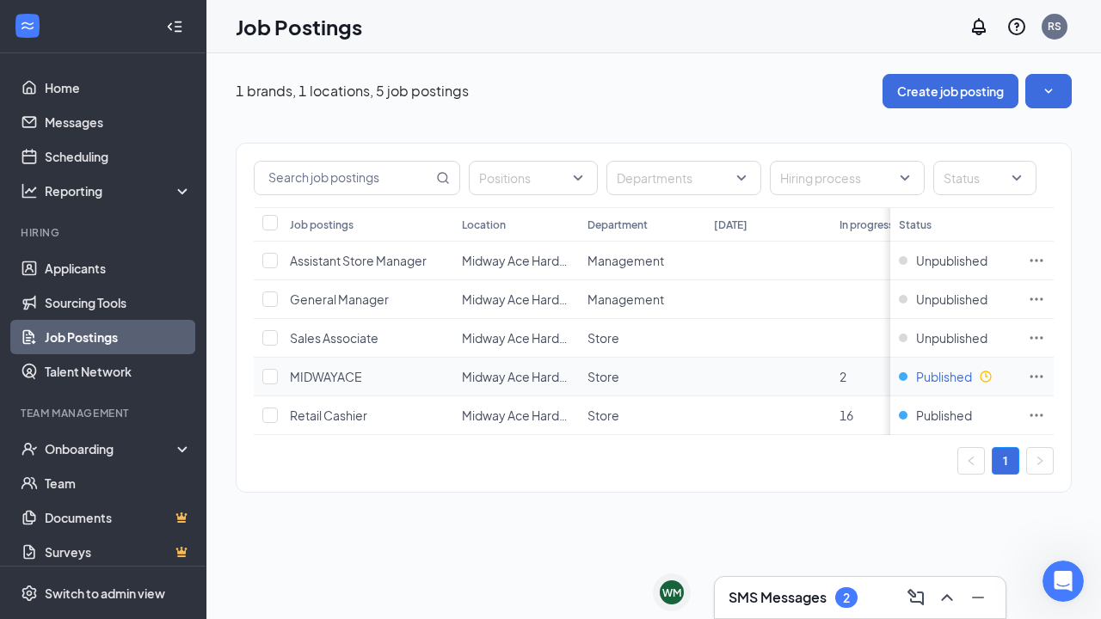
click at [951, 381] on span "Published" at bounding box center [944, 376] width 56 height 17
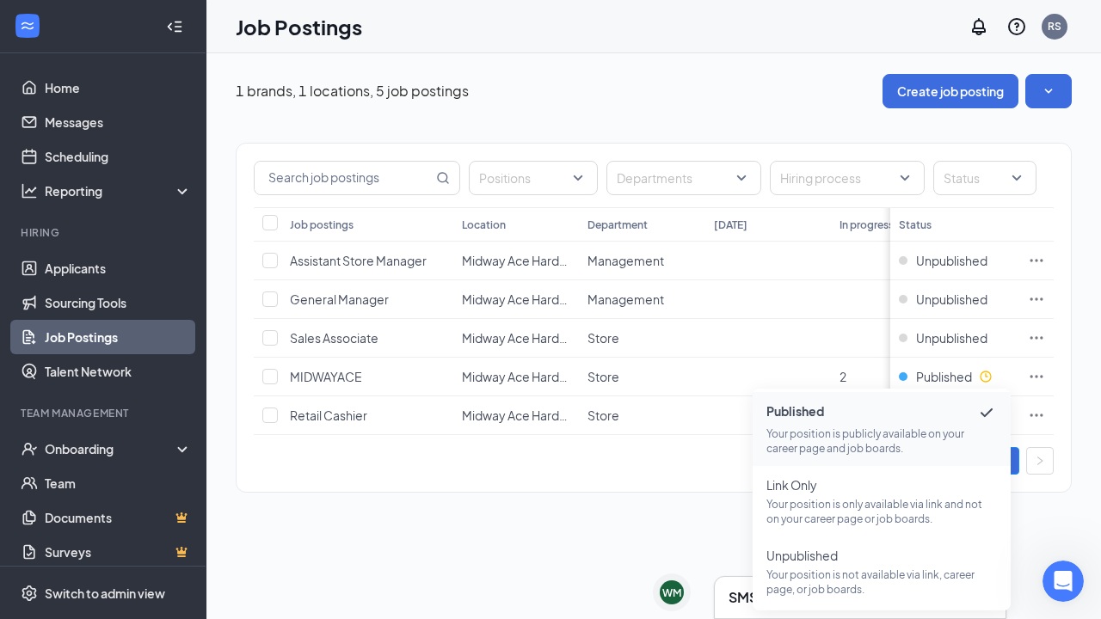
click at [532, 595] on div "1 brands, 1 locations, 5 job postings Create job posting Positions Departments …" at bounding box center [653, 336] width 895 height 566
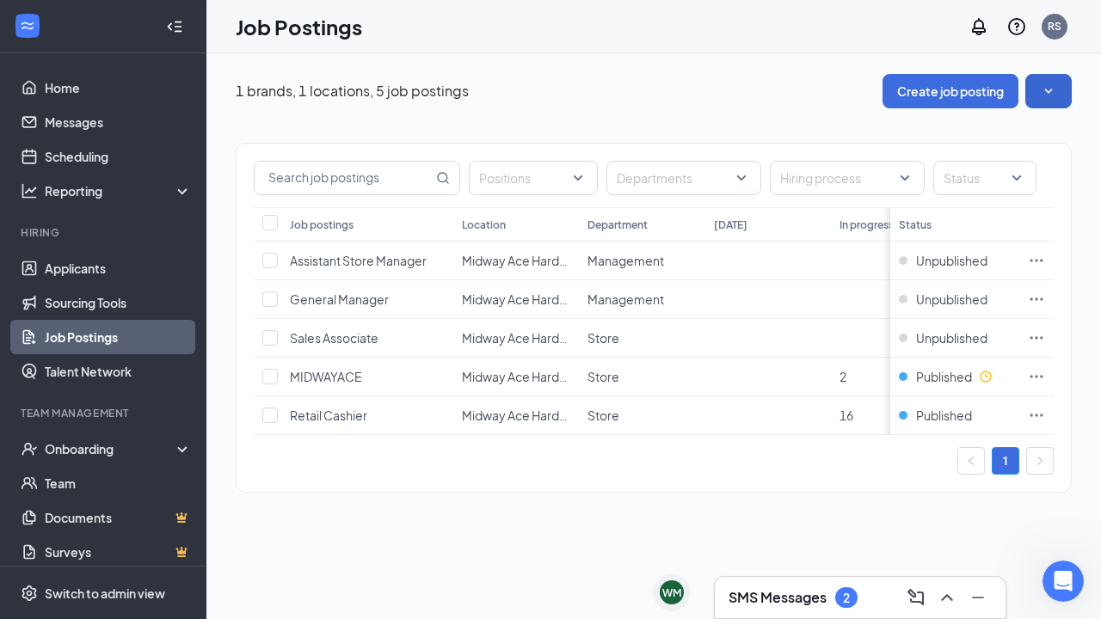
click at [1043, 101] on button "button" at bounding box center [1048, 91] width 46 height 34
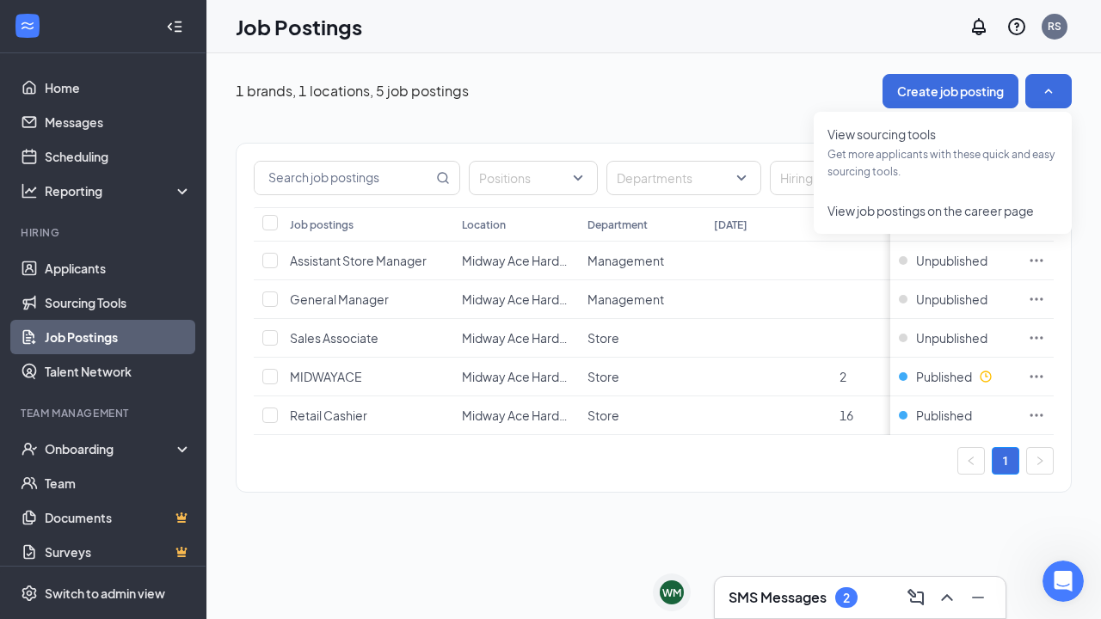
click at [437, 515] on div "1 brands, 1 locations, 5 job postings Create job posting Positions Departments …" at bounding box center [653, 291] width 895 height 477
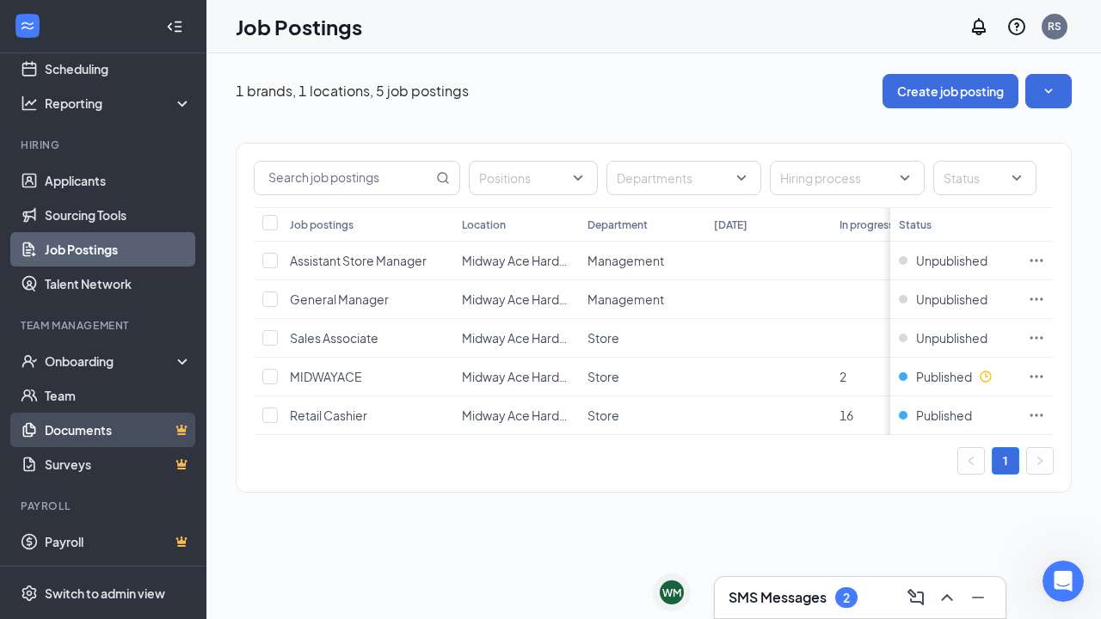
scroll to position [19, 0]
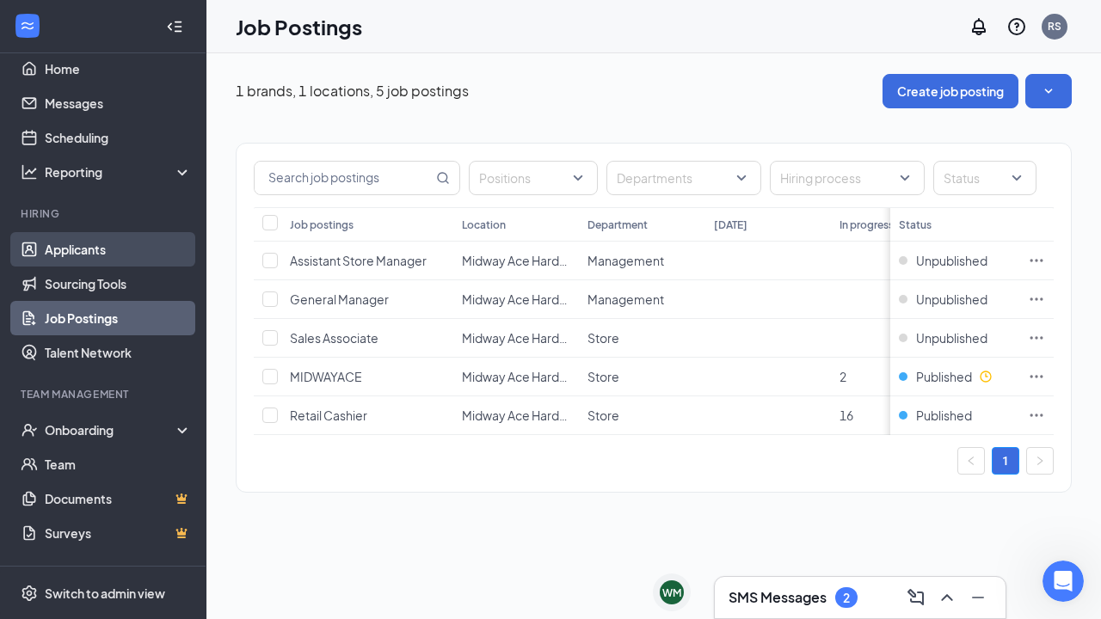
click at [95, 250] on link "Applicants" at bounding box center [118, 249] width 147 height 34
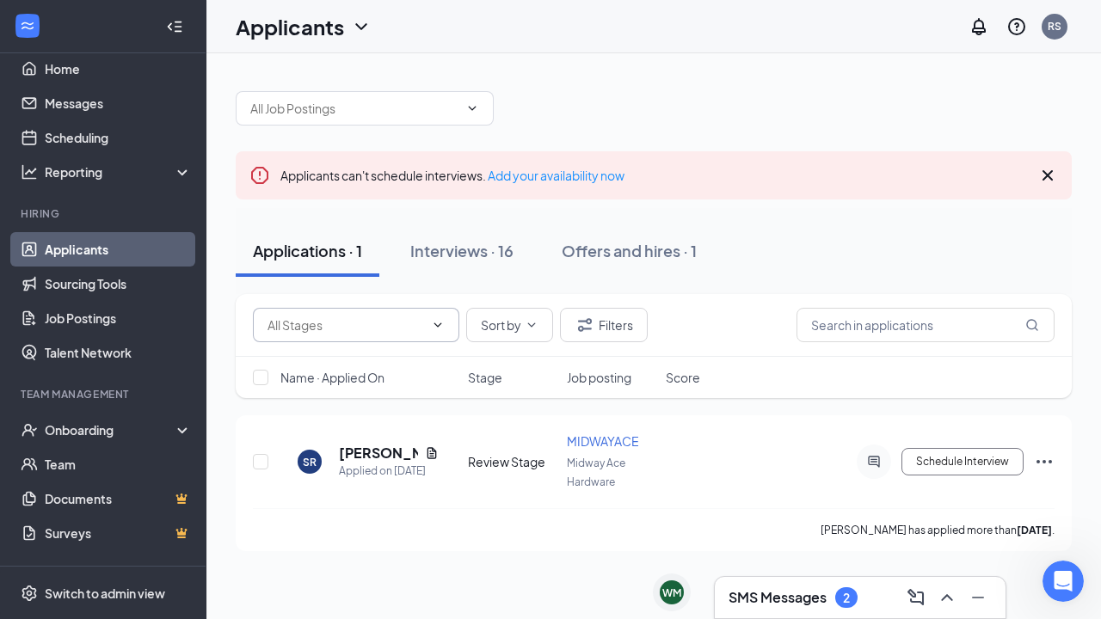
click at [439, 323] on icon "ChevronDown" at bounding box center [438, 325] width 14 height 14
click at [796, 226] on div "Applications · 1 Interviews · 16 Offers and hires · 1" at bounding box center [654, 251] width 836 height 52
click at [394, 452] on h5 "Shyanne Ramirez" at bounding box center [378, 453] width 79 height 19
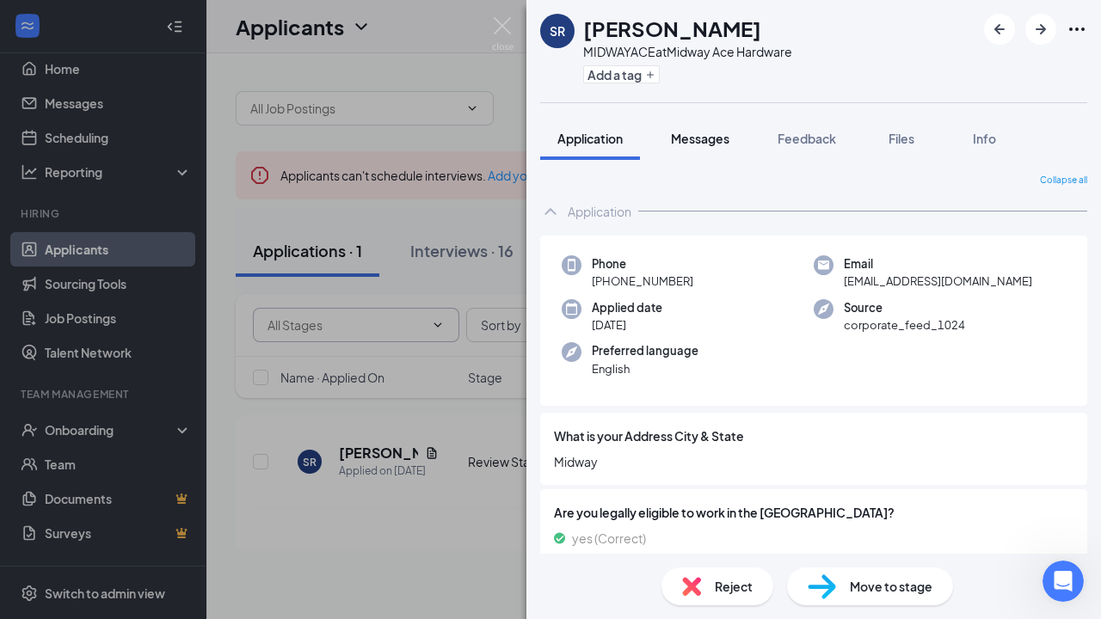
click at [704, 140] on span "Messages" at bounding box center [700, 138] width 58 height 15
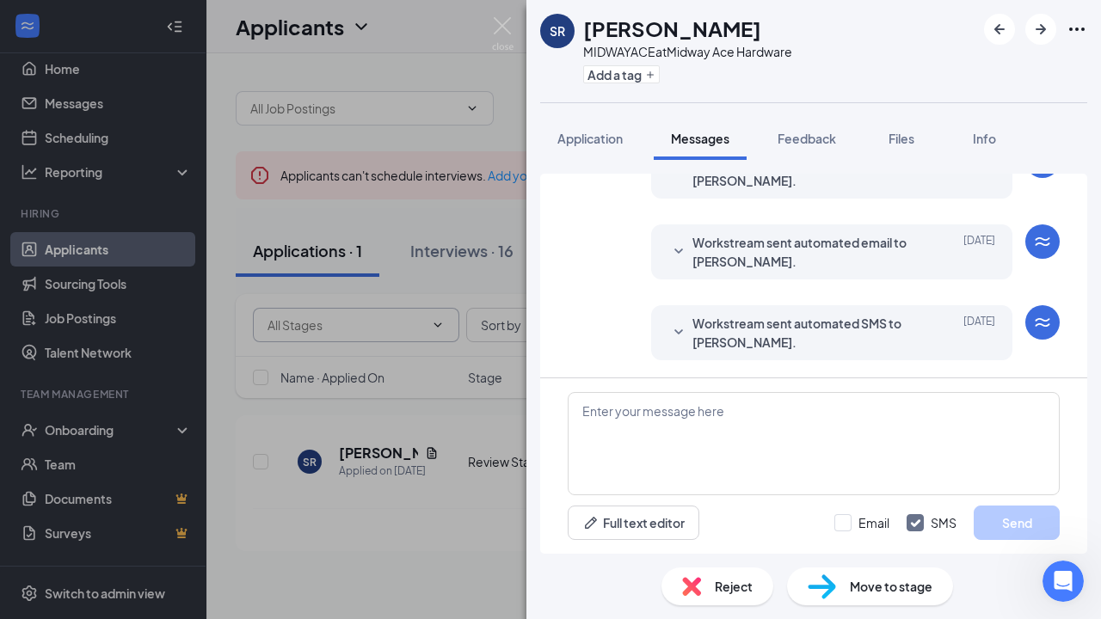
scroll to position [169, 0]
click at [458, 28] on div "SR Shyanne Ramirez MIDWAYACE at Midway Ace Hardware Add a tag Application Messa…" at bounding box center [550, 309] width 1101 height 619
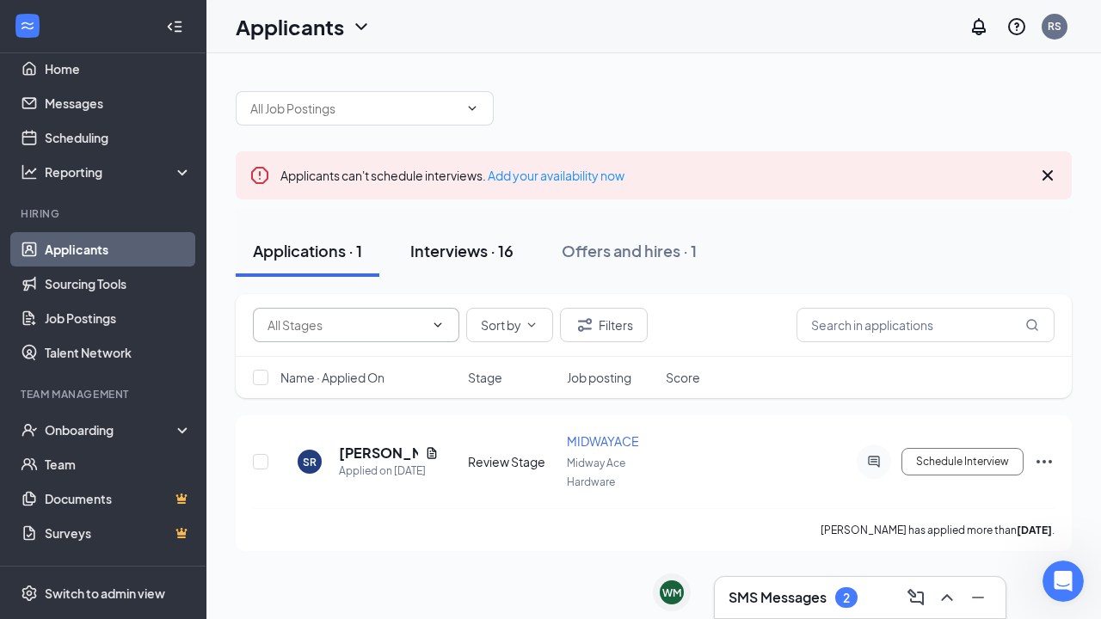
click at [470, 249] on div "Interviews · 16" at bounding box center [461, 251] width 103 height 22
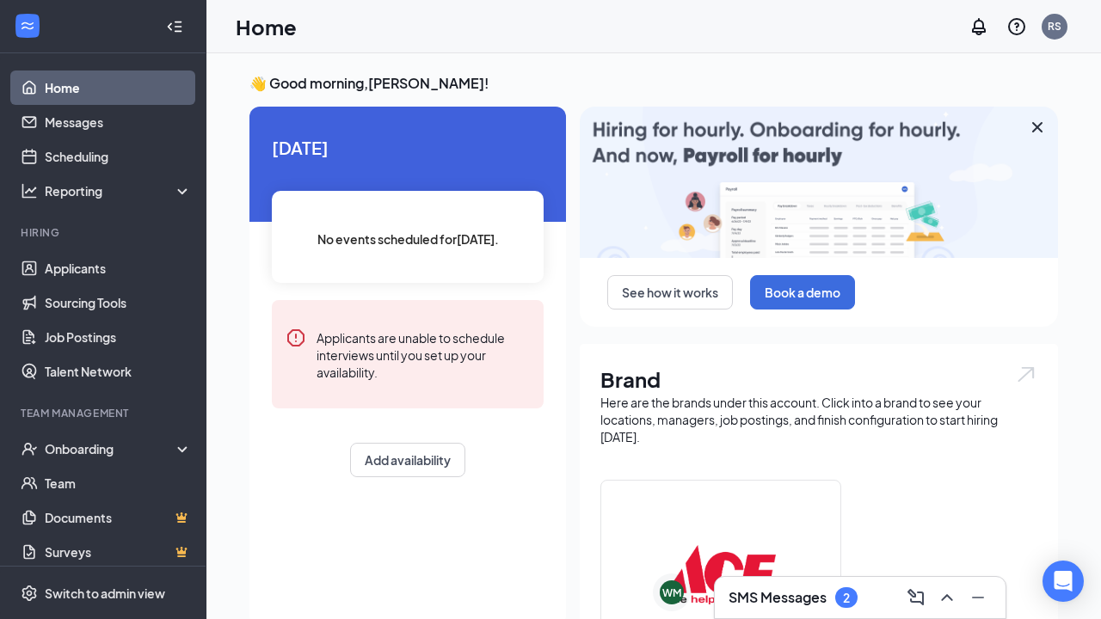
click at [1035, 125] on icon "Cross" at bounding box center [1037, 127] width 10 height 10
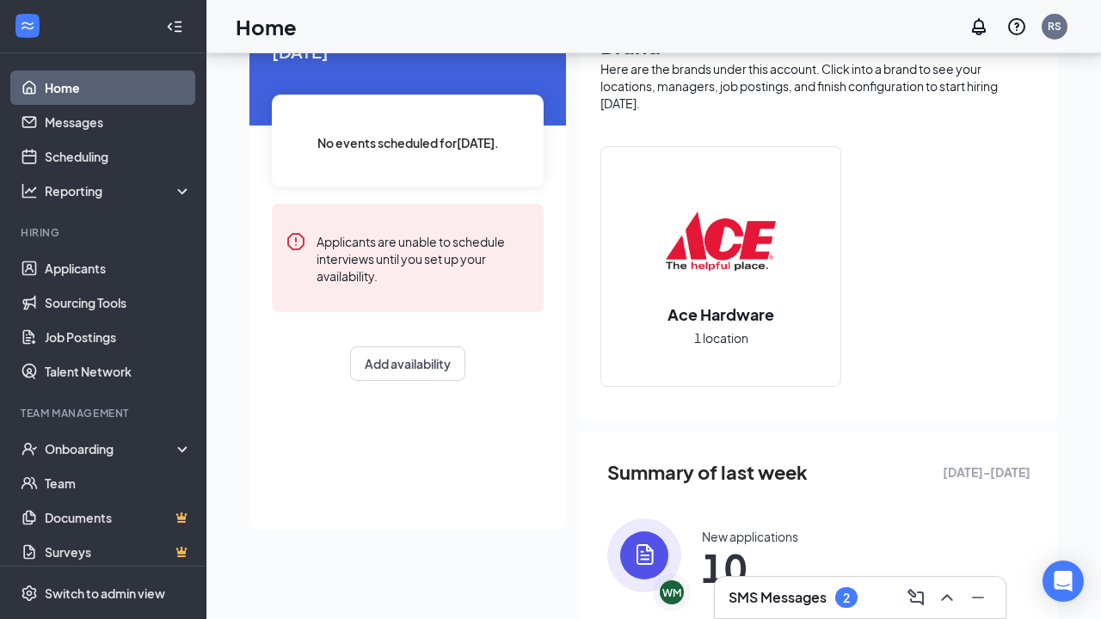
scroll to position [102, 0]
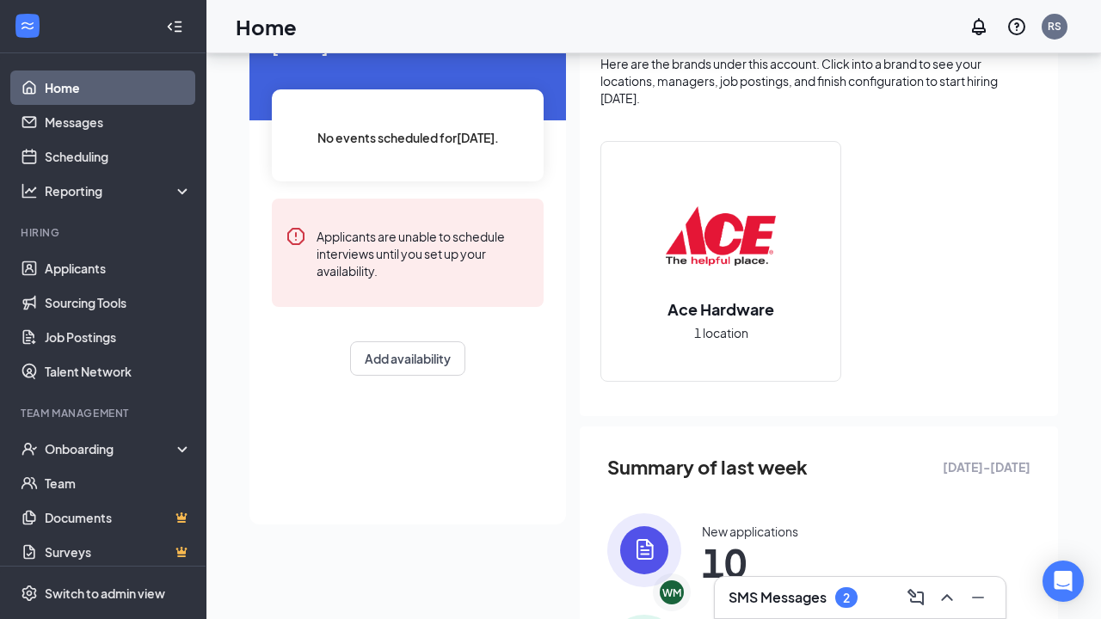
click at [717, 325] on span "1 location" at bounding box center [721, 332] width 54 height 19
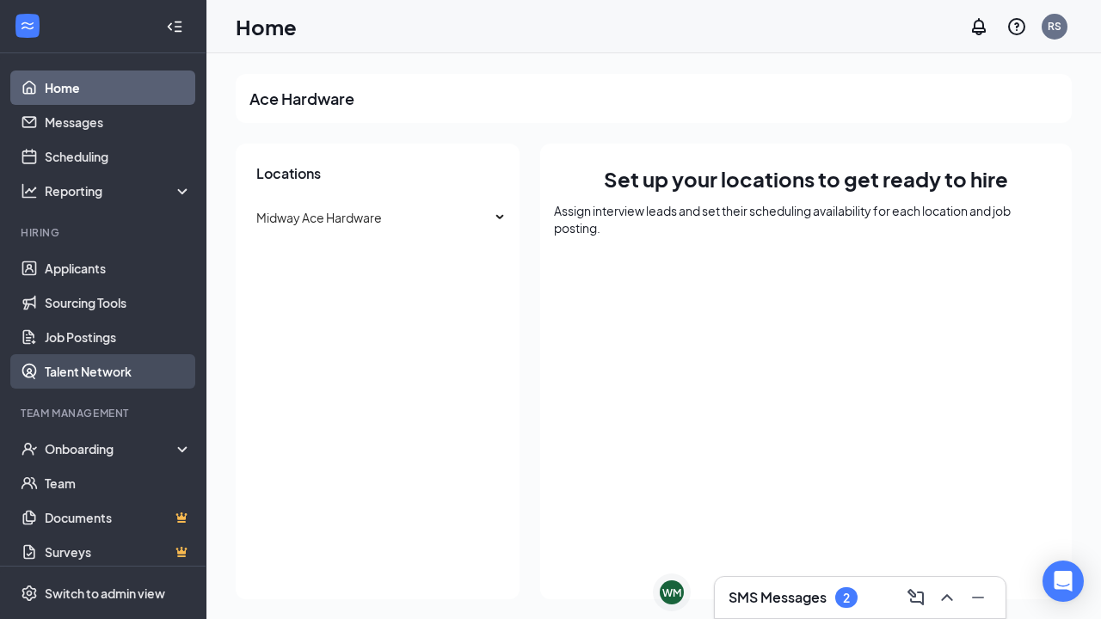
click at [97, 376] on link "Talent Network" at bounding box center [118, 371] width 147 height 34
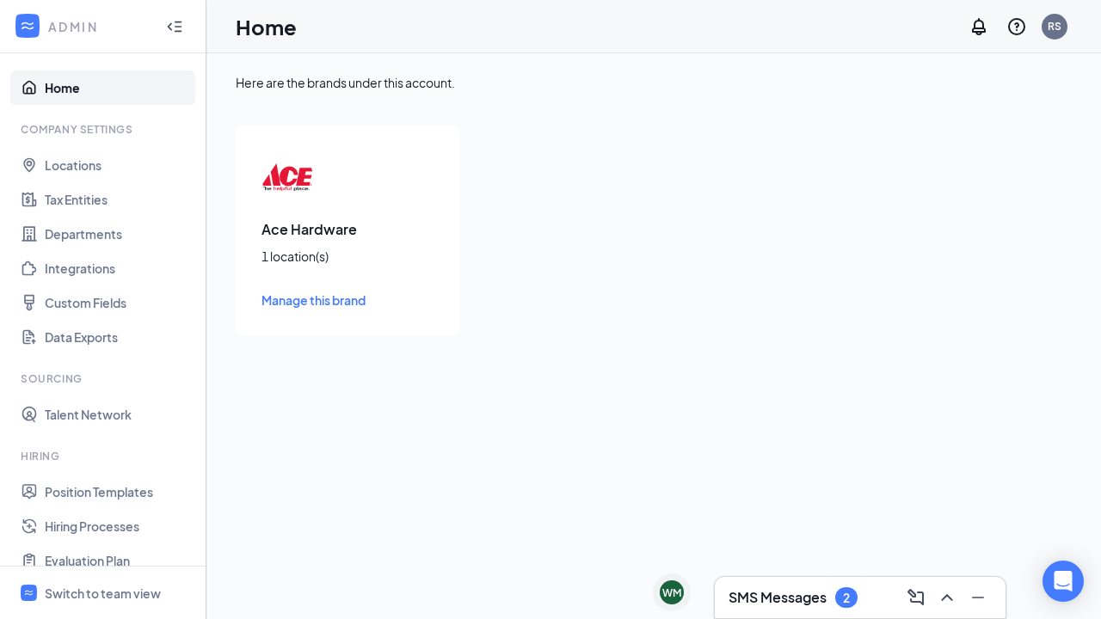
click at [309, 298] on span "Manage this brand" at bounding box center [313, 299] width 104 height 15
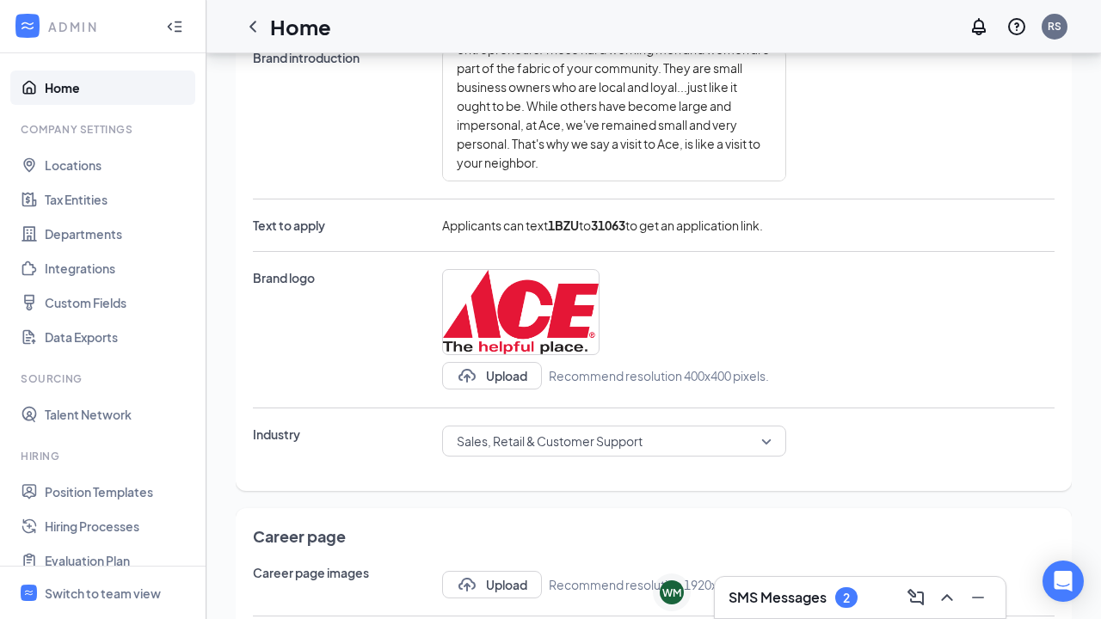
scroll to position [235, 0]
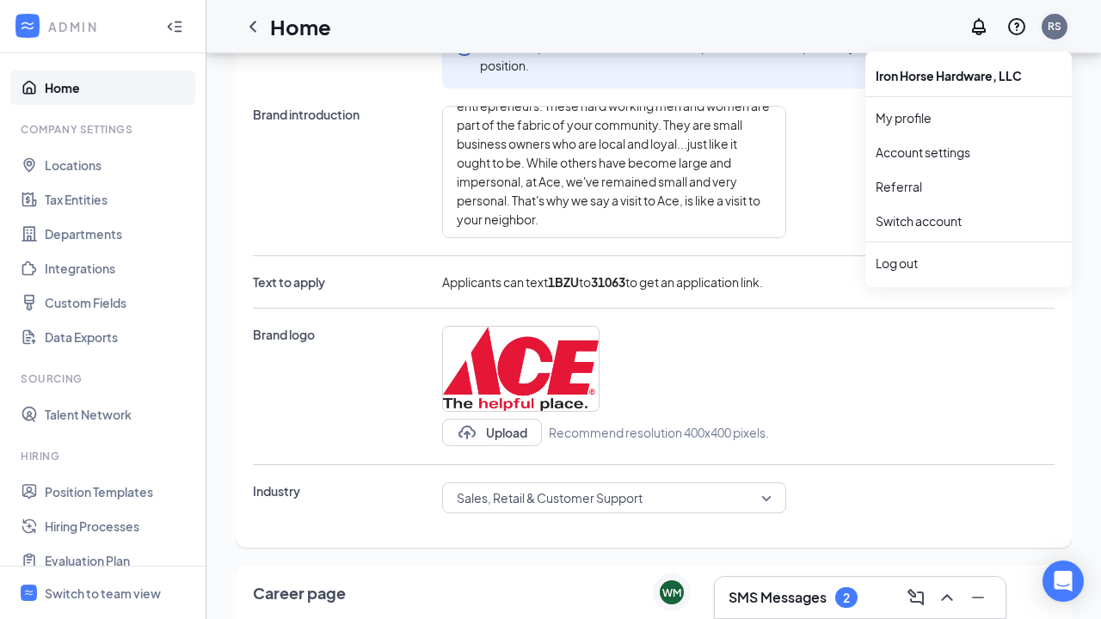
click at [1057, 34] on div "RS" at bounding box center [1055, 27] width 26 height 26
click at [901, 220] on link "Switch account" at bounding box center [919, 220] width 86 height 15
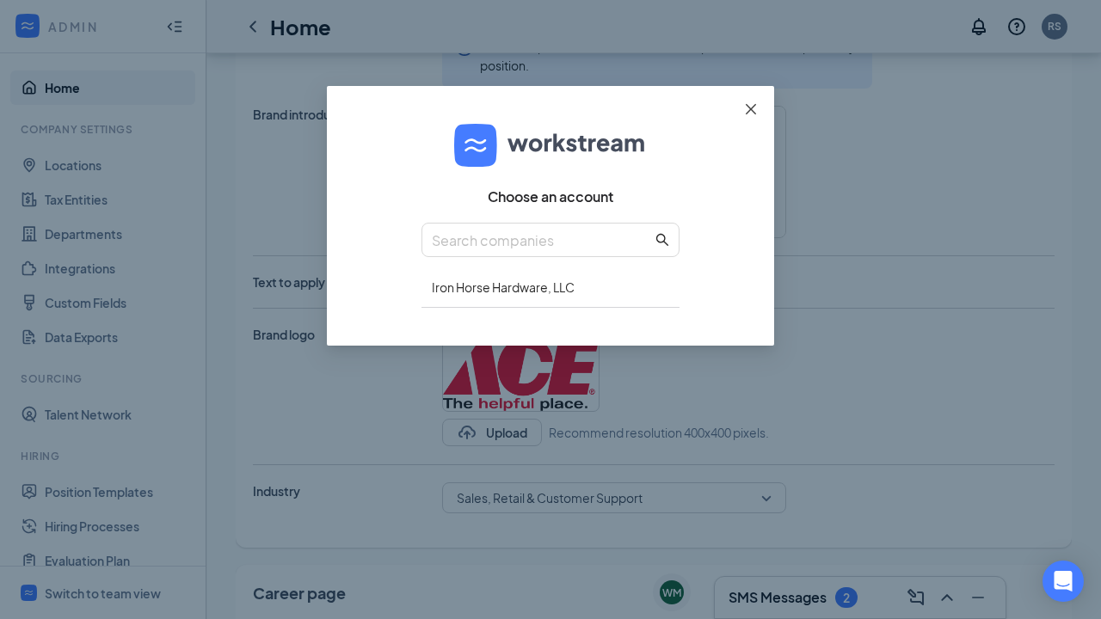
click at [750, 107] on icon "close" at bounding box center [751, 109] width 14 height 14
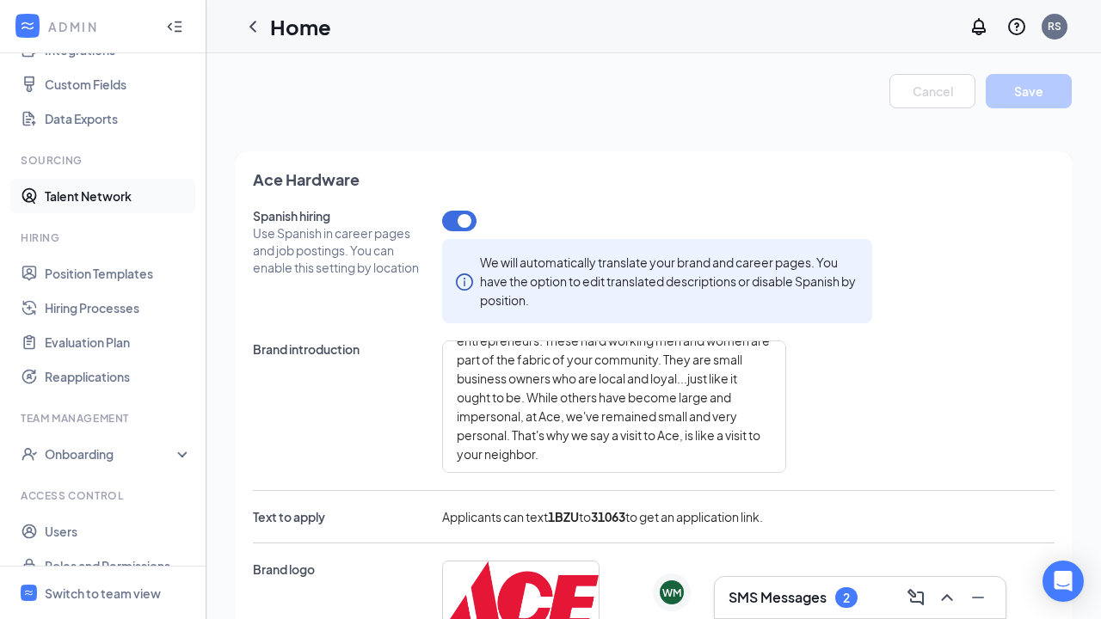
scroll to position [219, 0]
click at [81, 310] on link "Hiring Processes" at bounding box center [118, 307] width 147 height 34
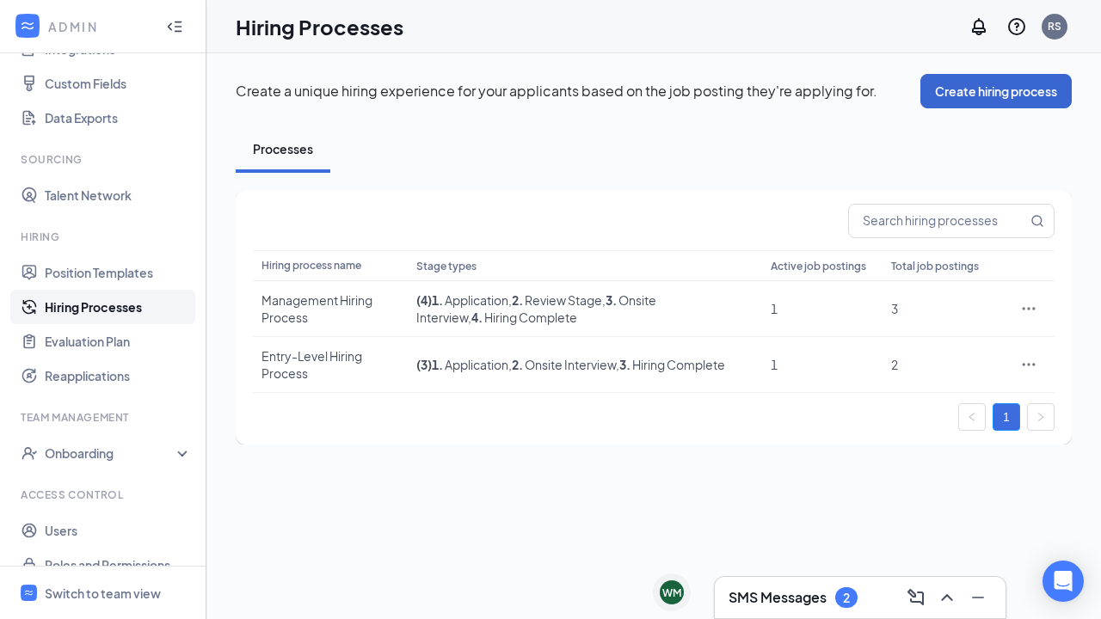
click at [977, 95] on button "Create hiring process" at bounding box center [995, 91] width 151 height 34
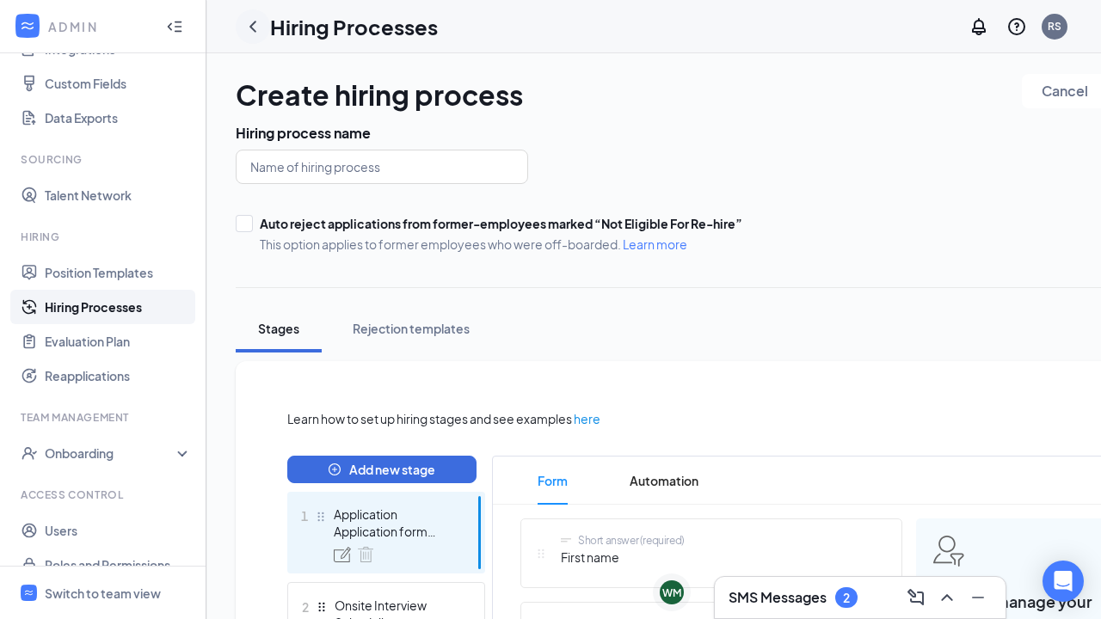
click at [253, 19] on icon "ChevronLeft" at bounding box center [253, 26] width 21 height 21
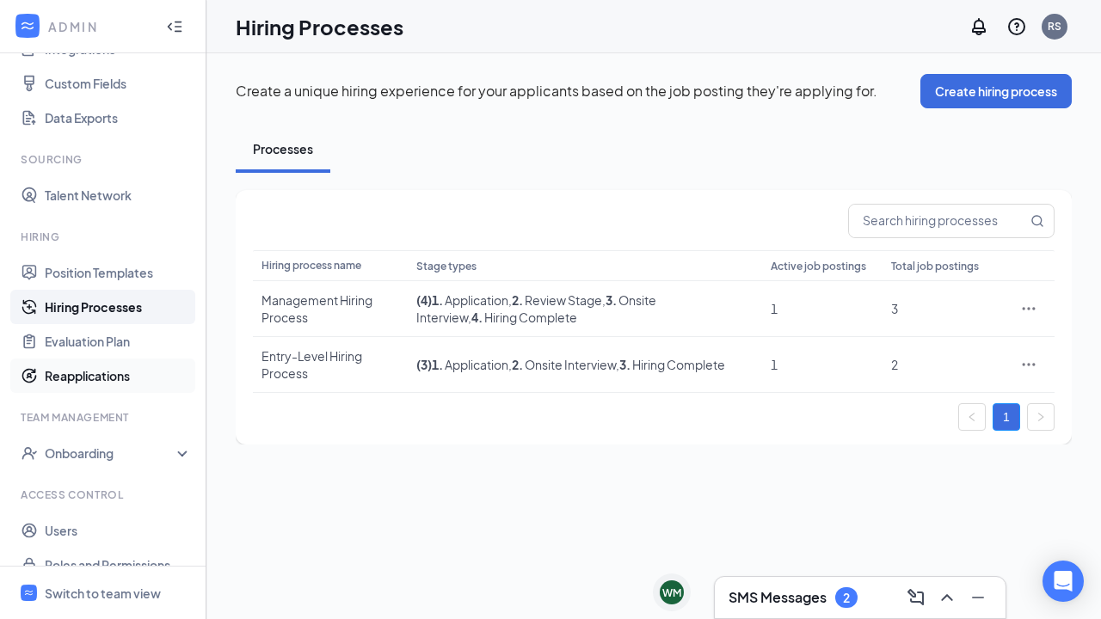
click at [110, 384] on link "Reapplications" at bounding box center [118, 376] width 147 height 34
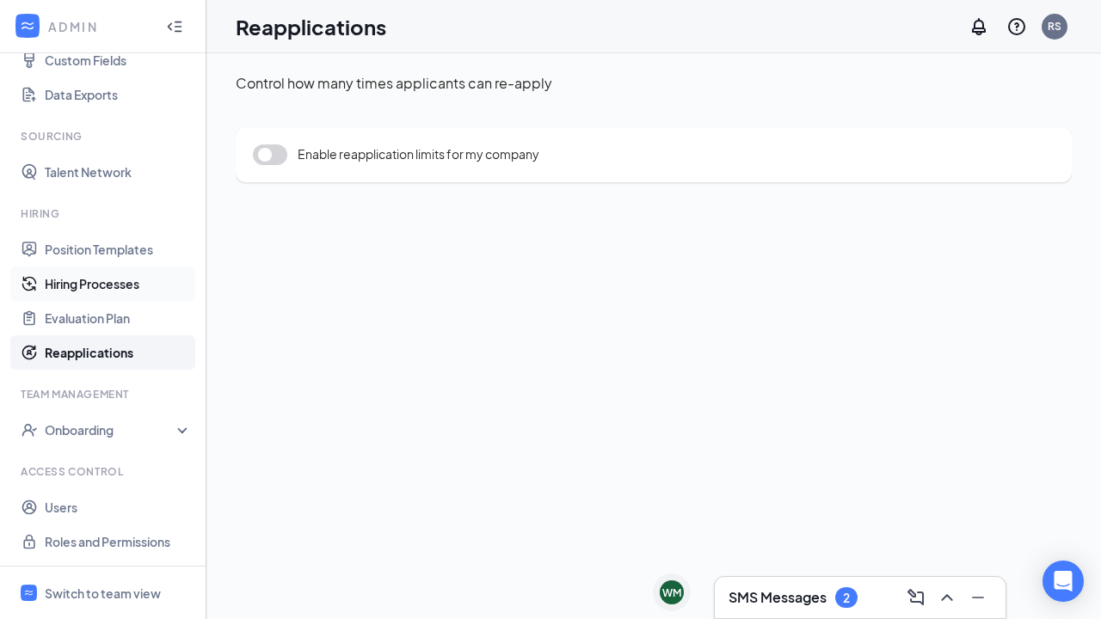
click at [102, 278] on link "Hiring Processes" at bounding box center [118, 284] width 147 height 34
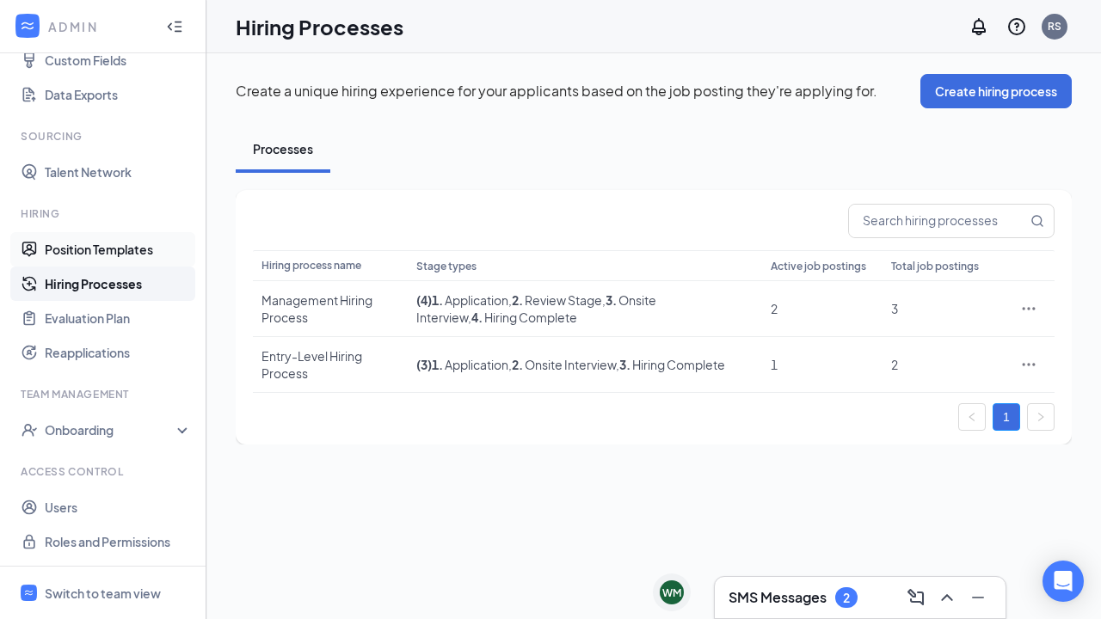
click at [119, 249] on link "Position Templates" at bounding box center [118, 249] width 147 height 34
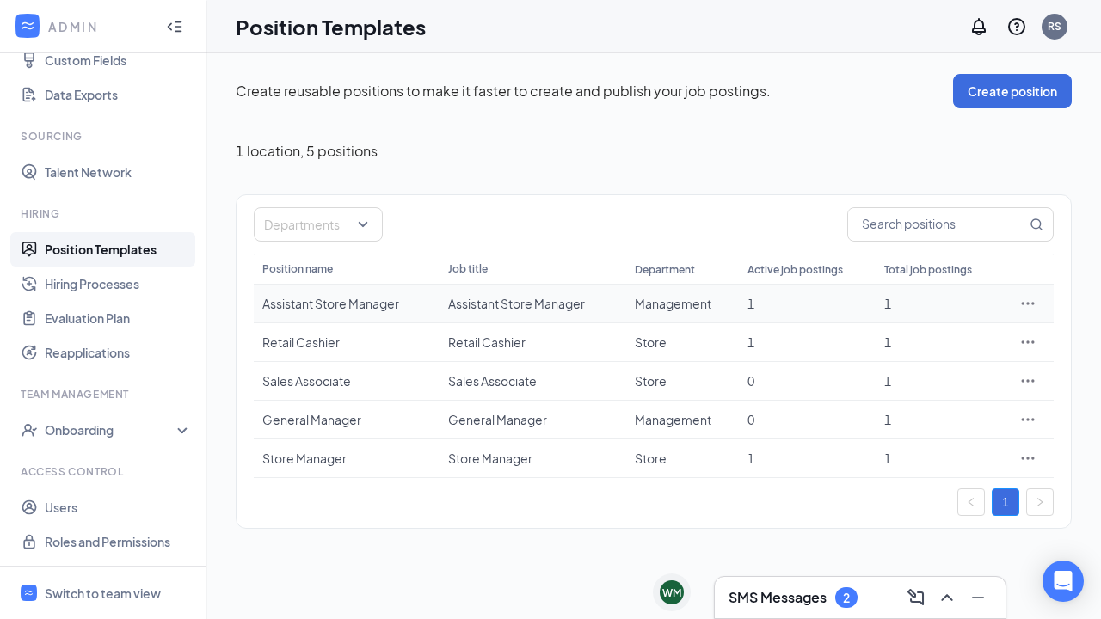
click at [1023, 306] on icon "Ellipses" at bounding box center [1027, 303] width 17 height 17
click at [923, 420] on span "View job postings" at bounding box center [924, 417] width 98 height 15
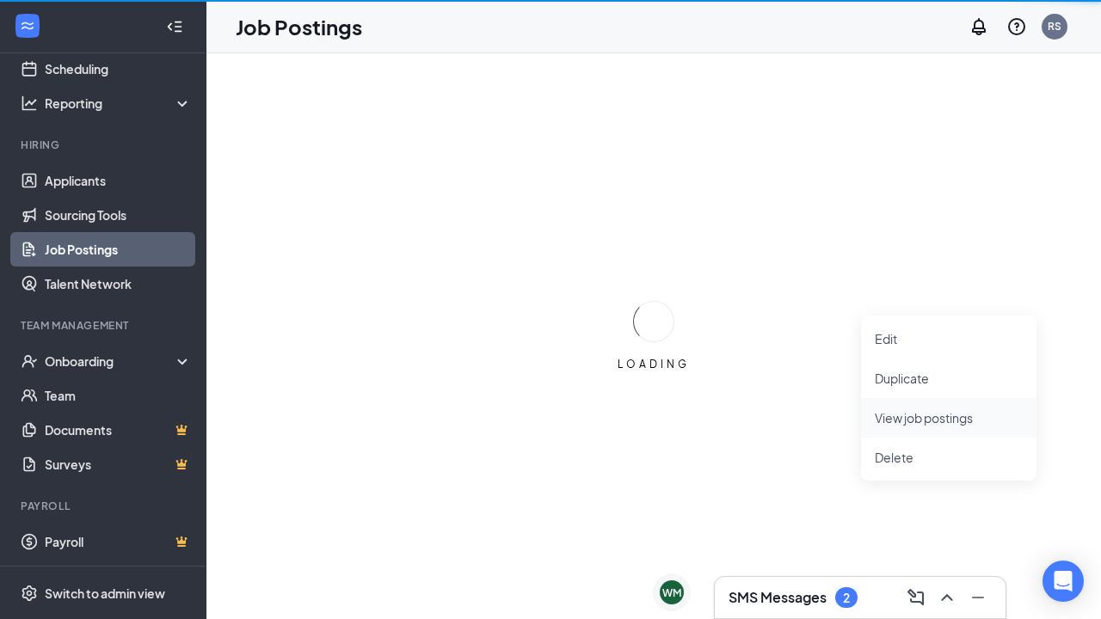
scroll to position [88, 0]
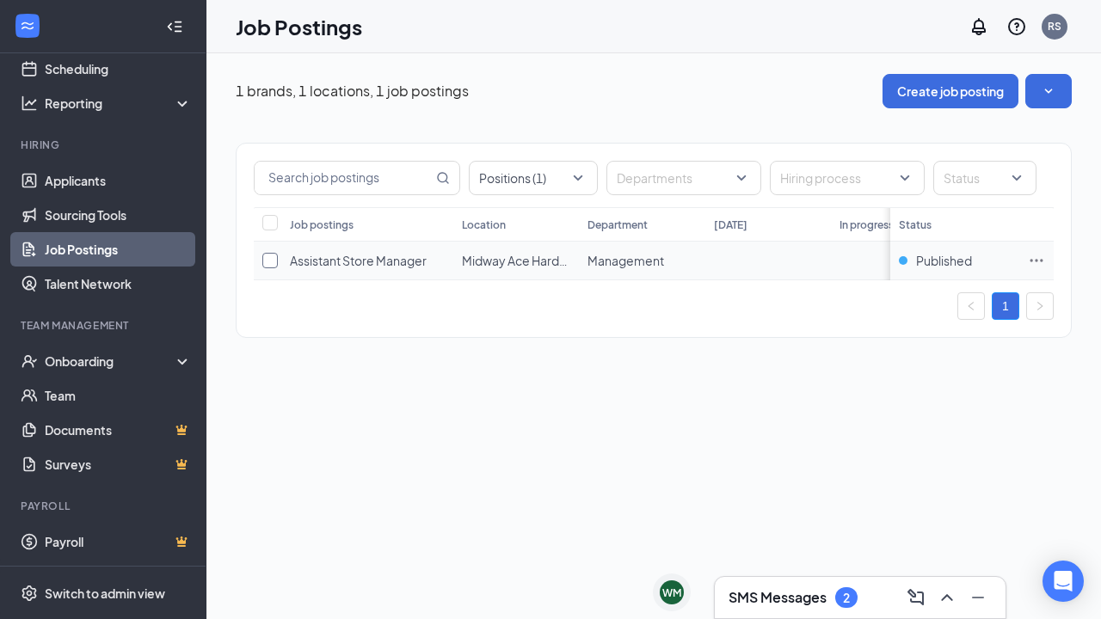
click at [274, 259] on input "checkbox" at bounding box center [269, 260] width 15 height 15
checkbox input "true"
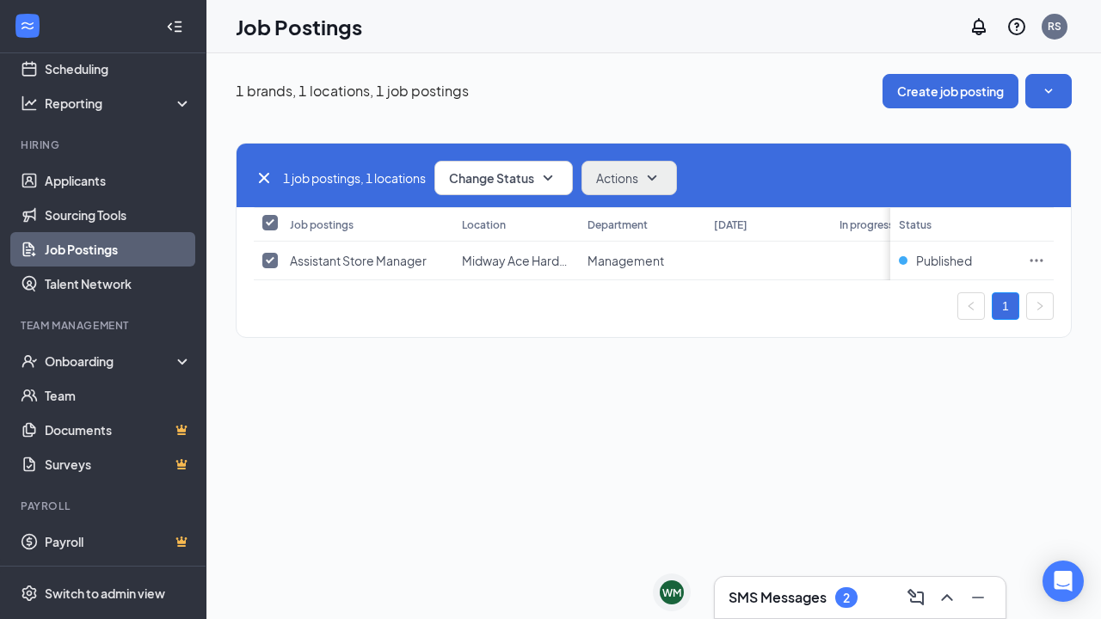
click at [661, 181] on icon "SmallChevronDown" at bounding box center [652, 178] width 21 height 21
click at [550, 175] on icon "SmallChevronDown" at bounding box center [548, 178] width 21 height 21
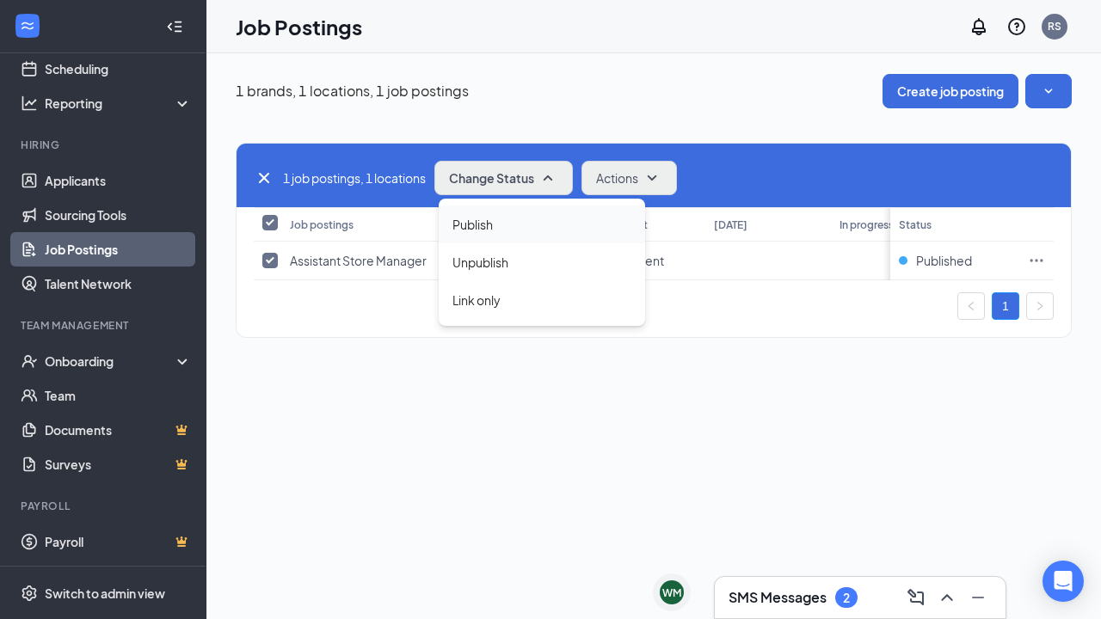
click at [486, 218] on span "Publish" at bounding box center [472, 224] width 40 height 19
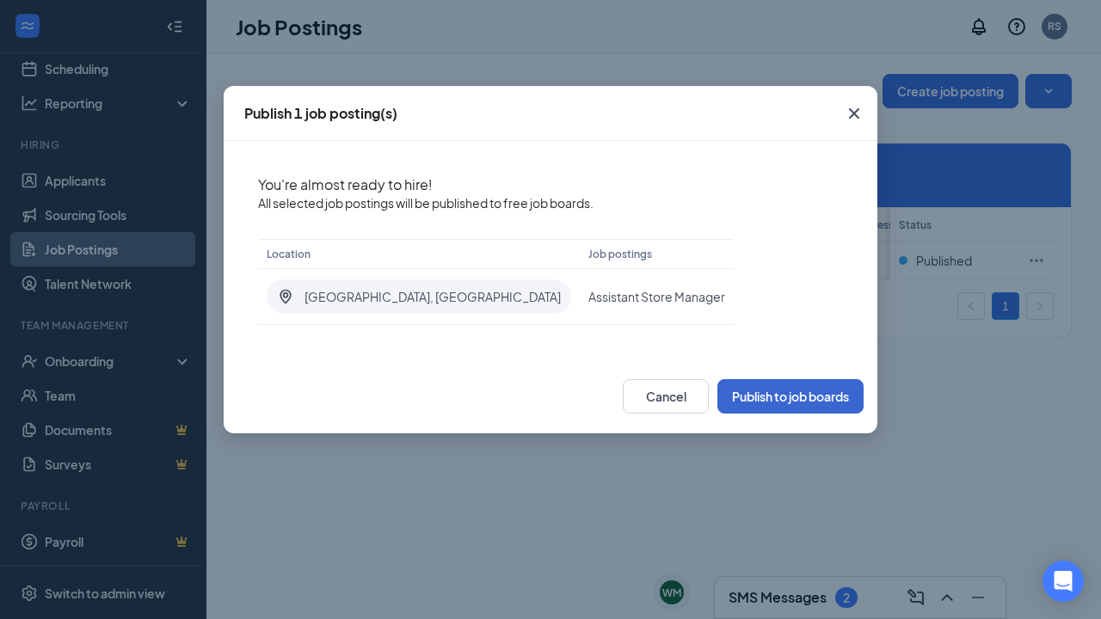
click at [794, 397] on button "Publish to job boards" at bounding box center [790, 396] width 146 height 34
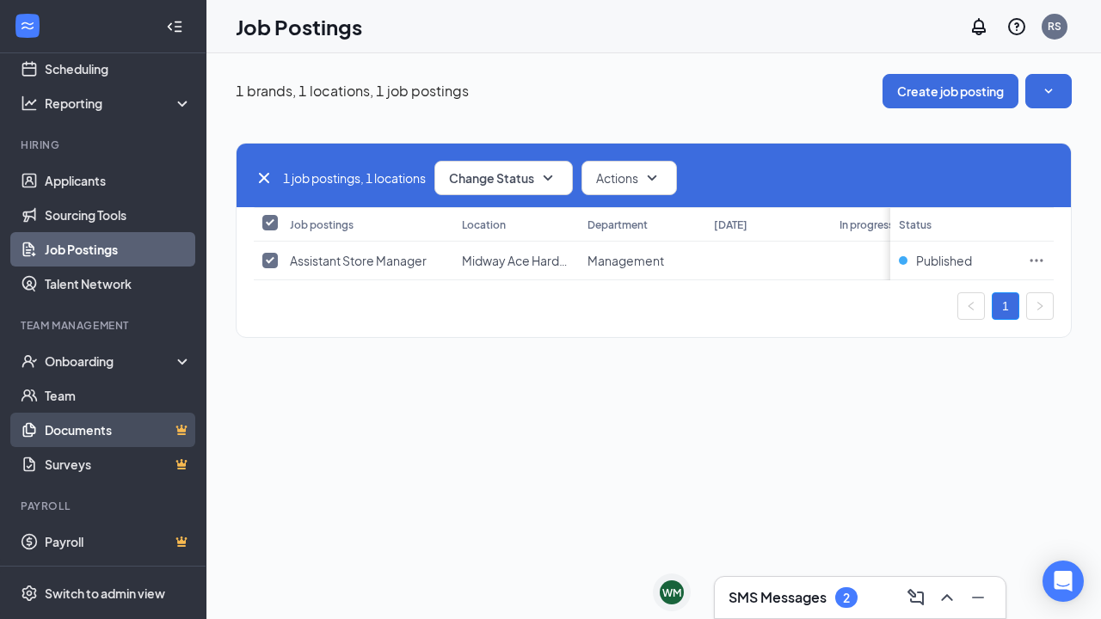
click at [114, 434] on link "Documents" at bounding box center [118, 430] width 147 height 34
